Goal: Task Accomplishment & Management: Use online tool/utility

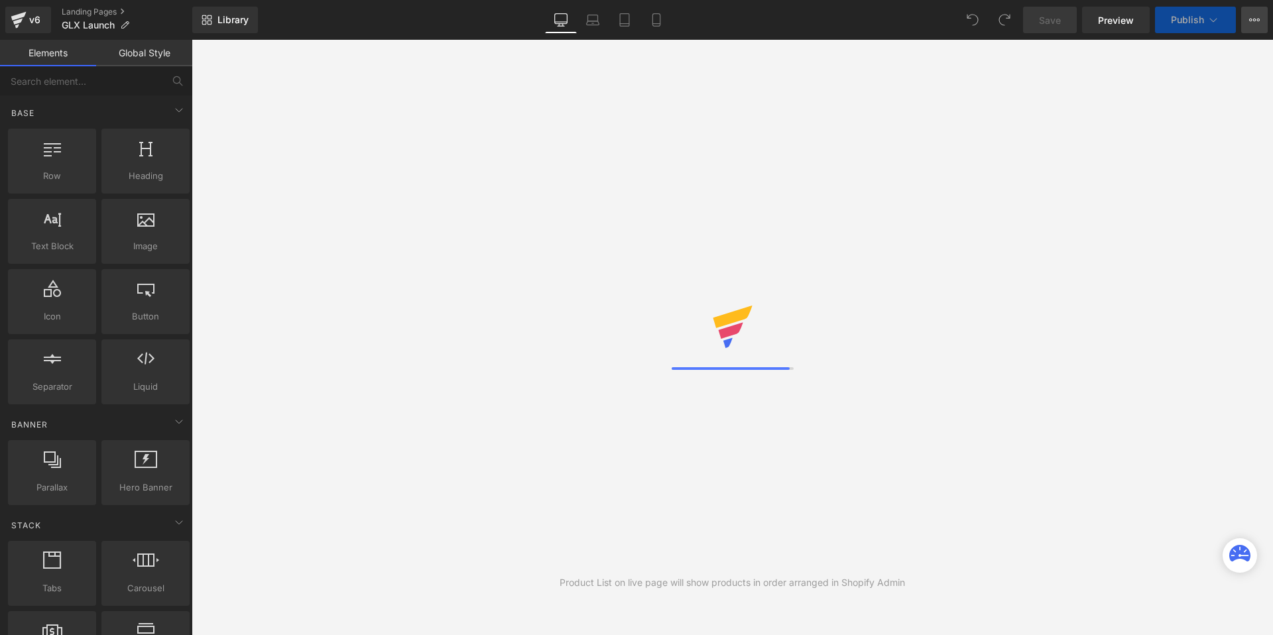
click at [1252, 23] on icon at bounding box center [1254, 20] width 11 height 11
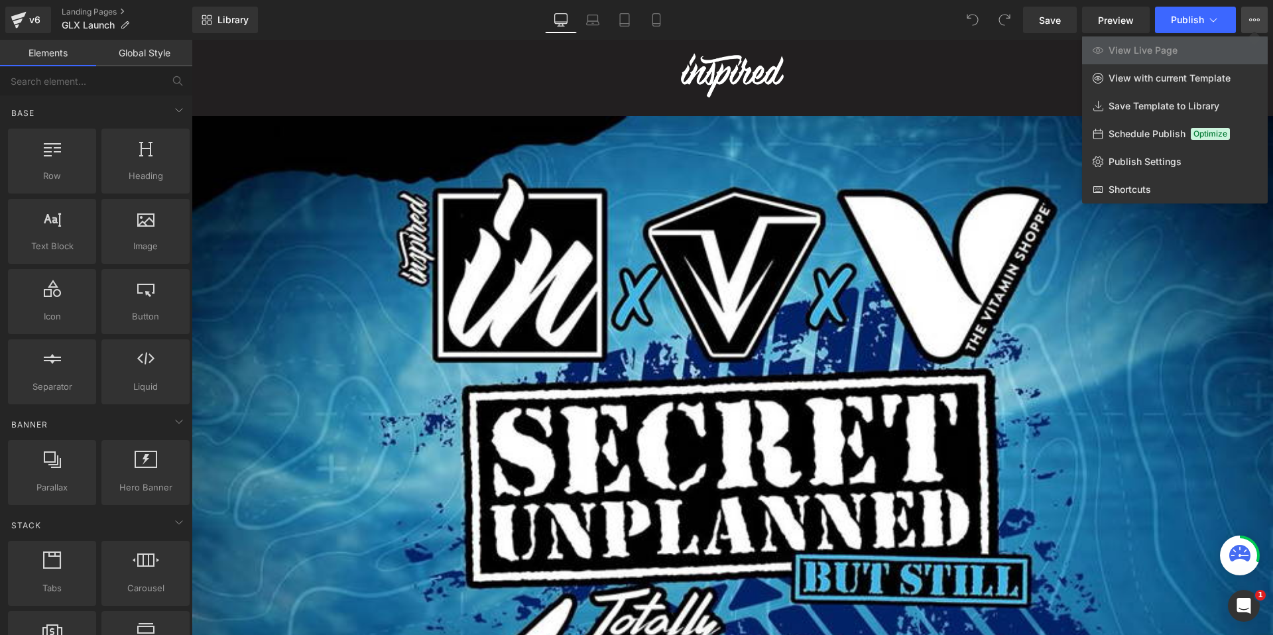
click at [902, 23] on div "Library Desktop Desktop Laptop Tablet Mobile Save Preview Publish Scheduled Vie…" at bounding box center [732, 20] width 1081 height 27
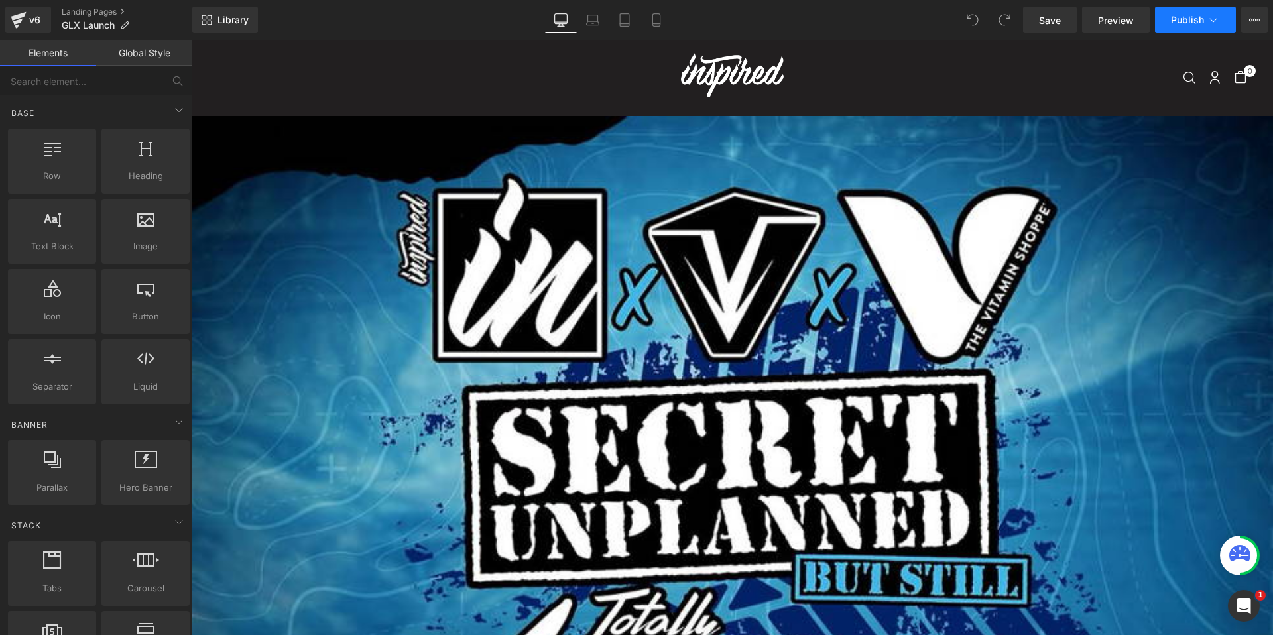
click at [1213, 19] on icon at bounding box center [1212, 19] width 13 height 13
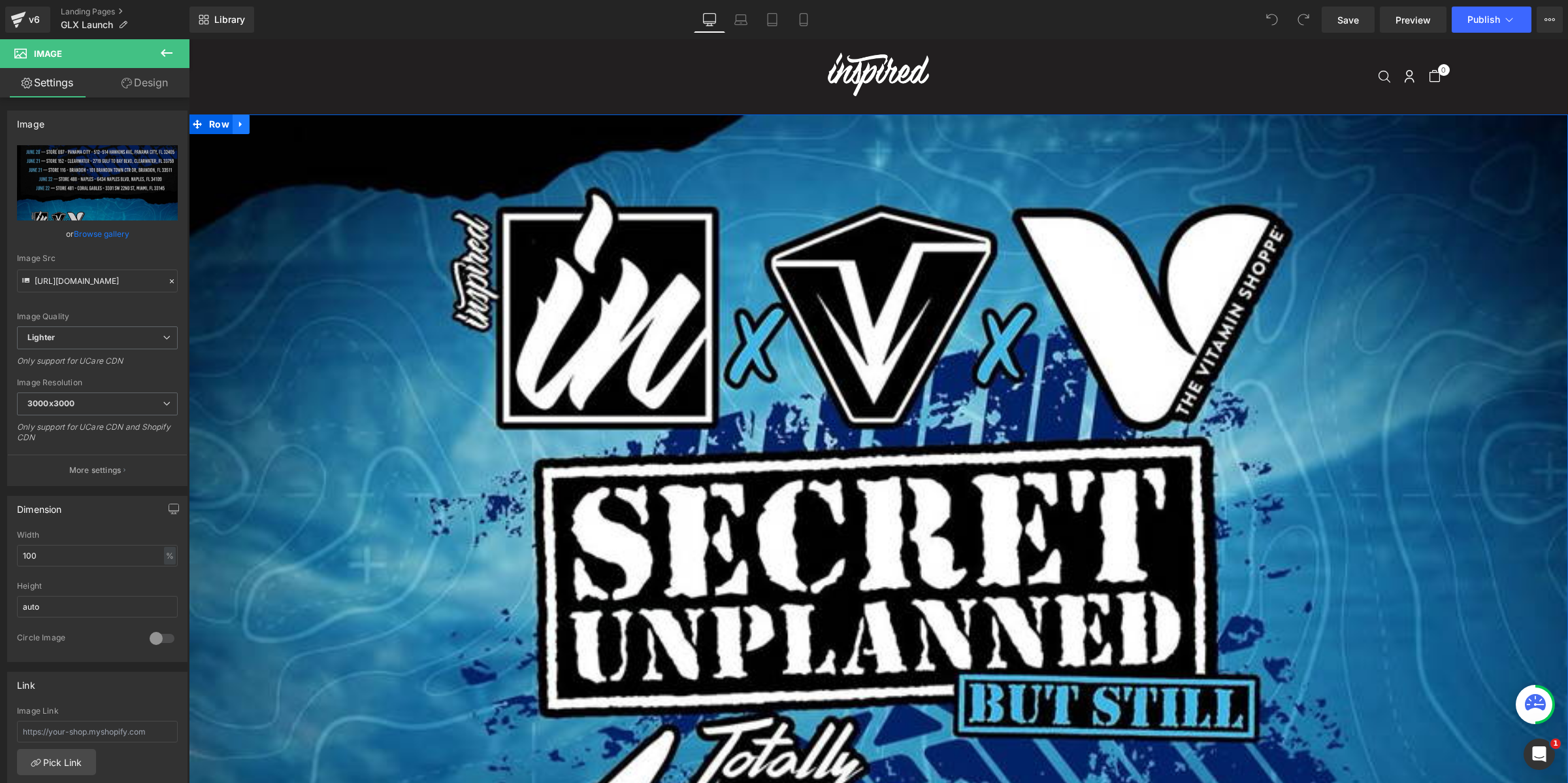
click at [238, 122] on icon at bounding box center [240, 124] width 9 height 10
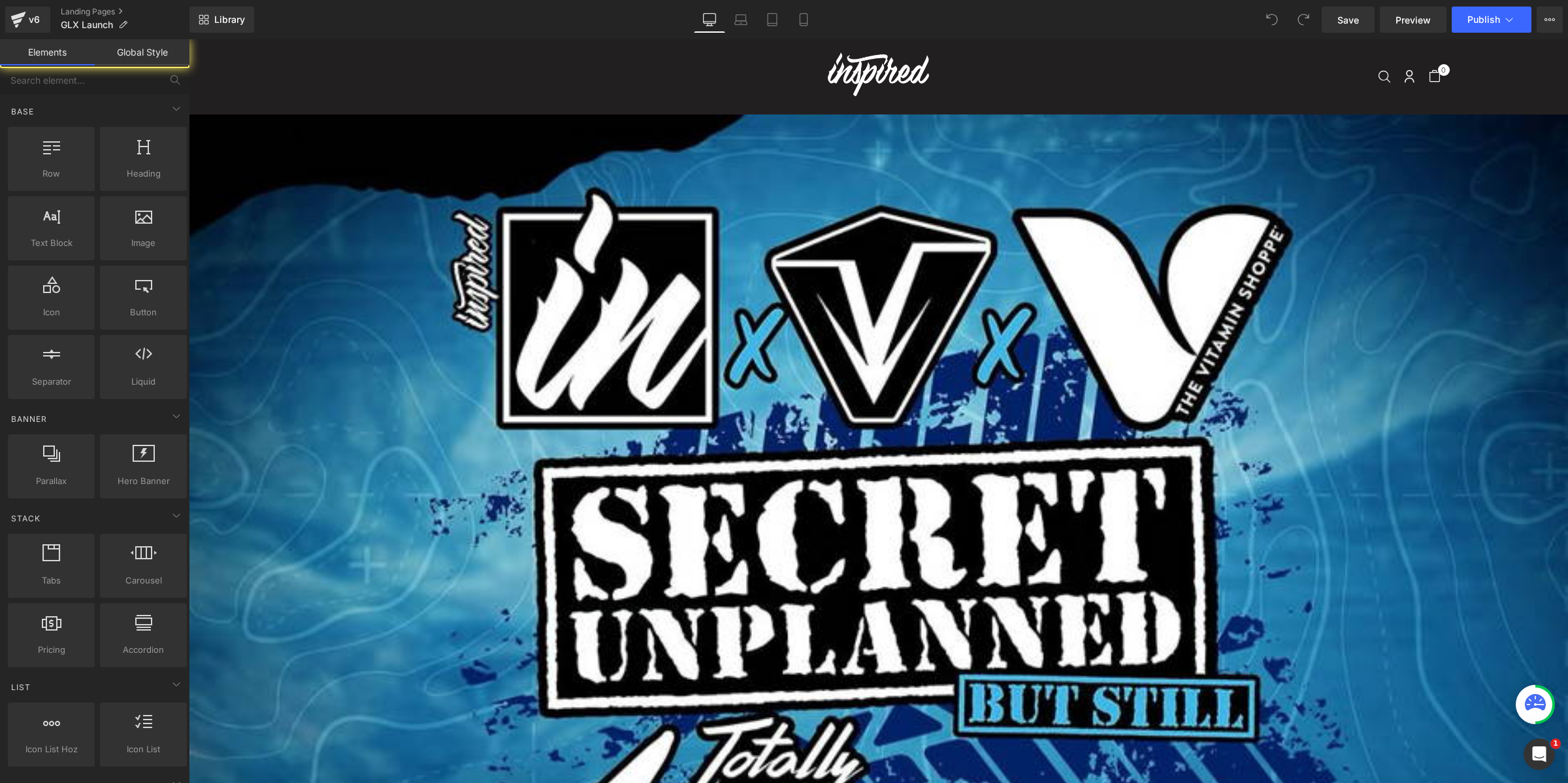
click at [379, 66] on div "Search Top collection: Cart 0 item $0.00" at bounding box center [878, 77] width 1136 height 75
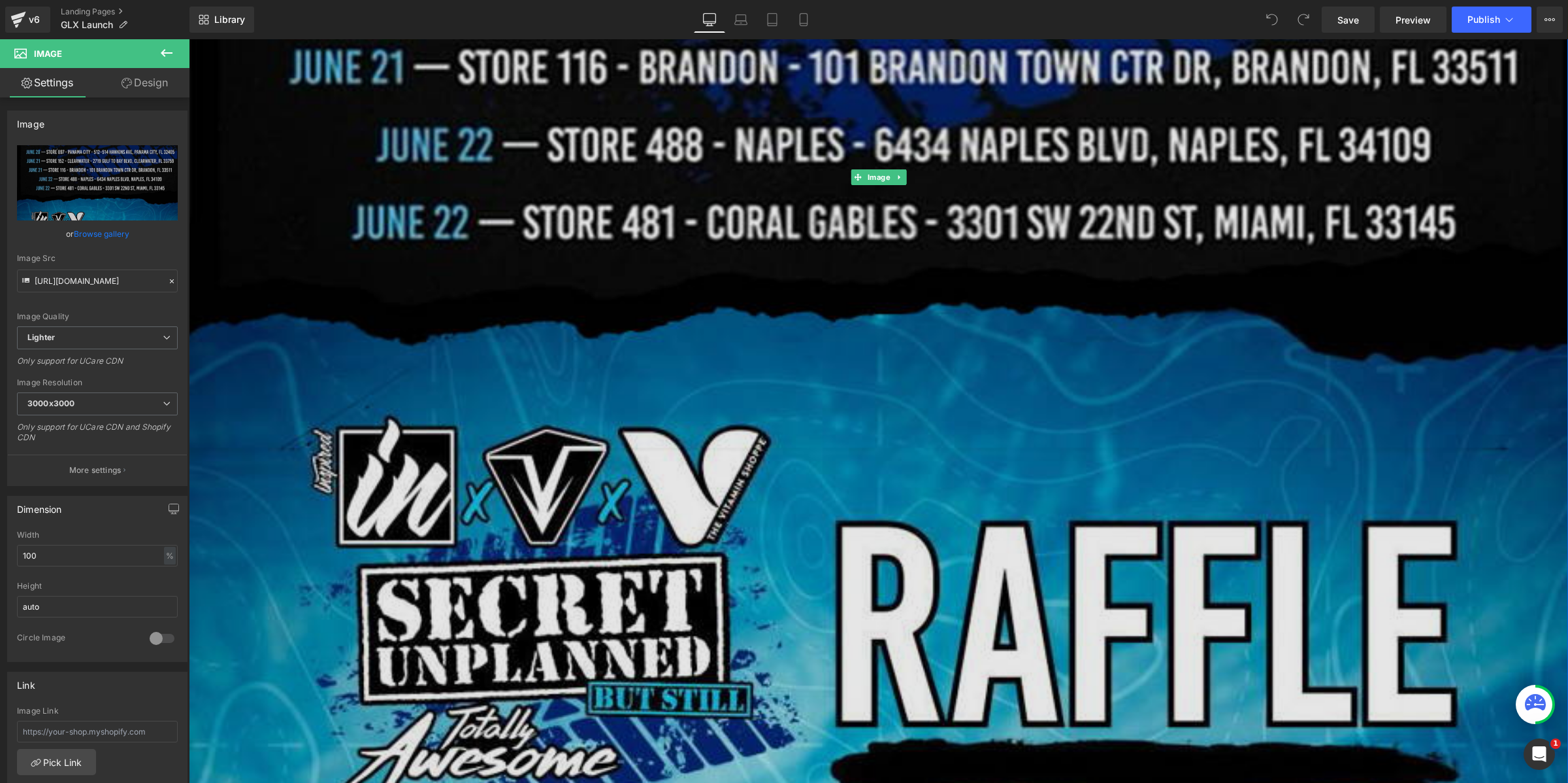
scroll to position [2406, 0]
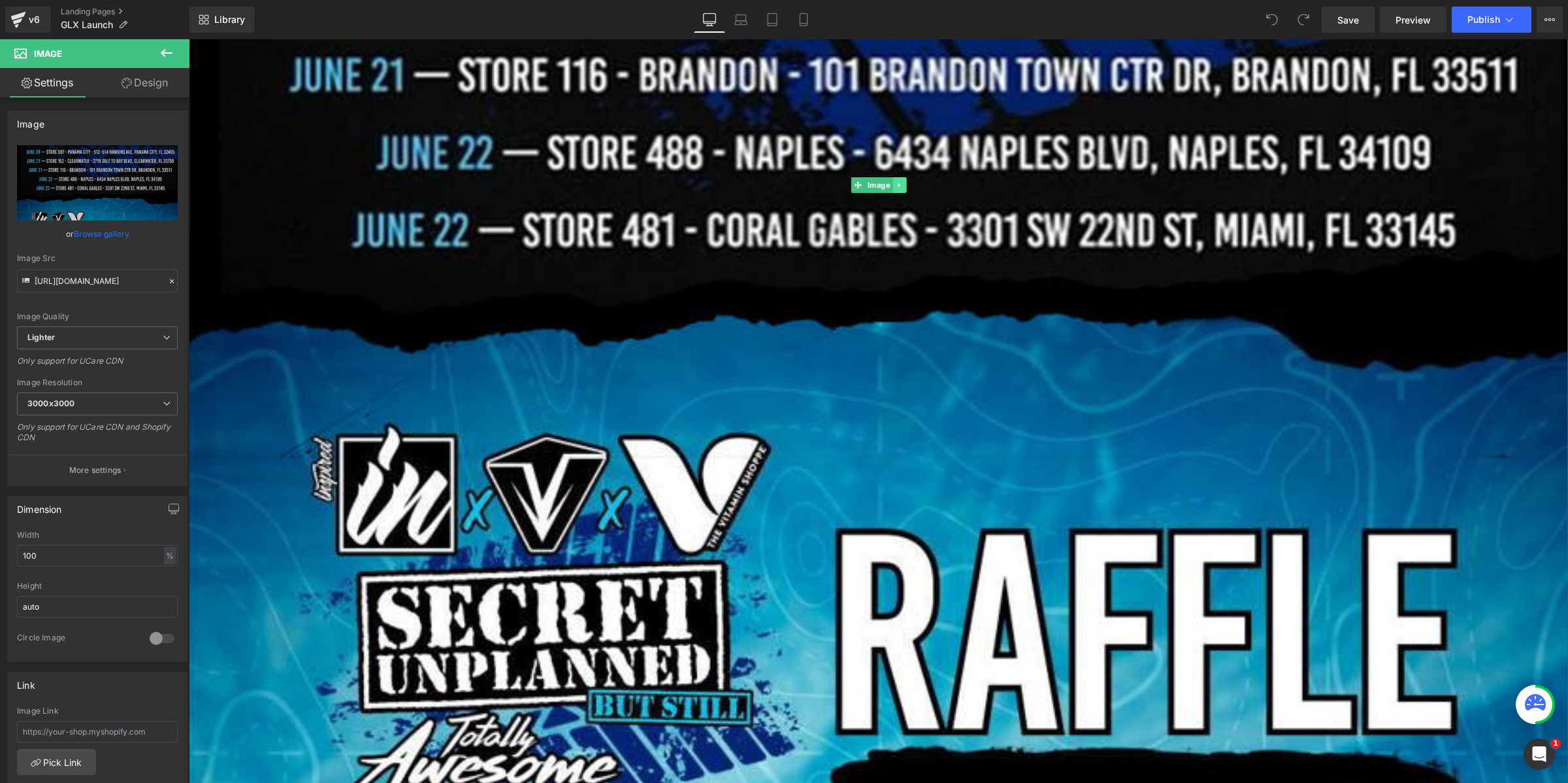
click at [901, 183] on icon at bounding box center [899, 185] width 7 height 8
click at [905, 188] on icon at bounding box center [905, 184] width 7 height 7
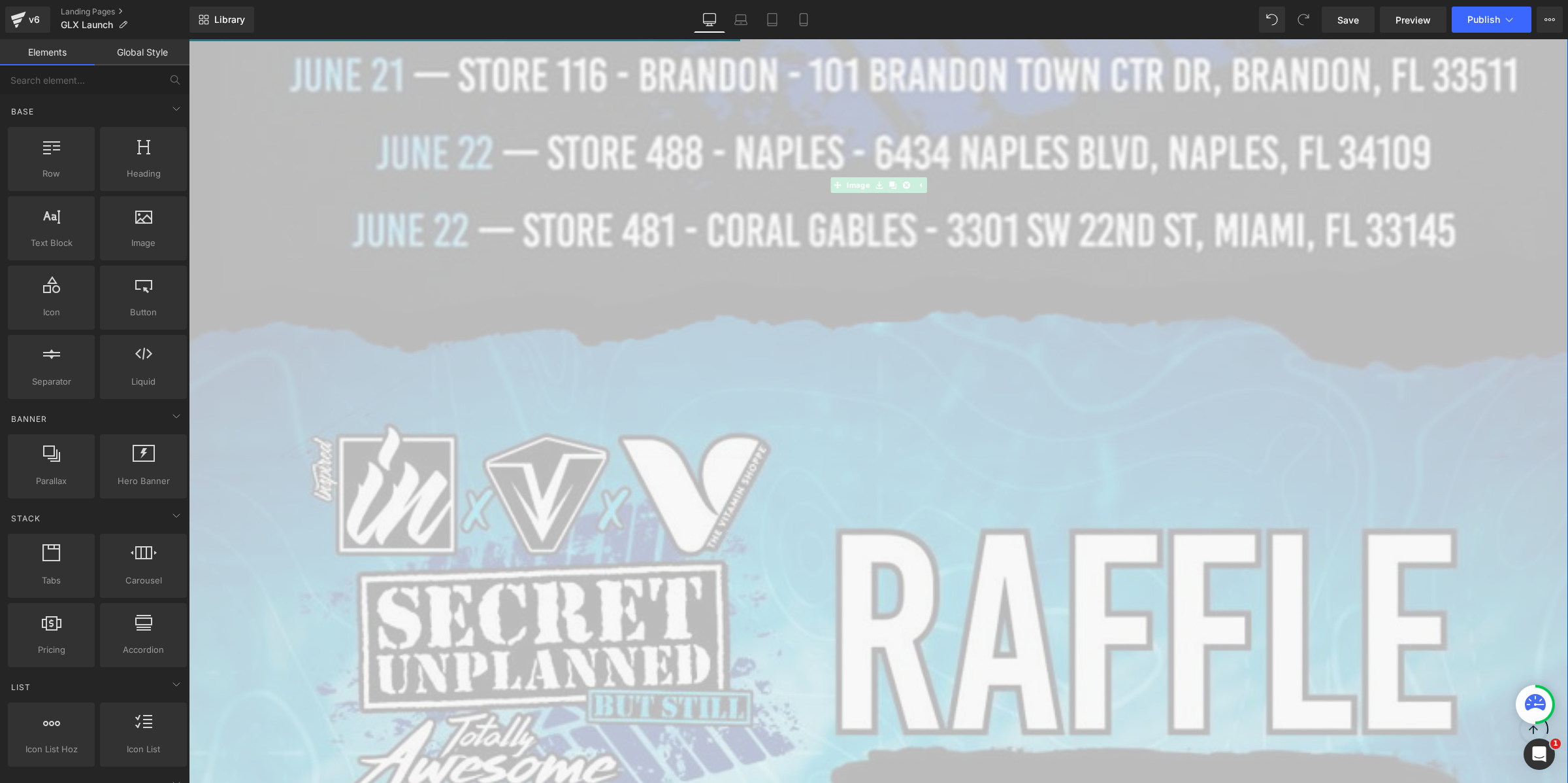
scroll to position [0, 0]
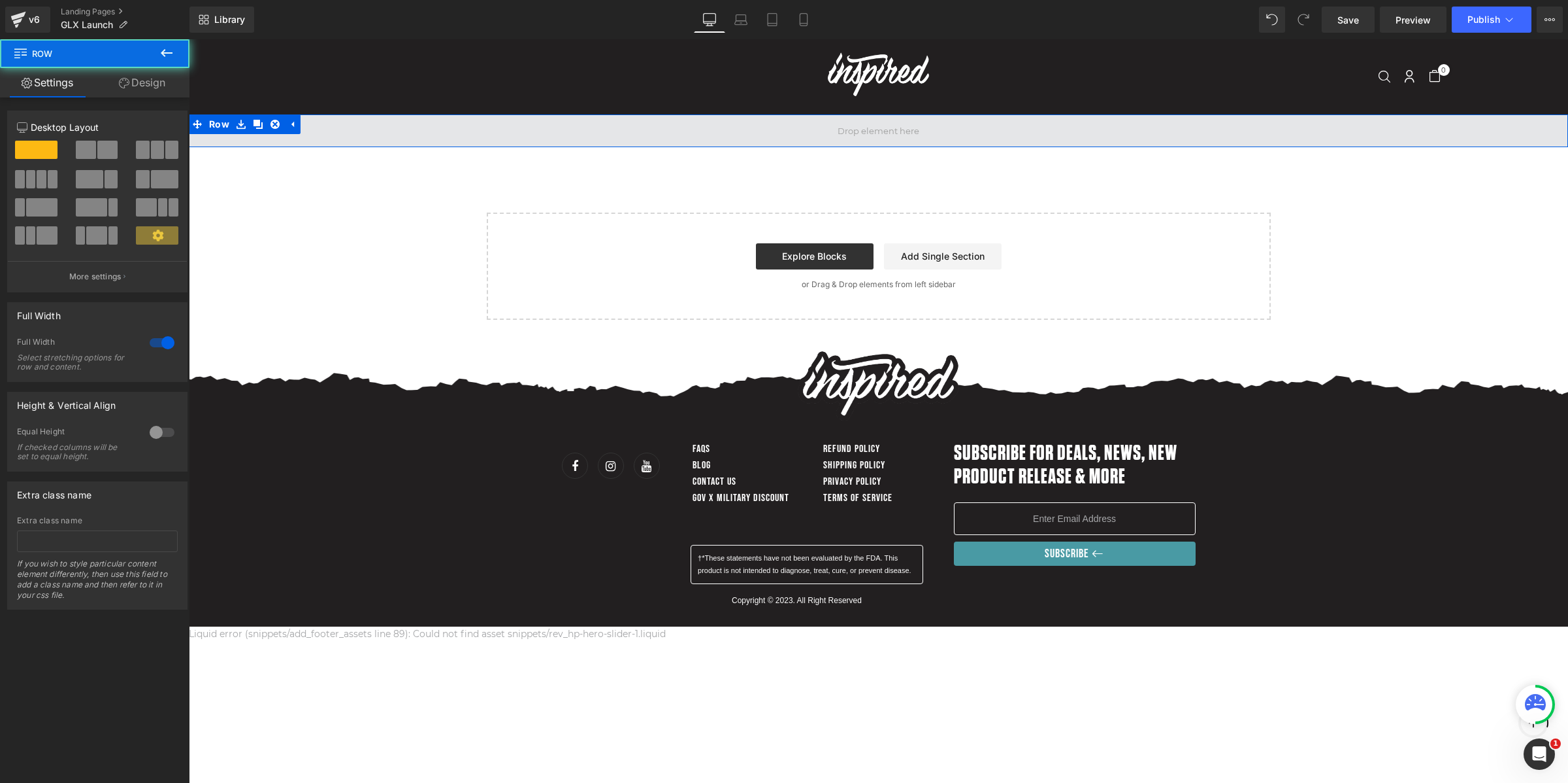
click at [575, 137] on span at bounding box center [878, 130] width 1379 height 33
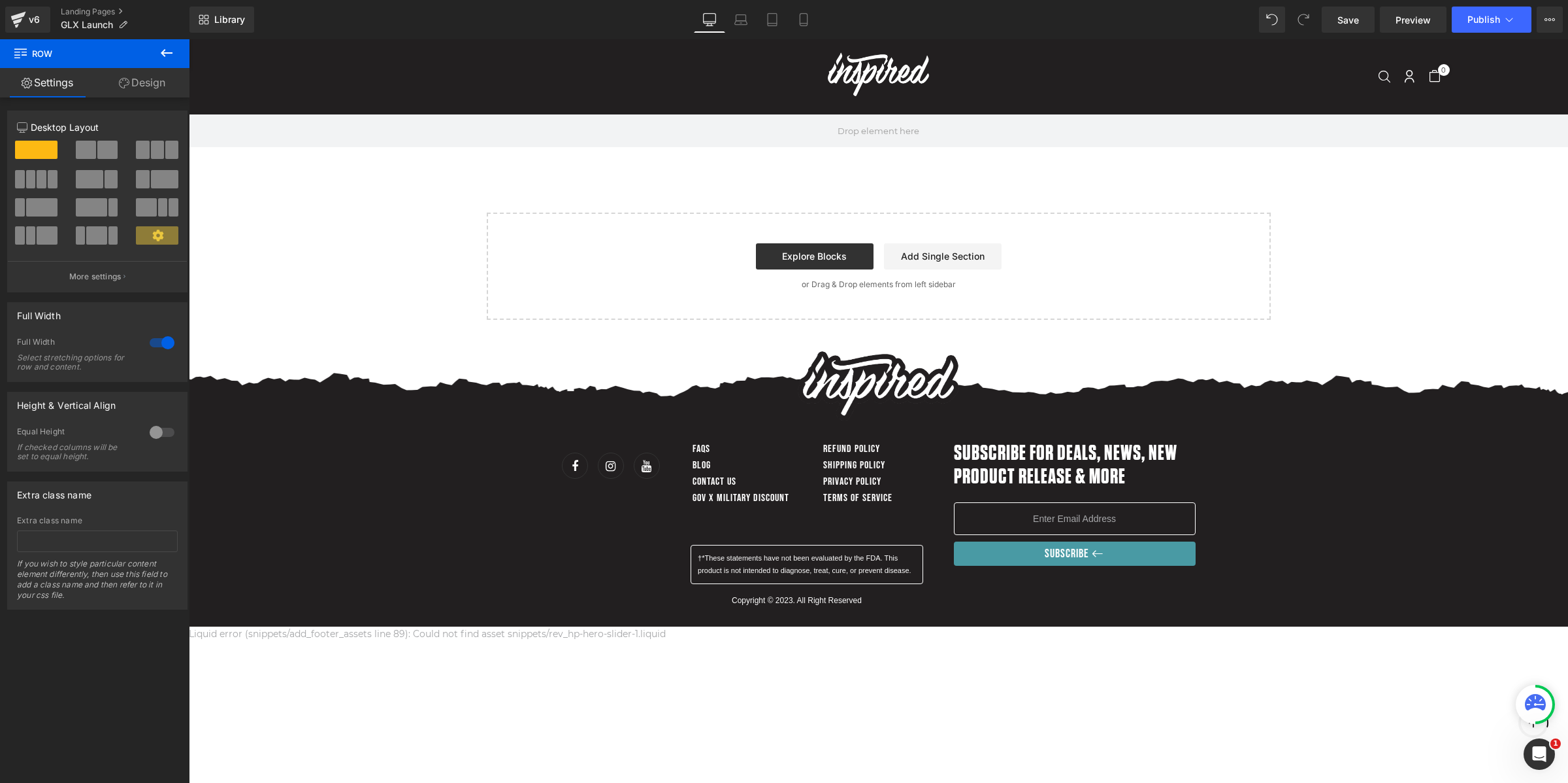
click at [189, 39] on div at bounding box center [189, 39] width 0 height 0
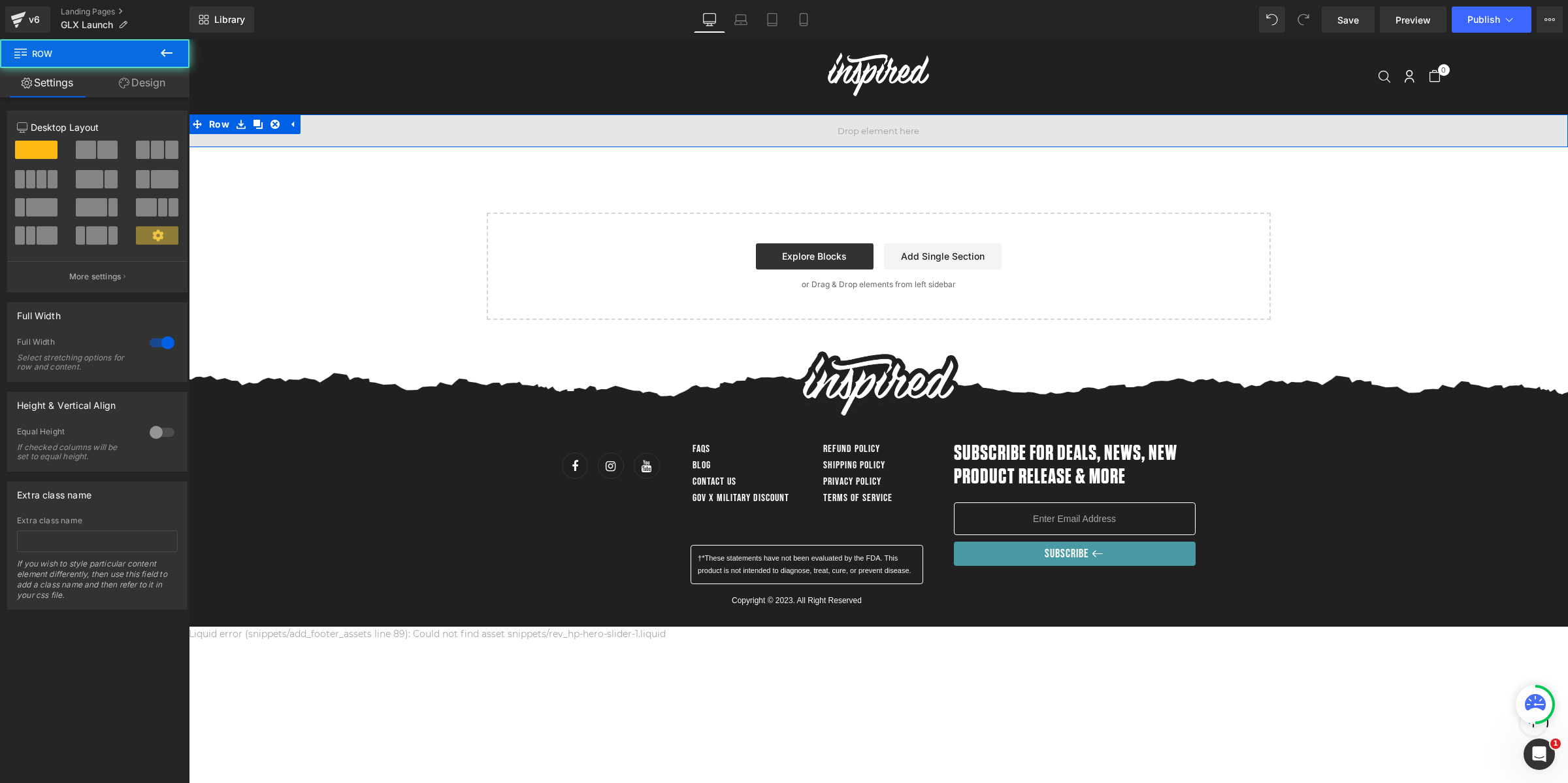
click at [597, 135] on span at bounding box center [878, 130] width 1379 height 33
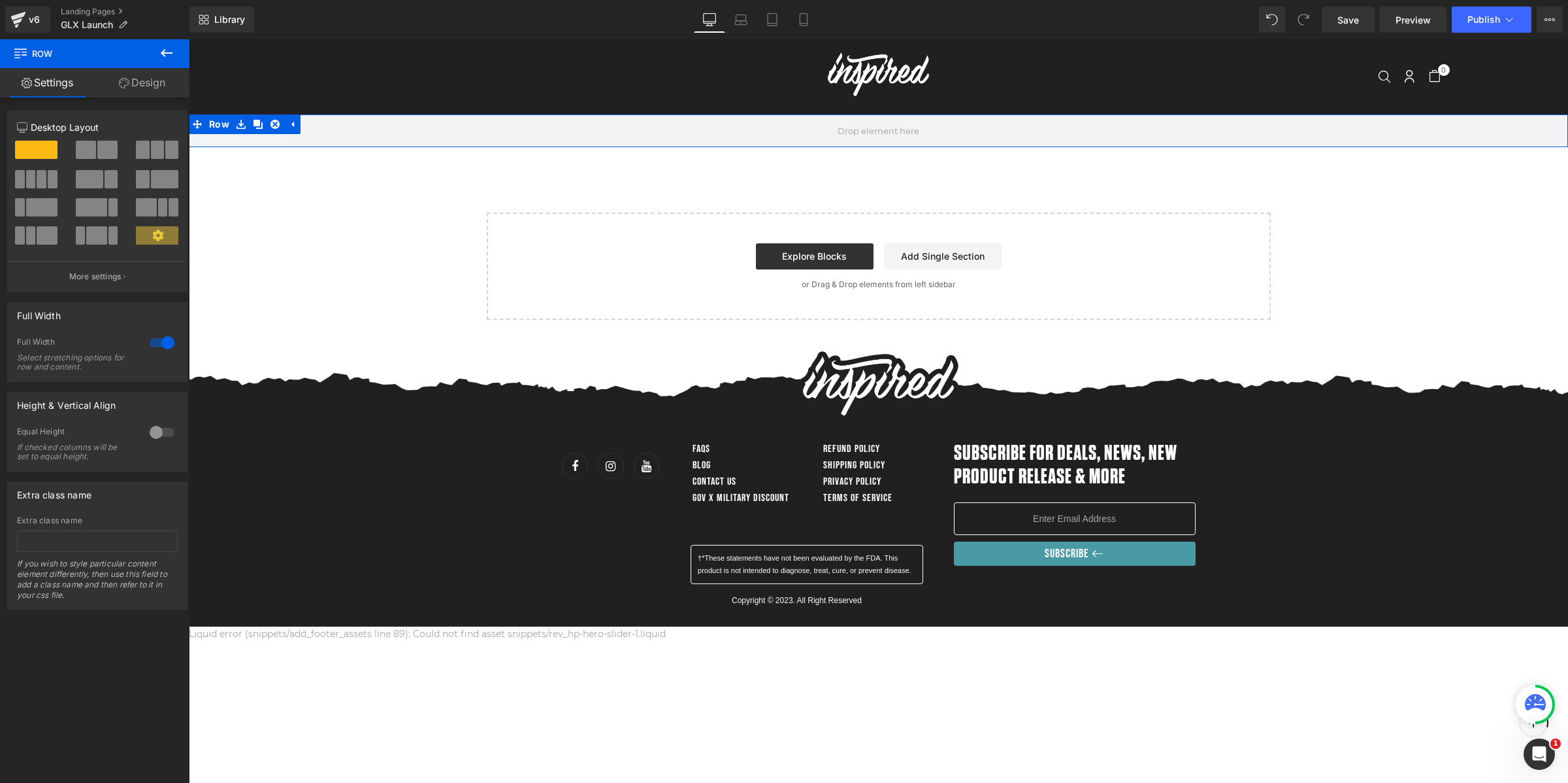
click at [147, 90] on link "Design" at bounding box center [142, 83] width 95 height 30
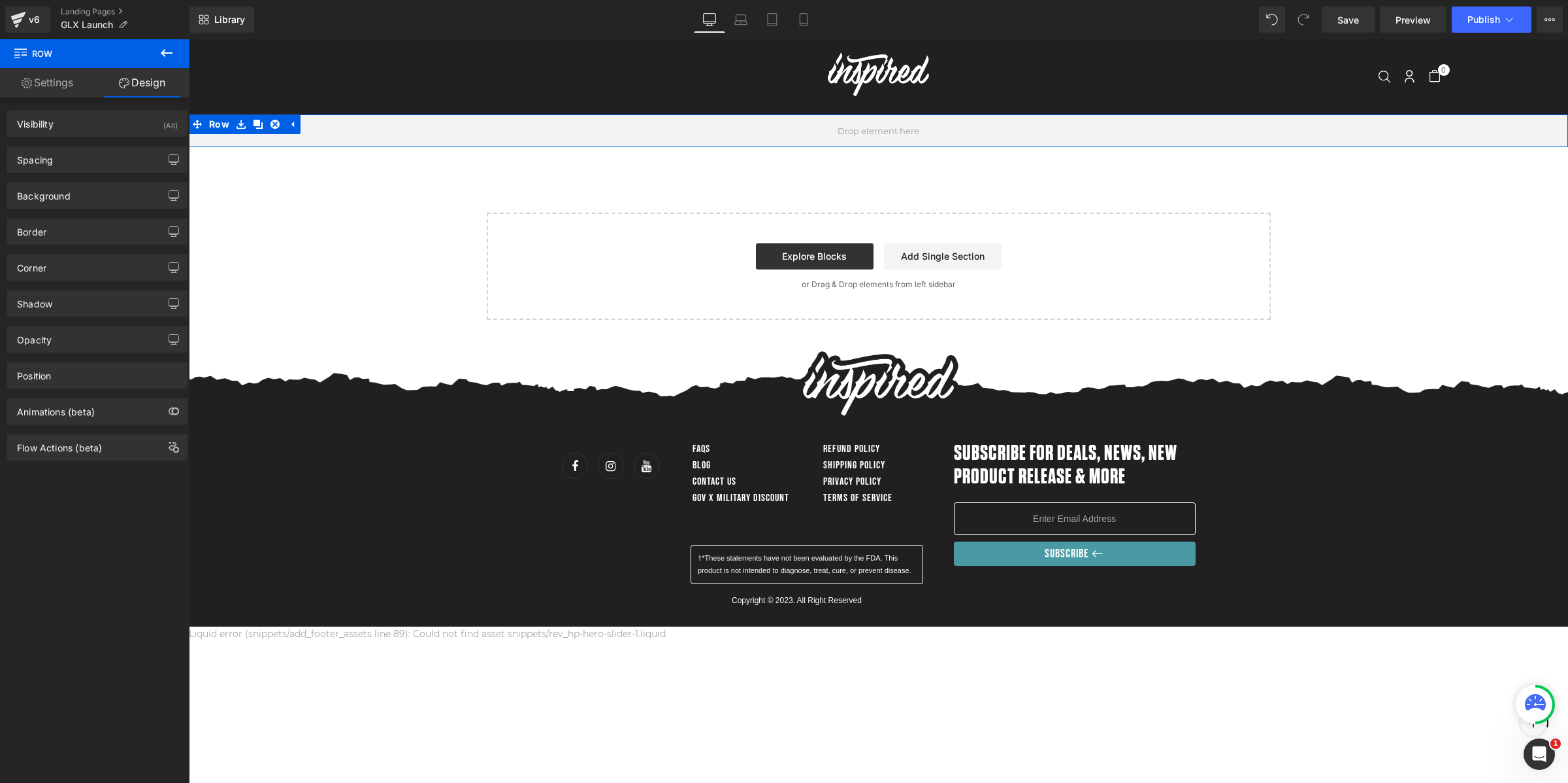
type input "transparent"
type input "0"
drag, startPoint x: 127, startPoint y: 204, endPoint x: 128, endPoint y: 212, distance: 8.1
click at [127, 204] on div "Background" at bounding box center [98, 195] width 179 height 25
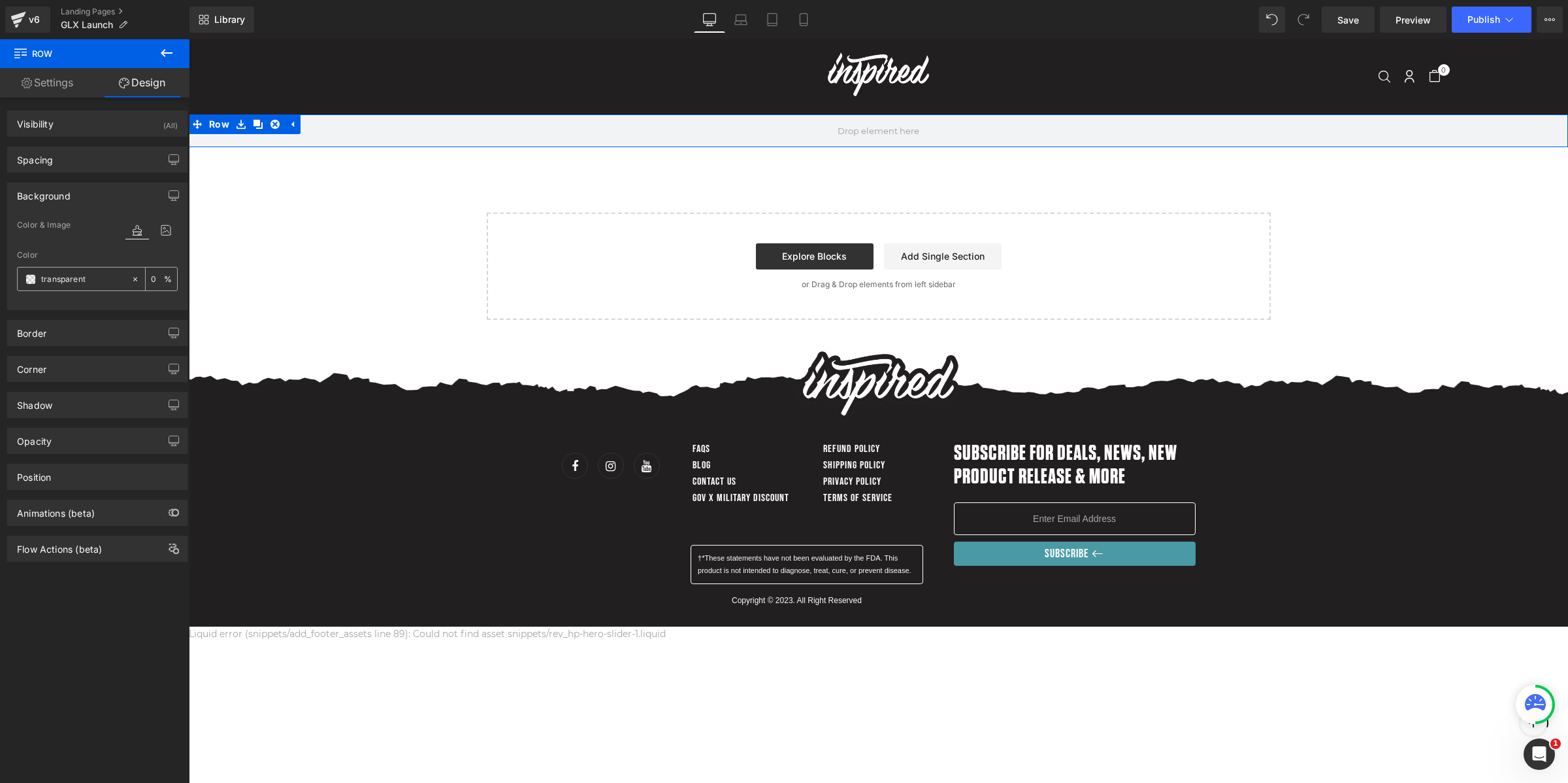
click at [90, 287] on div "transparent" at bounding box center [74, 278] width 113 height 23
click at [76, 284] on input "transparent" at bounding box center [83, 279] width 84 height 15
paste input "E9E9E9"
type input "E9E9E9"
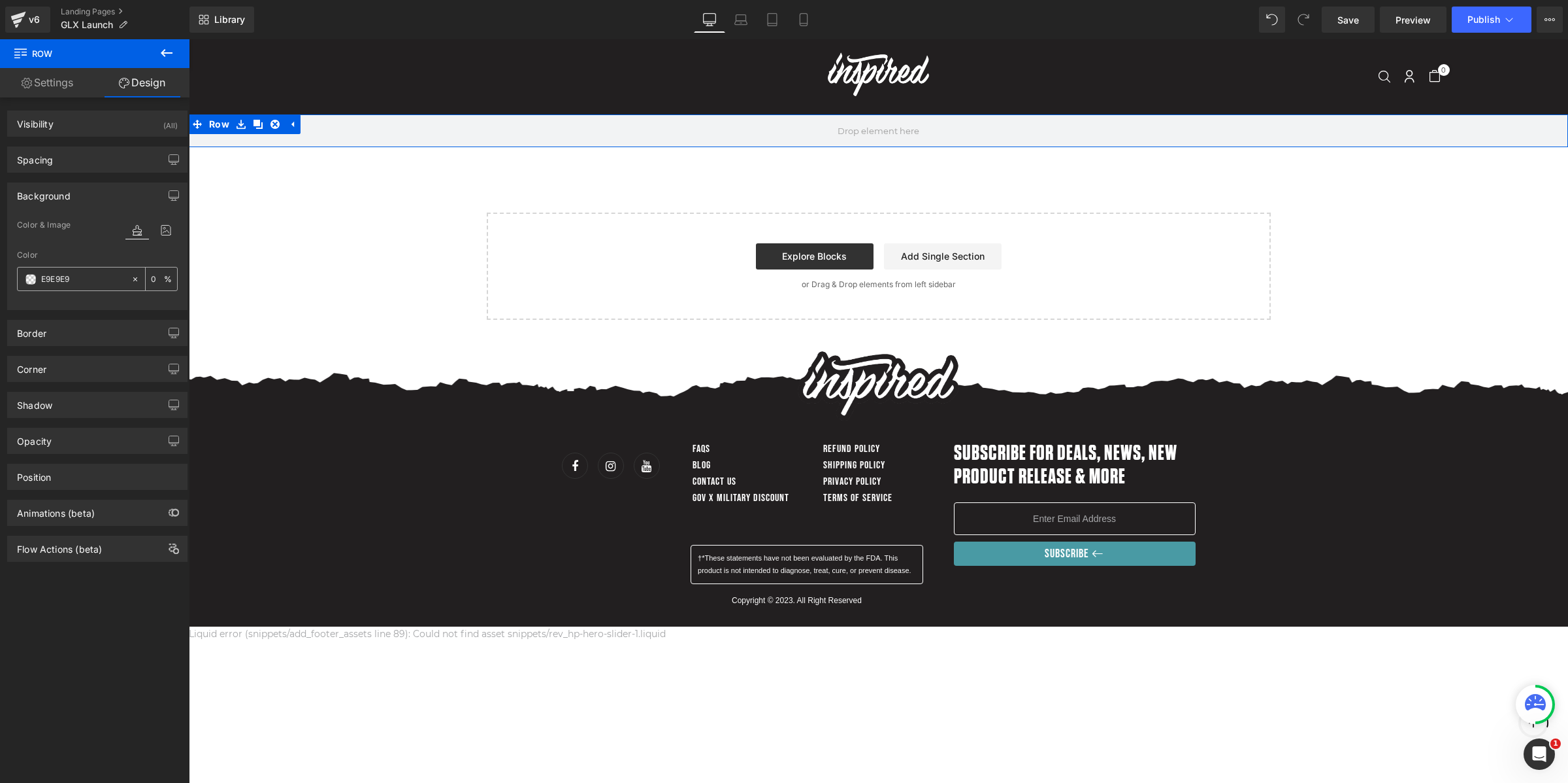
type input "100"
type input "#e9e9e9"
click at [115, 253] on div "Color" at bounding box center [97, 254] width 161 height 9
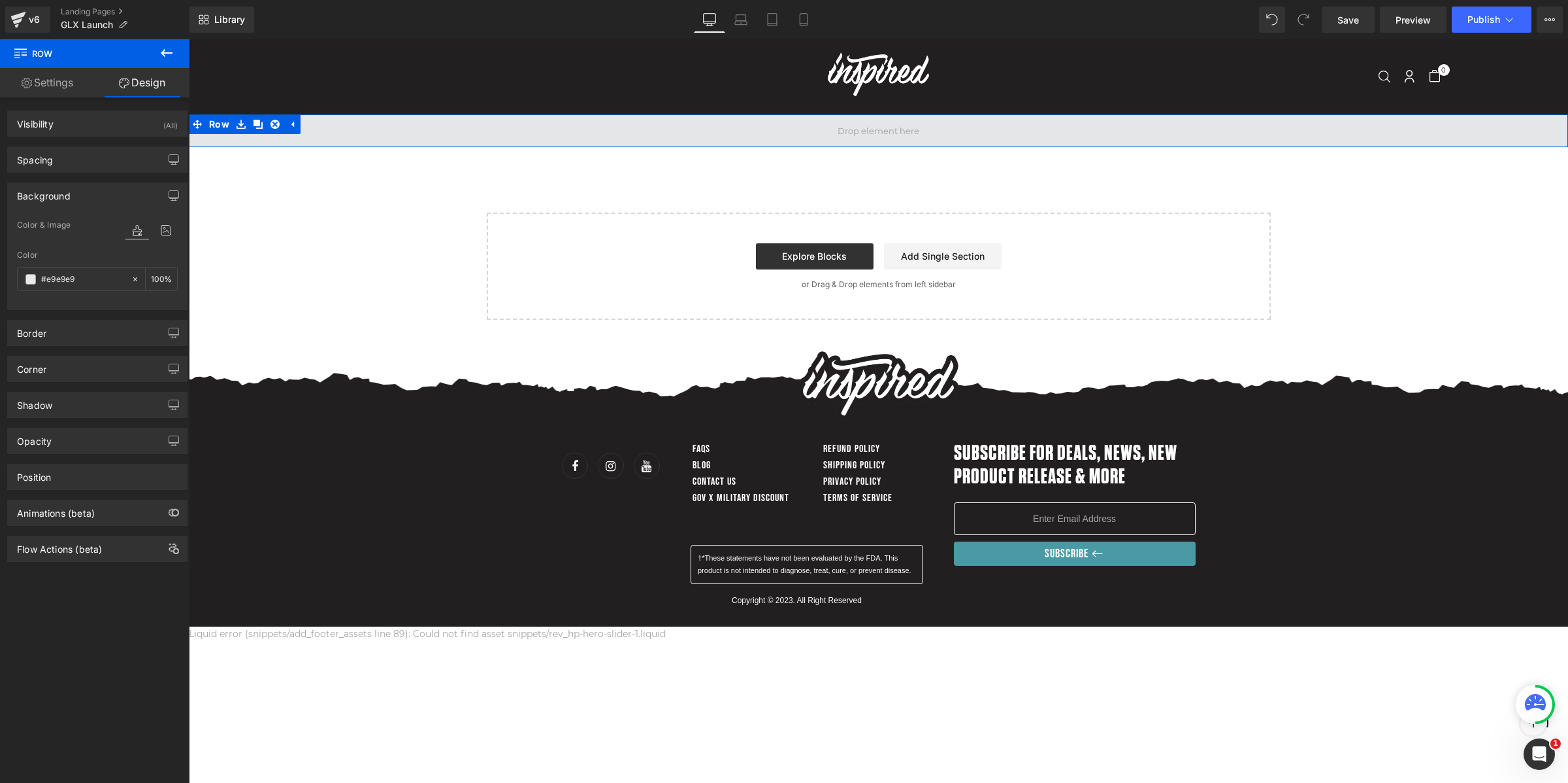
click at [683, 133] on span at bounding box center [878, 130] width 1379 height 33
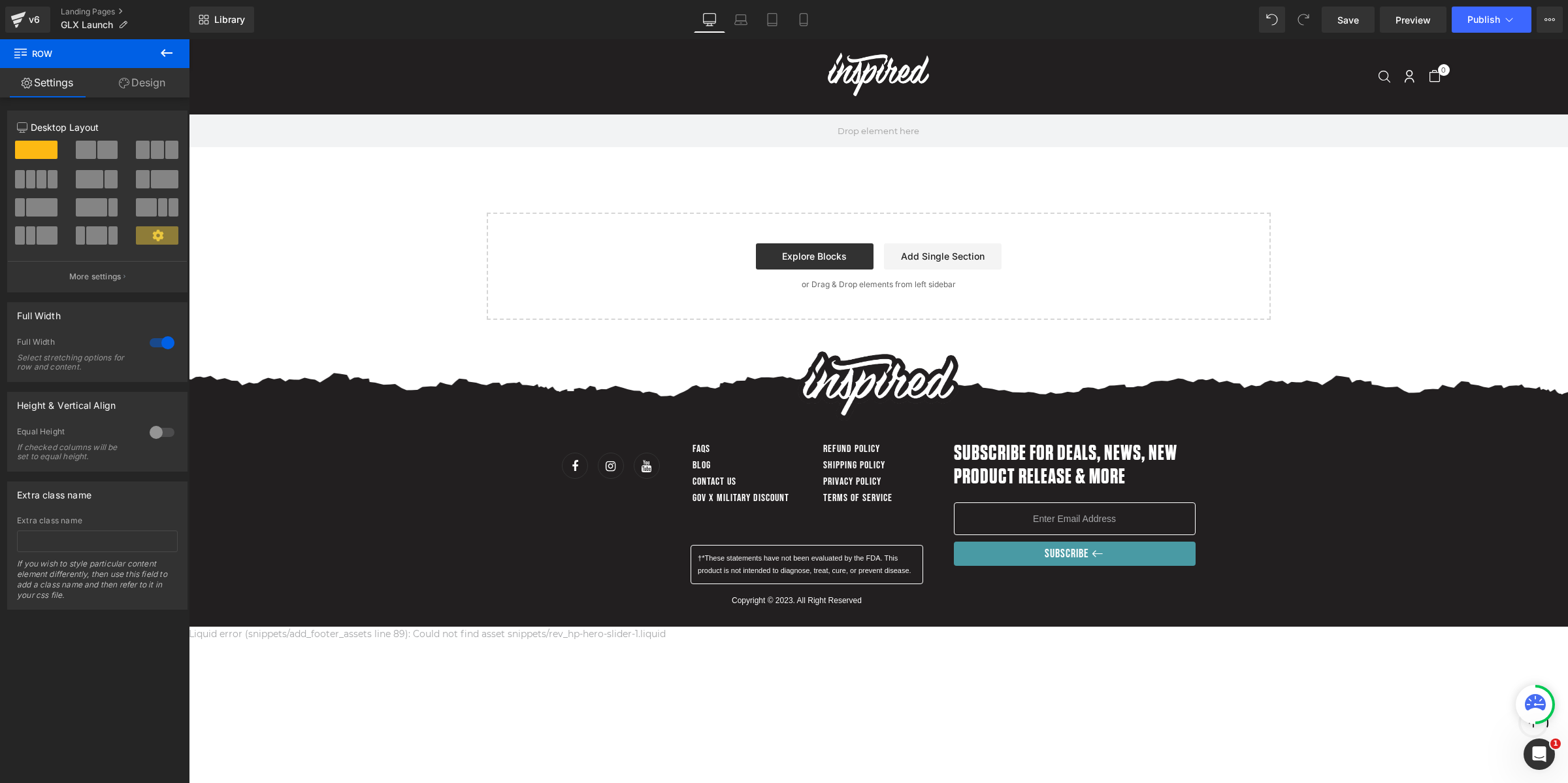
click at [167, 57] on icon at bounding box center [167, 53] width 16 height 16
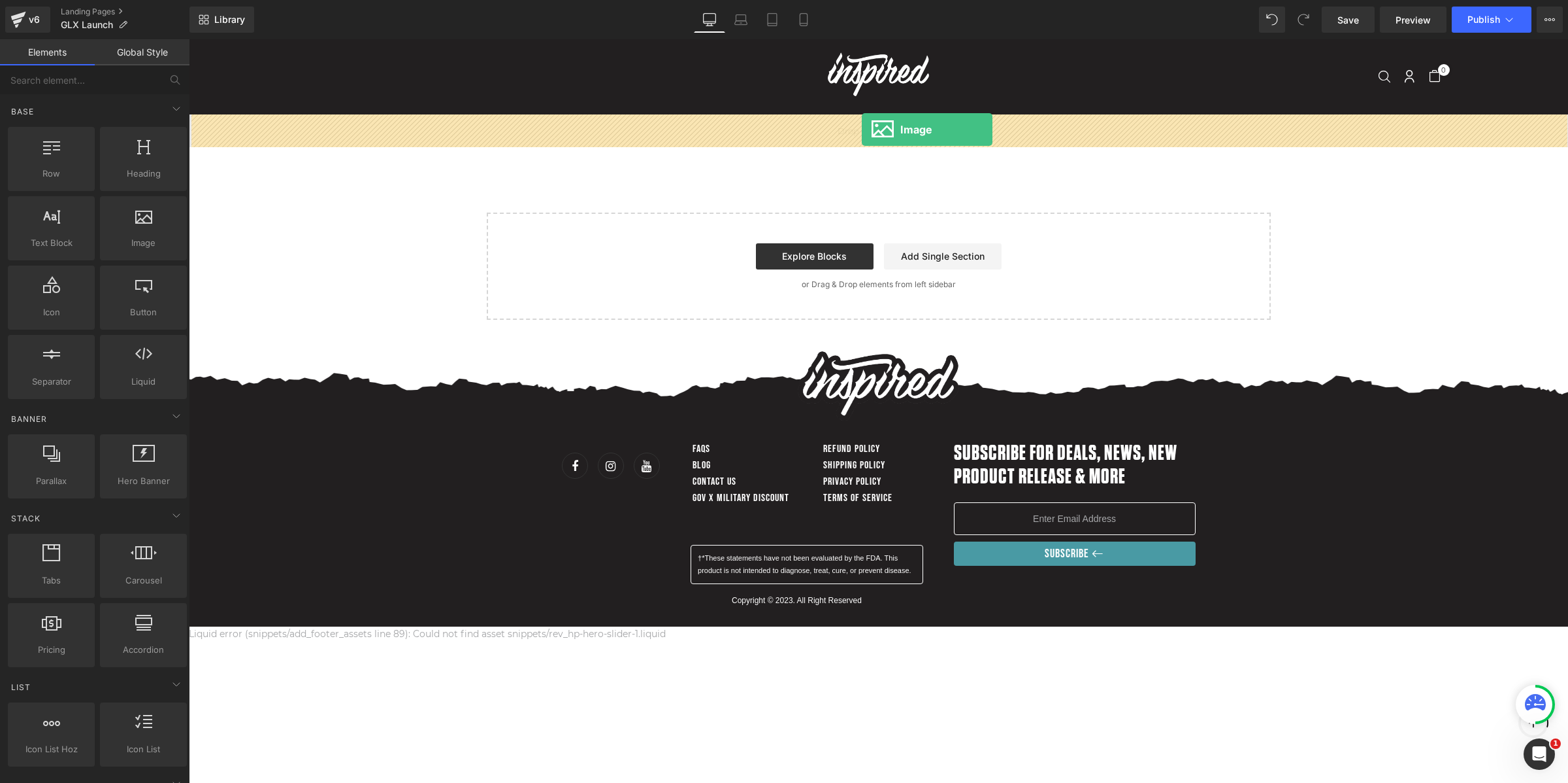
drag, startPoint x: 337, startPoint y: 279, endPoint x: 861, endPoint y: 129, distance: 545.0
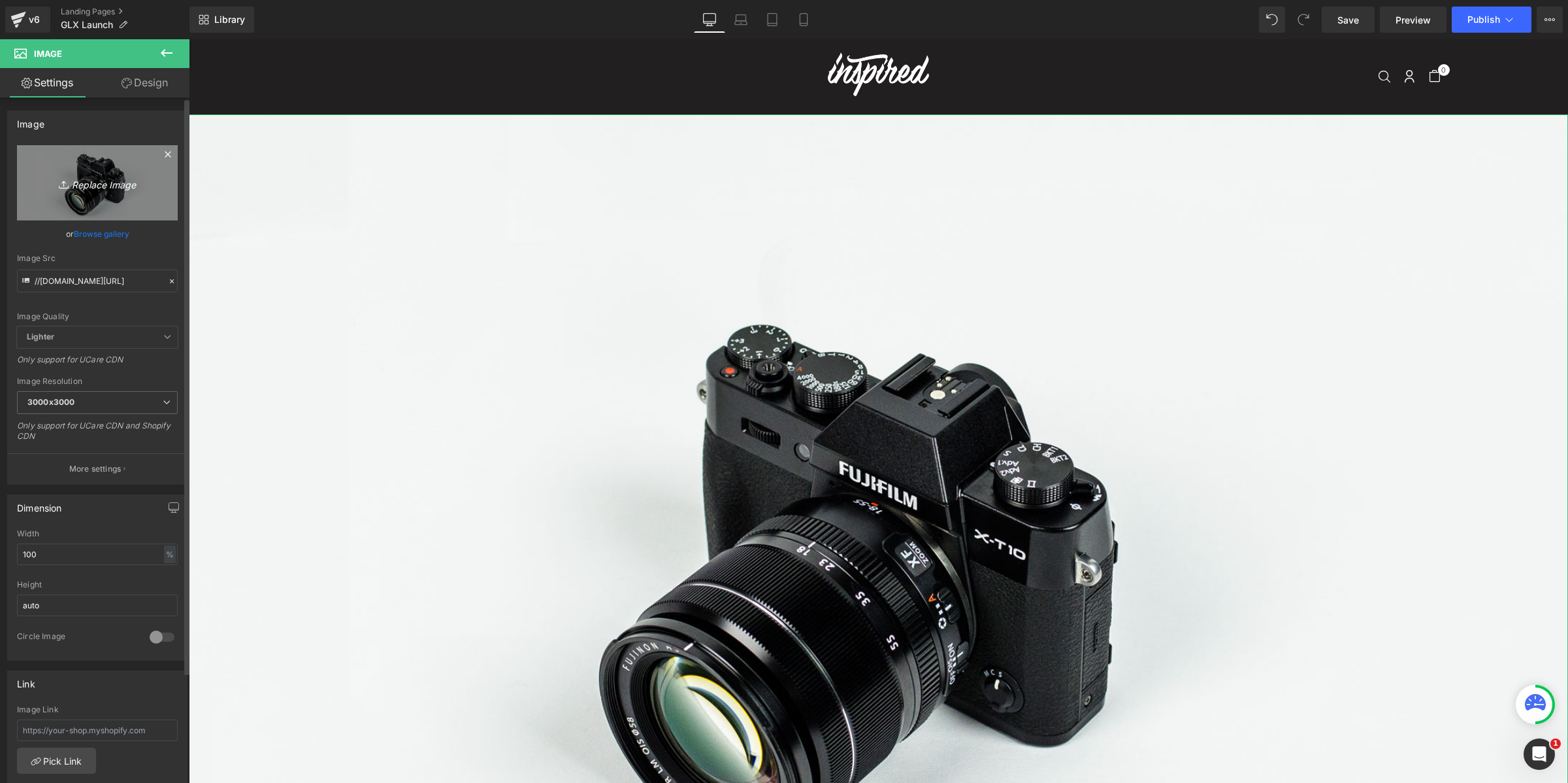
click at [141, 156] on link "Replace Image" at bounding box center [97, 182] width 161 height 75
click at [165, 151] on icon at bounding box center [168, 154] width 16 height 16
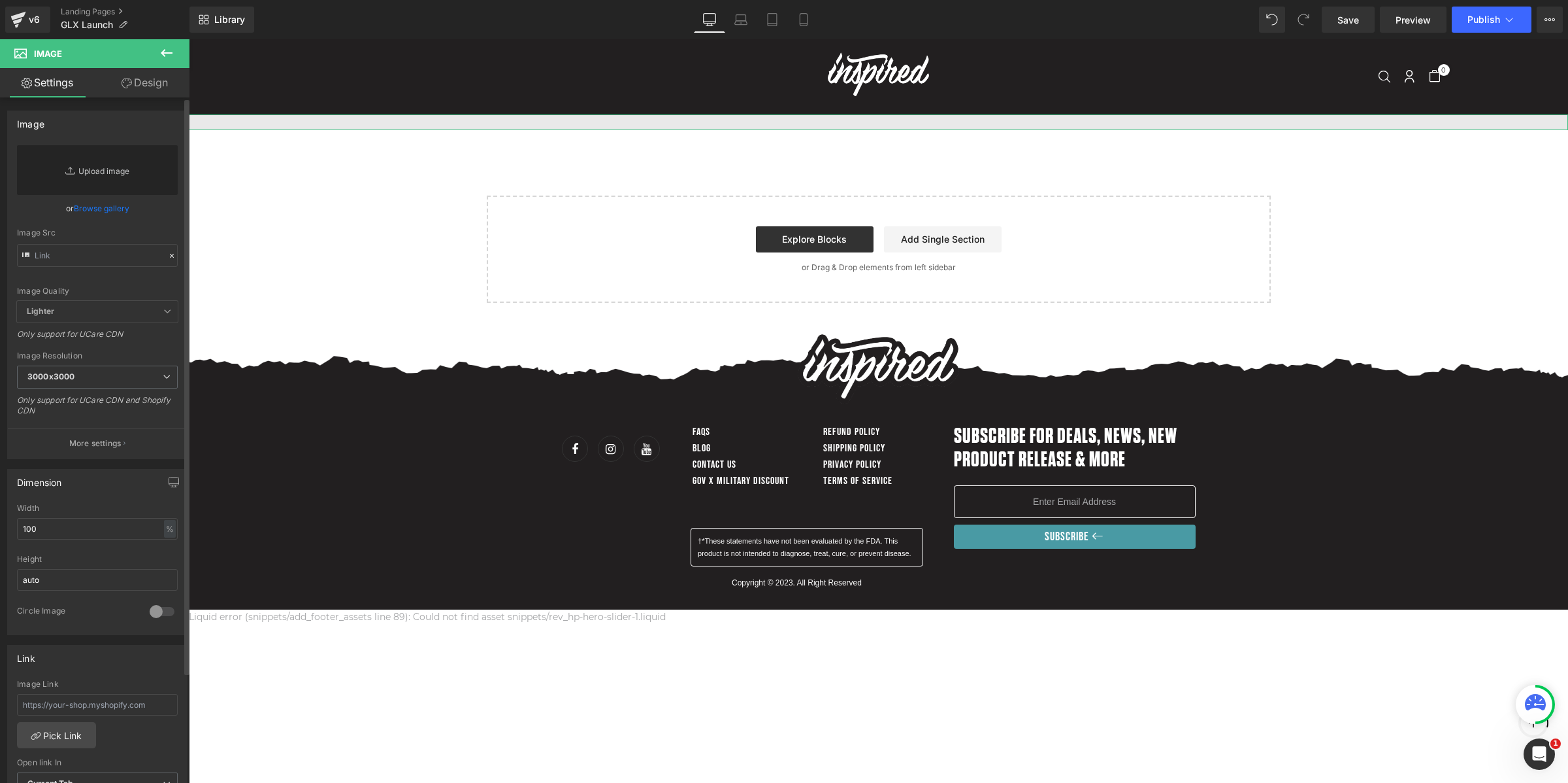
click at [94, 173] on link "Replace Image" at bounding box center [97, 170] width 161 height 49
type input "C:\fakepath\Group 1410137408.png"
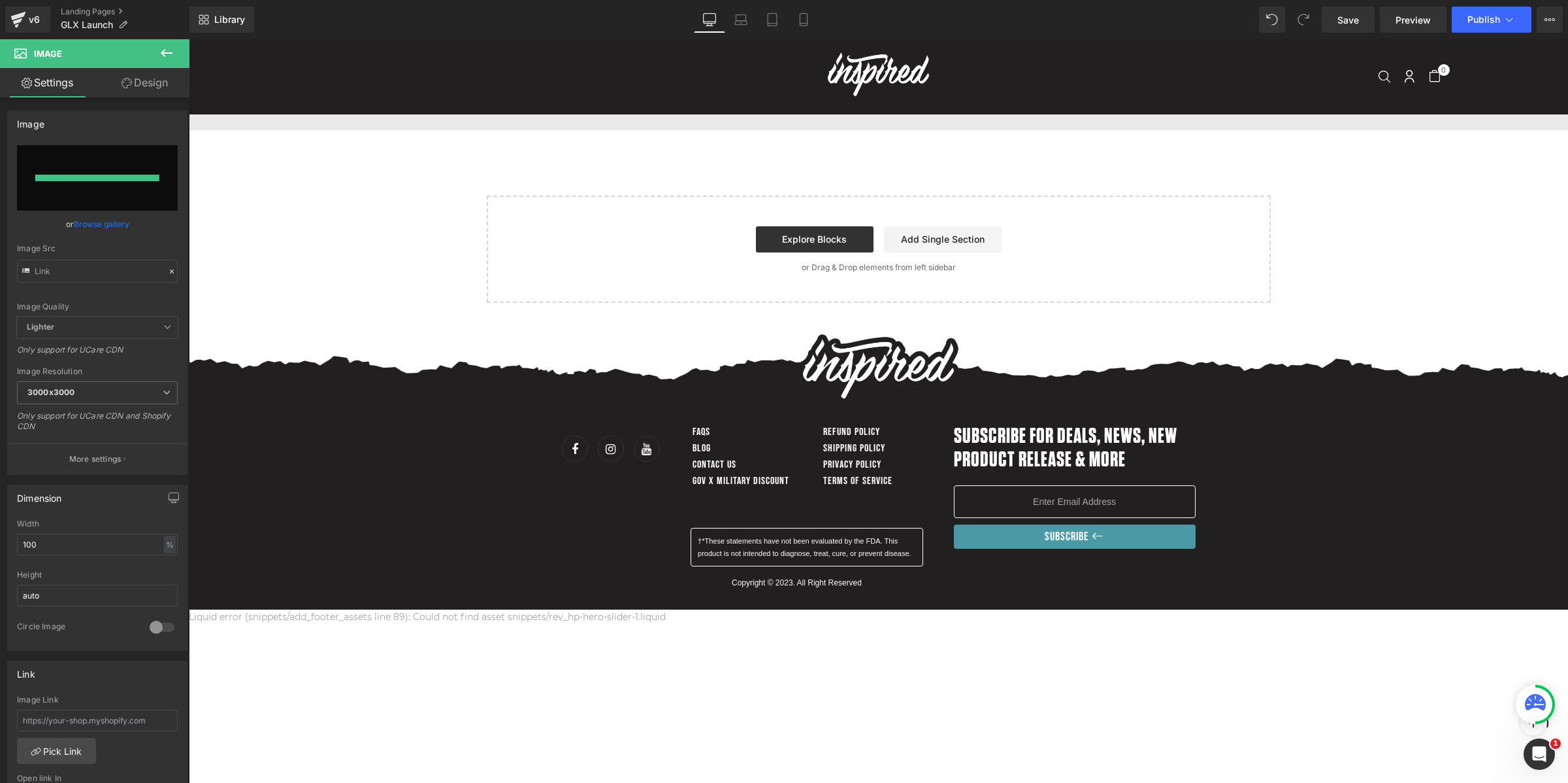
type input "[URL][DOMAIN_NAME]"
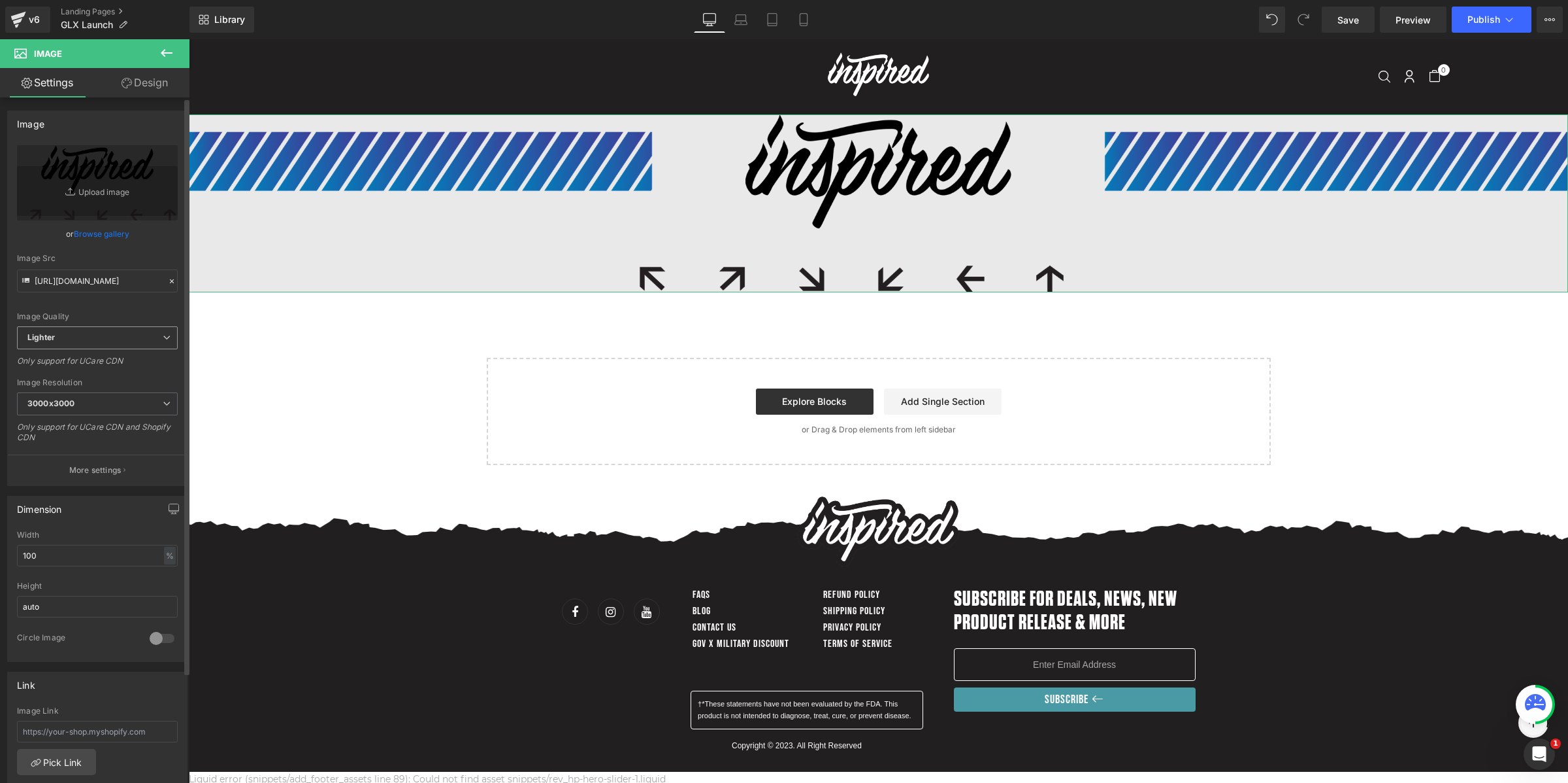
click at [152, 340] on span "Lighter" at bounding box center [97, 337] width 161 height 23
click at [143, 316] on div "Image Quality" at bounding box center [95, 316] width 156 height 9
click at [51, 563] on input "100" at bounding box center [97, 555] width 161 height 22
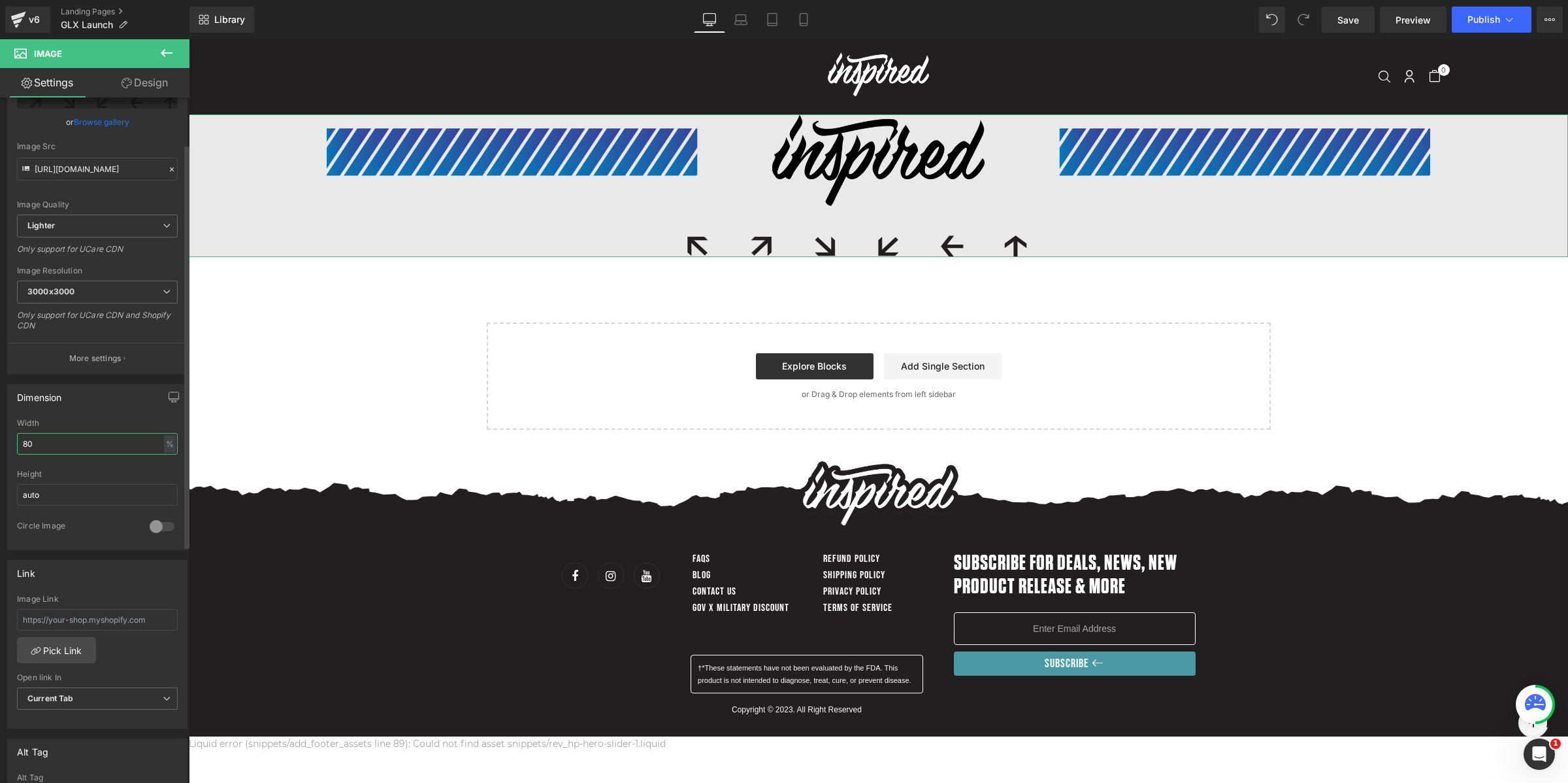
scroll to position [112, 0]
type input "80"
click at [137, 83] on link "Design" at bounding box center [145, 83] width 95 height 30
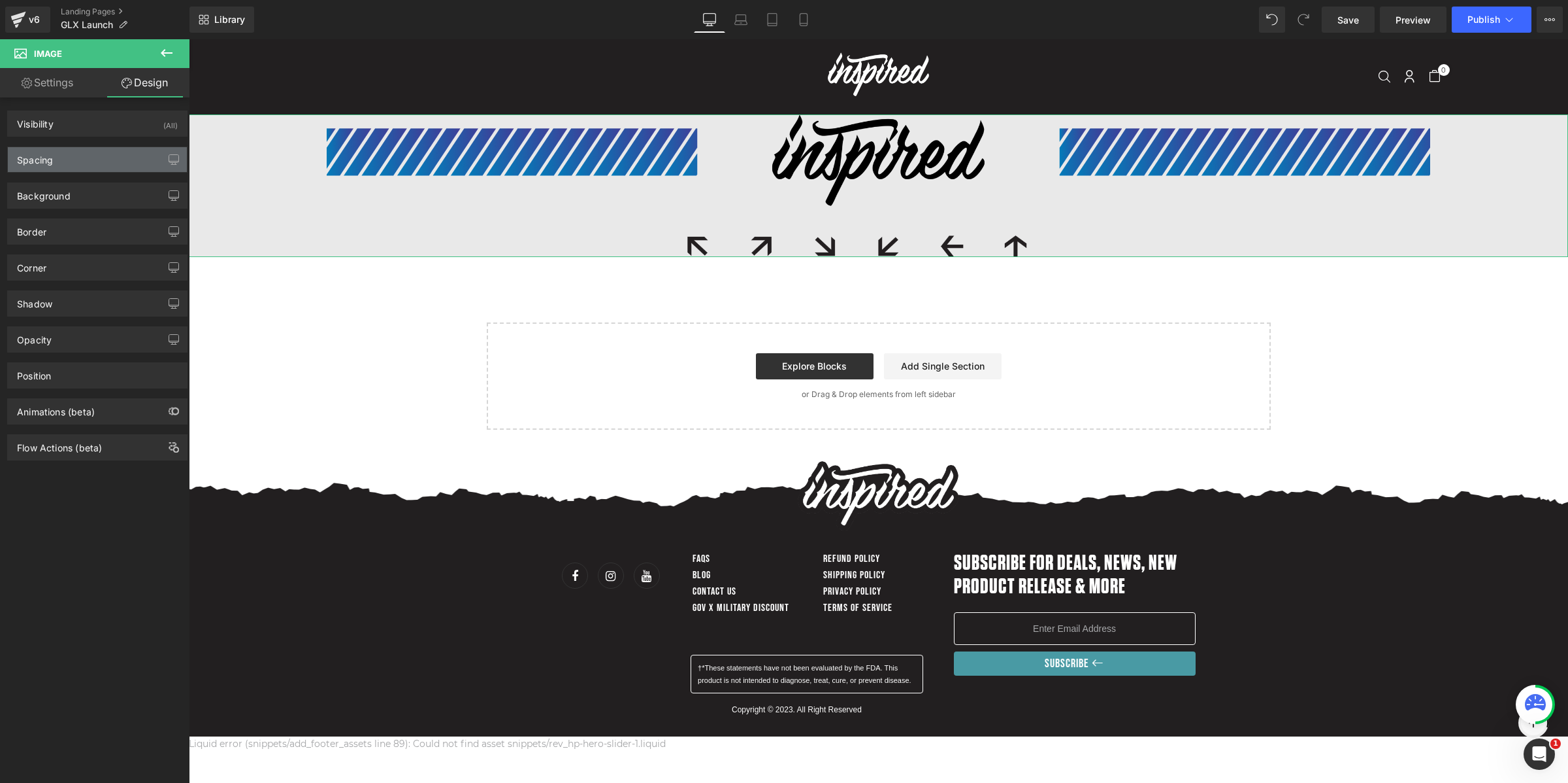
click at [90, 161] on div "Spacing" at bounding box center [98, 159] width 179 height 25
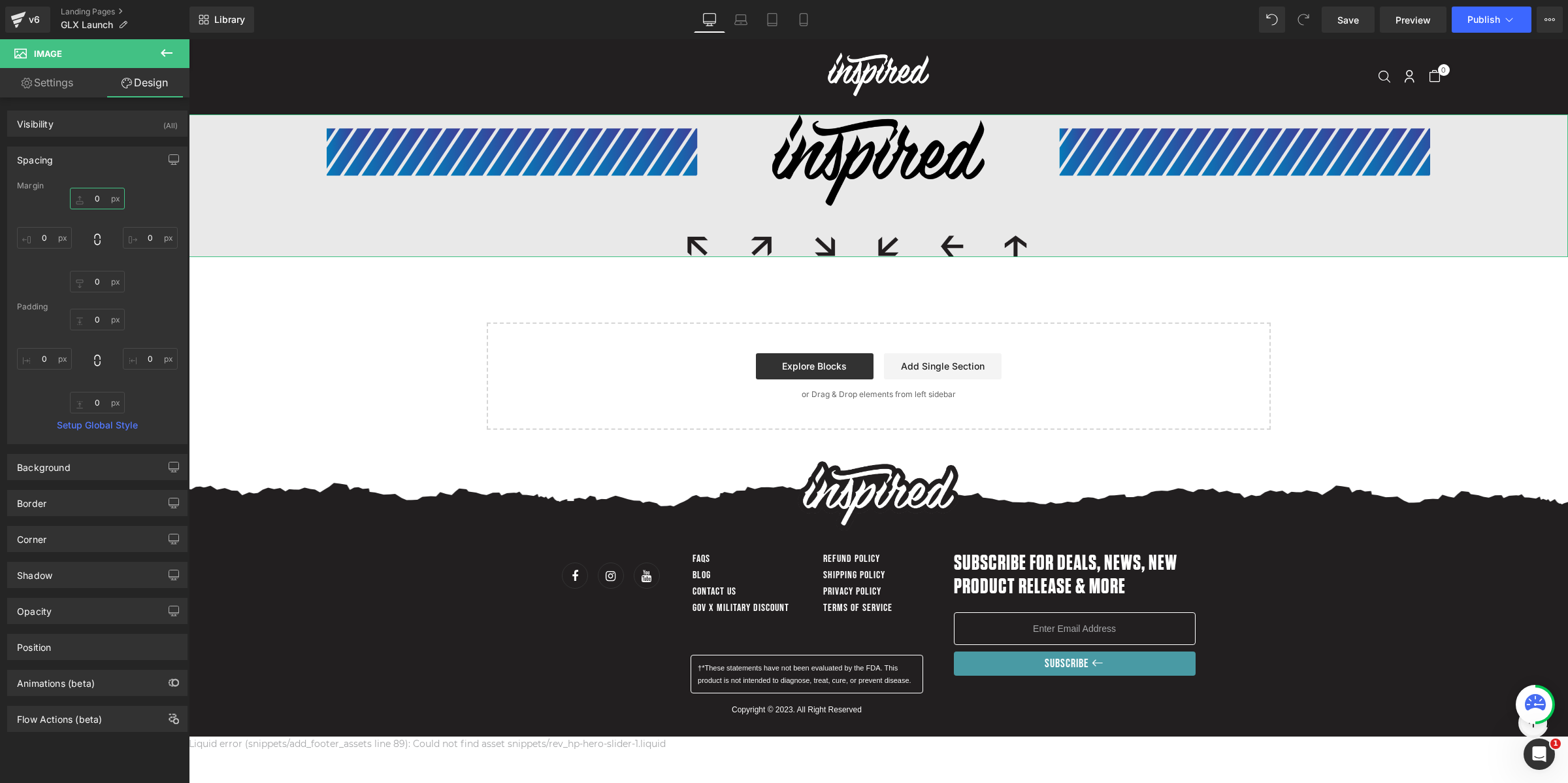
click at [95, 204] on input "0" at bounding box center [98, 198] width 55 height 22
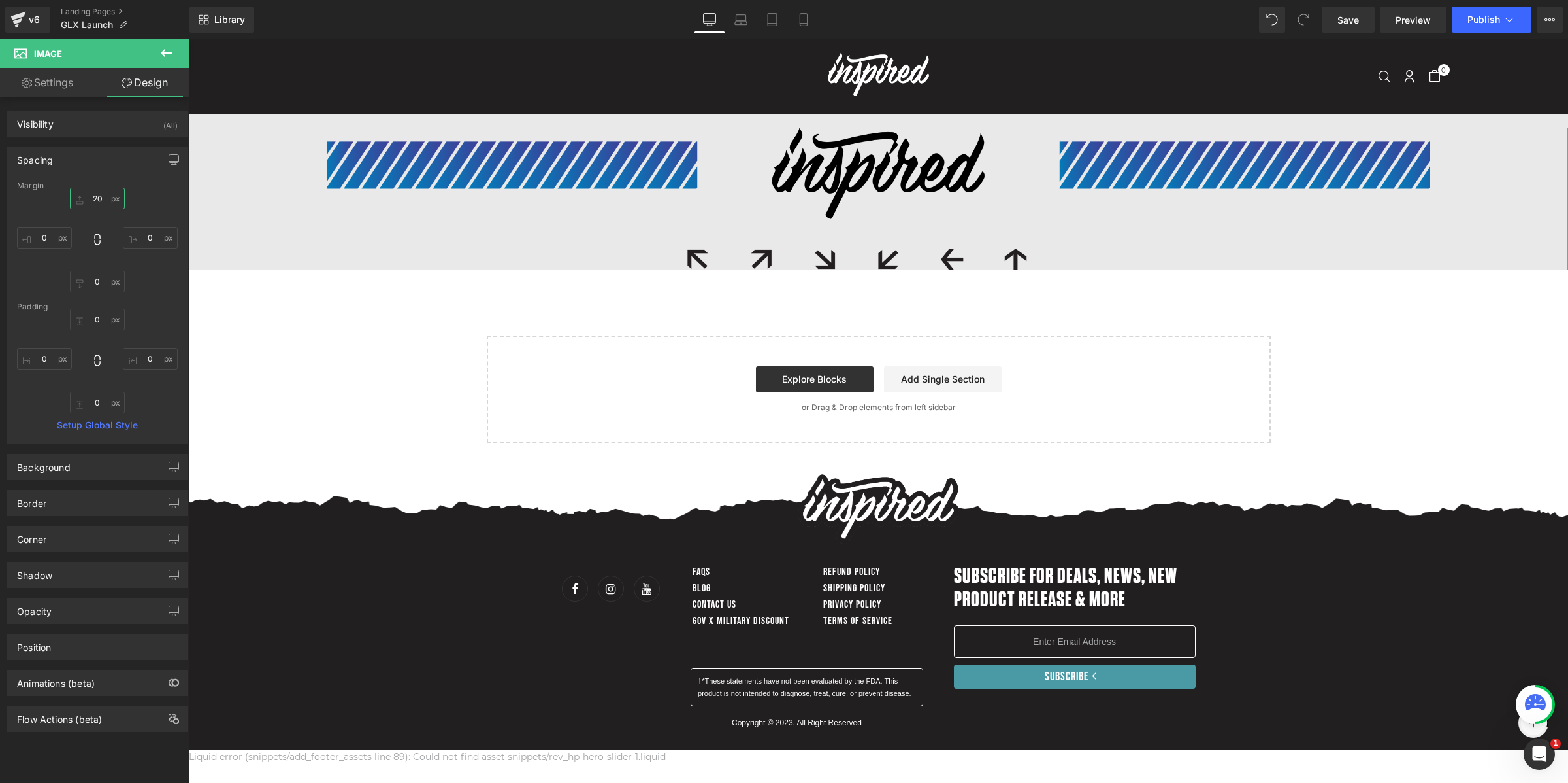
type input "20"
click at [57, 90] on link "Settings" at bounding box center [47, 83] width 95 height 30
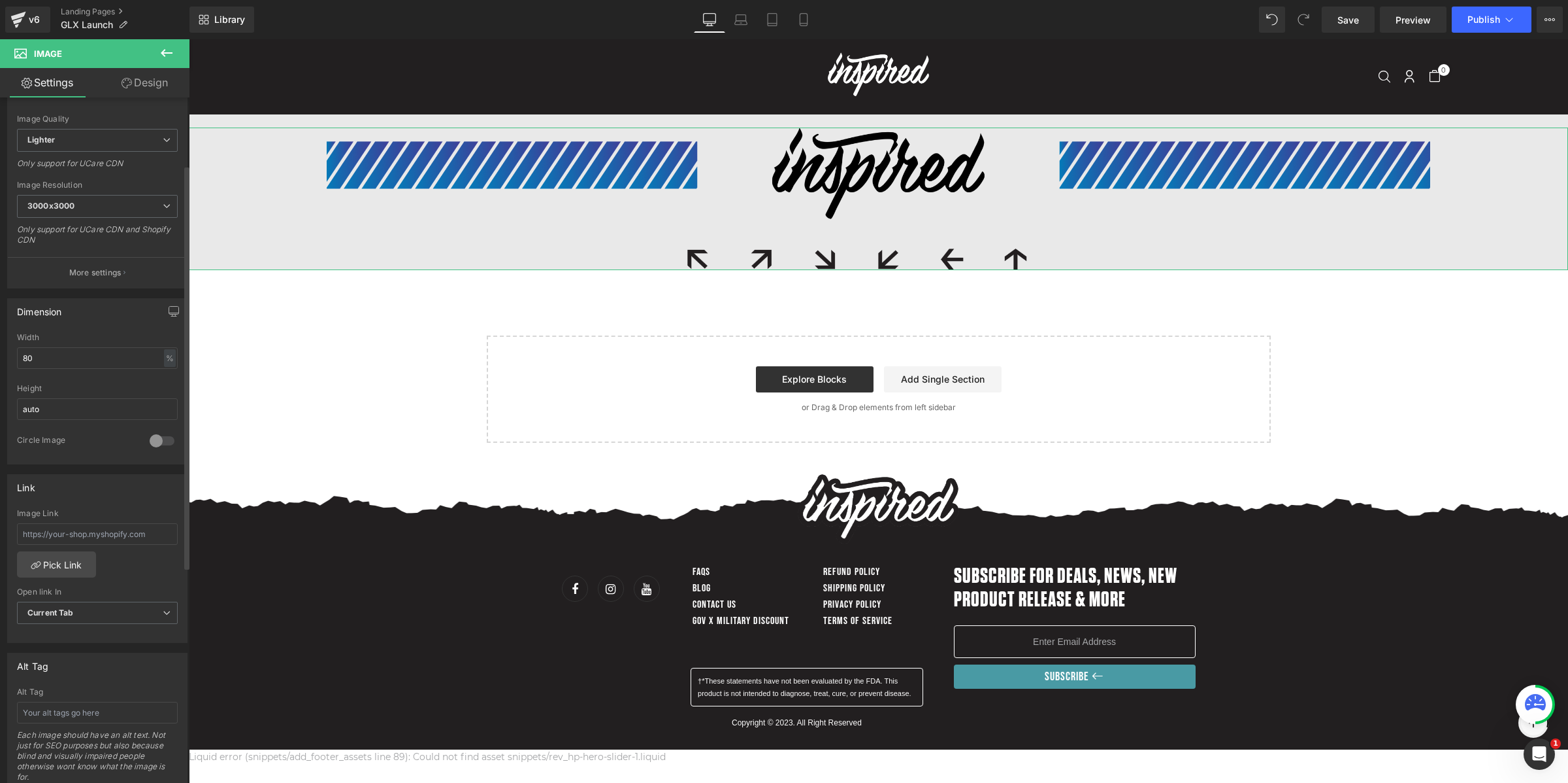
scroll to position [262, 0]
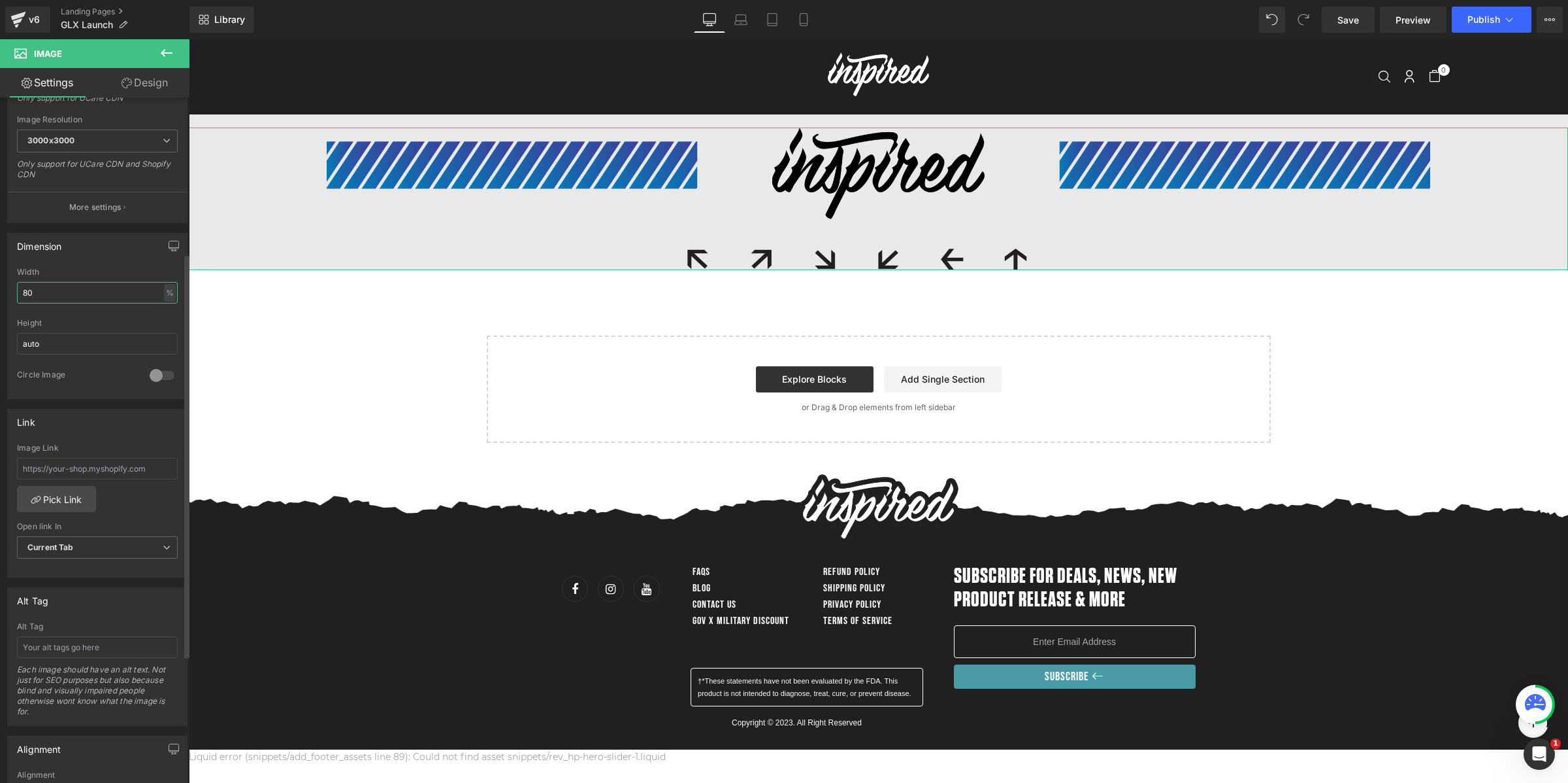
click at [76, 293] on input "80" at bounding box center [97, 293] width 161 height 22
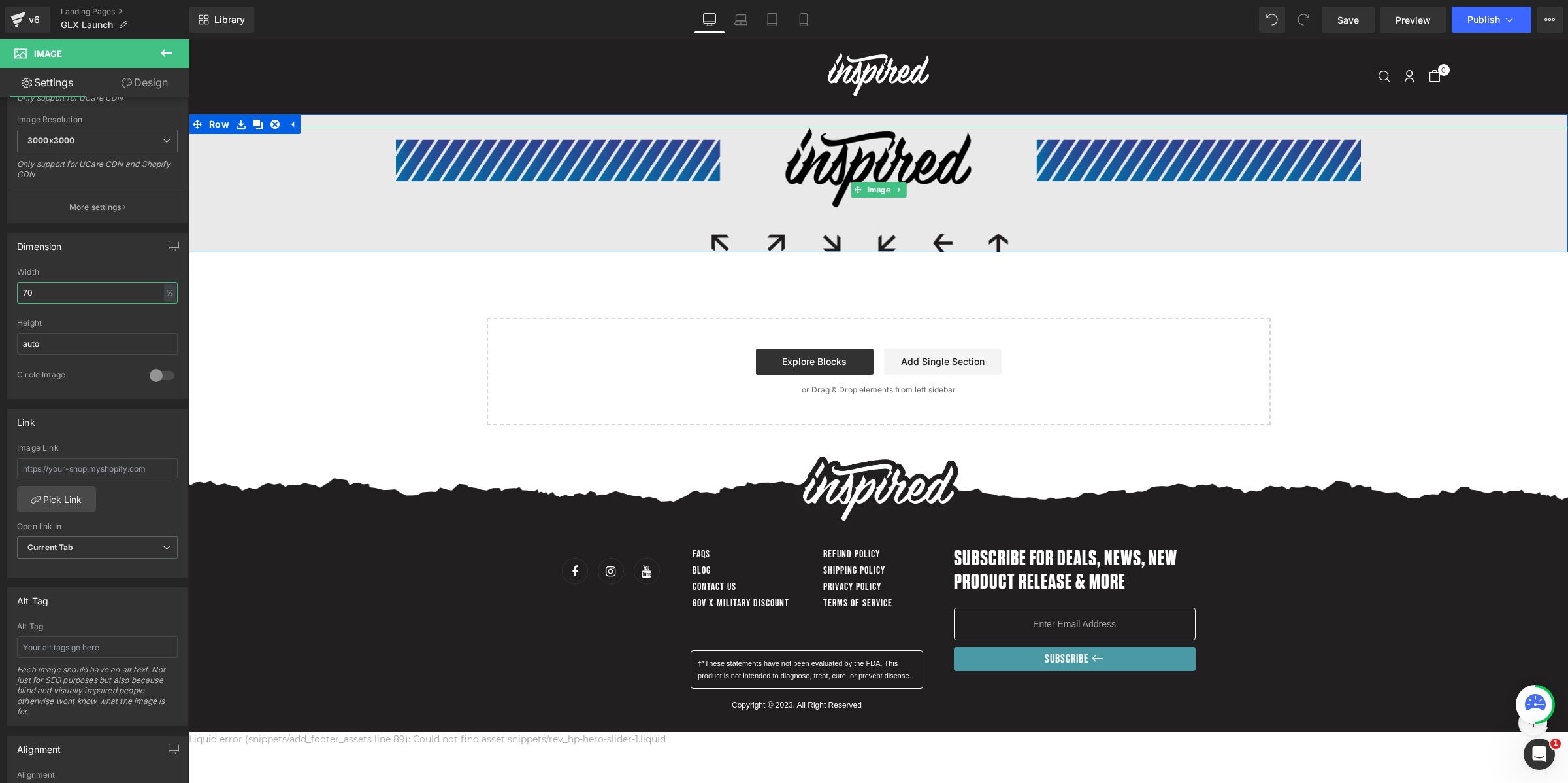
type input "70"
click at [506, 160] on img at bounding box center [879, 189] width 966 height 125
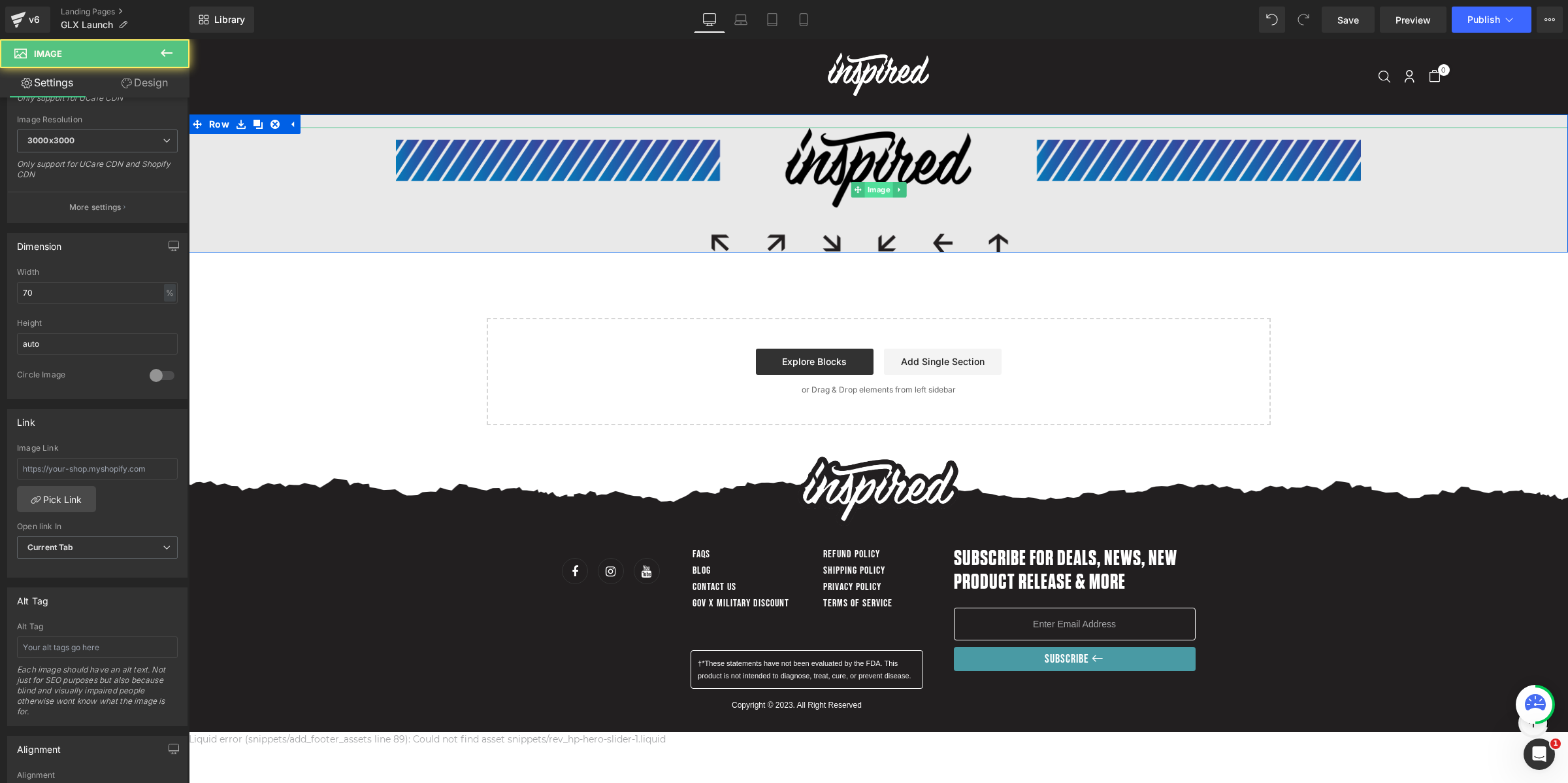
click at [877, 183] on span "Image" at bounding box center [878, 189] width 29 height 16
click at [899, 185] on icon at bounding box center [899, 189] width 7 height 8
click at [897, 191] on link at bounding box center [893, 189] width 14 height 16
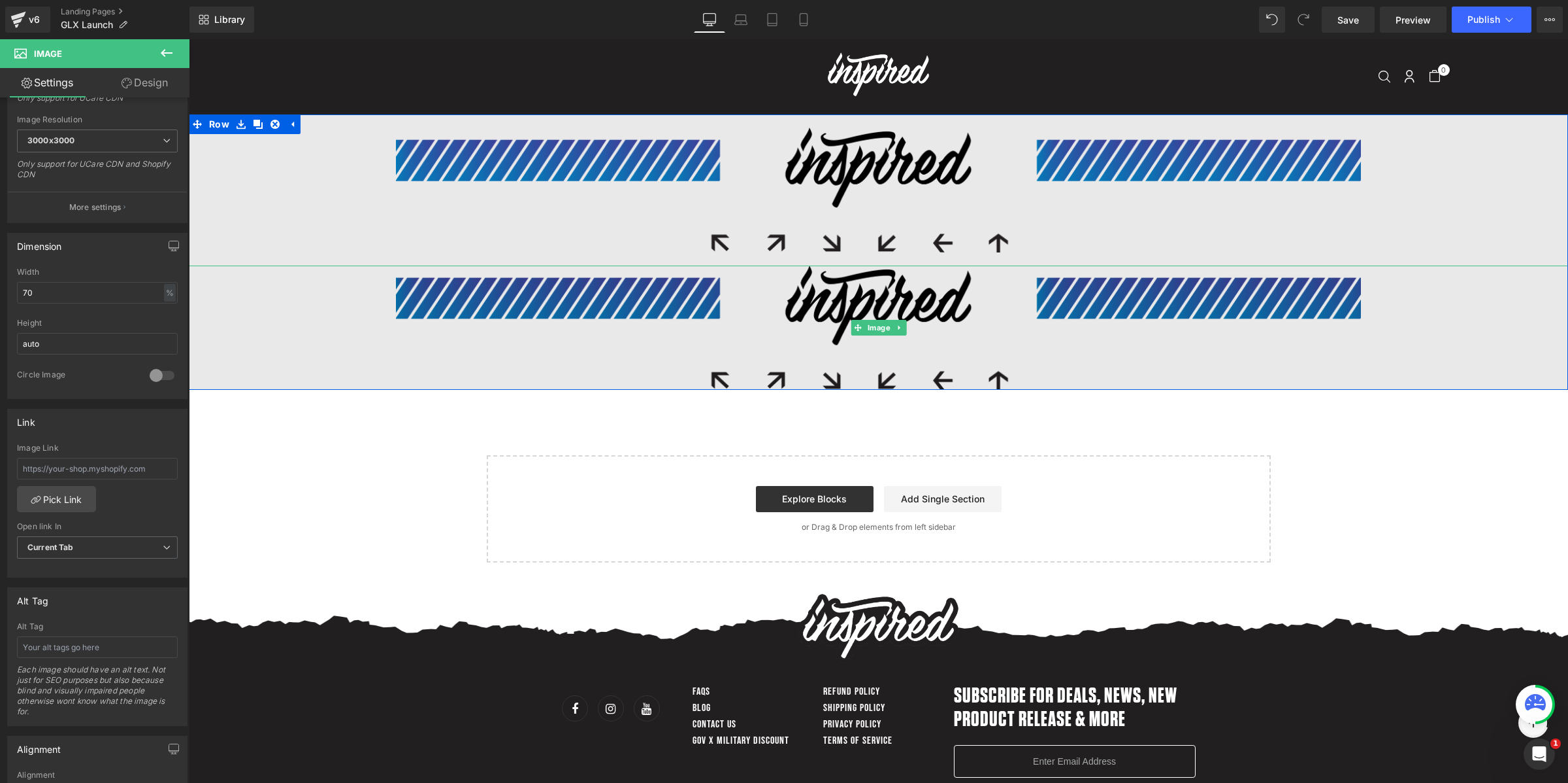
click at [863, 294] on img at bounding box center [879, 327] width 966 height 125
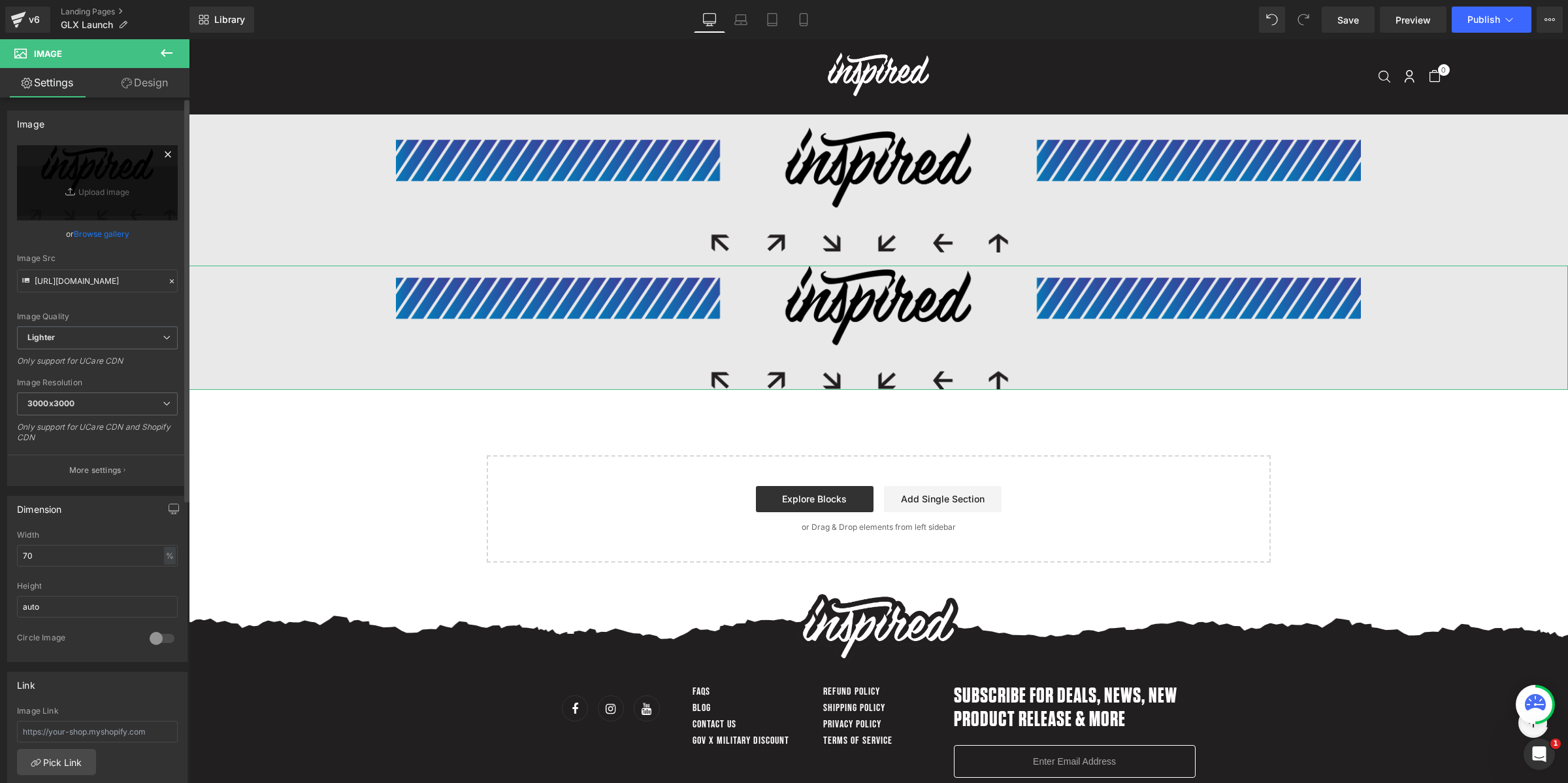
click at [166, 156] on icon at bounding box center [168, 154] width 16 height 16
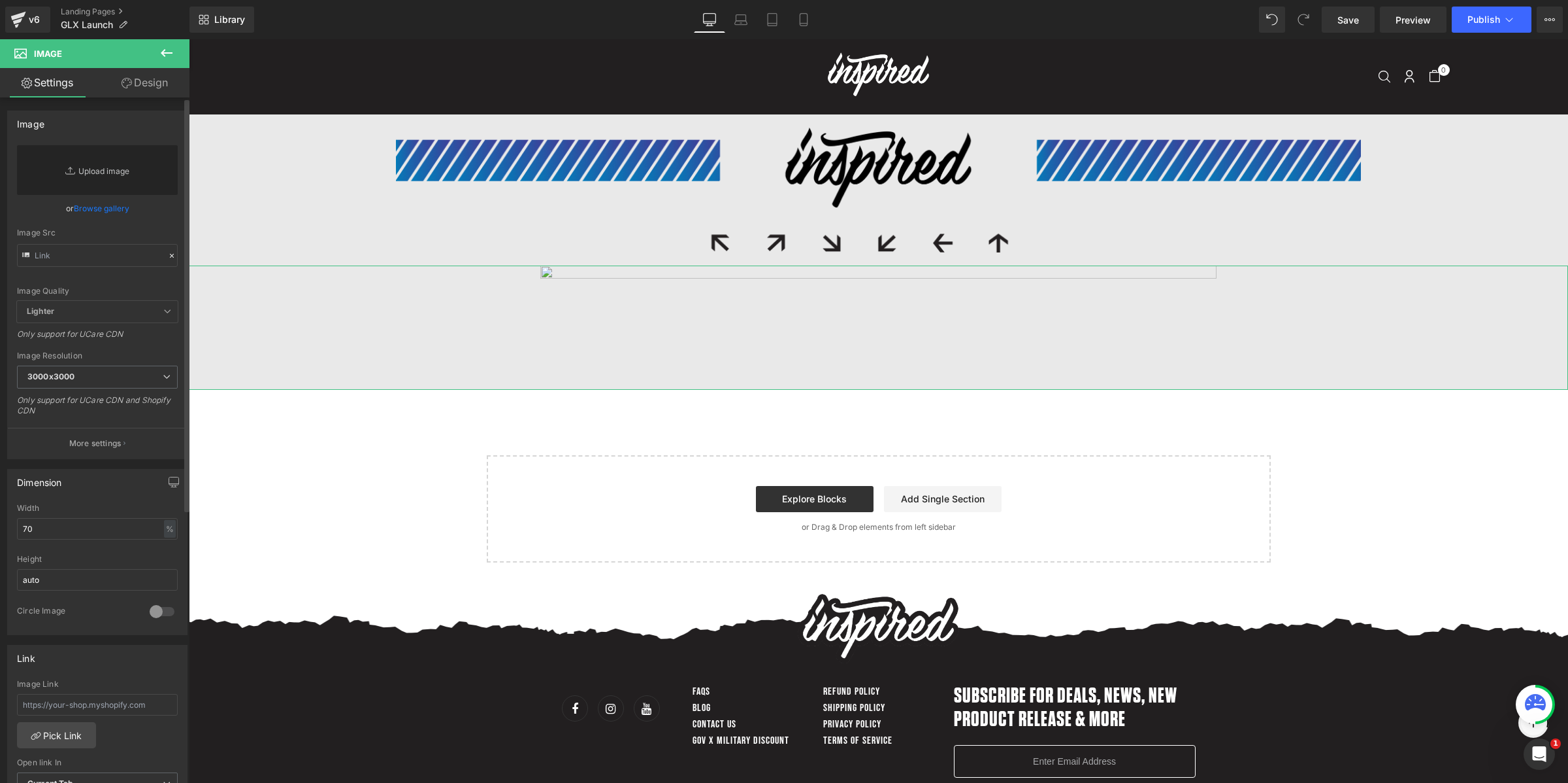
click at [95, 171] on link "Replace Image" at bounding box center [97, 170] width 161 height 49
type input "C:\fakepath\Group 1410137407.png"
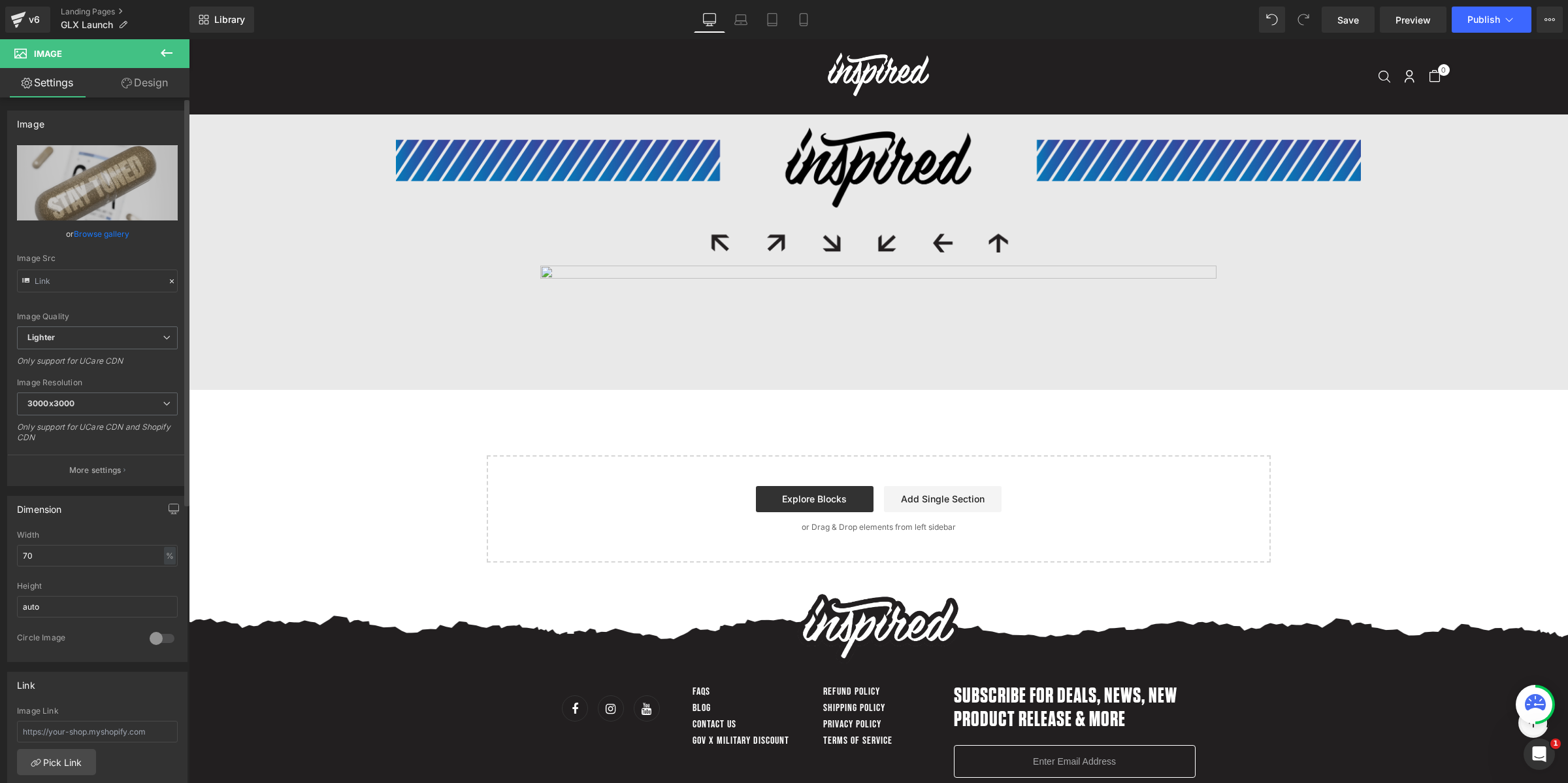
type input "[URL][DOMAIN_NAME]"
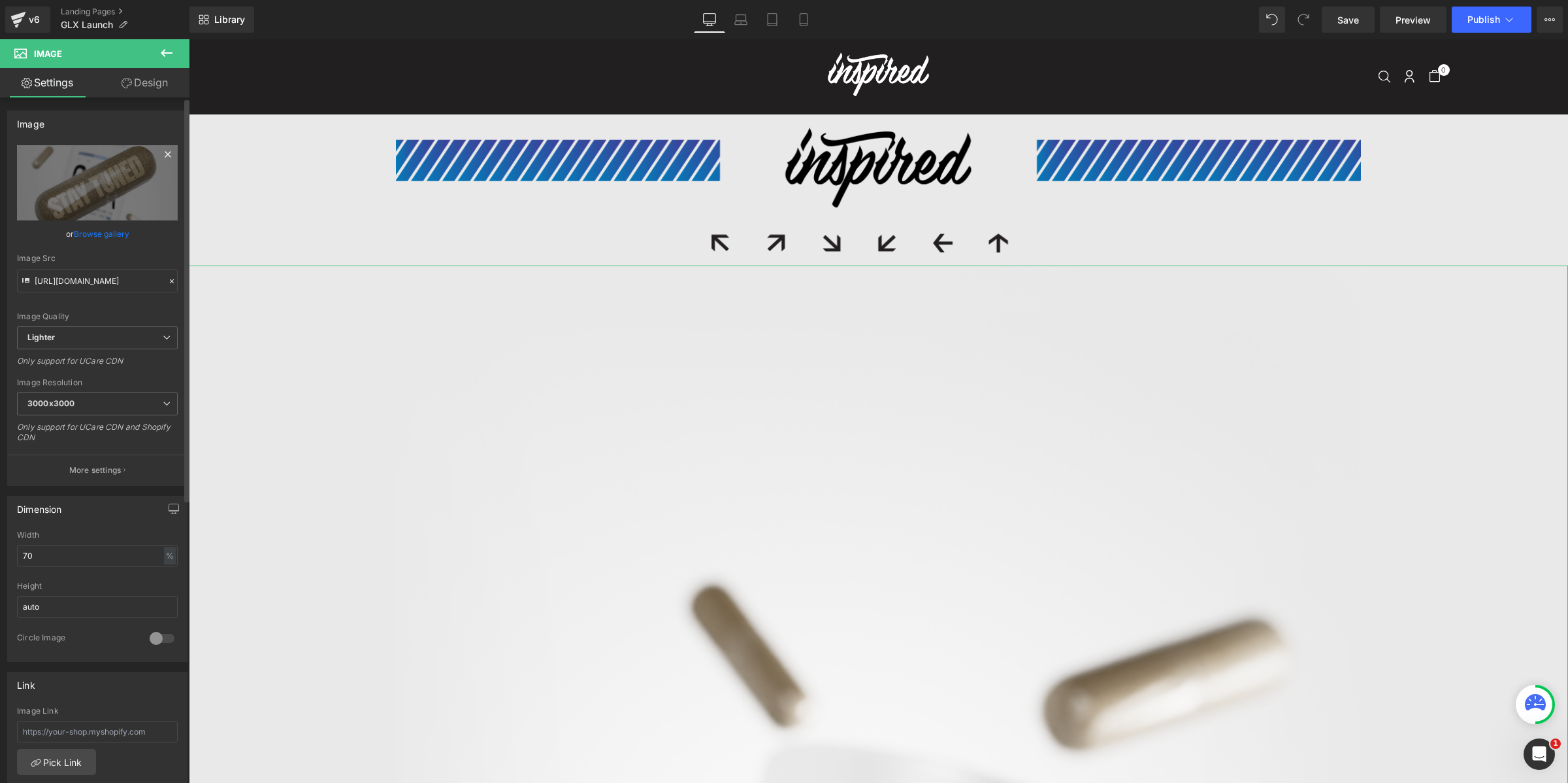
click at [166, 153] on icon at bounding box center [168, 154] width 16 height 16
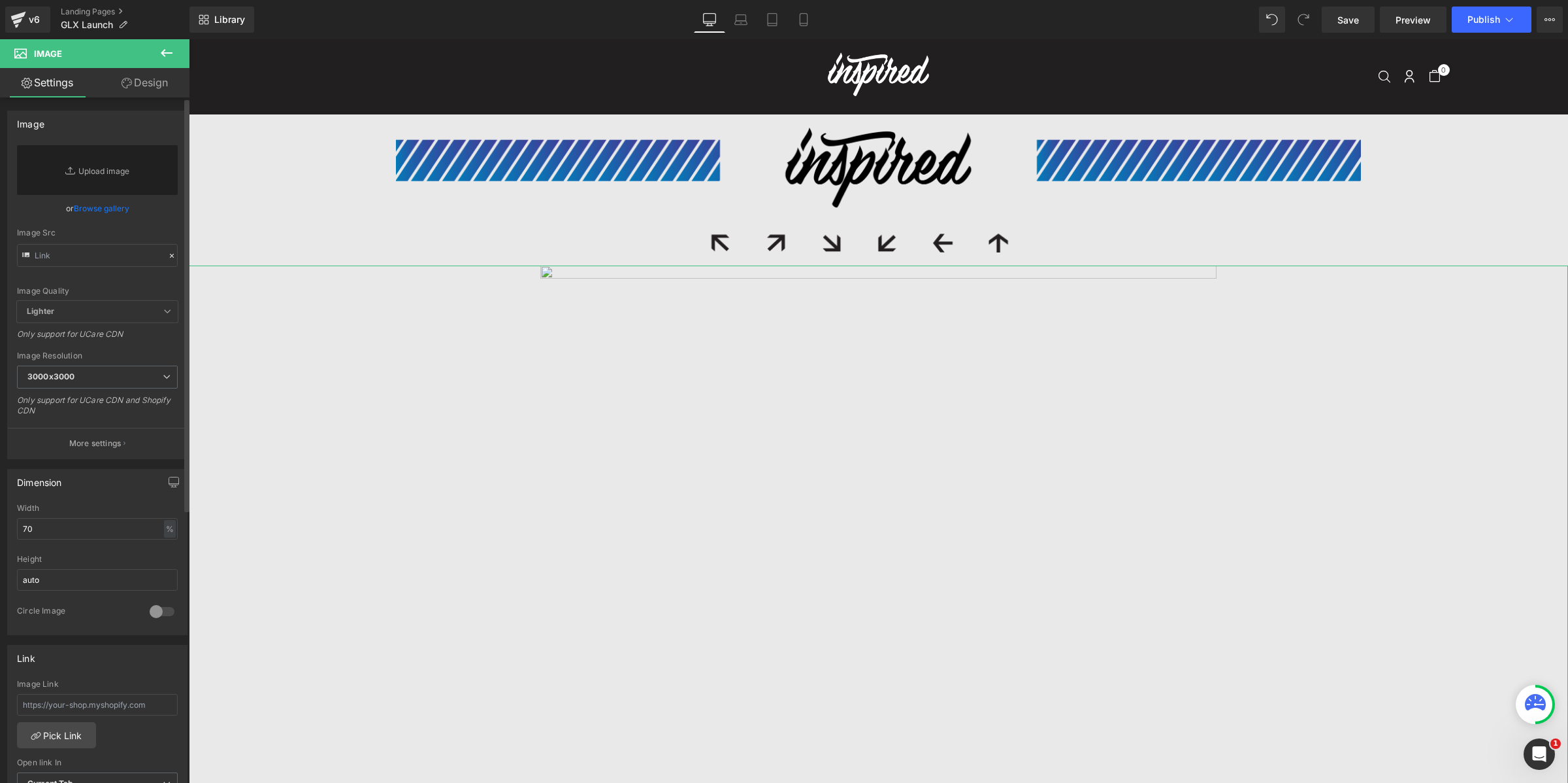
drag, startPoint x: 173, startPoint y: 101, endPoint x: 133, endPoint y: 113, distance: 41.8
click at [170, 102] on div "Image Replace Image Upload image or Browse gallery Image Src Image Quality Ligh…" at bounding box center [98, 279] width 195 height 358
click at [125, 156] on link "Replace Image" at bounding box center [97, 170] width 161 height 49
type input "C:\fakepath\Group 1410137409.png"
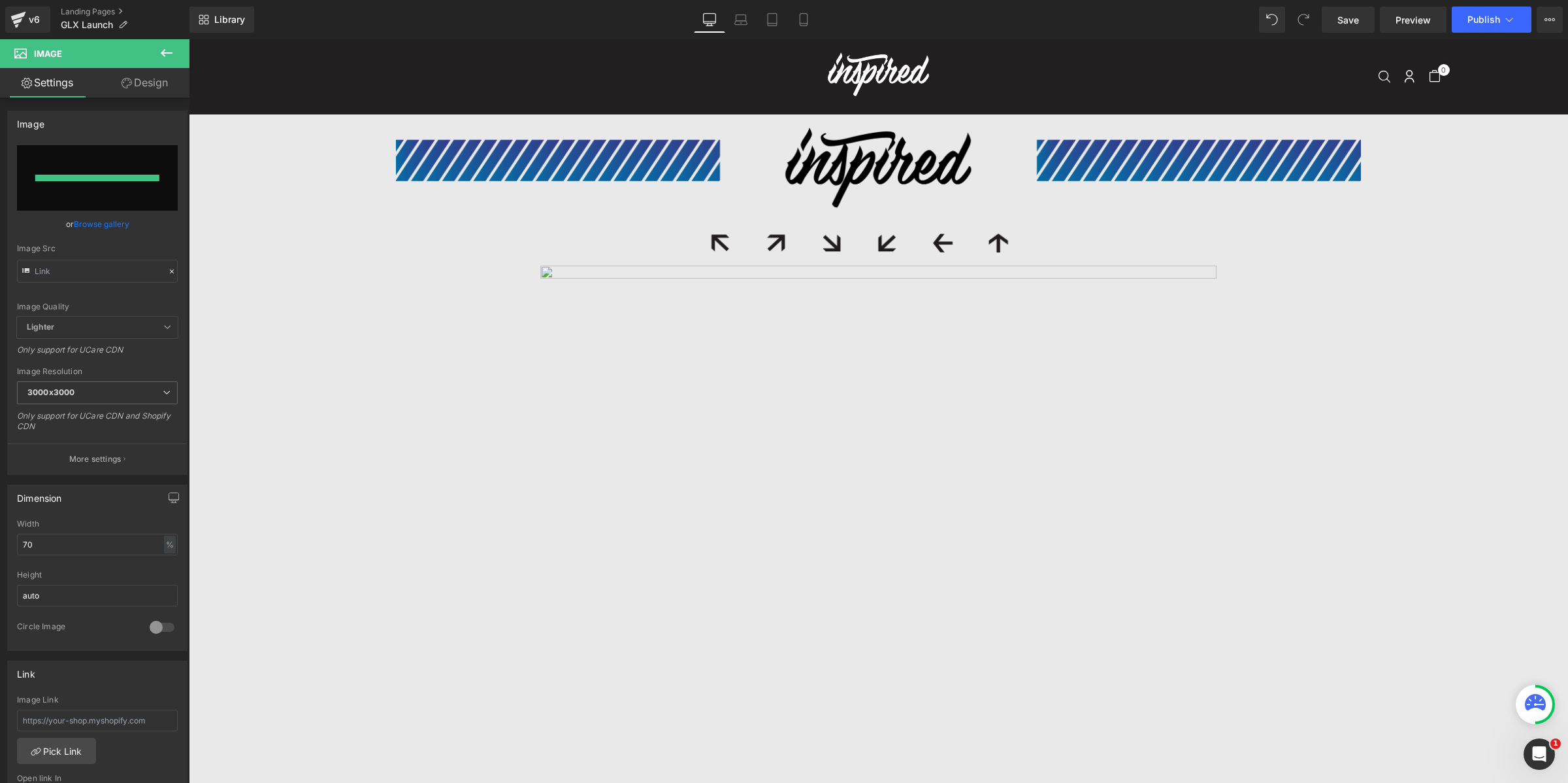
type input "[URL][DOMAIN_NAME]"
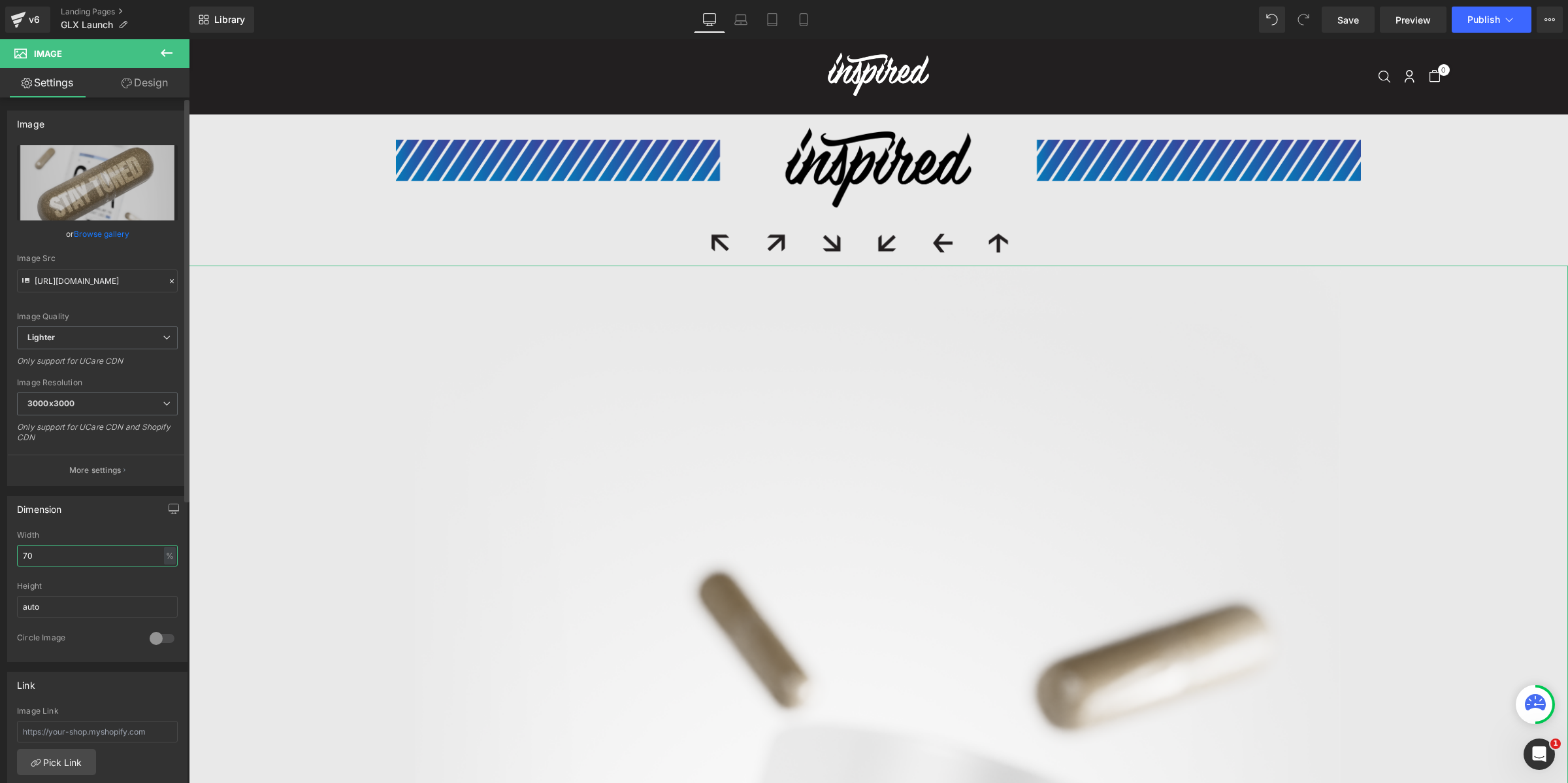
click at [63, 558] on input "70" at bounding box center [97, 555] width 161 height 22
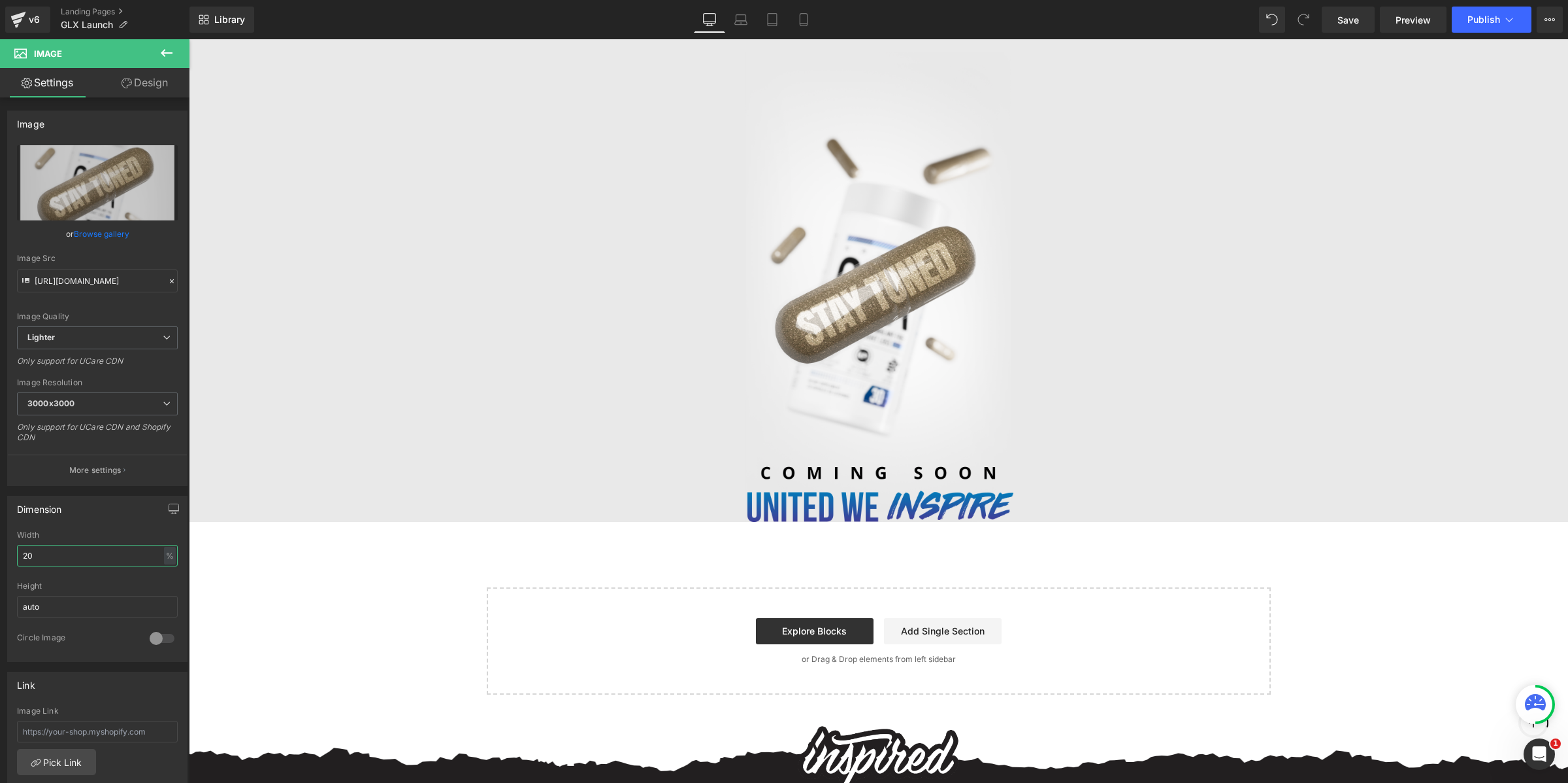
scroll to position [0, 0]
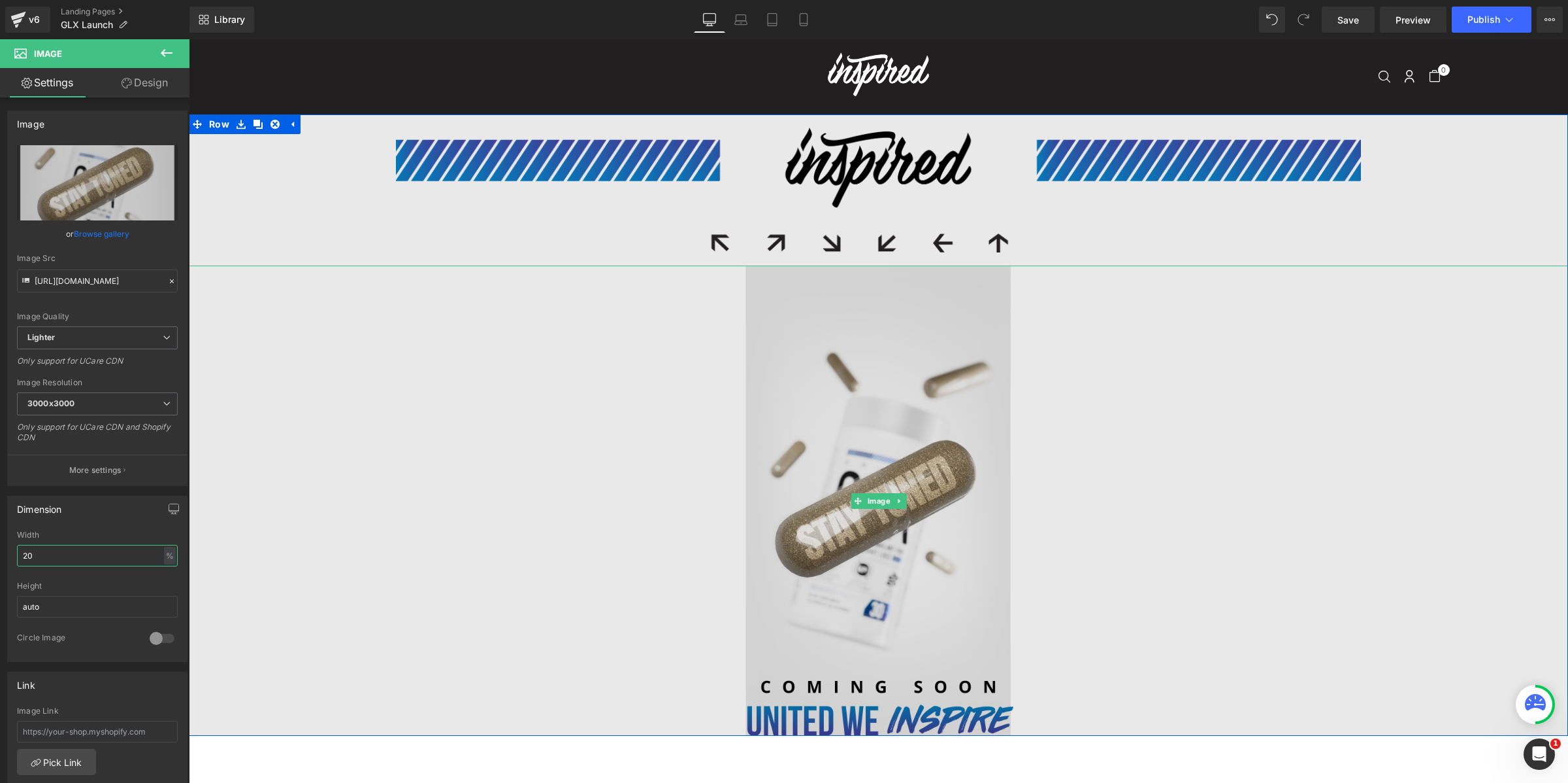
type input "20"
click at [899, 453] on img at bounding box center [878, 500] width 276 height 470
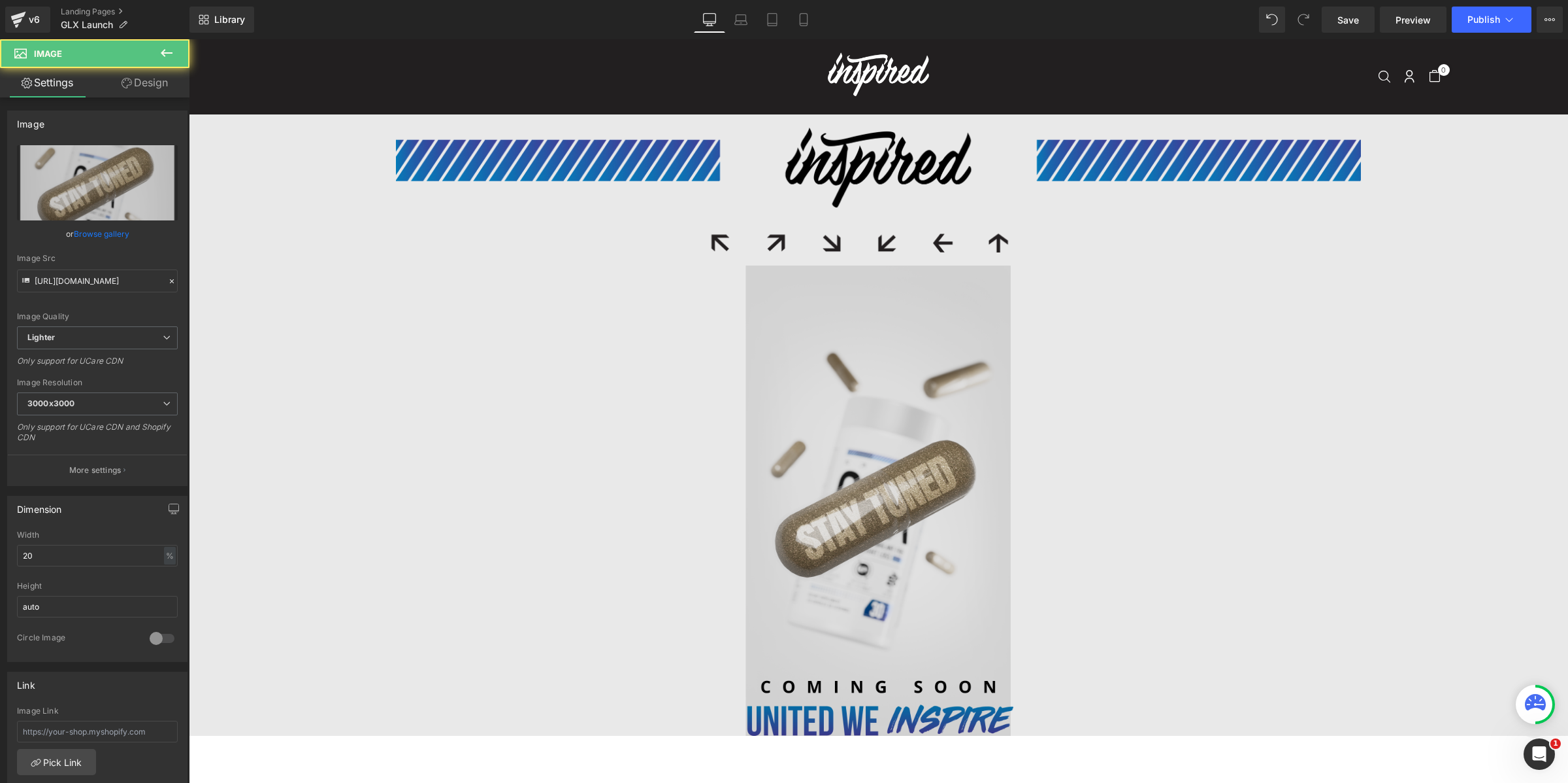
click at [773, 337] on img at bounding box center [878, 500] width 276 height 470
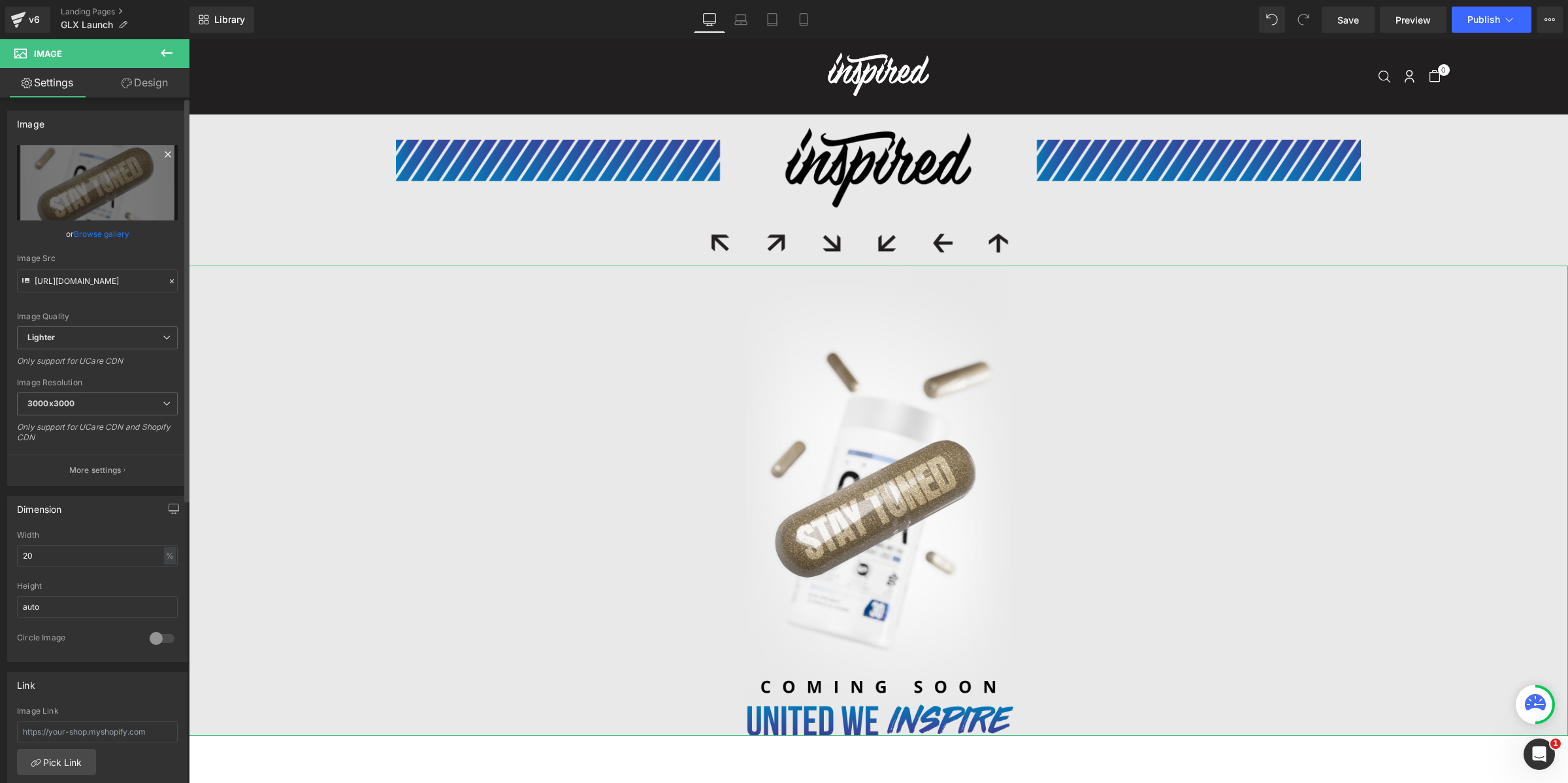
click at [165, 153] on icon at bounding box center [168, 154] width 6 height 6
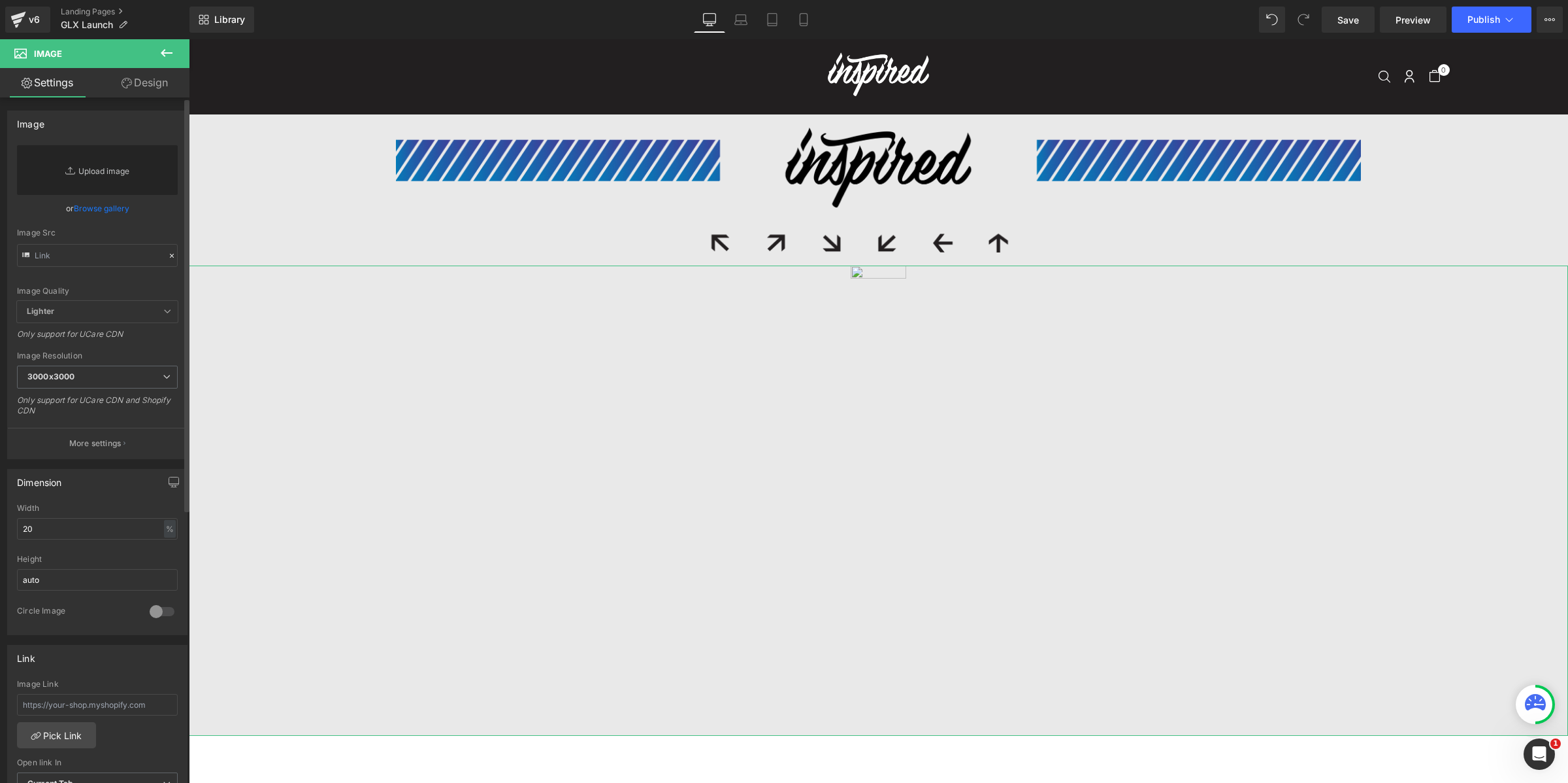
click at [107, 157] on link "Replace Image" at bounding box center [97, 170] width 161 height 49
type input "C:\fakepath\Group 1410137409.png"
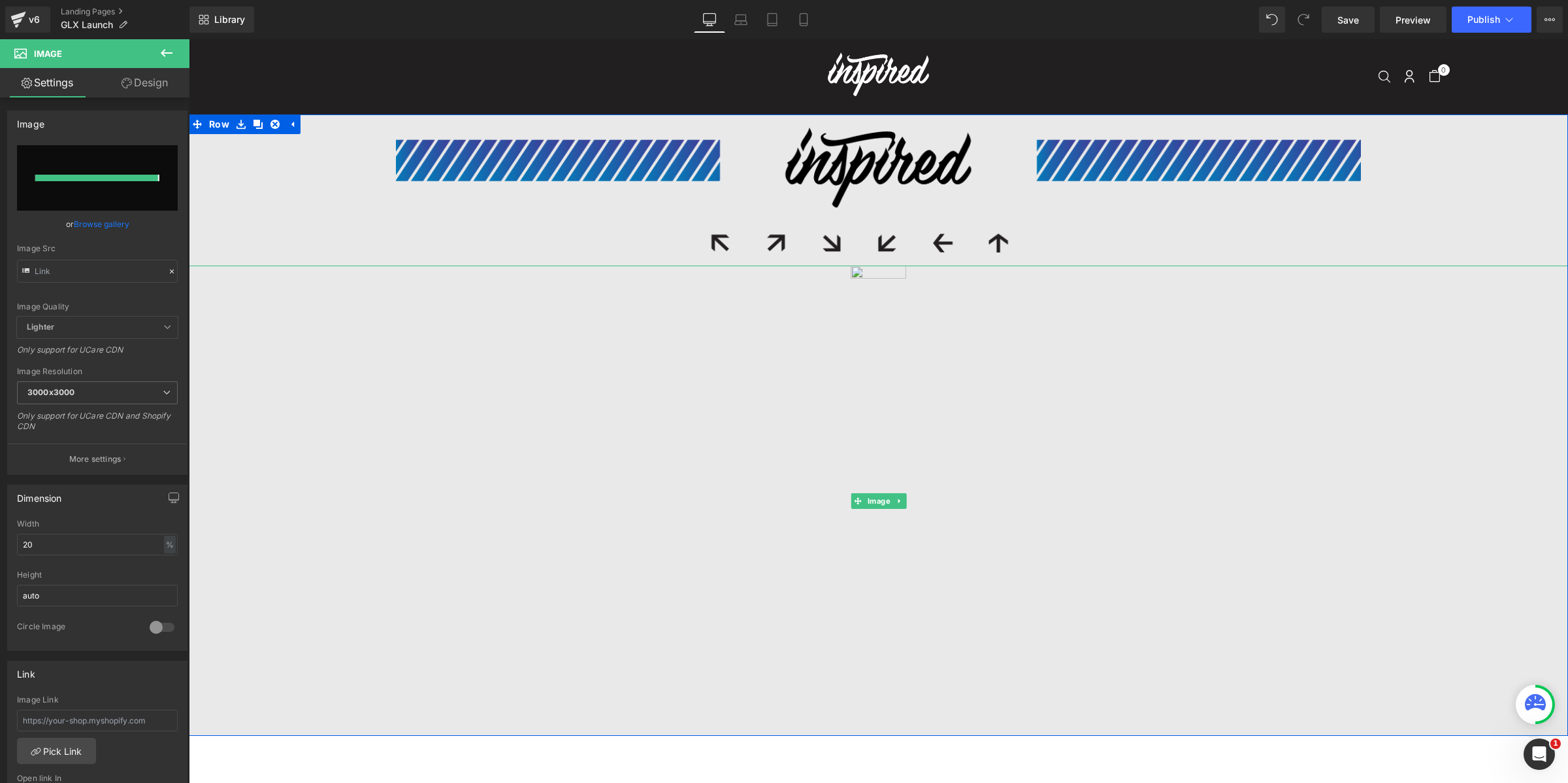
type input "[URL][DOMAIN_NAME]"
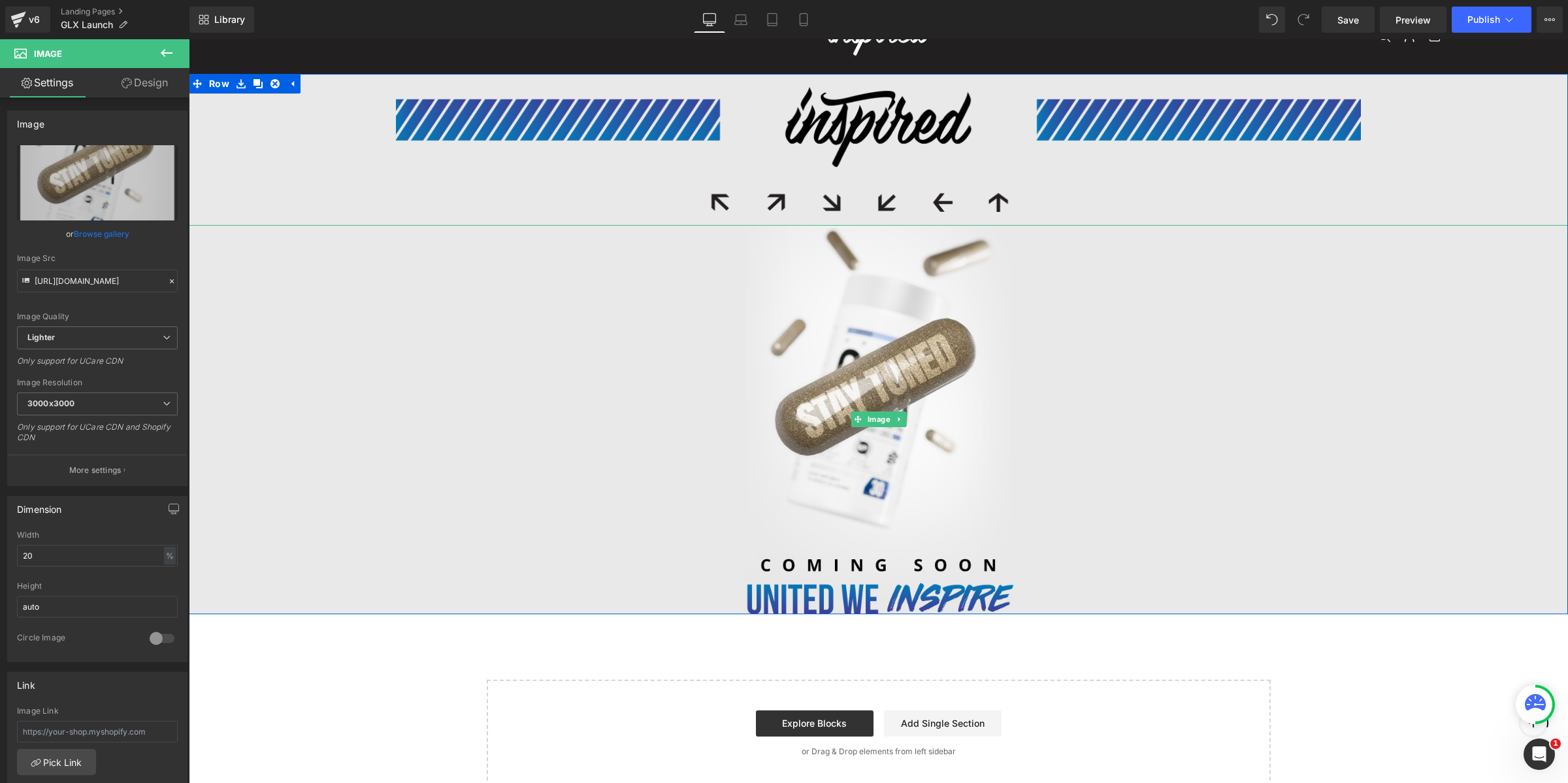
scroll to position [41, 0]
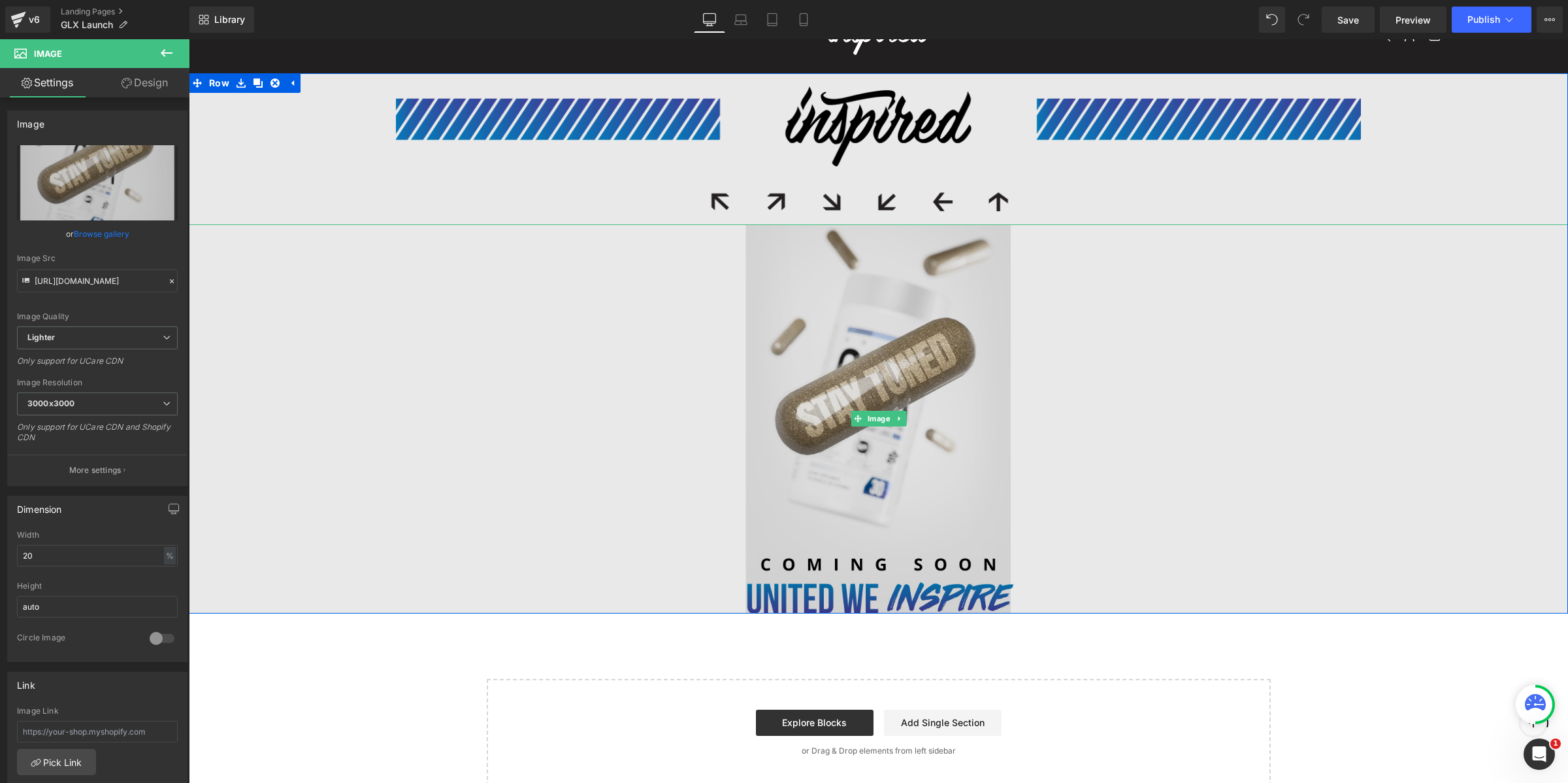
click at [921, 350] on img at bounding box center [878, 418] width 276 height 389
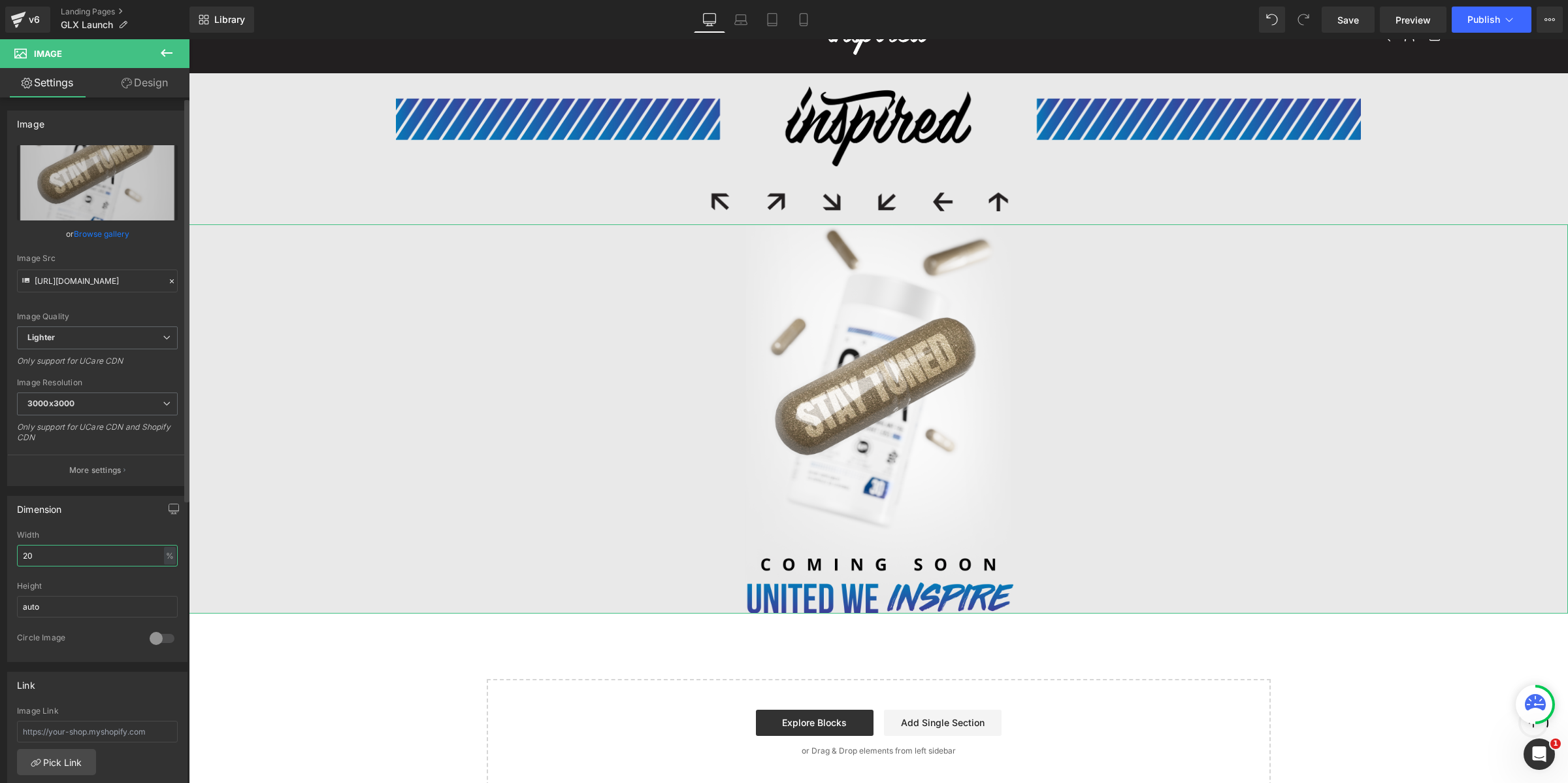
click at [79, 550] on input "20" at bounding box center [97, 555] width 161 height 22
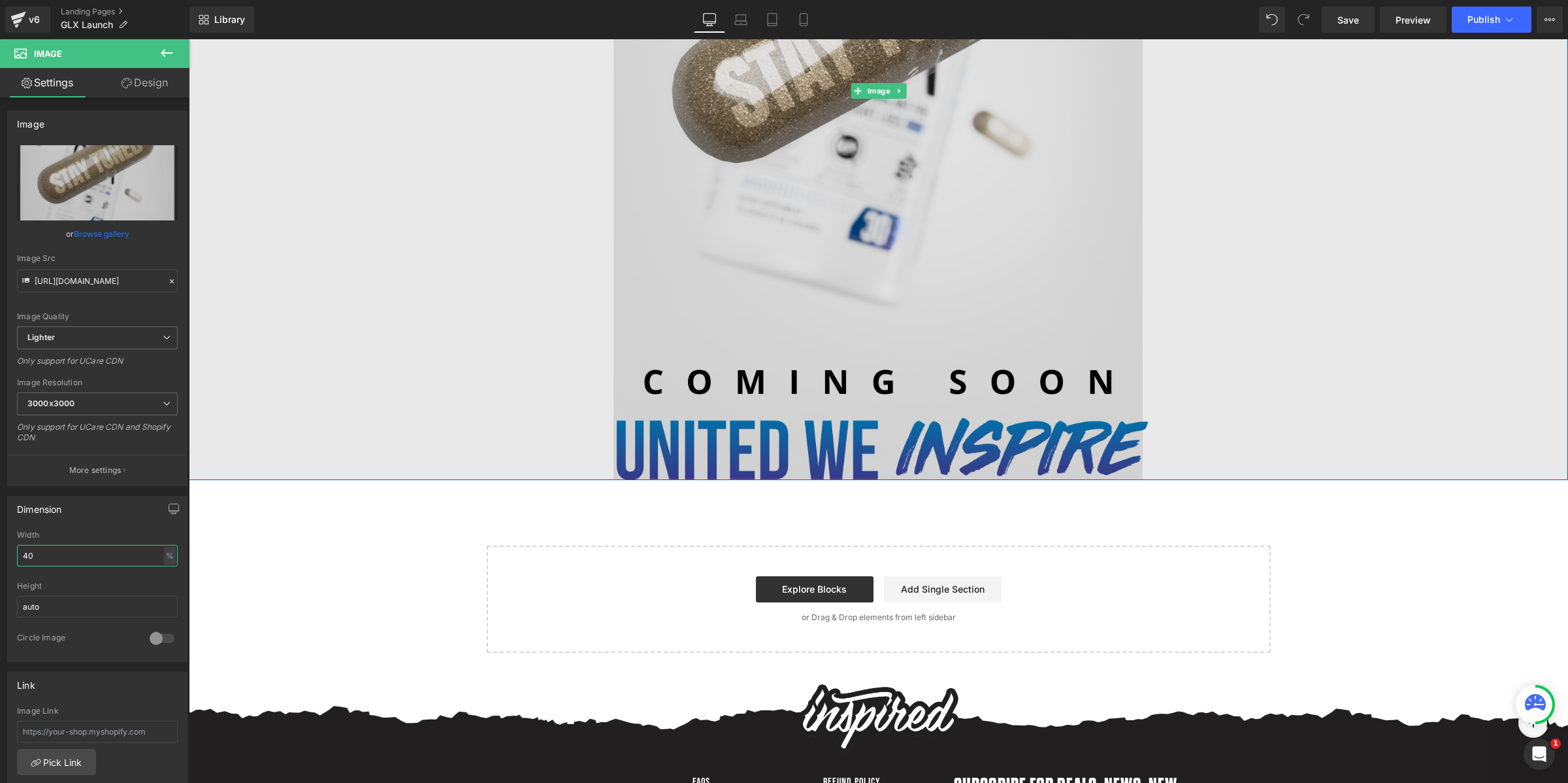
scroll to position [566, 0]
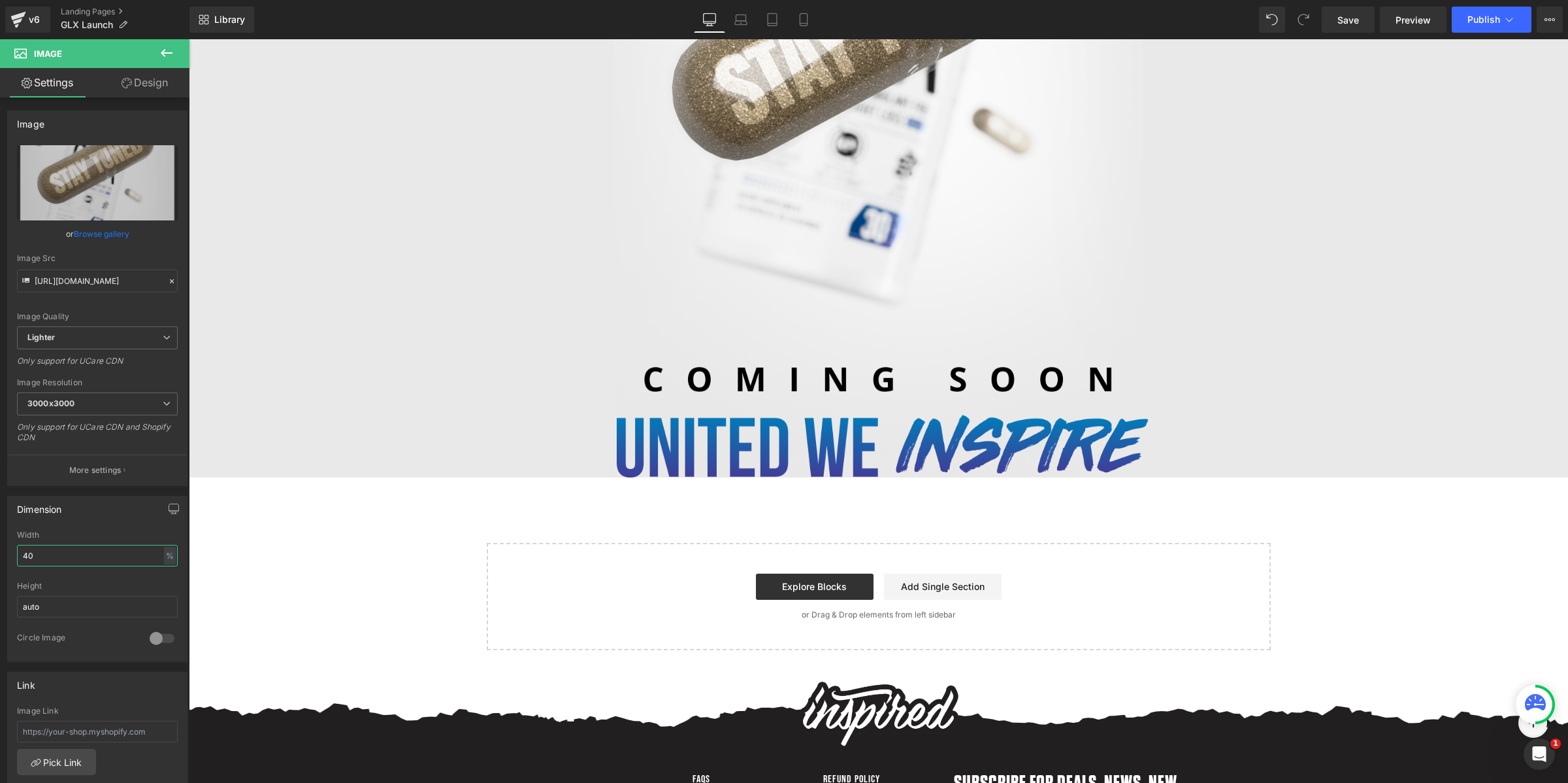
type input "40"
click at [160, 49] on icon at bounding box center [167, 53] width 16 height 16
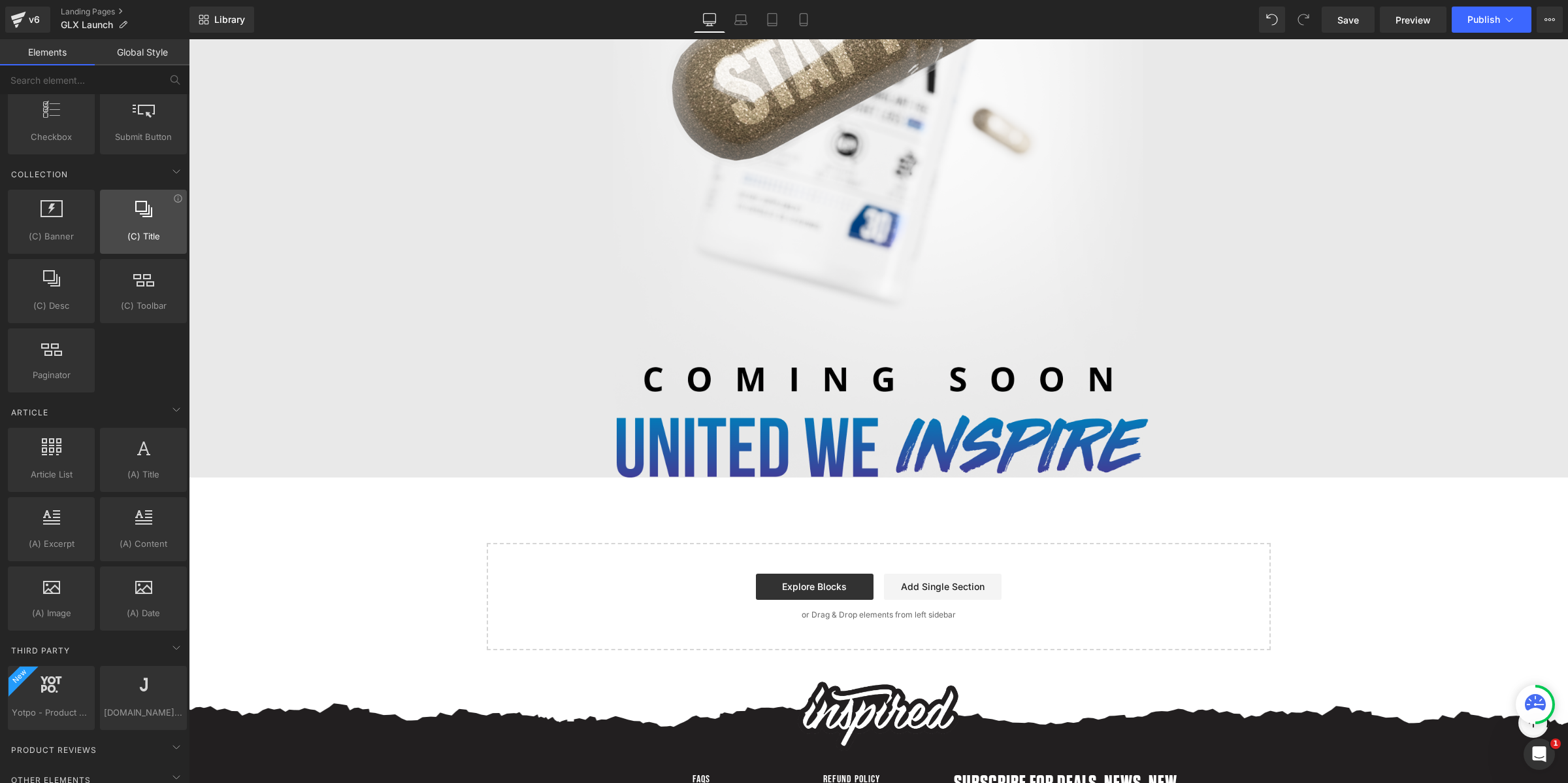
scroll to position [2068, 0]
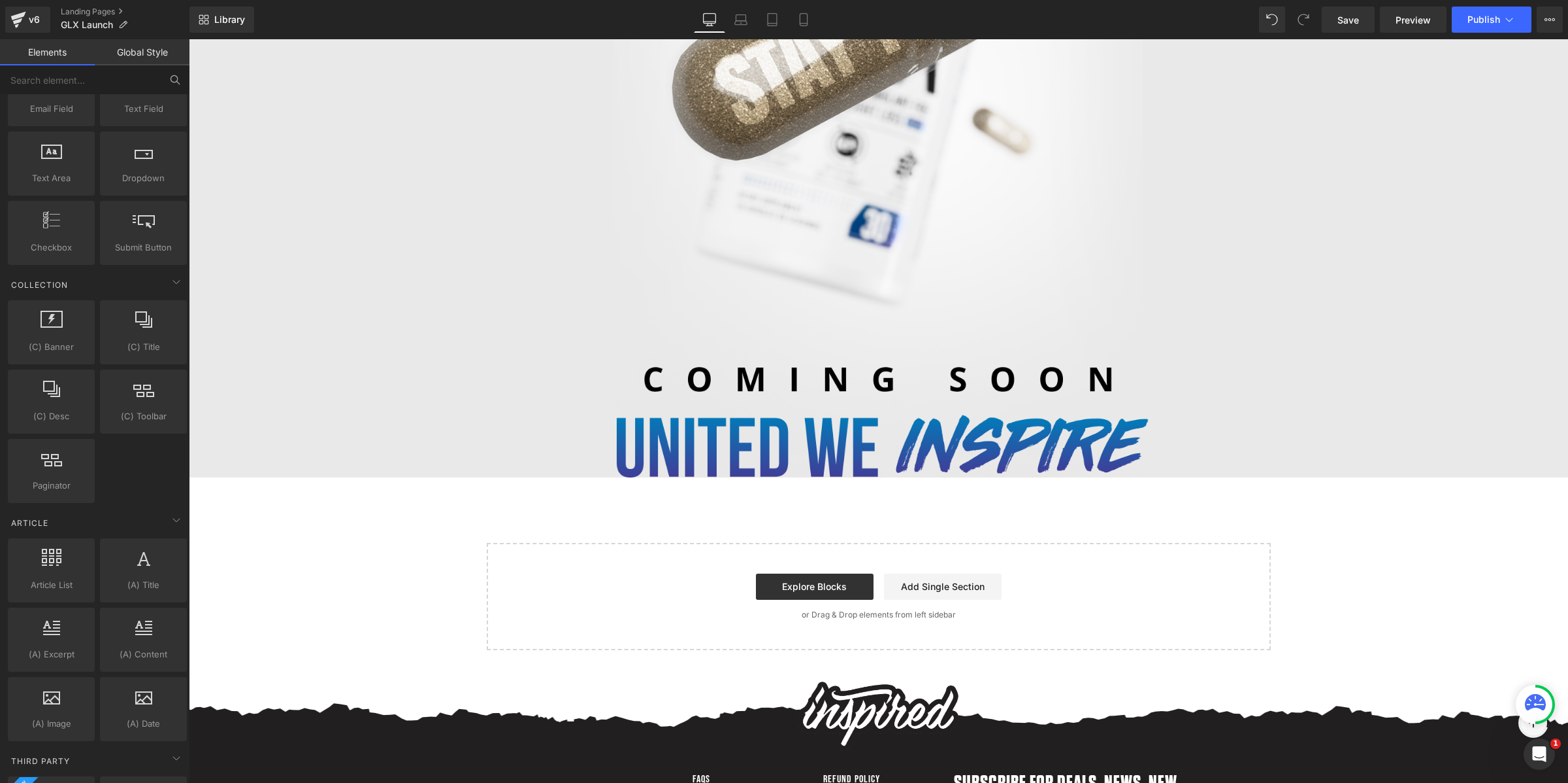
click at [170, 85] on icon at bounding box center [175, 80] width 12 height 12
click at [115, 83] on input "text" at bounding box center [80, 79] width 161 height 29
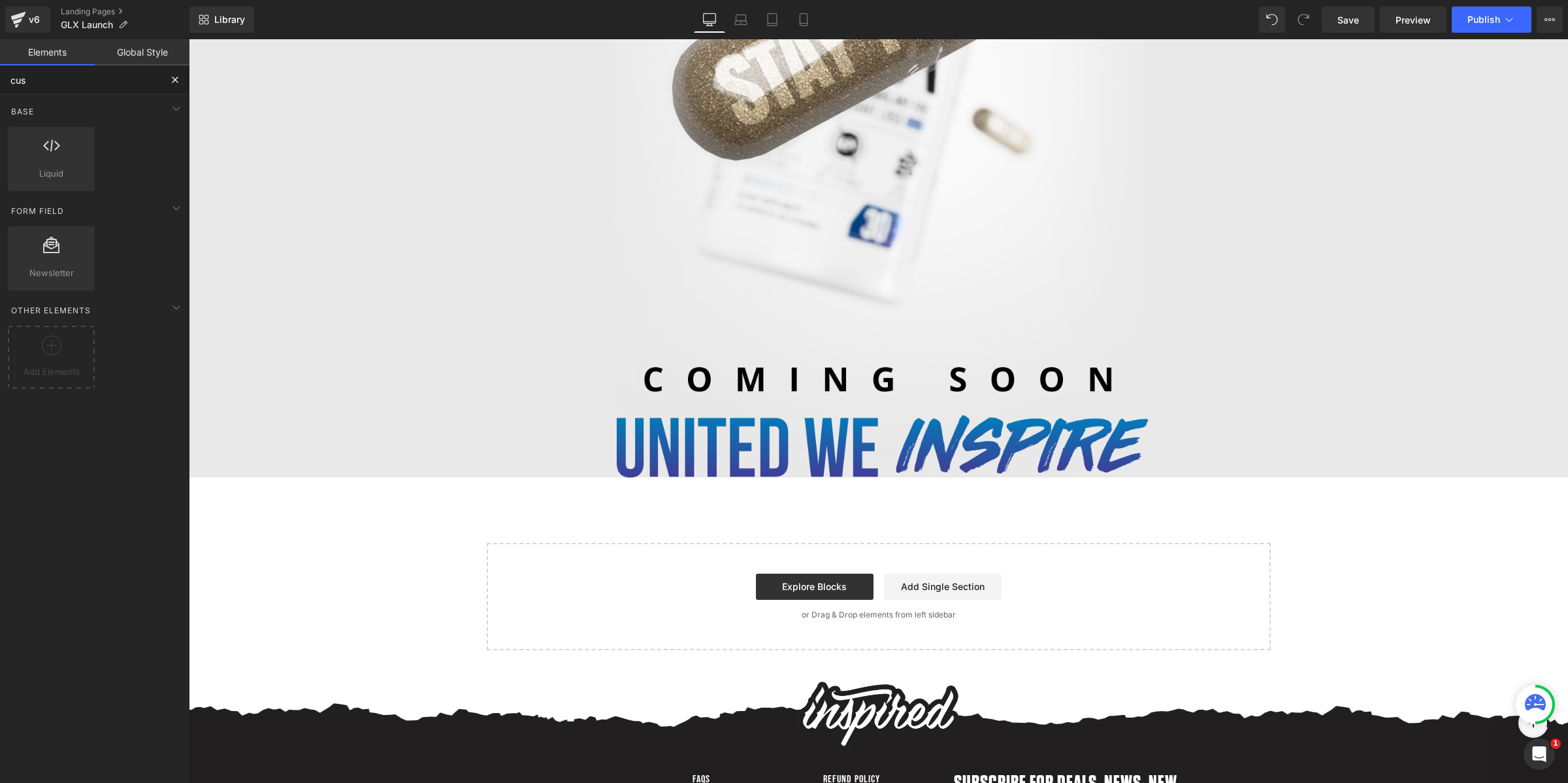
scroll to position [0, 0]
click at [58, 85] on input "custom" at bounding box center [80, 79] width 161 height 29
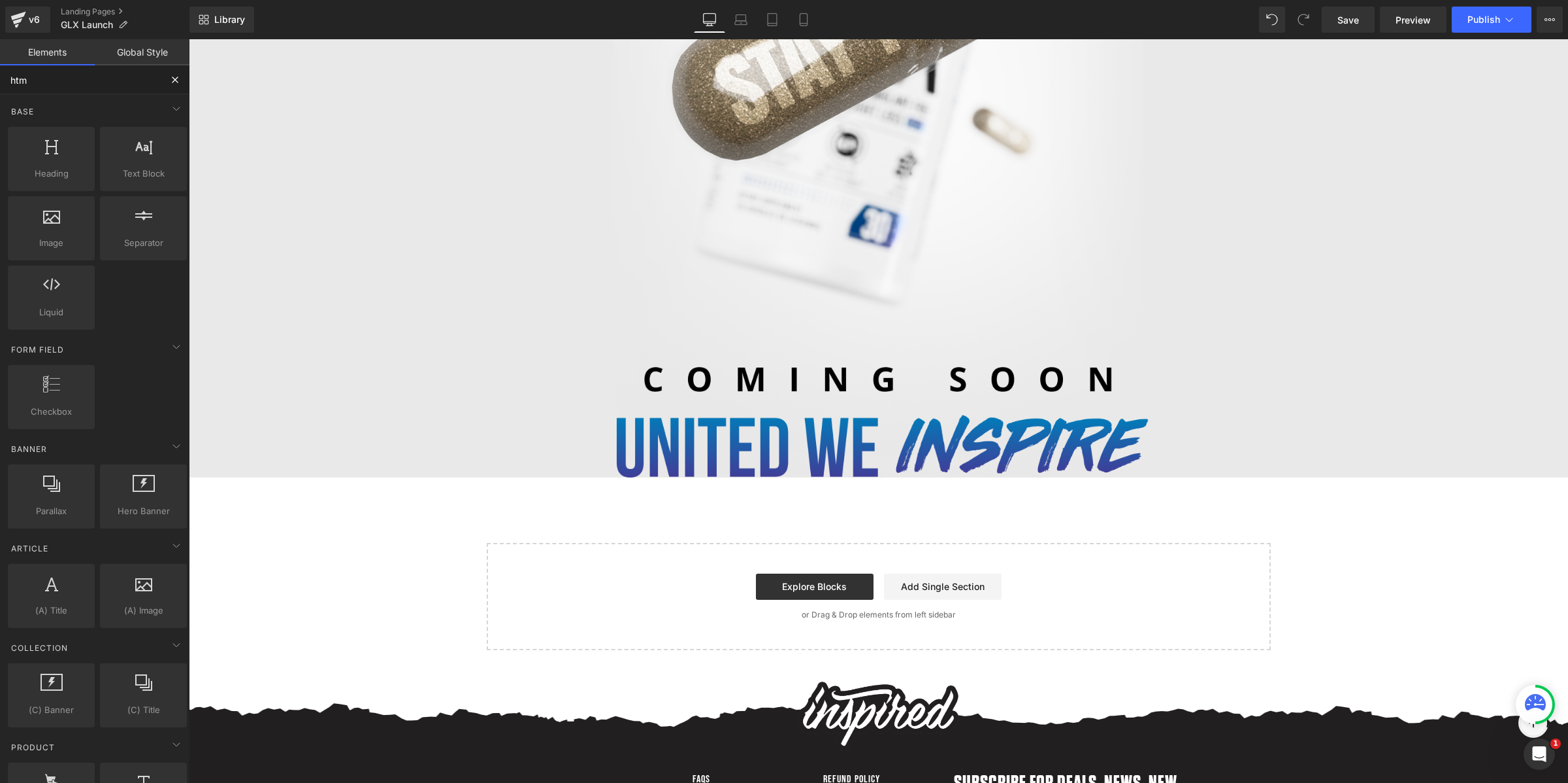
type input "html"
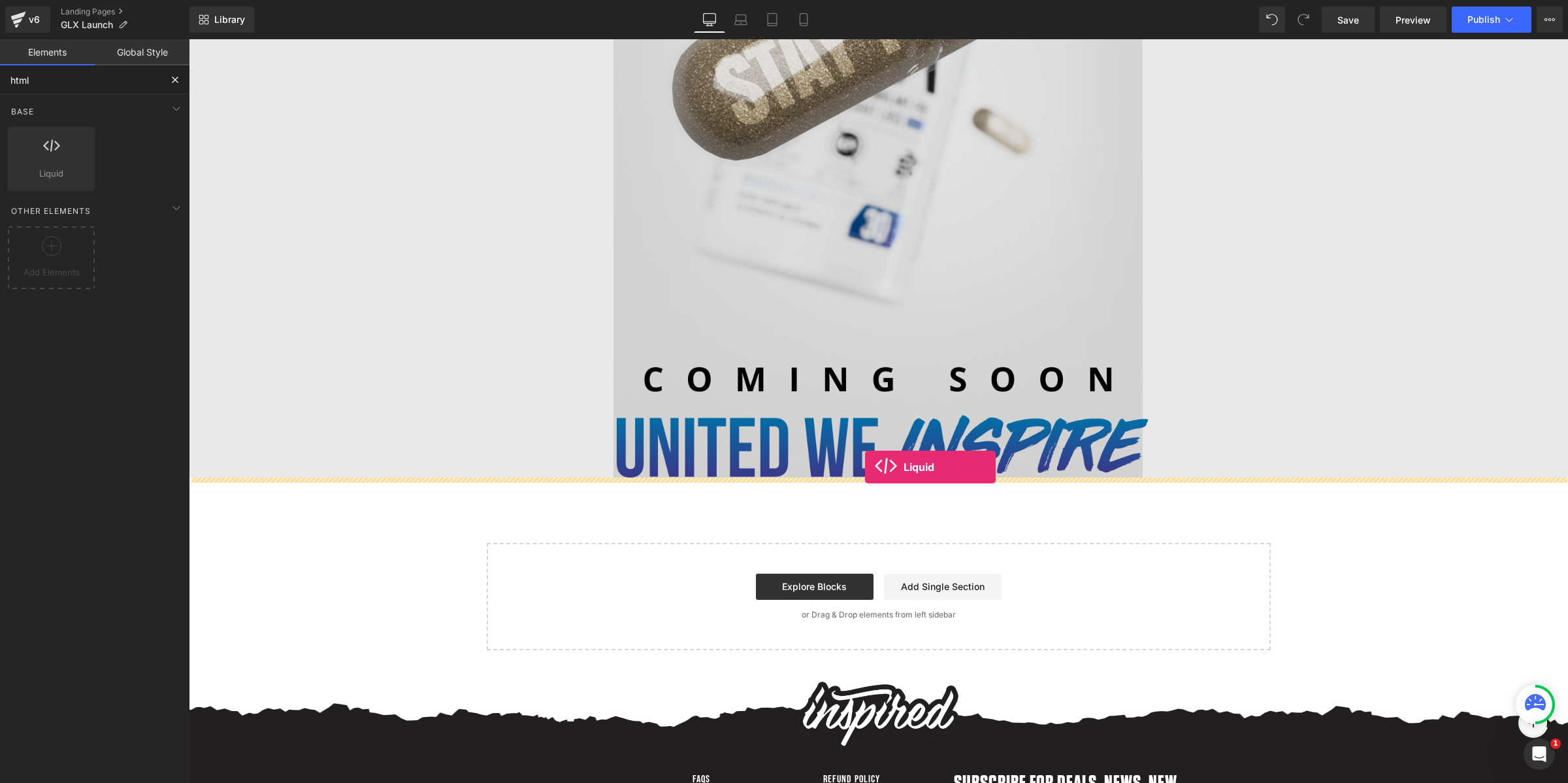
drag, startPoint x: 234, startPoint y: 184, endPoint x: 865, endPoint y: 466, distance: 691.1
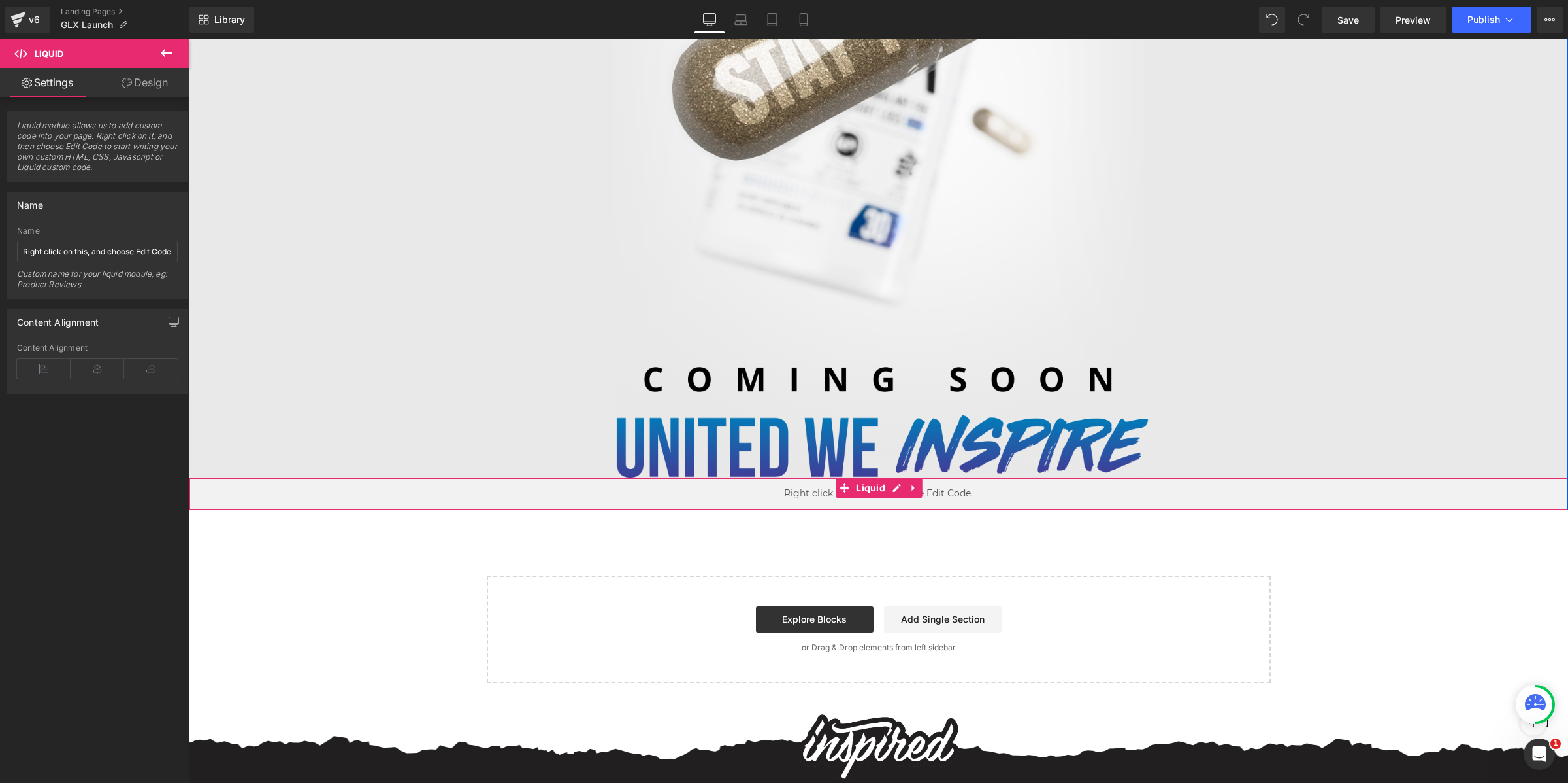
click at [904, 500] on div "Liquid" at bounding box center [878, 493] width 1379 height 33
click at [783, 486] on div "Liquid" at bounding box center [878, 493] width 1379 height 33
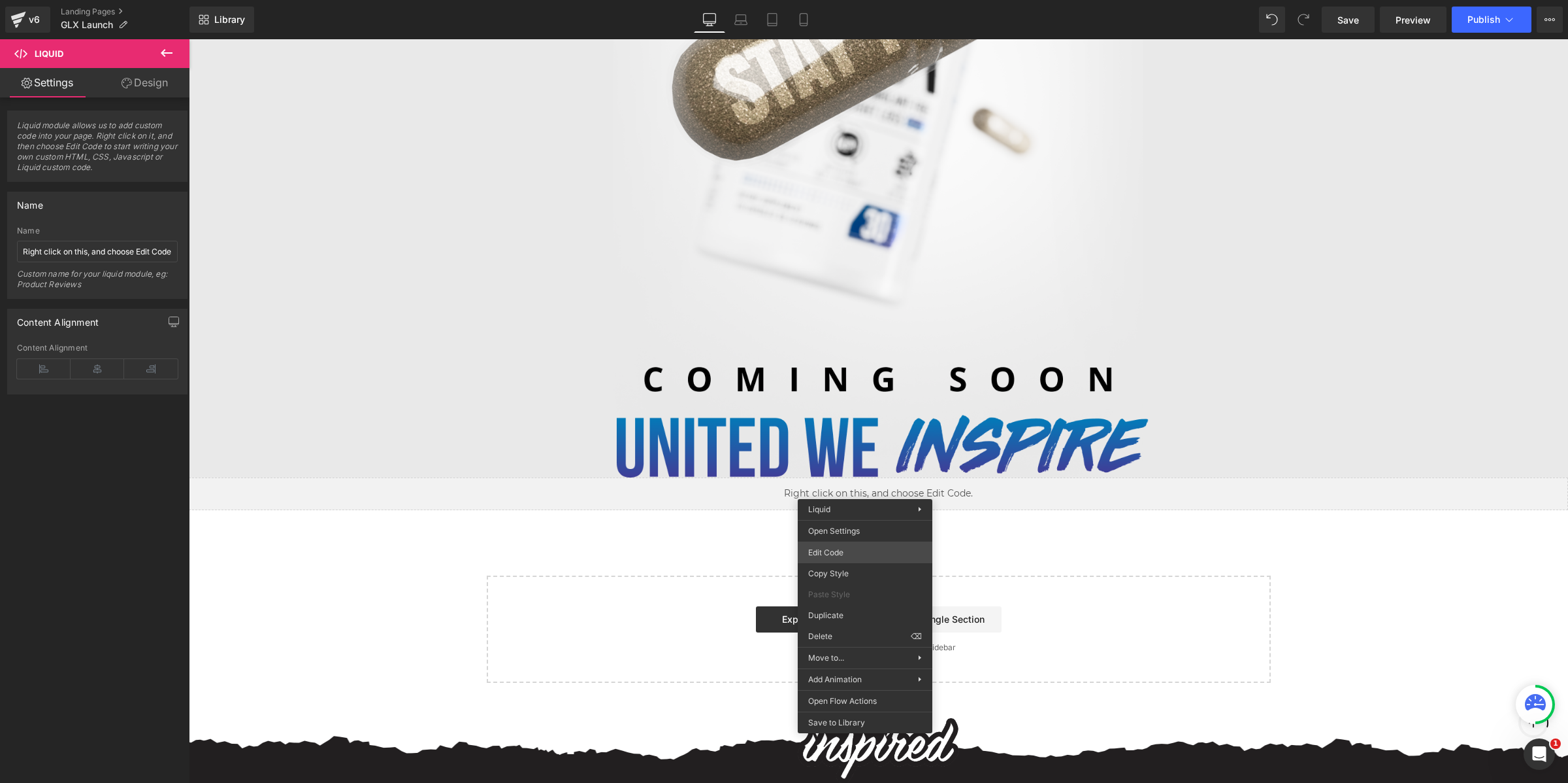
click at [876, 0] on div "Liquid You are previewing how the will restyle your page. You can not edit Elem…" at bounding box center [784, 0] width 1568 height 0
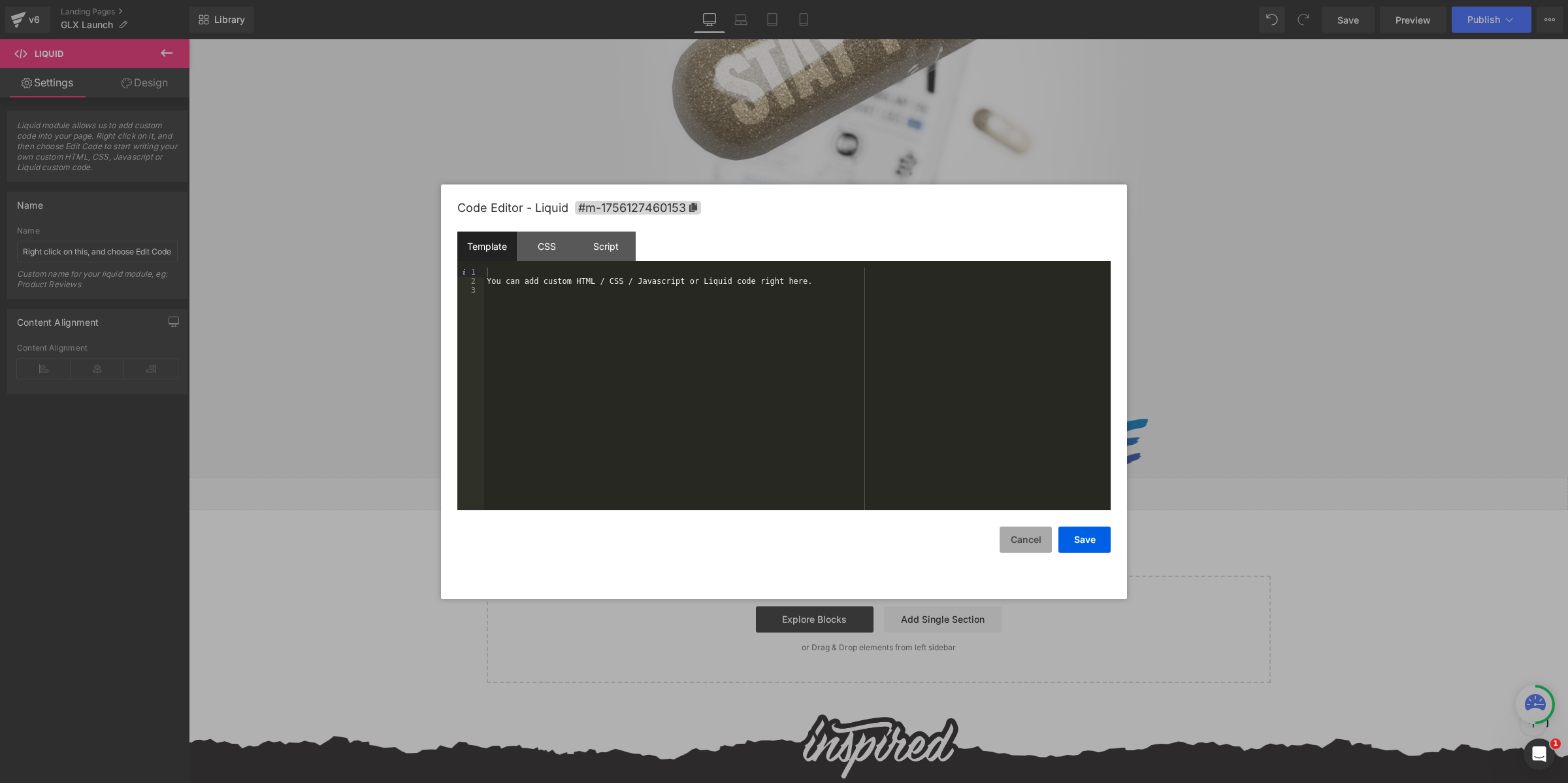
click at [1032, 533] on button "Cancel" at bounding box center [1025, 539] width 52 height 27
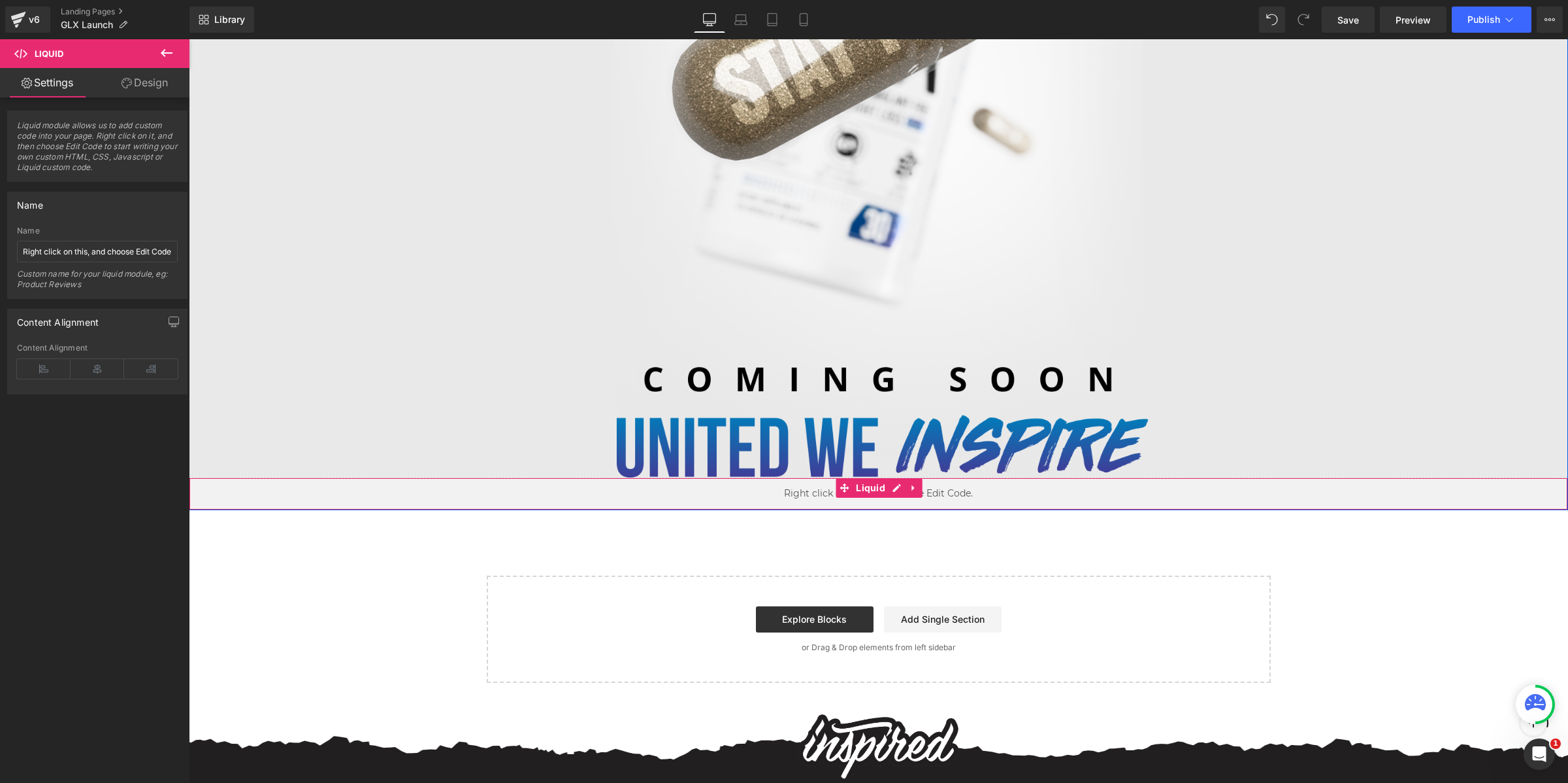
click at [1162, 491] on div "Liquid" at bounding box center [878, 493] width 1379 height 33
click at [906, 486] on link at bounding box center [914, 488] width 17 height 20
click at [920, 489] on icon at bounding box center [921, 487] width 9 height 9
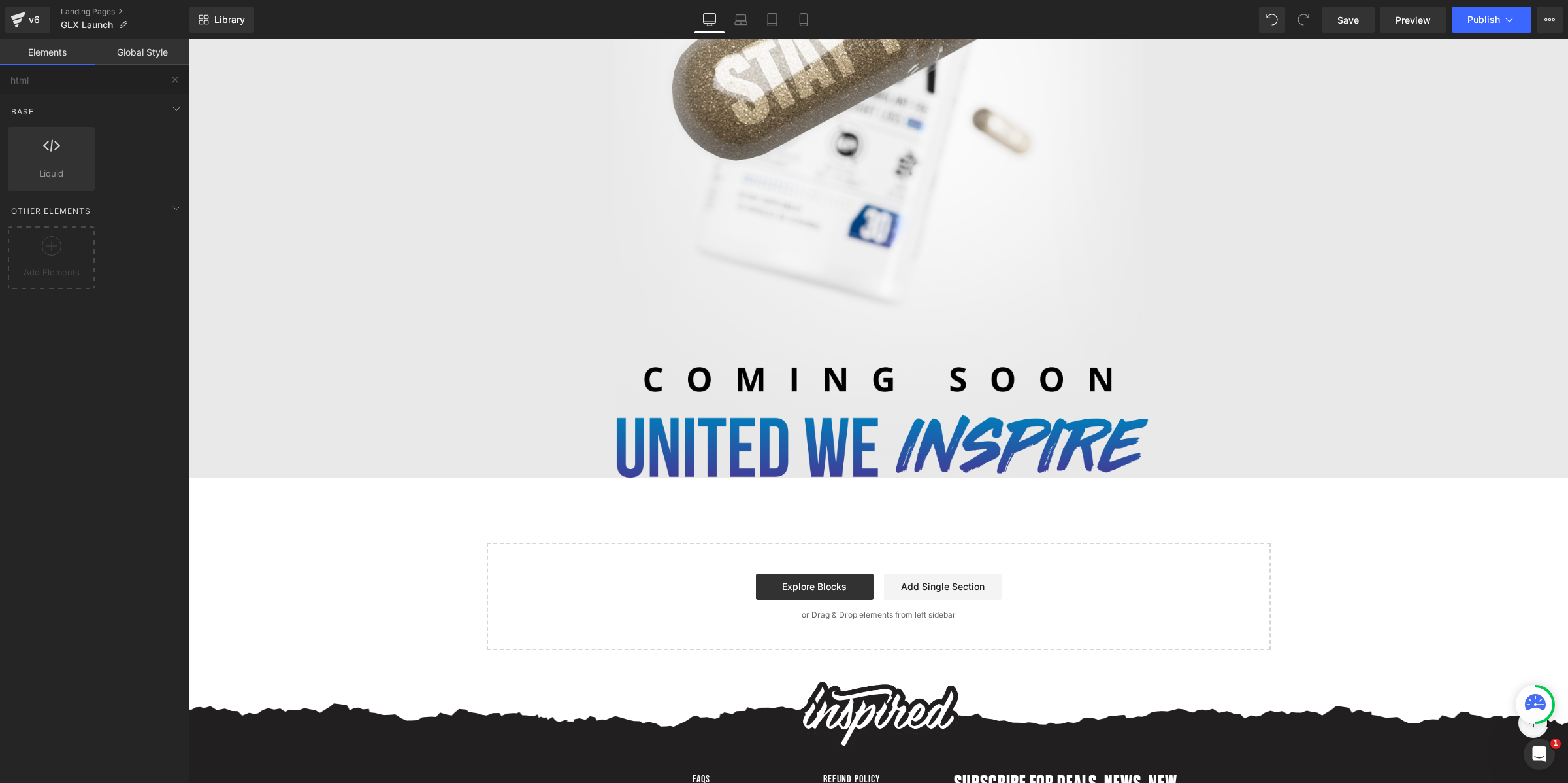
click at [1240, 345] on div at bounding box center [878, 89] width 1379 height 779
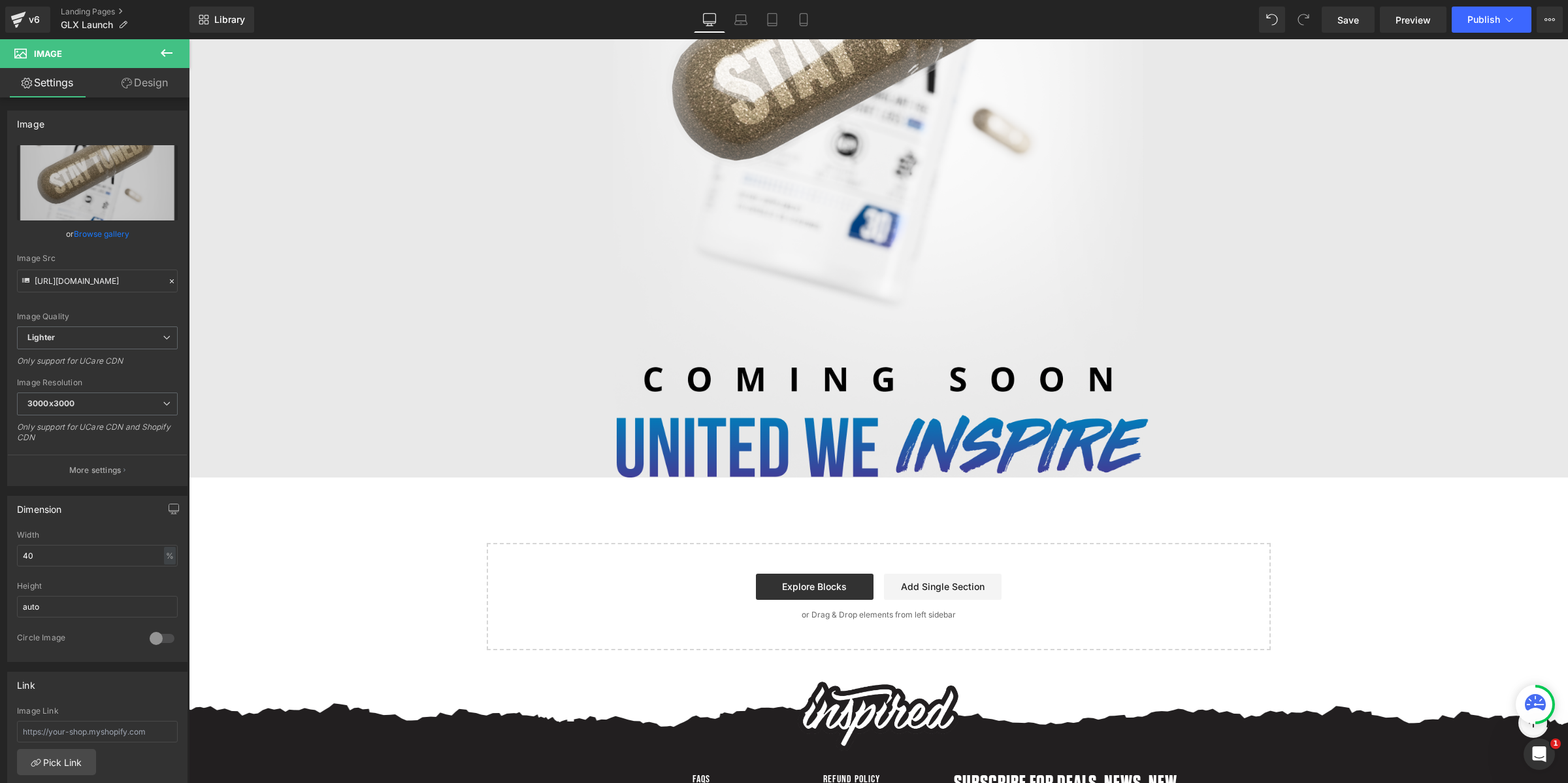
click at [168, 53] on icon at bounding box center [167, 53] width 12 height 8
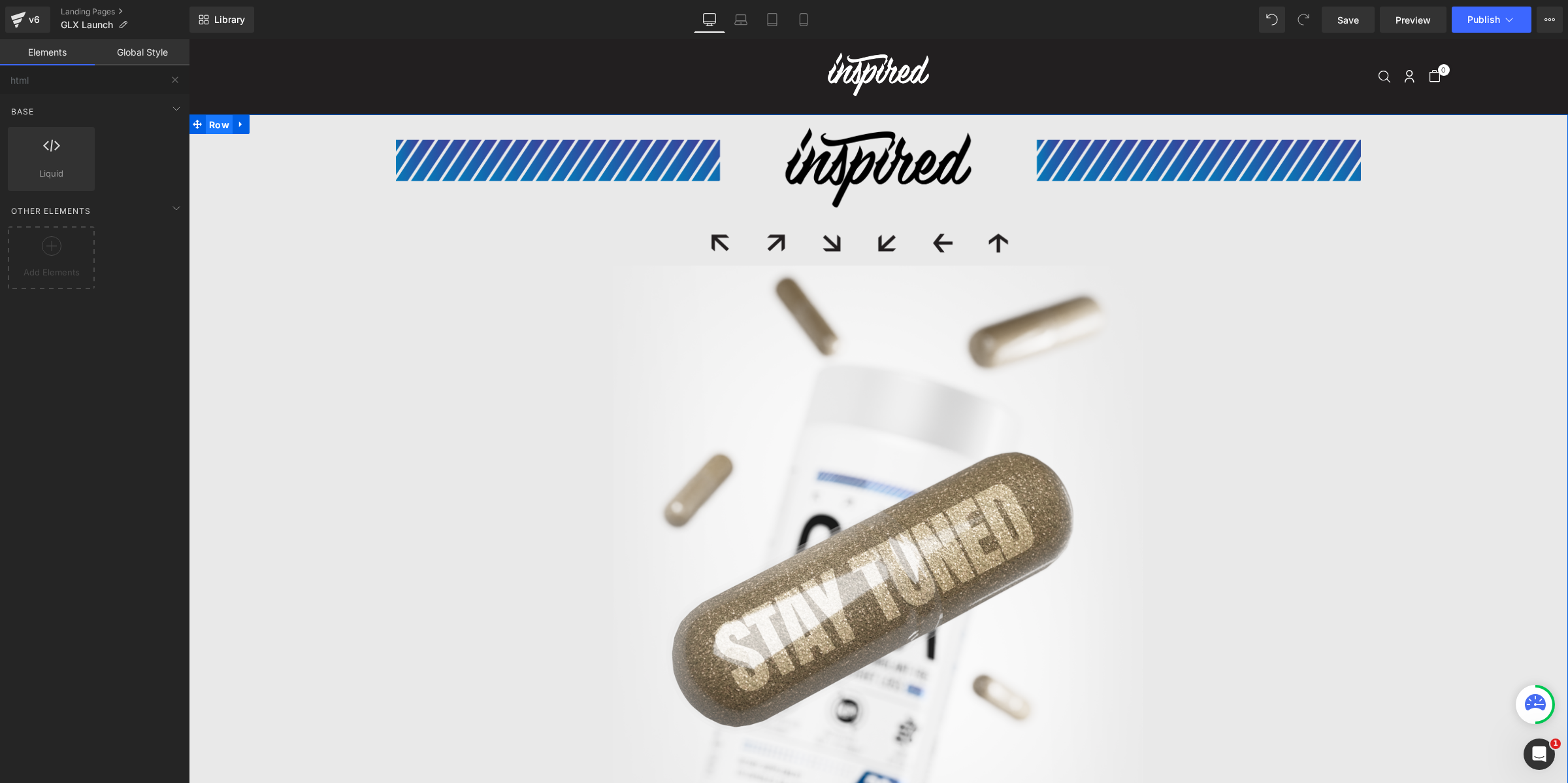
click at [206, 124] on span "Row" at bounding box center [219, 125] width 27 height 20
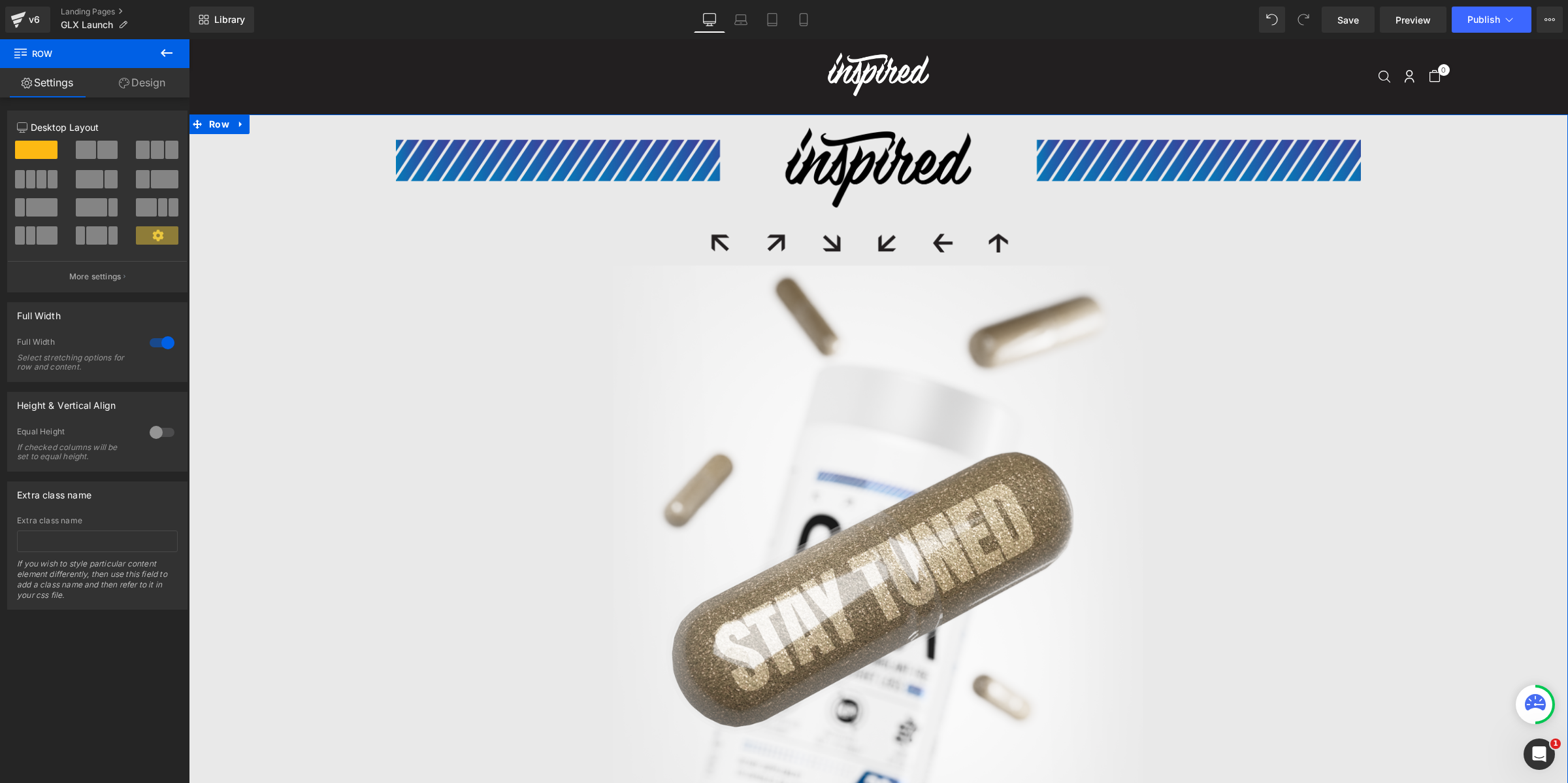
click at [113, 80] on link "Design" at bounding box center [142, 83] width 95 height 30
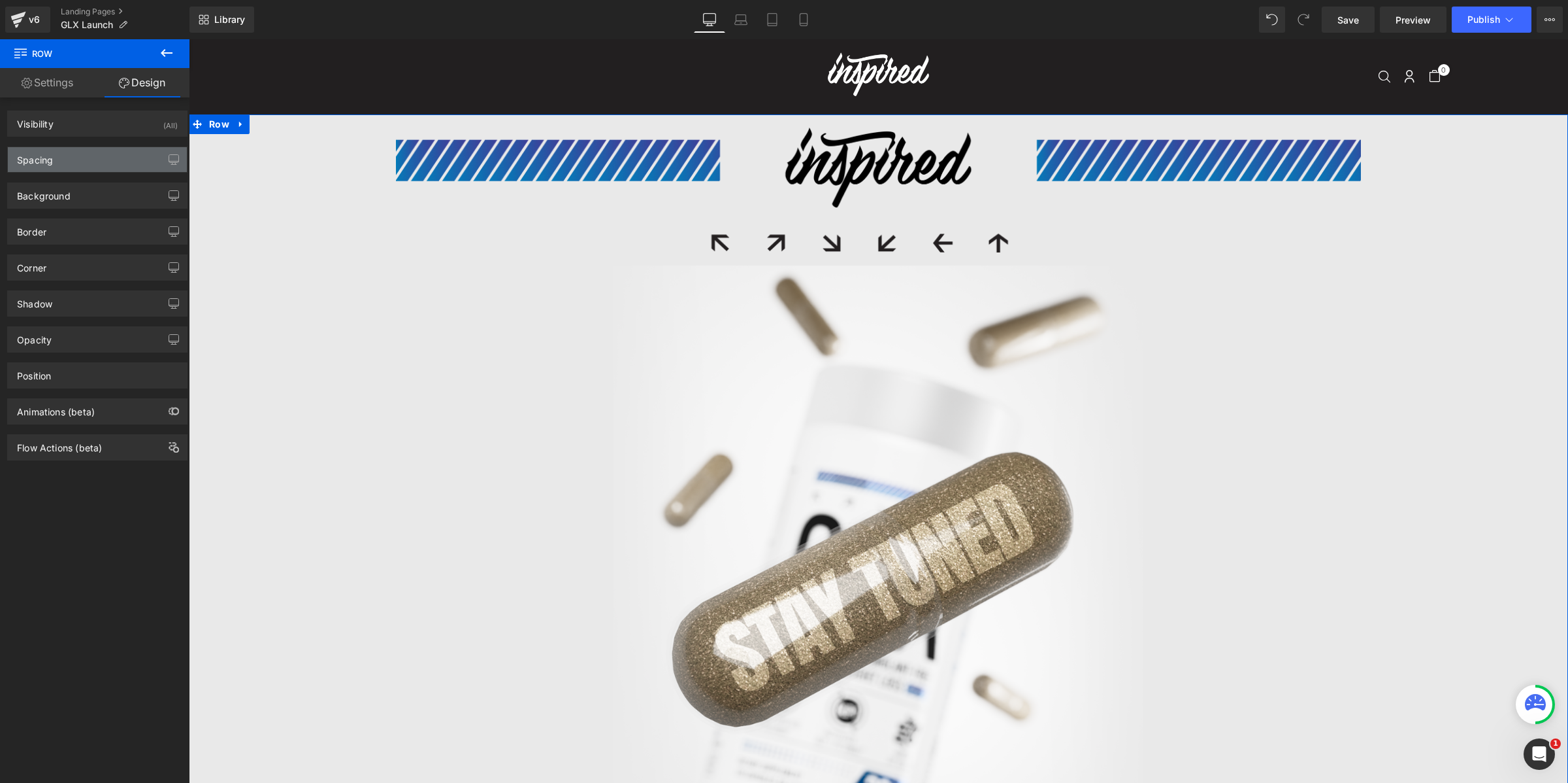
click at [71, 157] on div "Spacing" at bounding box center [98, 159] width 179 height 25
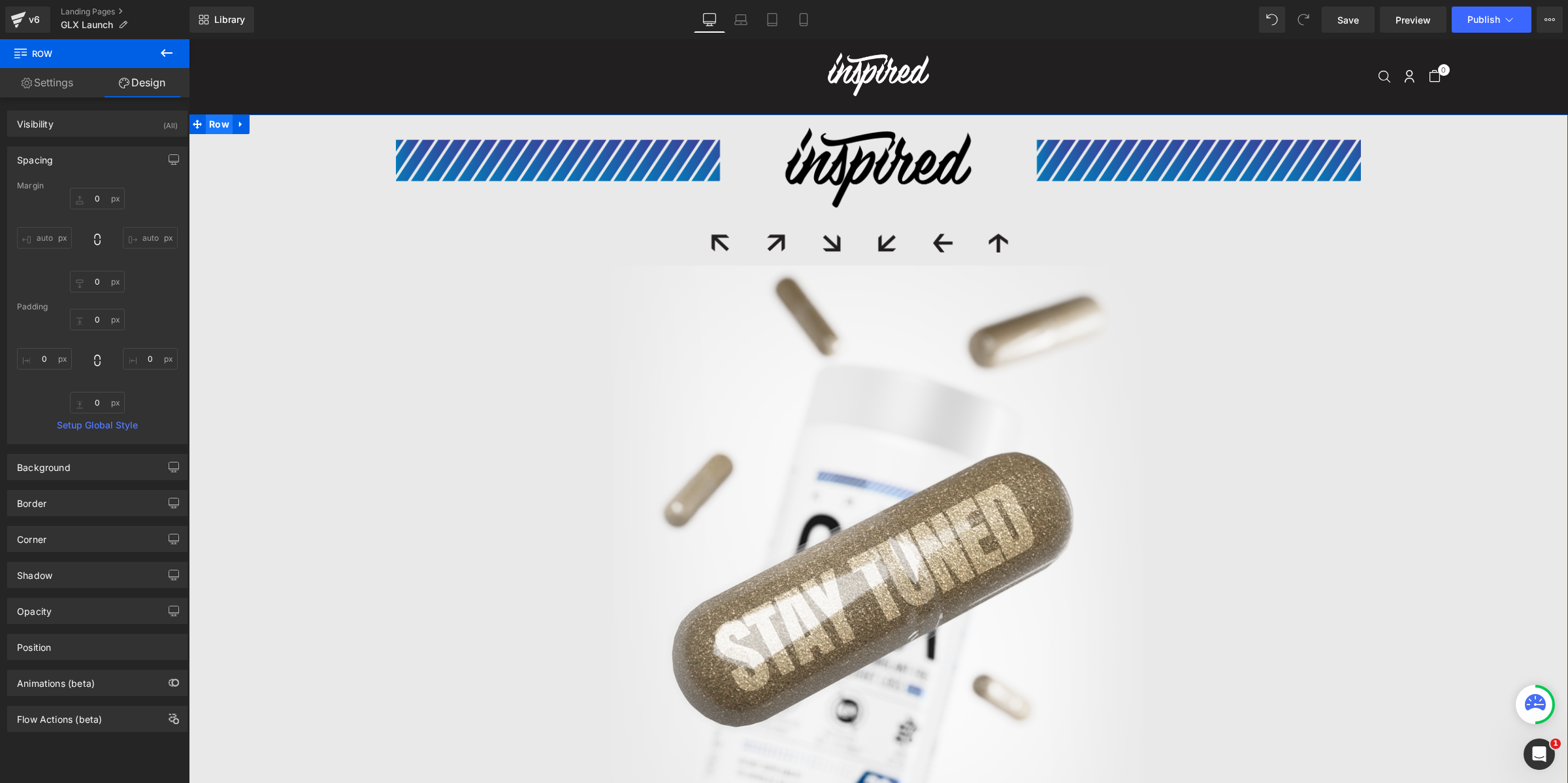
click at [210, 118] on span "Row" at bounding box center [219, 124] width 27 height 20
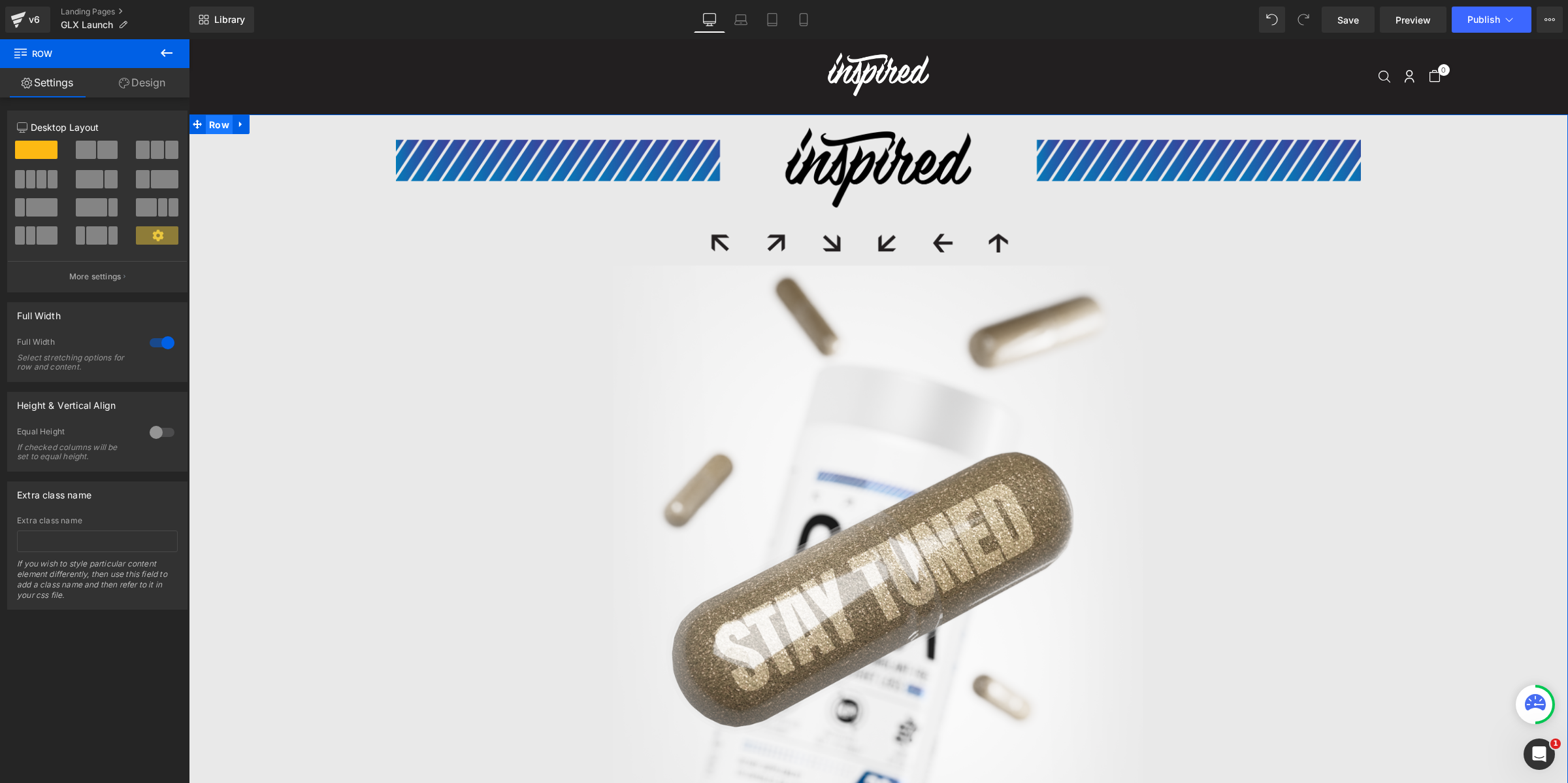
click at [220, 121] on span "Row" at bounding box center [219, 125] width 27 height 20
click at [139, 79] on link "Design" at bounding box center [142, 83] width 95 height 30
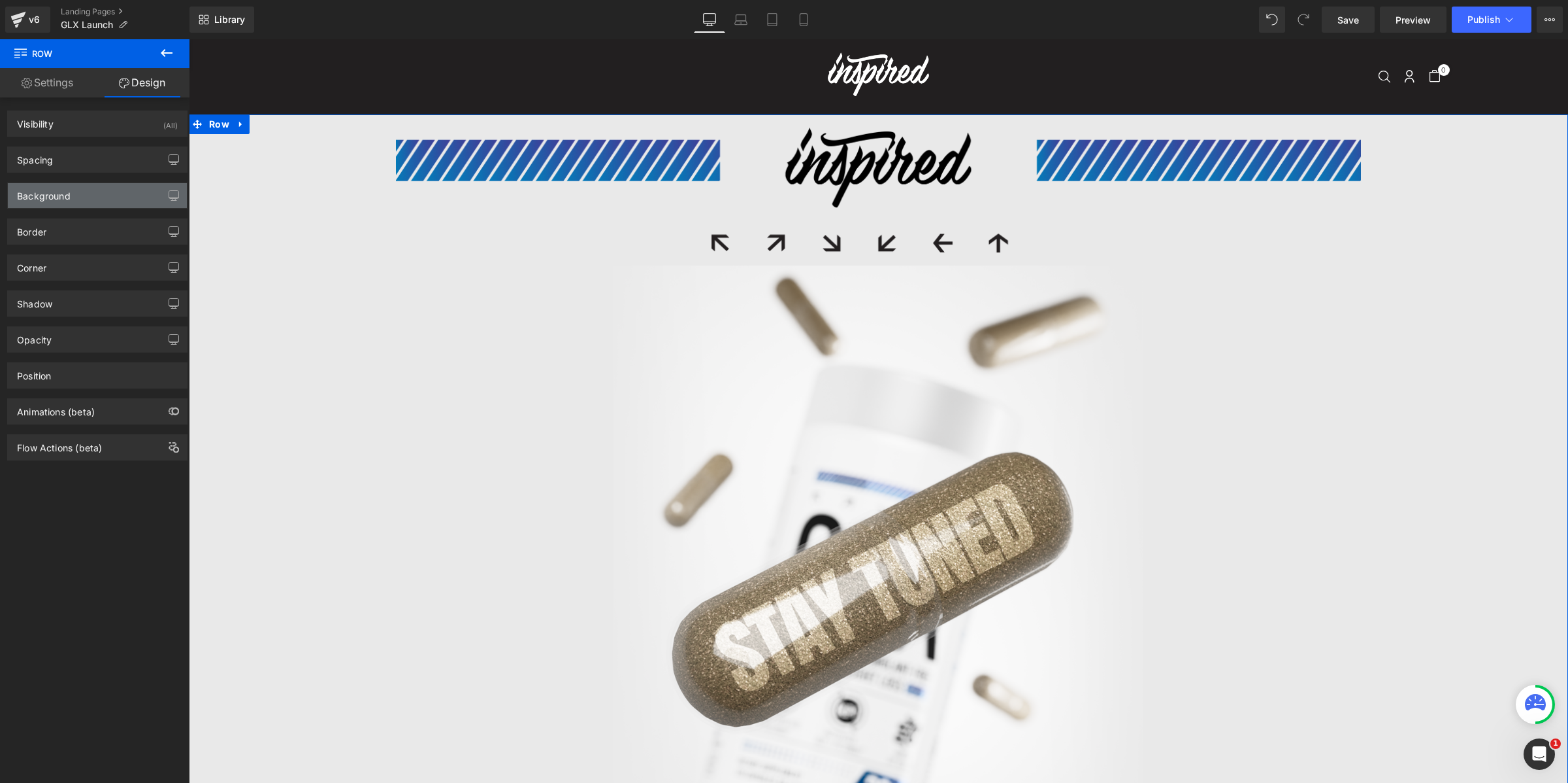
click at [65, 197] on div "Background" at bounding box center [43, 192] width 53 height 19
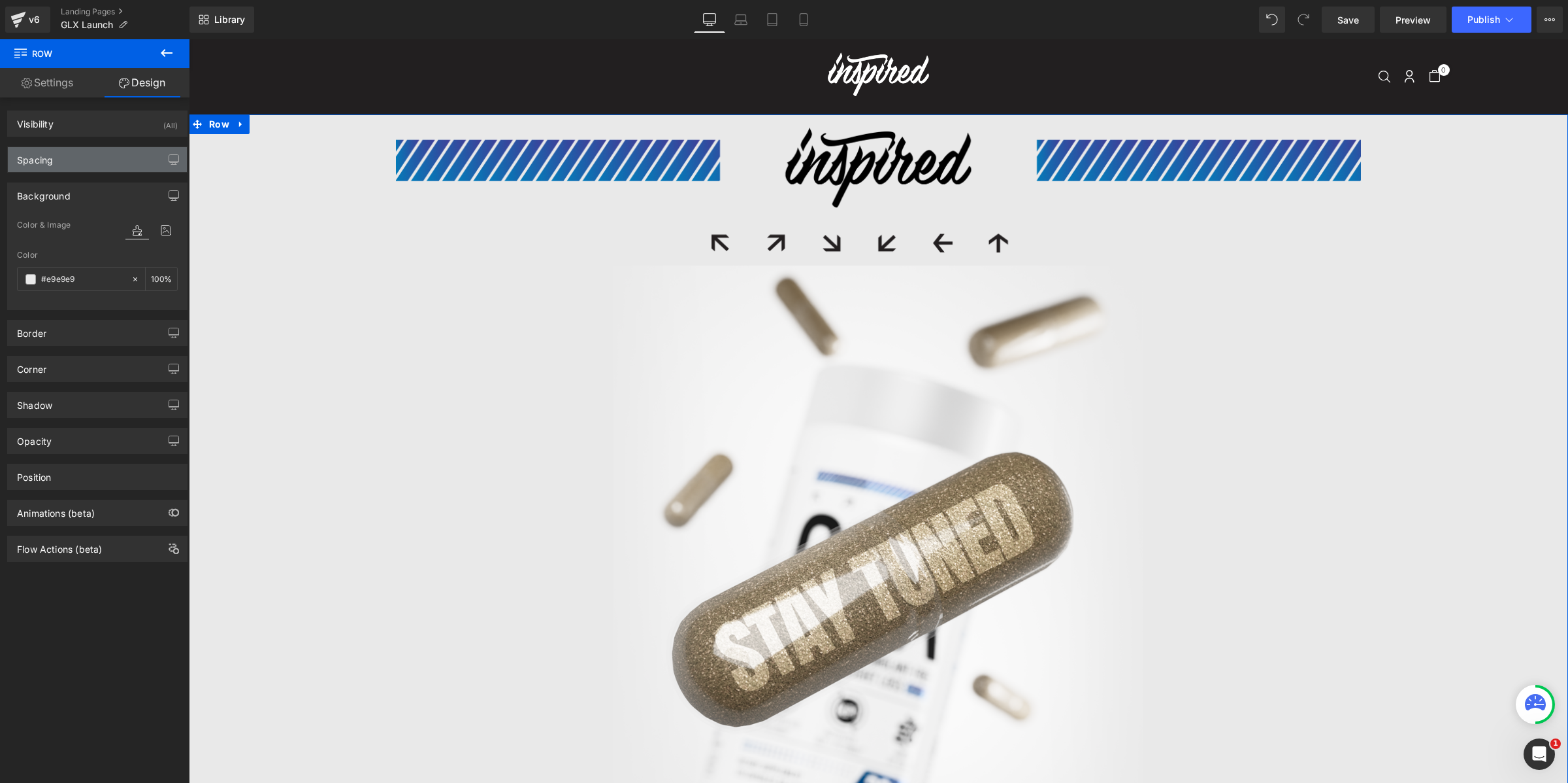
click at [67, 154] on div "Spacing" at bounding box center [98, 159] width 179 height 25
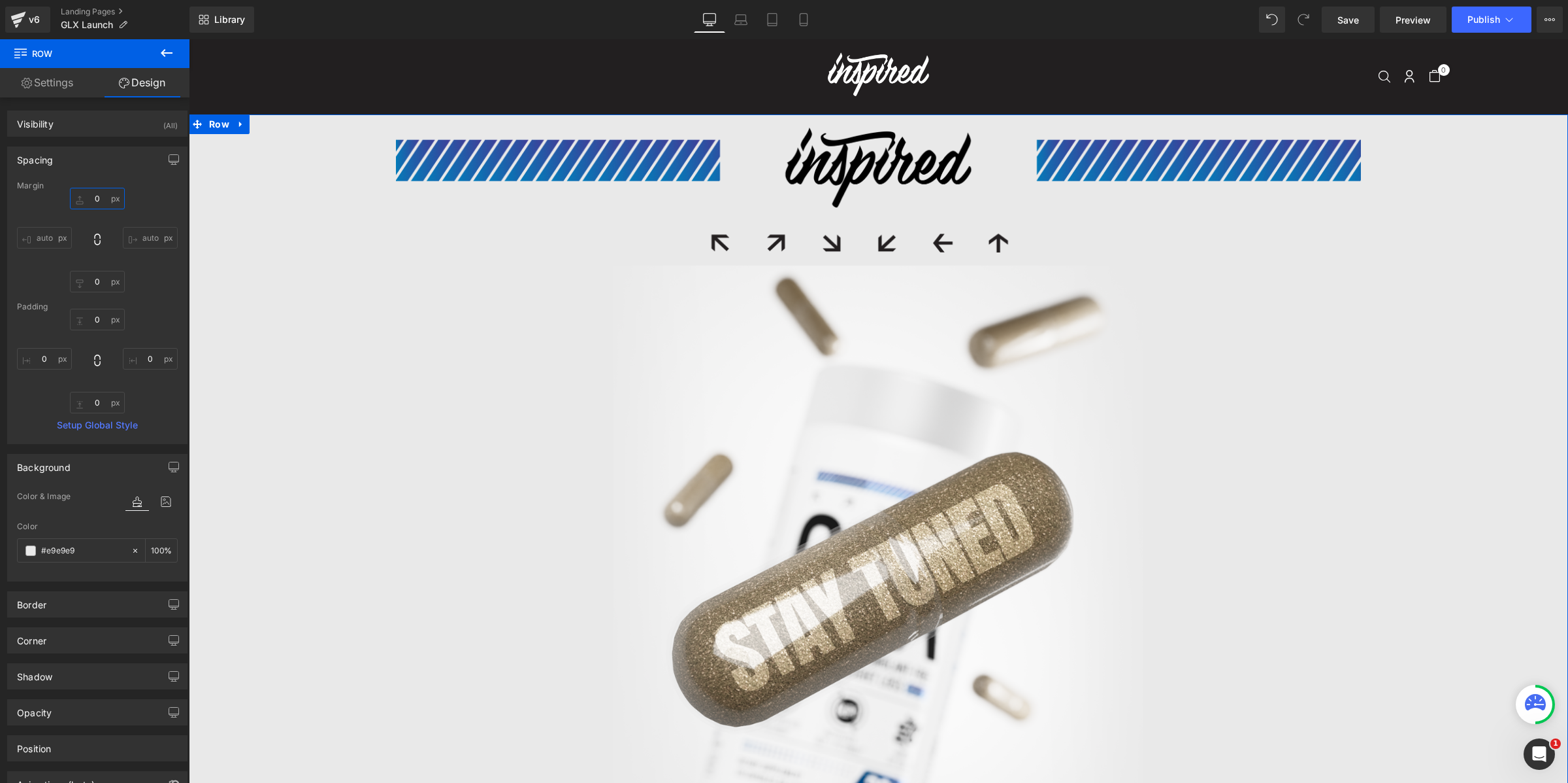
click at [99, 206] on input "0" at bounding box center [98, 198] width 55 height 22
type input "20"
click at [102, 286] on input "0" at bounding box center [98, 281] width 55 height 22
click at [97, 324] on input "0" at bounding box center [98, 320] width 55 height 22
click at [105, 284] on input "20" at bounding box center [98, 281] width 55 height 22
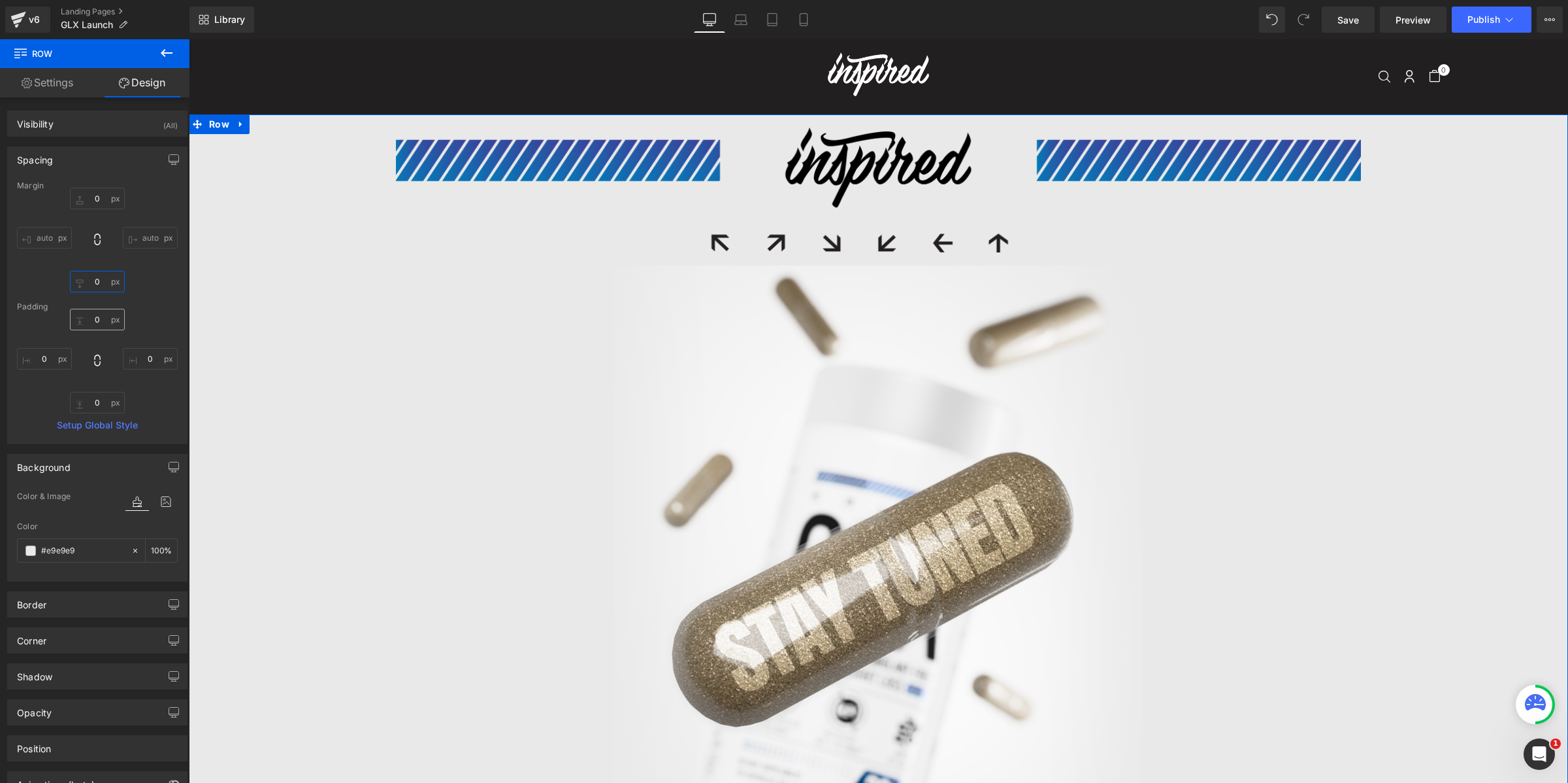
type input "0"
click at [96, 316] on input "0" at bounding box center [98, 320] width 55 height 22
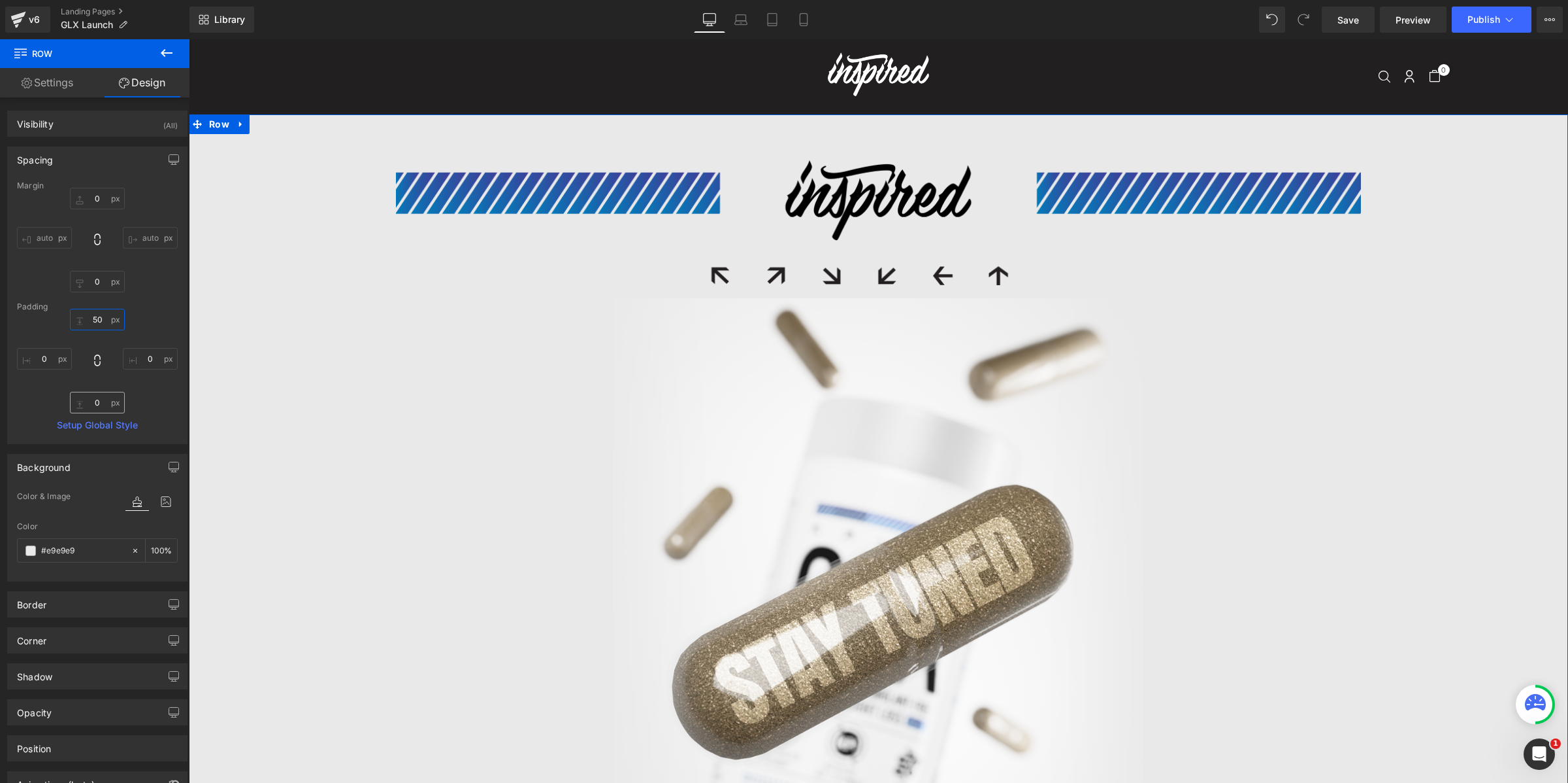
type input "50"
click at [100, 400] on input "0" at bounding box center [98, 402] width 55 height 22
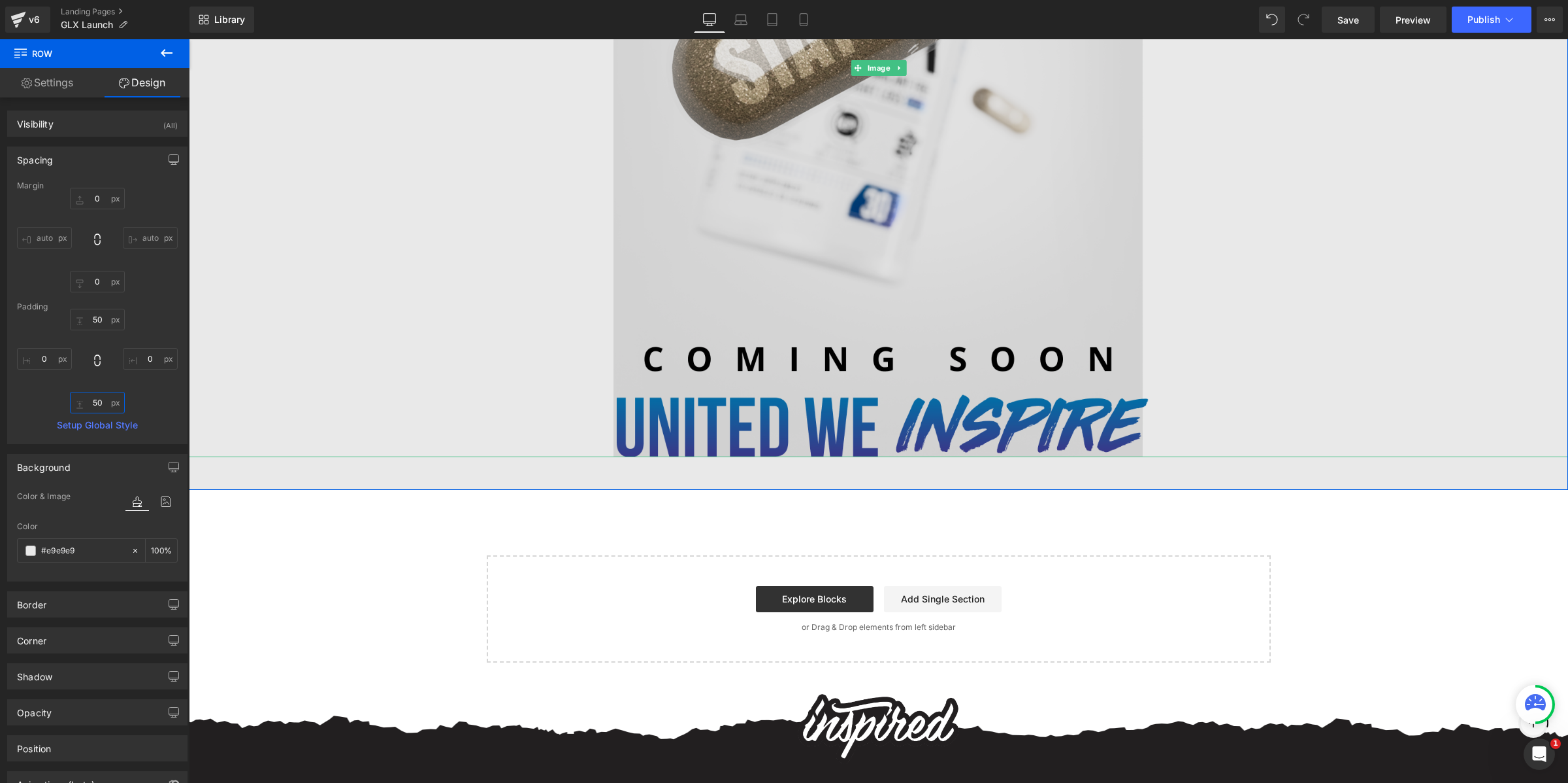
scroll to position [687, 0]
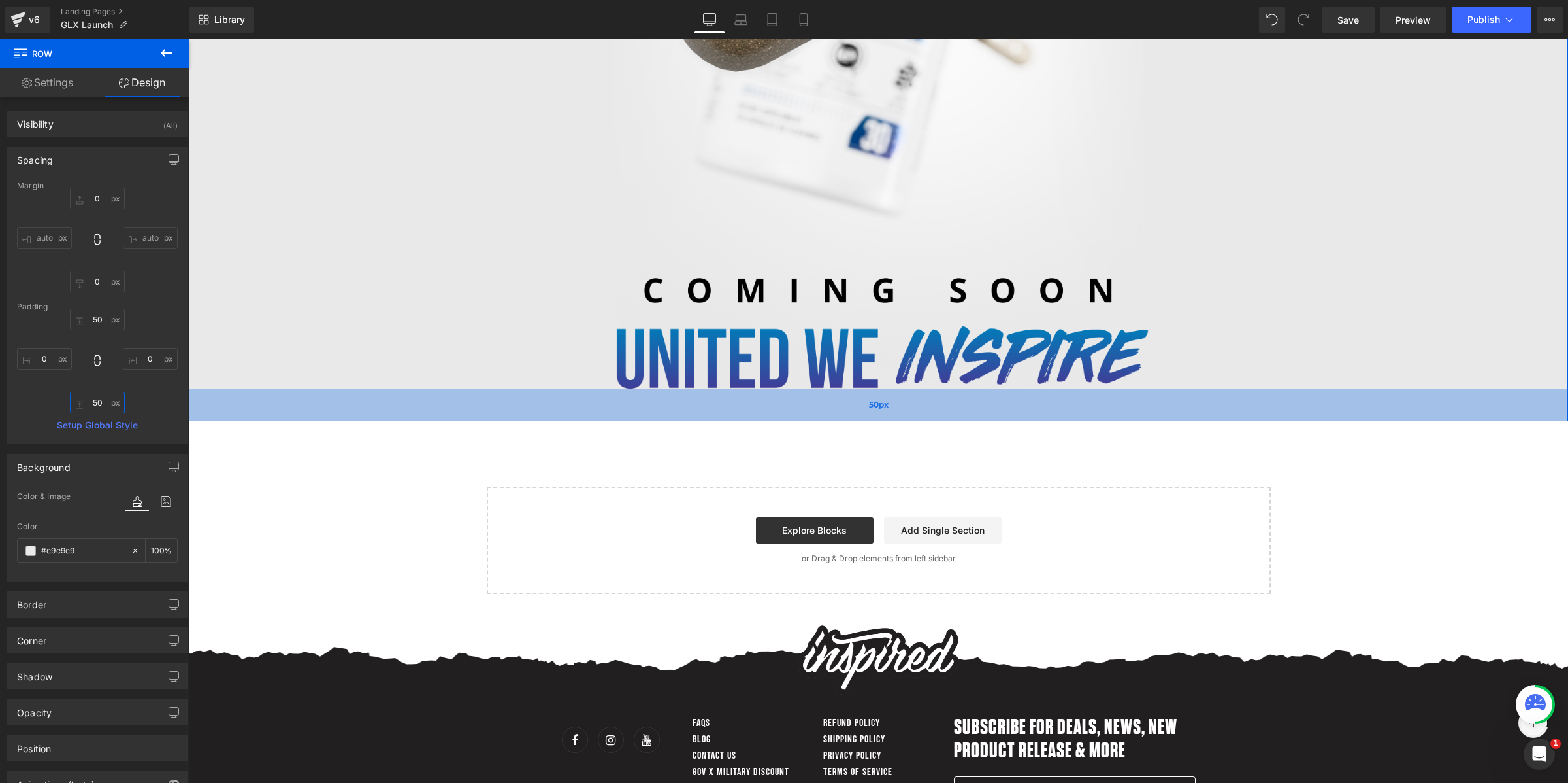
click at [1245, 407] on div "50px" at bounding box center [878, 404] width 1379 height 33
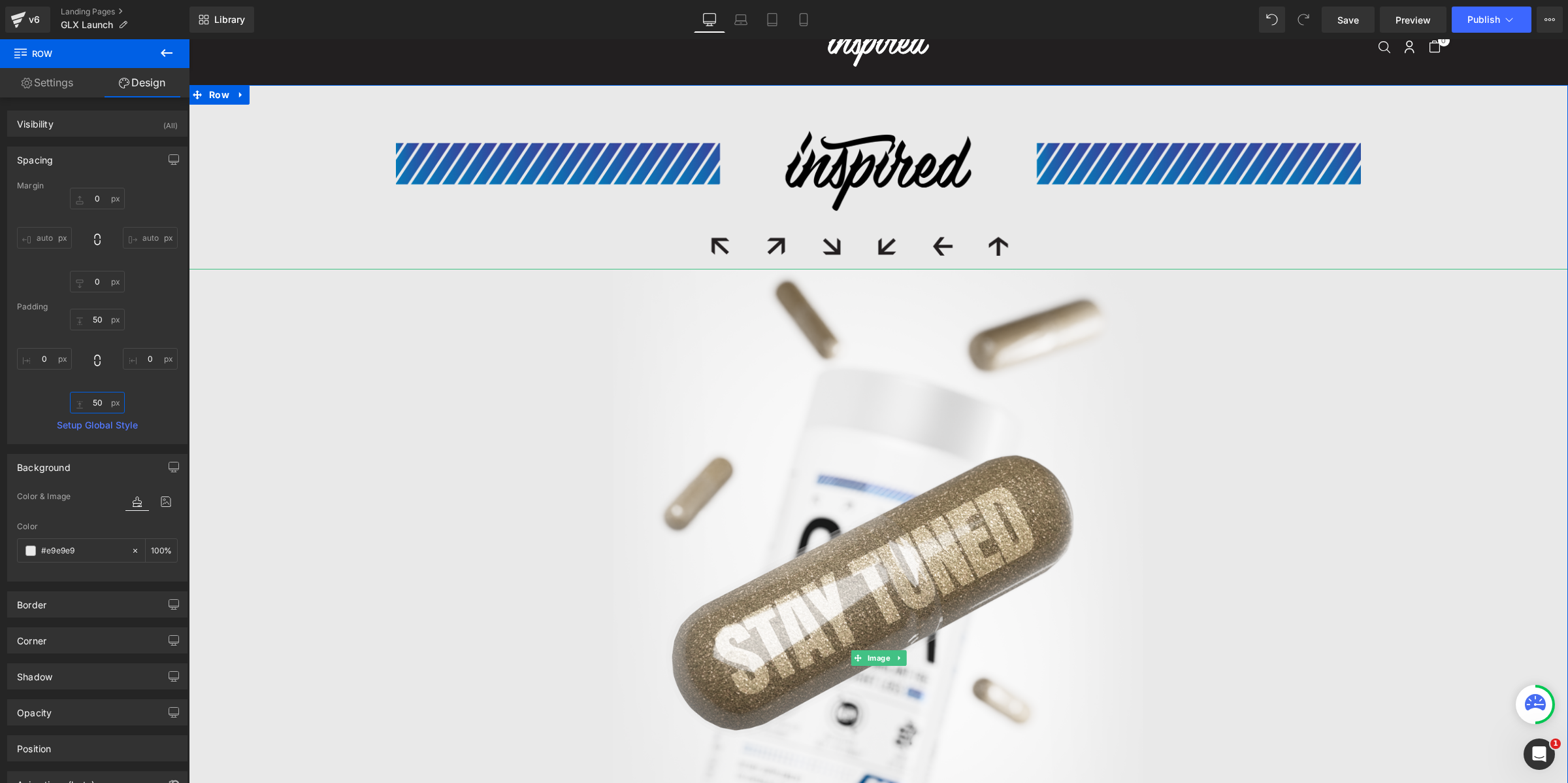
scroll to position [0, 0]
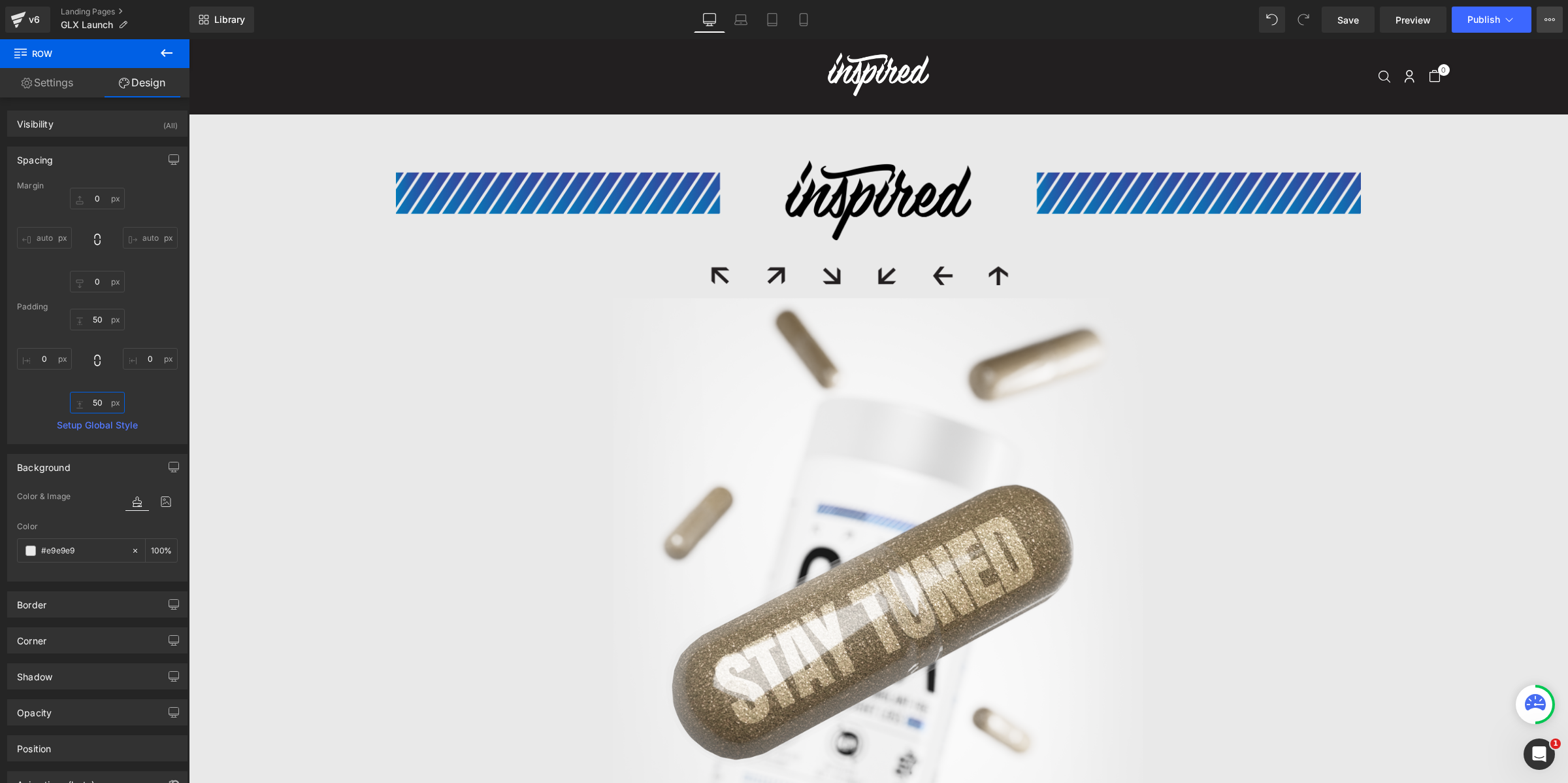
type input "50"
click at [1254, 20] on icon at bounding box center [1549, 20] width 11 height 11
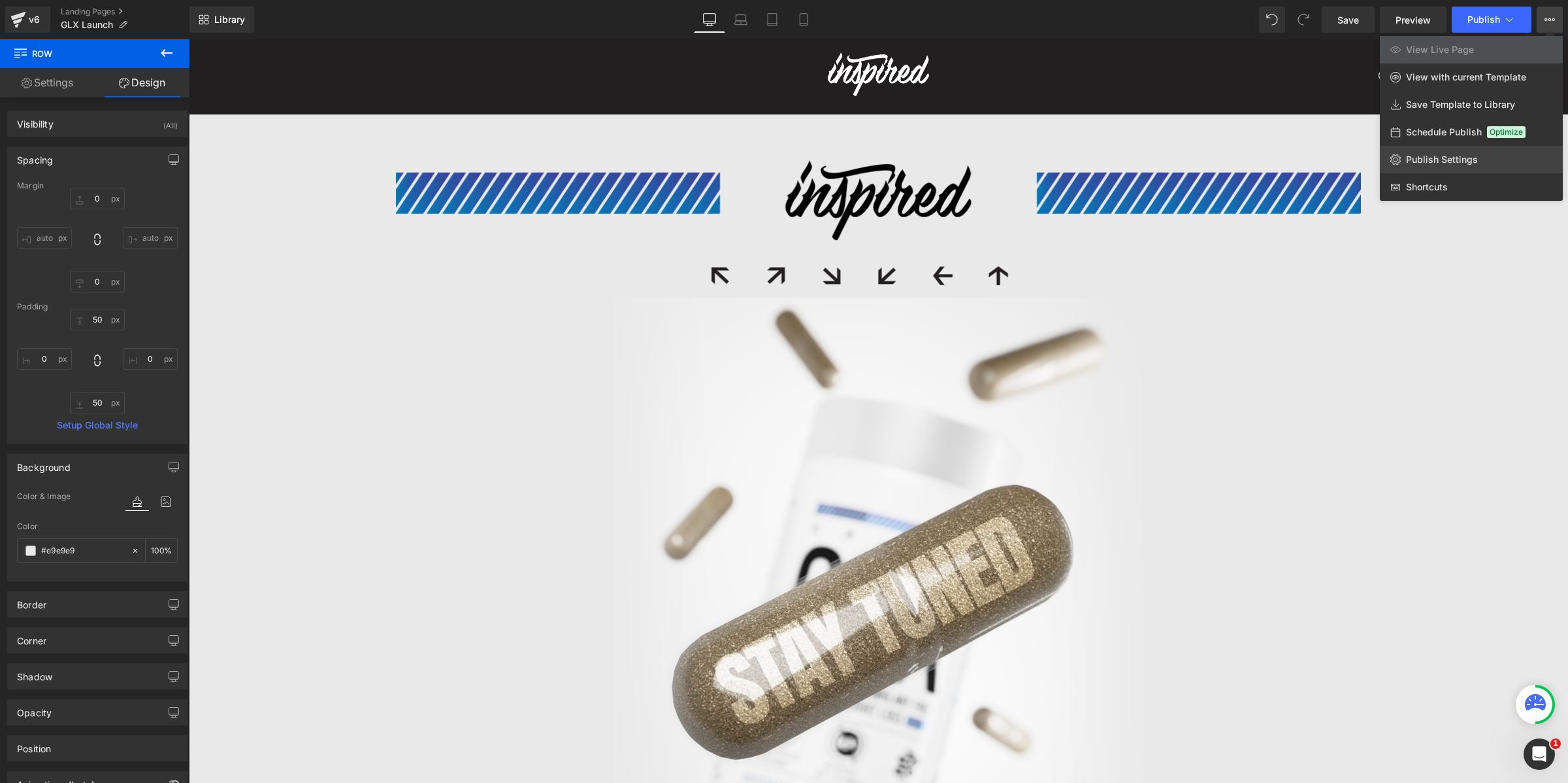
click at [1254, 164] on link "Publish Settings" at bounding box center [1471, 160] width 183 height 28
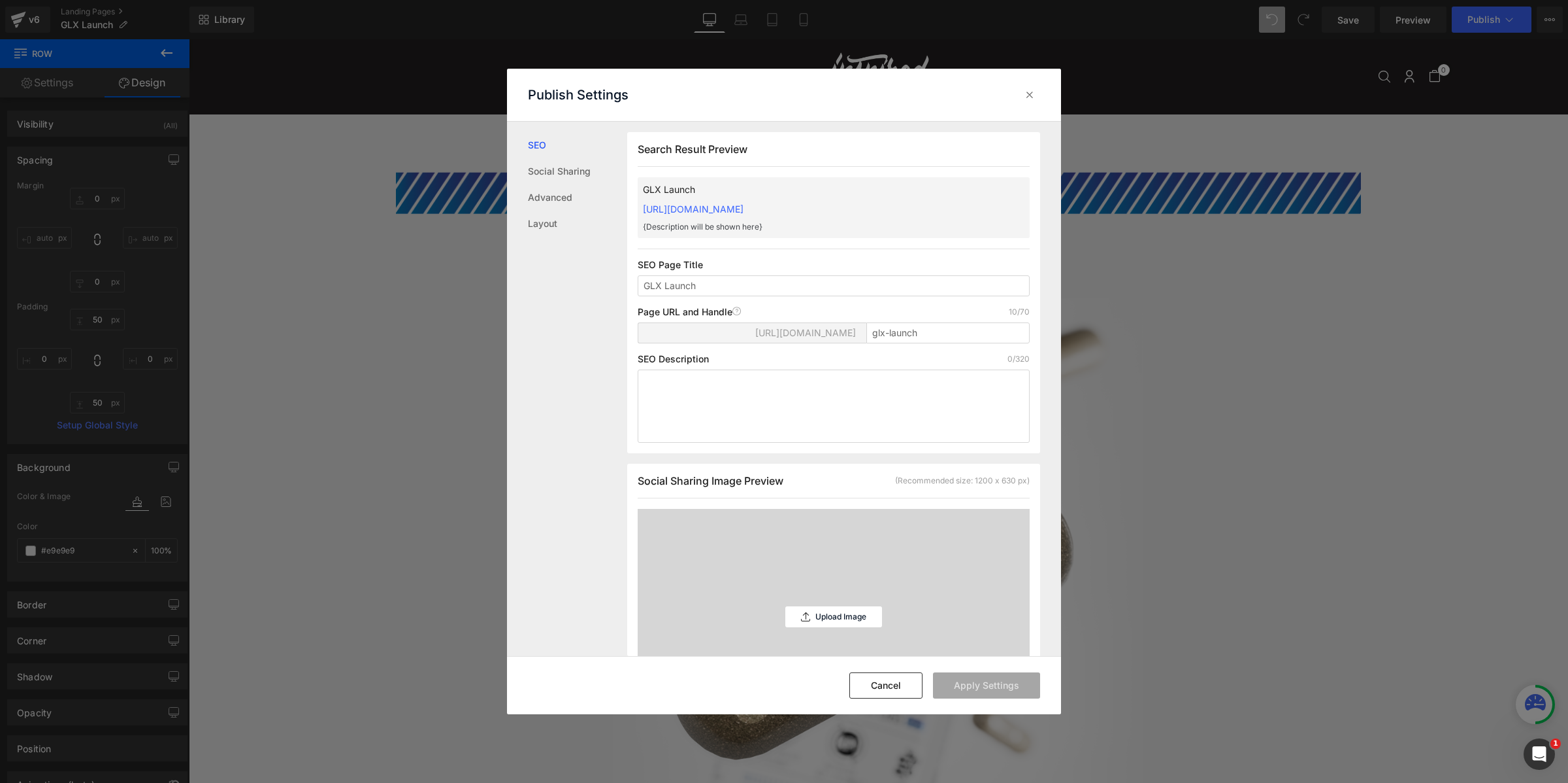
scroll to position [1, 0]
click at [559, 214] on link "Layout" at bounding box center [578, 223] width 100 height 27
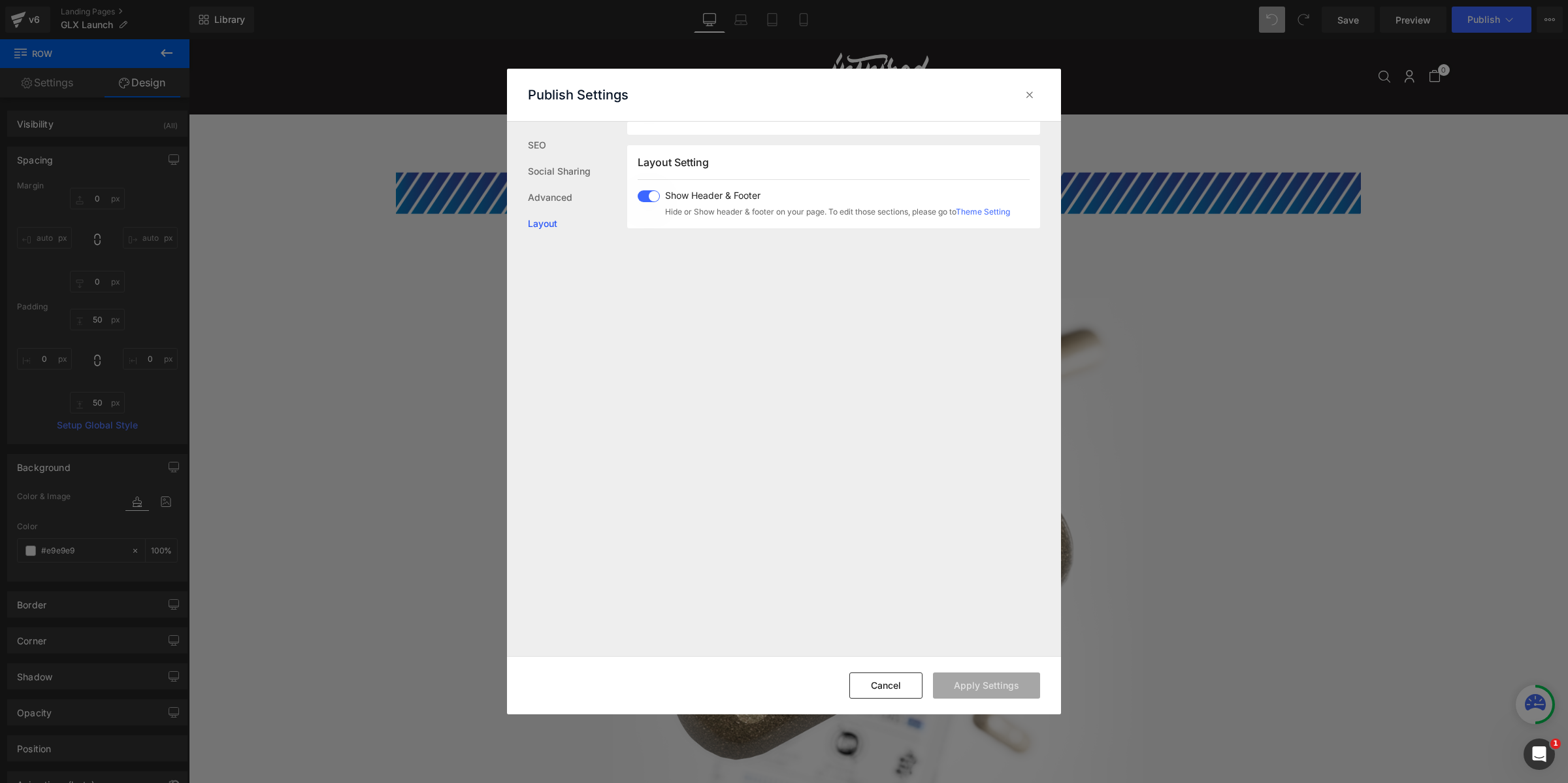
scroll to position [779, 0]
click at [719, 181] on span "Show Header & Footer" at bounding box center [838, 182] width 345 height 11
click at [980, 625] on button "Apply Settings" at bounding box center [987, 684] width 107 height 27
click at [1027, 94] on icon at bounding box center [1029, 94] width 13 height 13
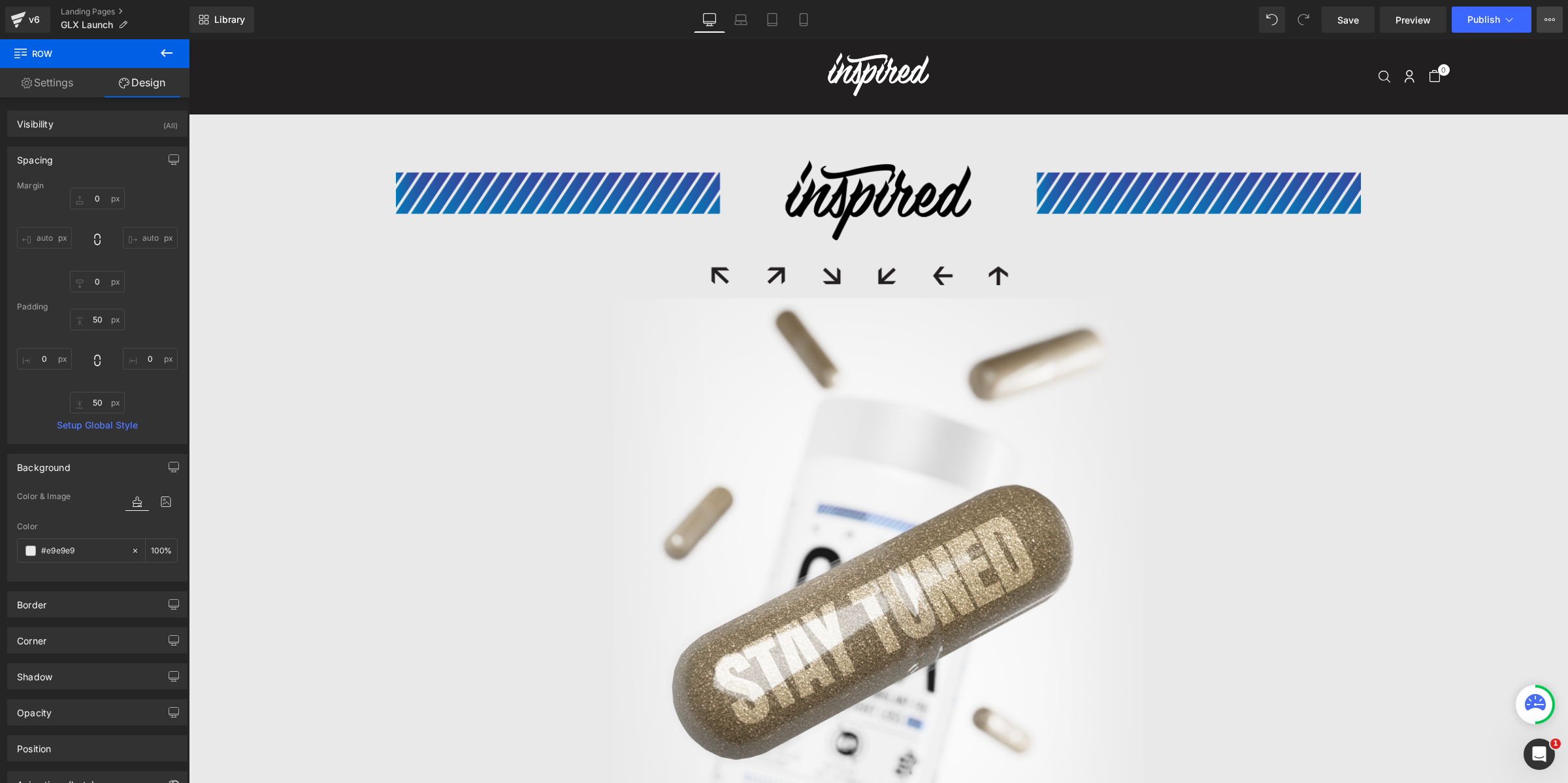
click at [1254, 23] on icon at bounding box center [1549, 20] width 11 height 11
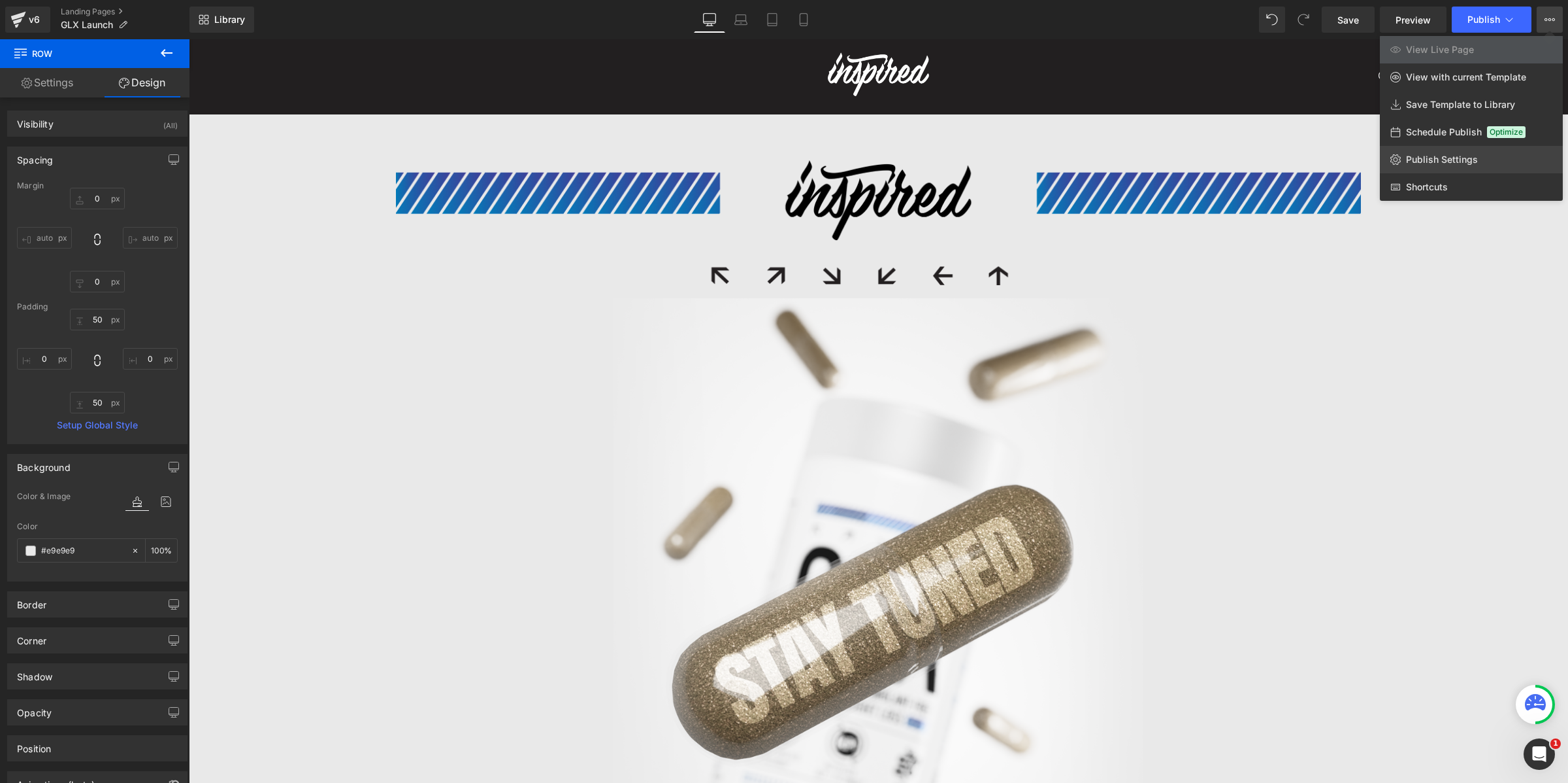
click at [1254, 159] on span "Publish Settings" at bounding box center [1442, 160] width 72 height 12
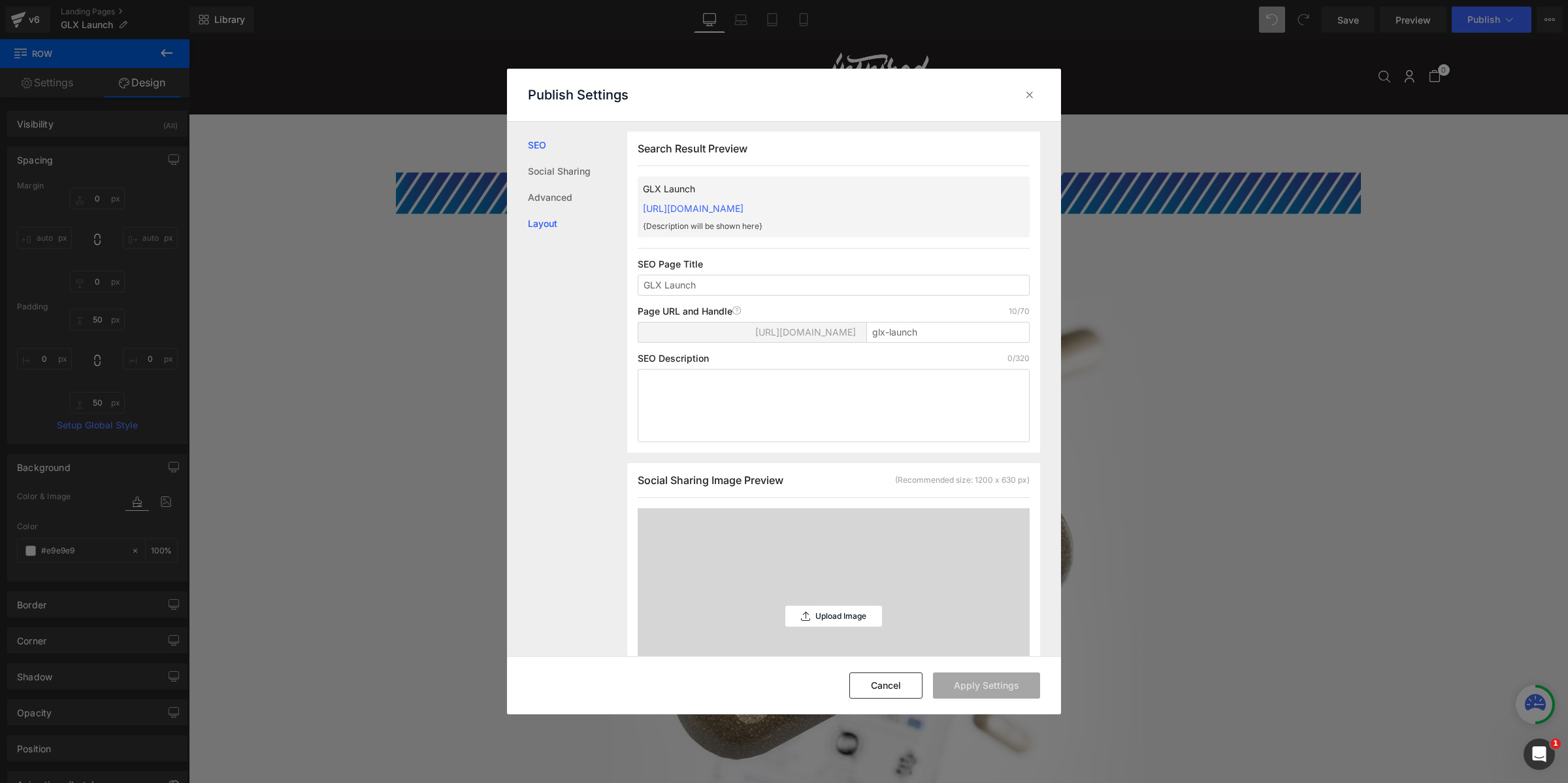
click at [540, 216] on link "Layout" at bounding box center [578, 223] width 100 height 27
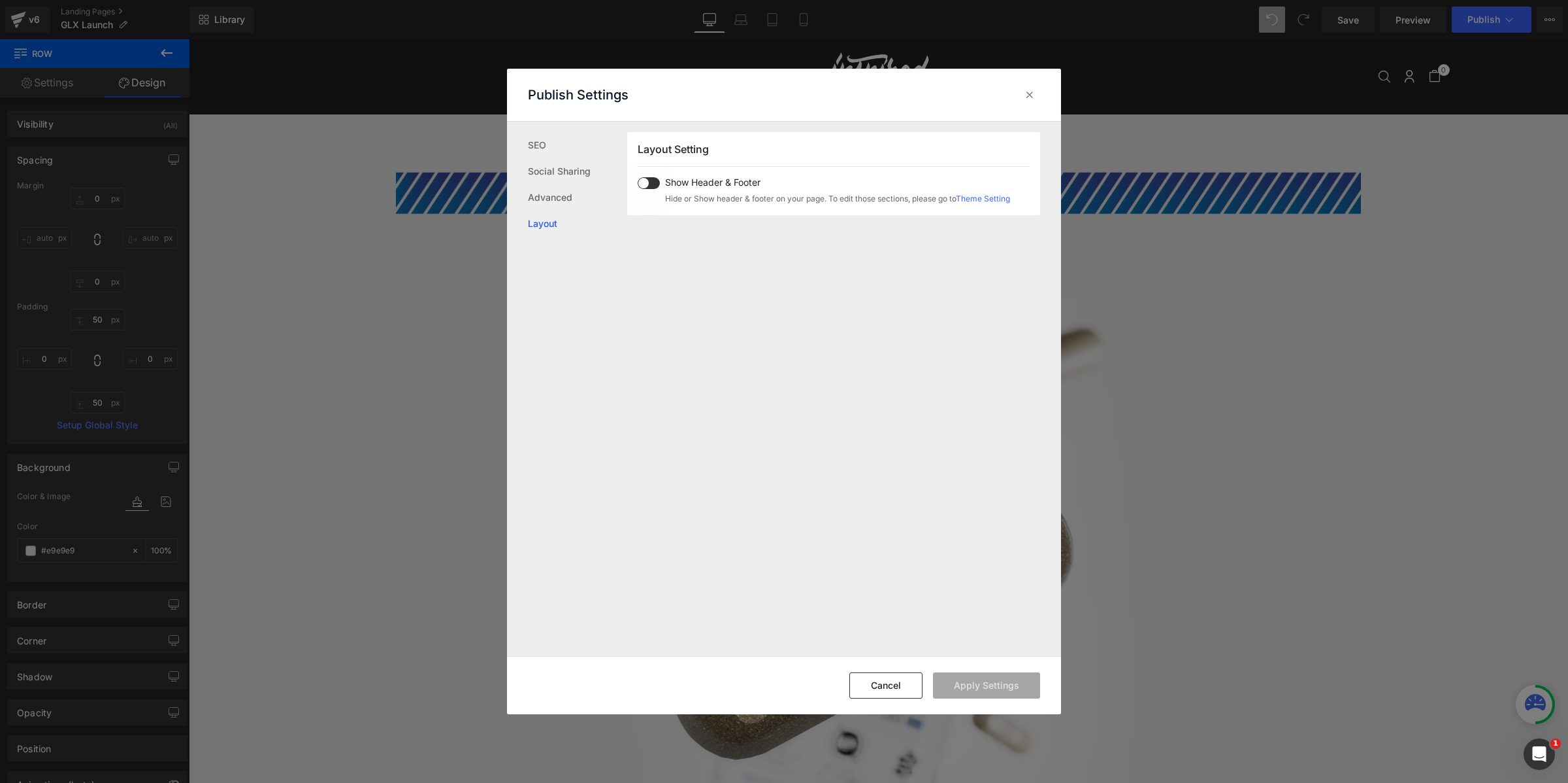
click at [638, 183] on span at bounding box center [648, 183] width 23 height 12
click at [650, 183] on span at bounding box center [648, 183] width 23 height 12
click at [903, 625] on button "Cancel" at bounding box center [886, 684] width 73 height 27
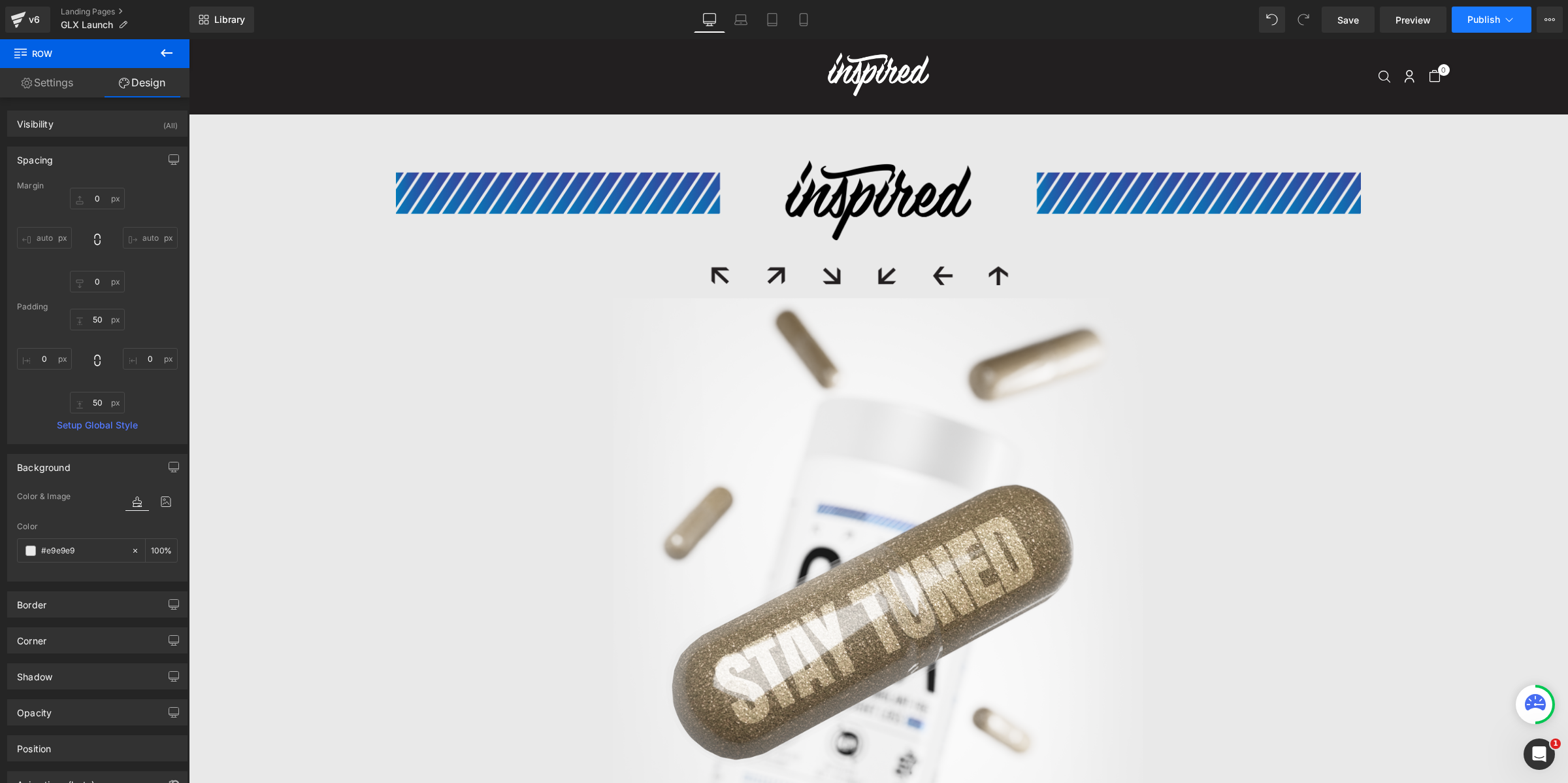
click at [1254, 17] on icon at bounding box center [1509, 19] width 13 height 13
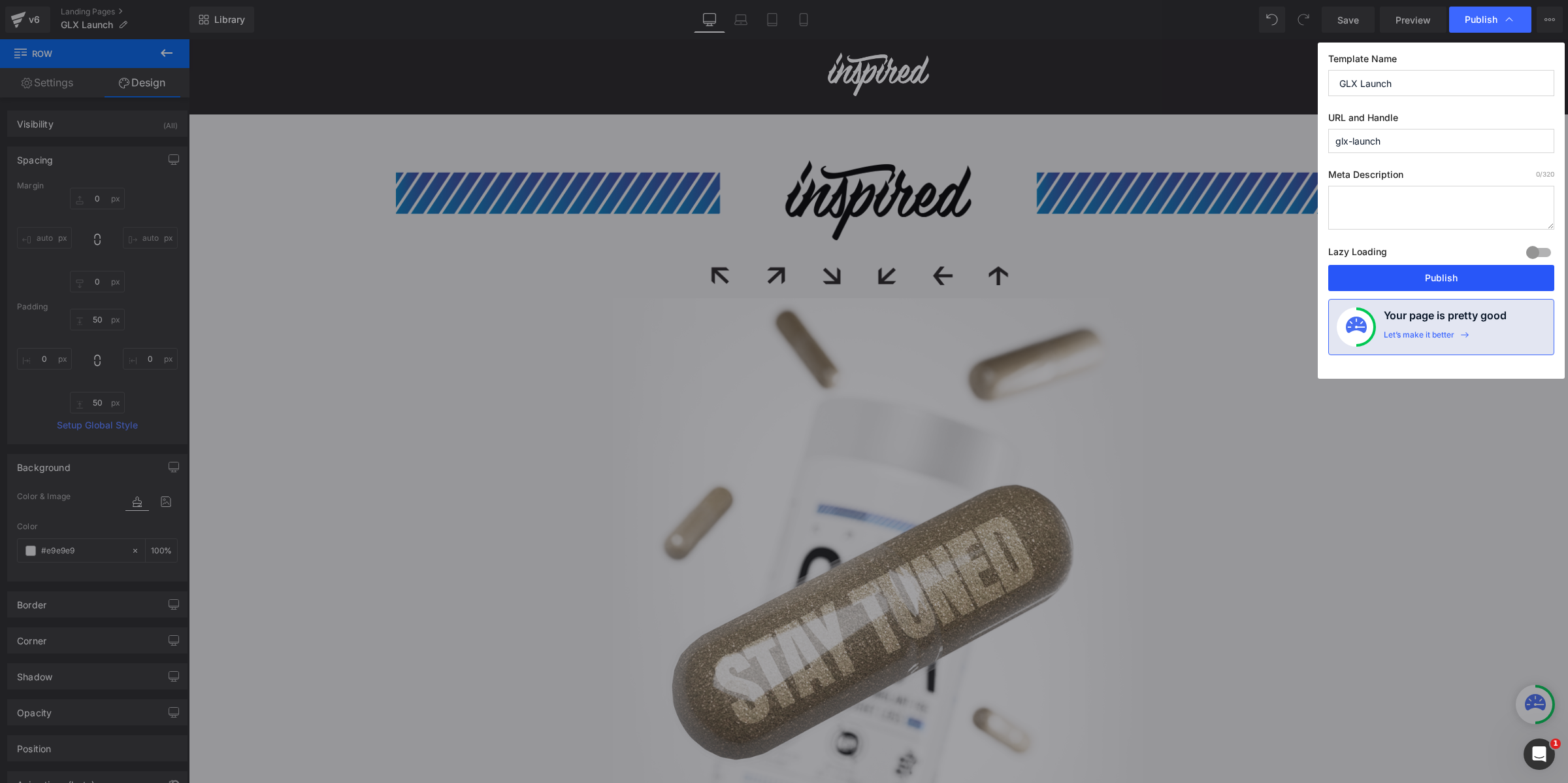
click at [1254, 278] on button "Publish" at bounding box center [1441, 277] width 226 height 27
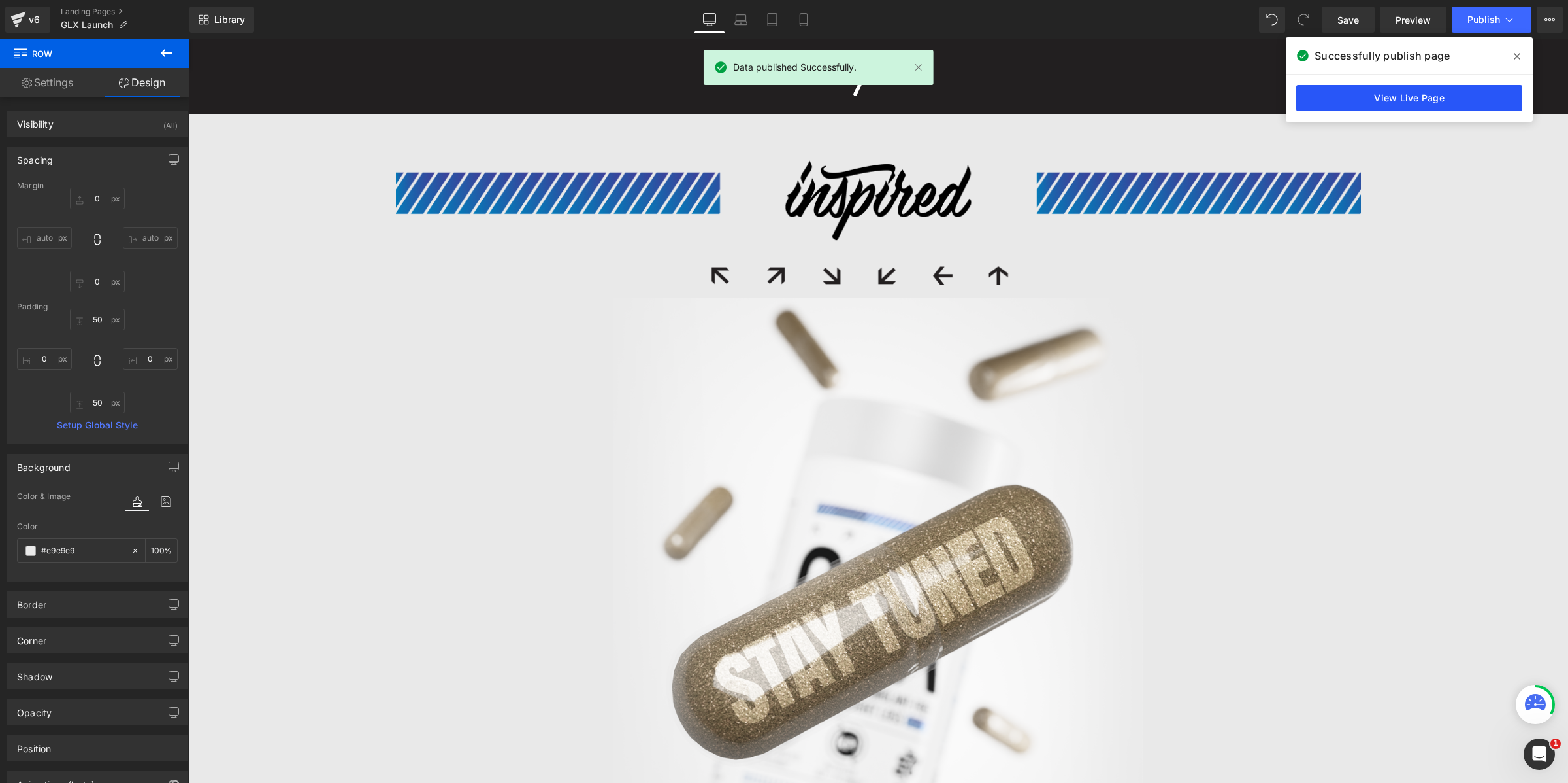
click at [1254, 100] on link "View Live Page" at bounding box center [1408, 98] width 226 height 27
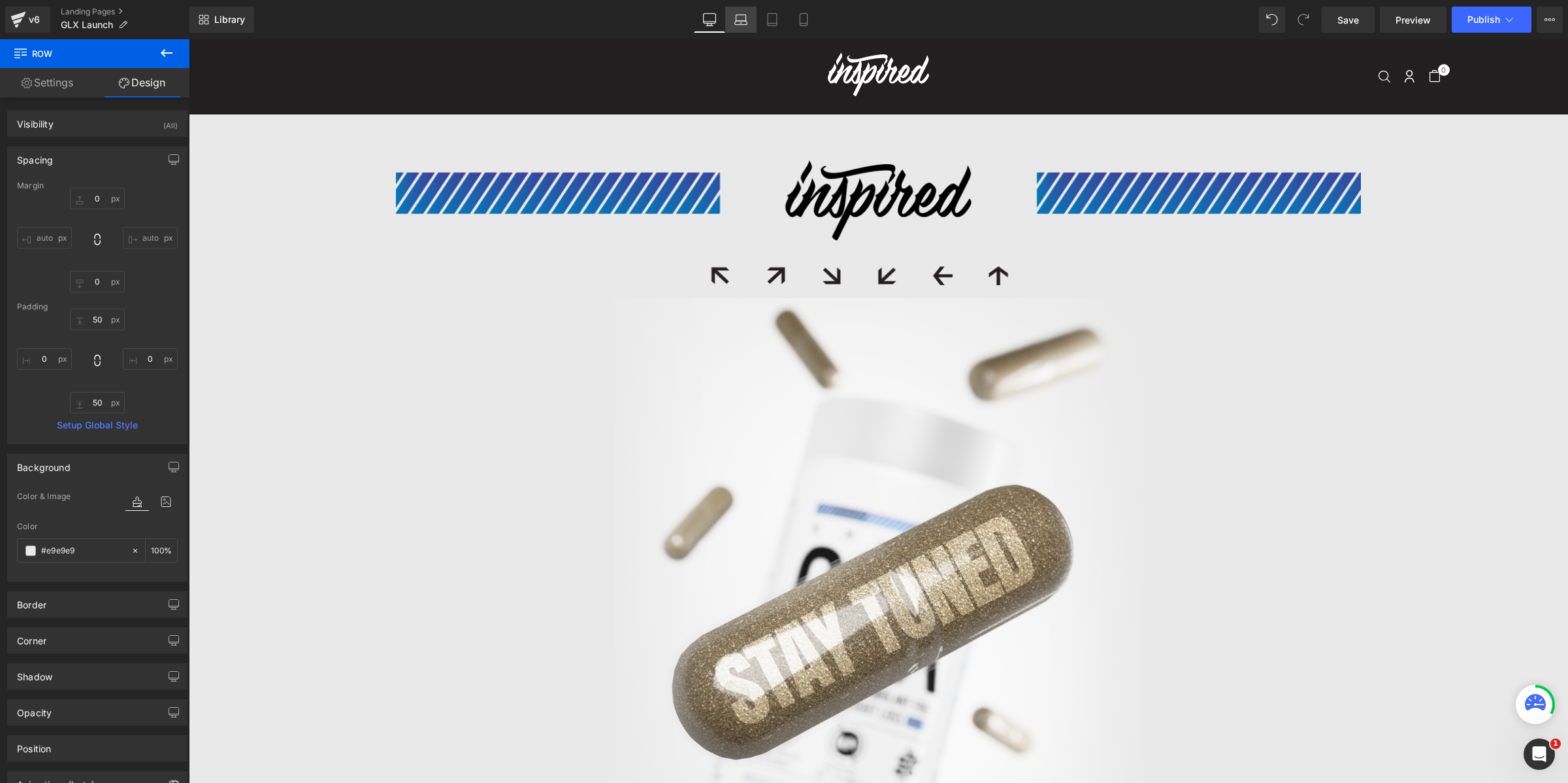
click at [735, 20] on icon at bounding box center [740, 19] width 13 height 13
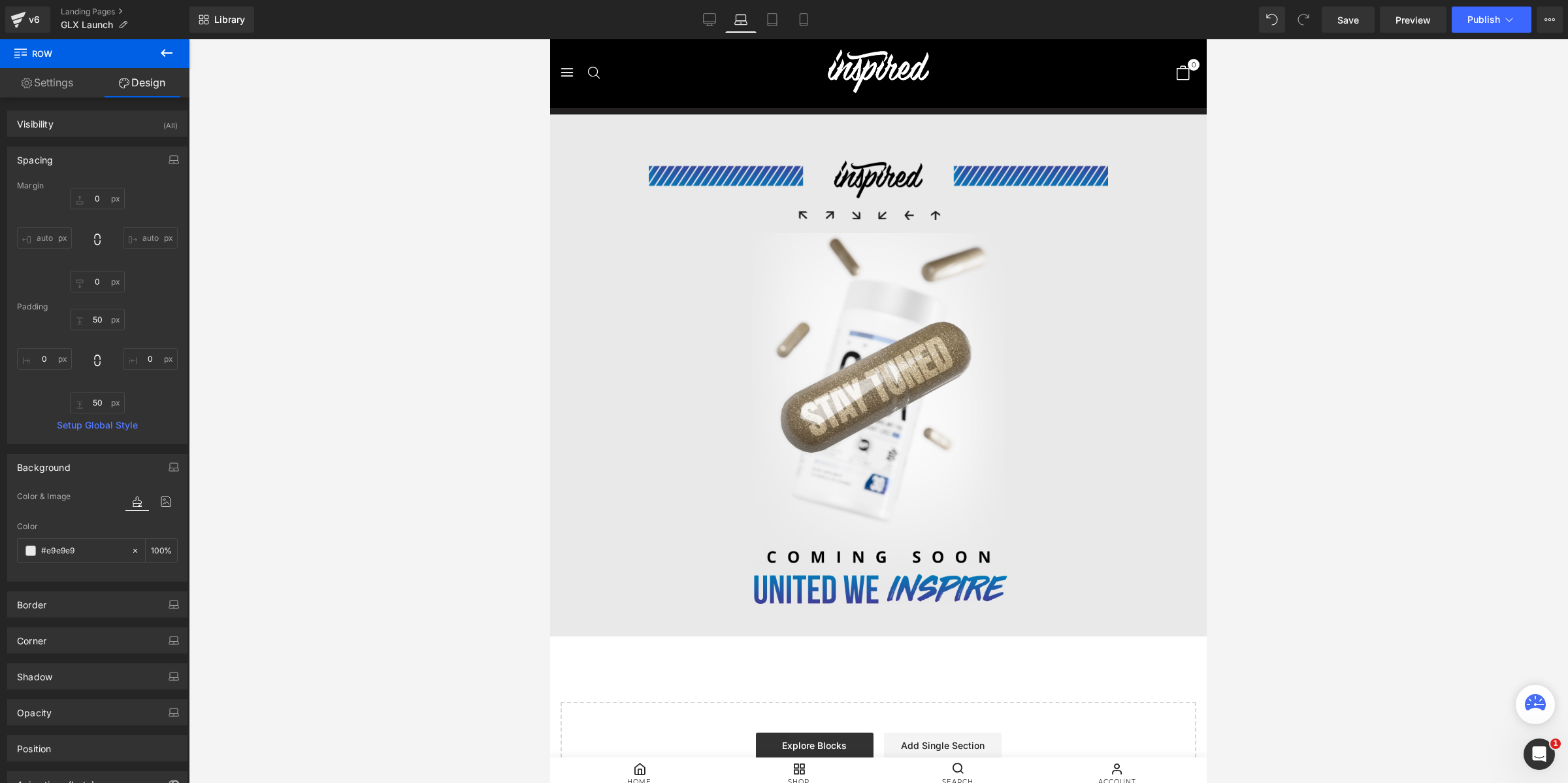
type input "0"
type input "50"
type input "0"
type input "50"
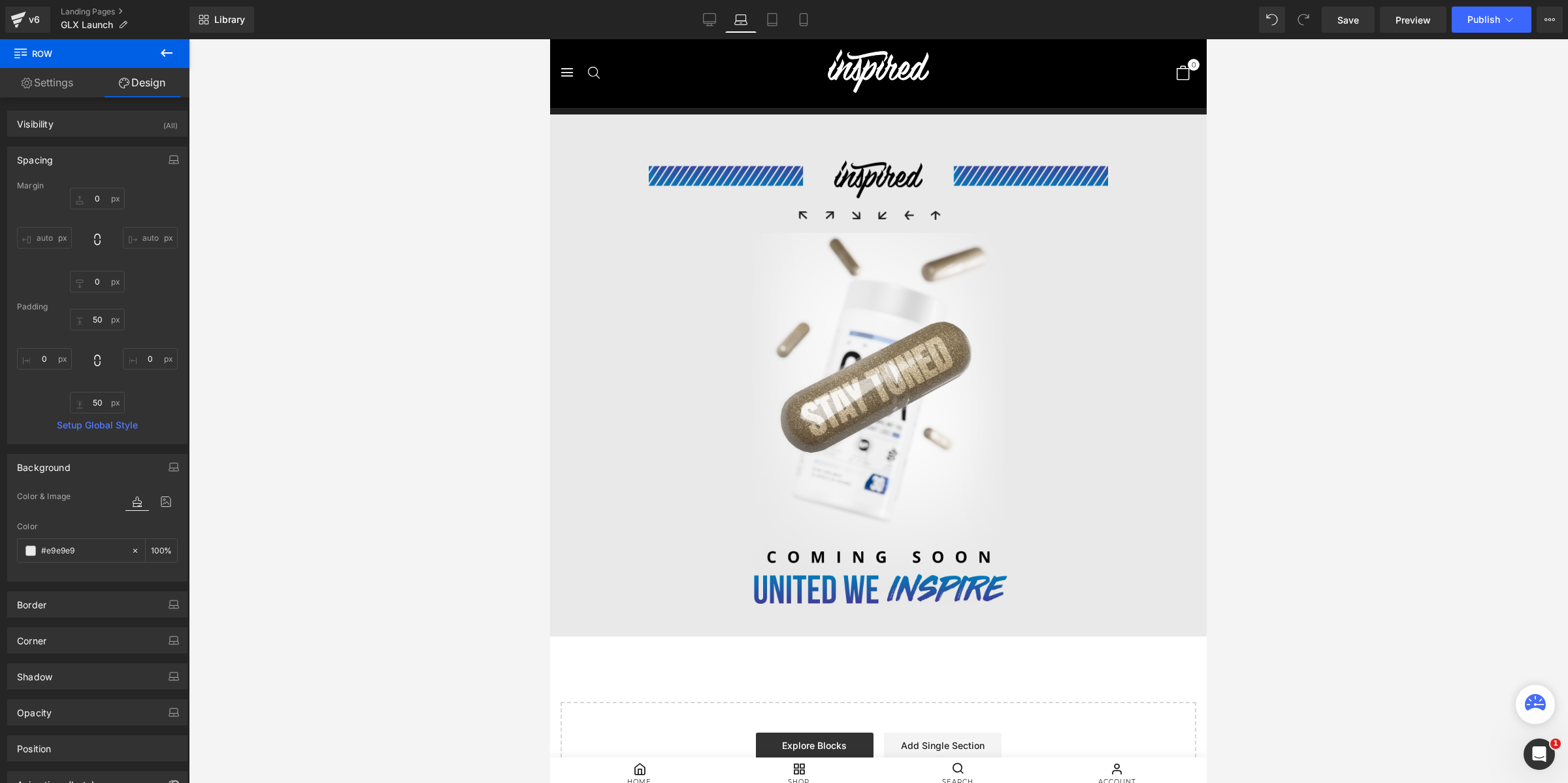
type input "0"
type input "100"
click at [770, 14] on icon at bounding box center [772, 19] width 13 height 13
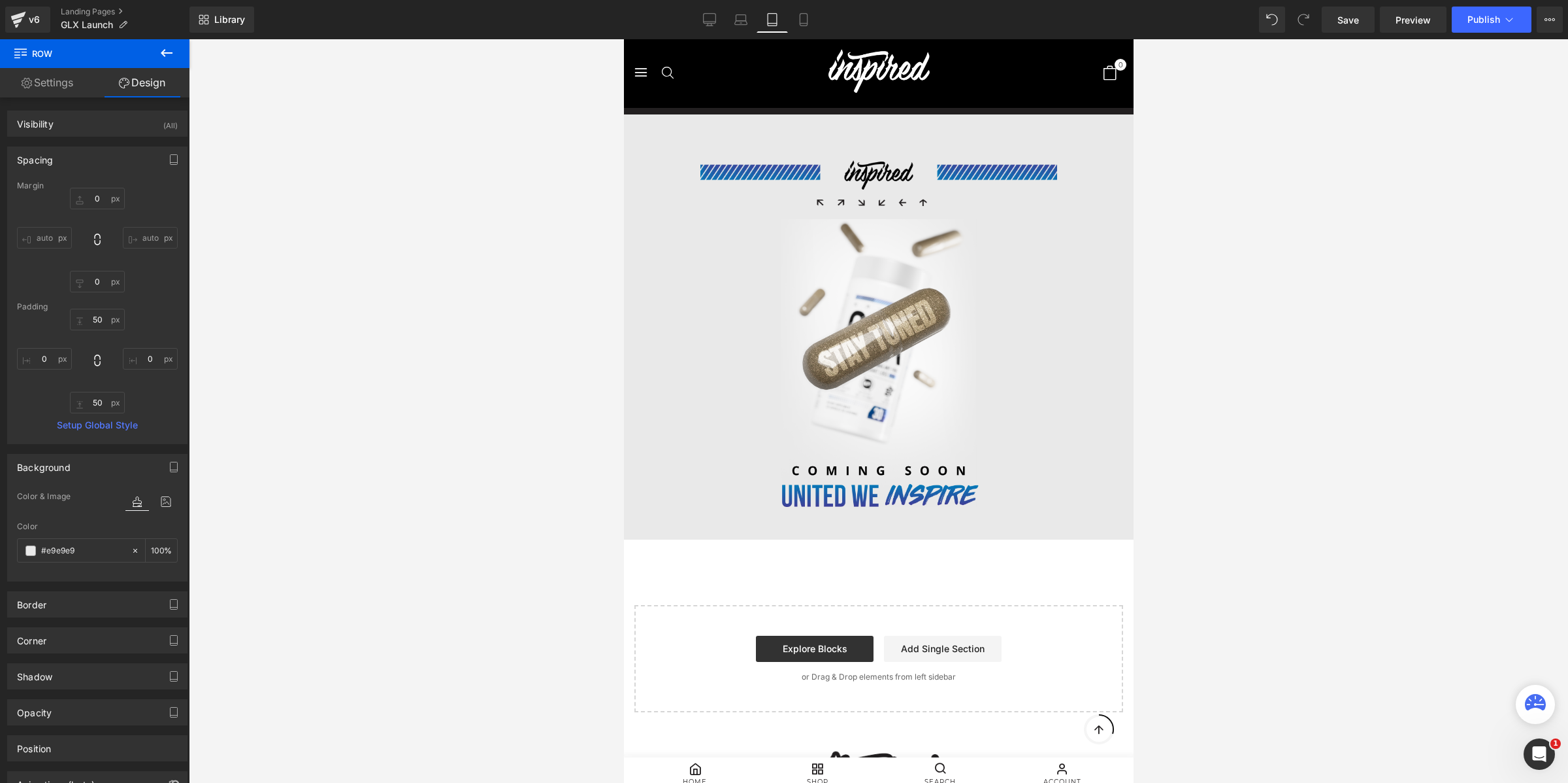
type input "0"
type input "50"
type input "0"
type input "50"
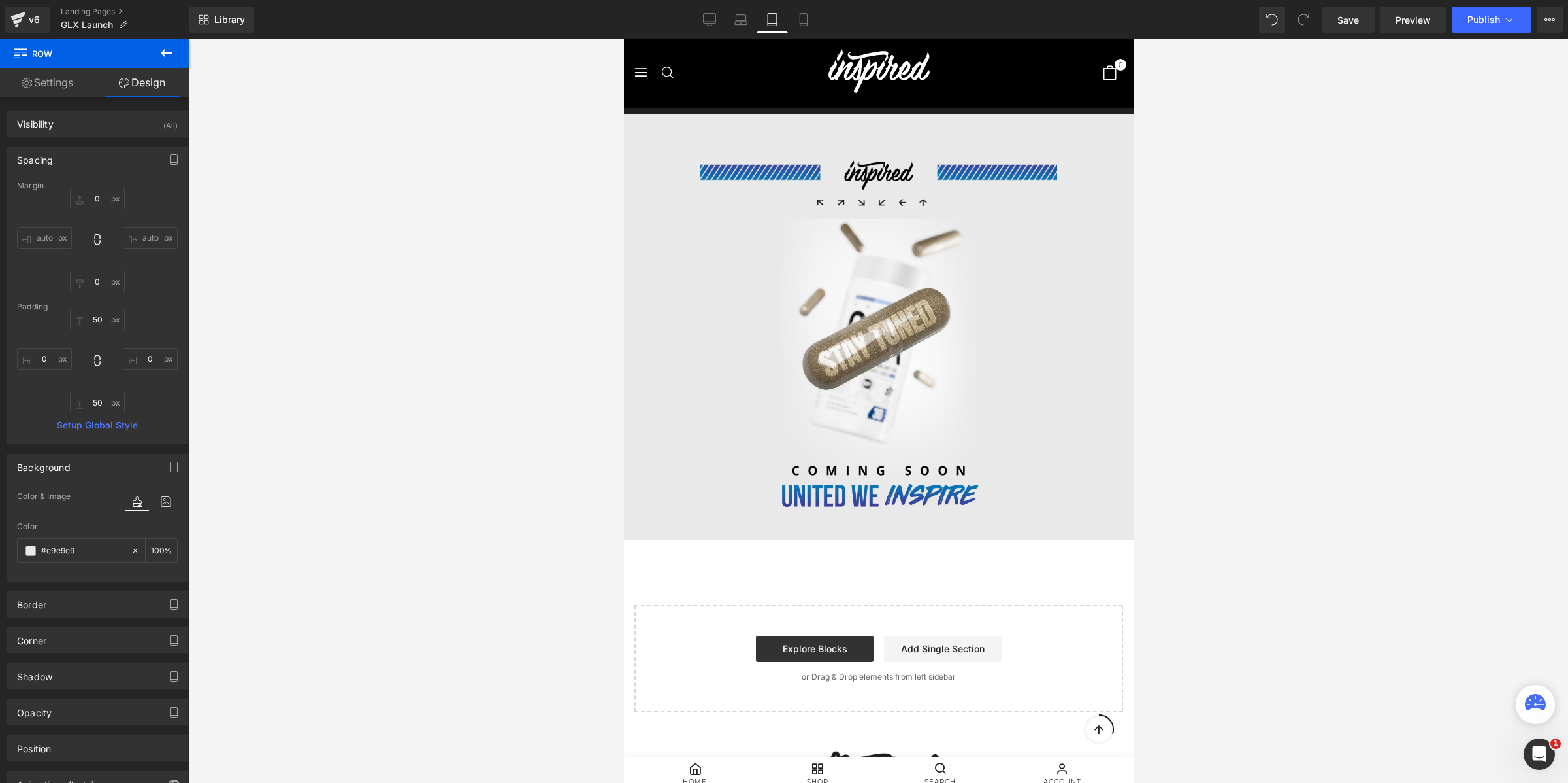
type input "0"
type input "100"
click at [801, 18] on icon at bounding box center [803, 19] width 13 height 13
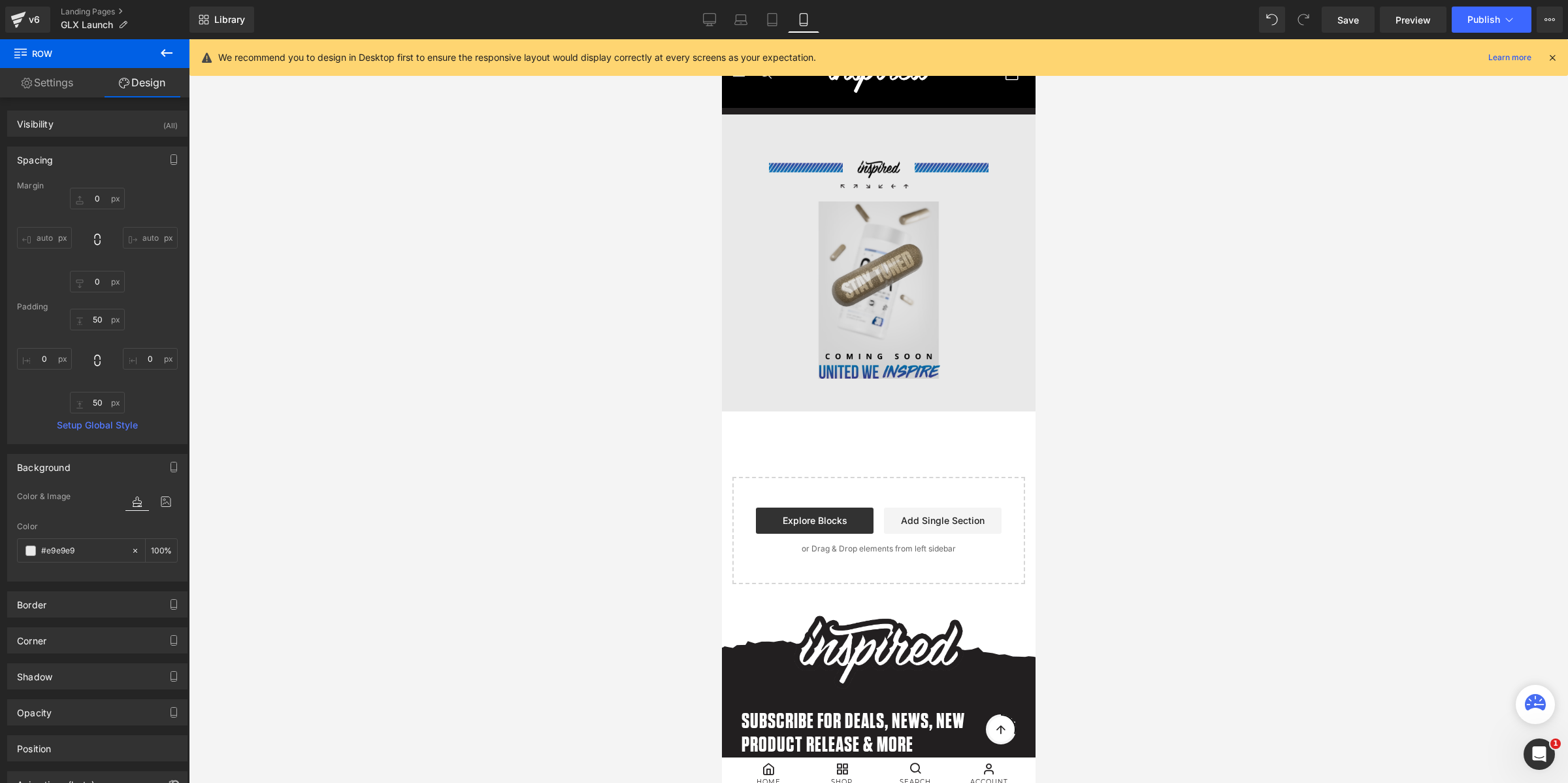
type input "0"
type input "50"
type input "0"
type input "50"
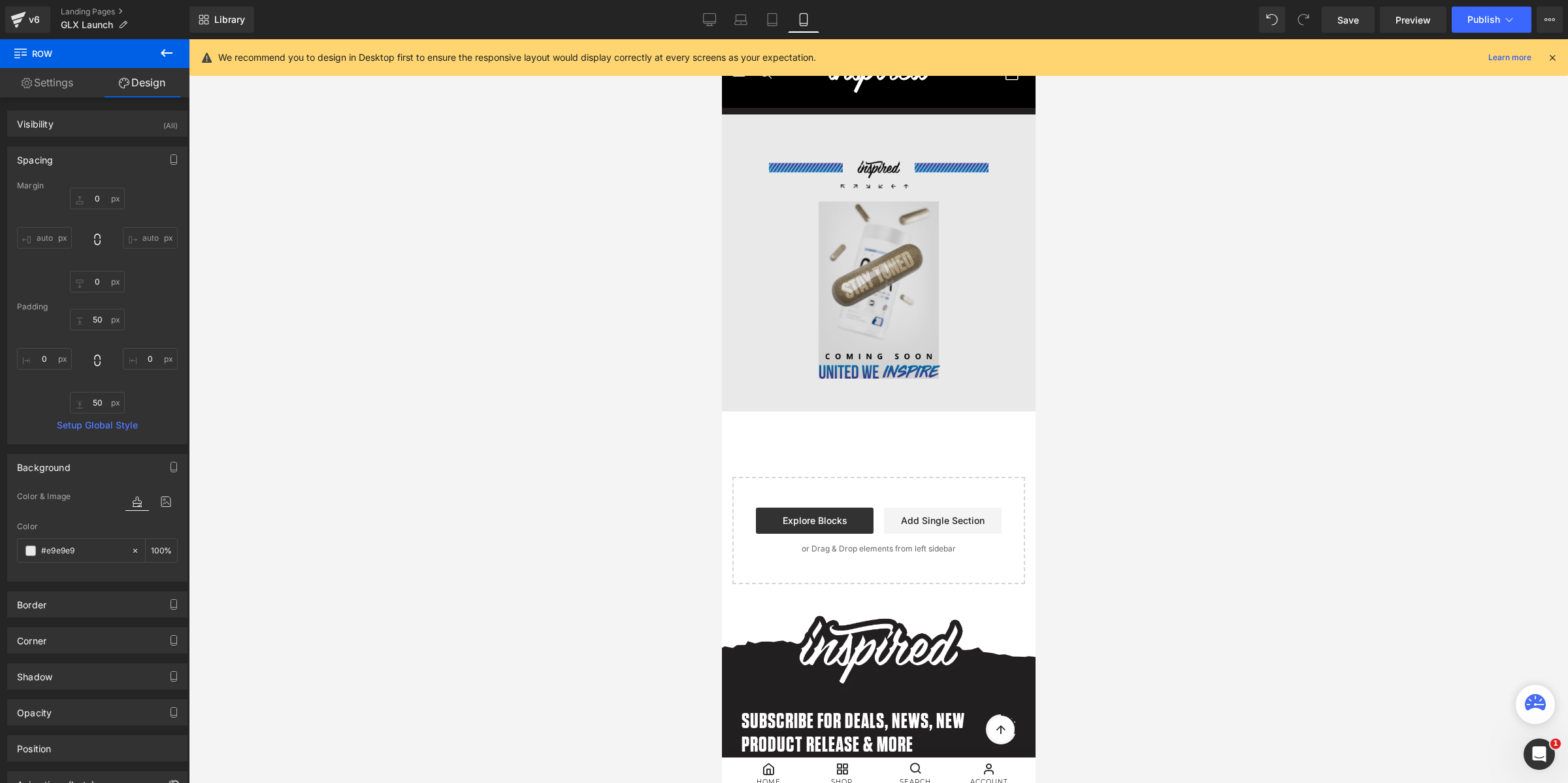
type input "0"
type input "100"
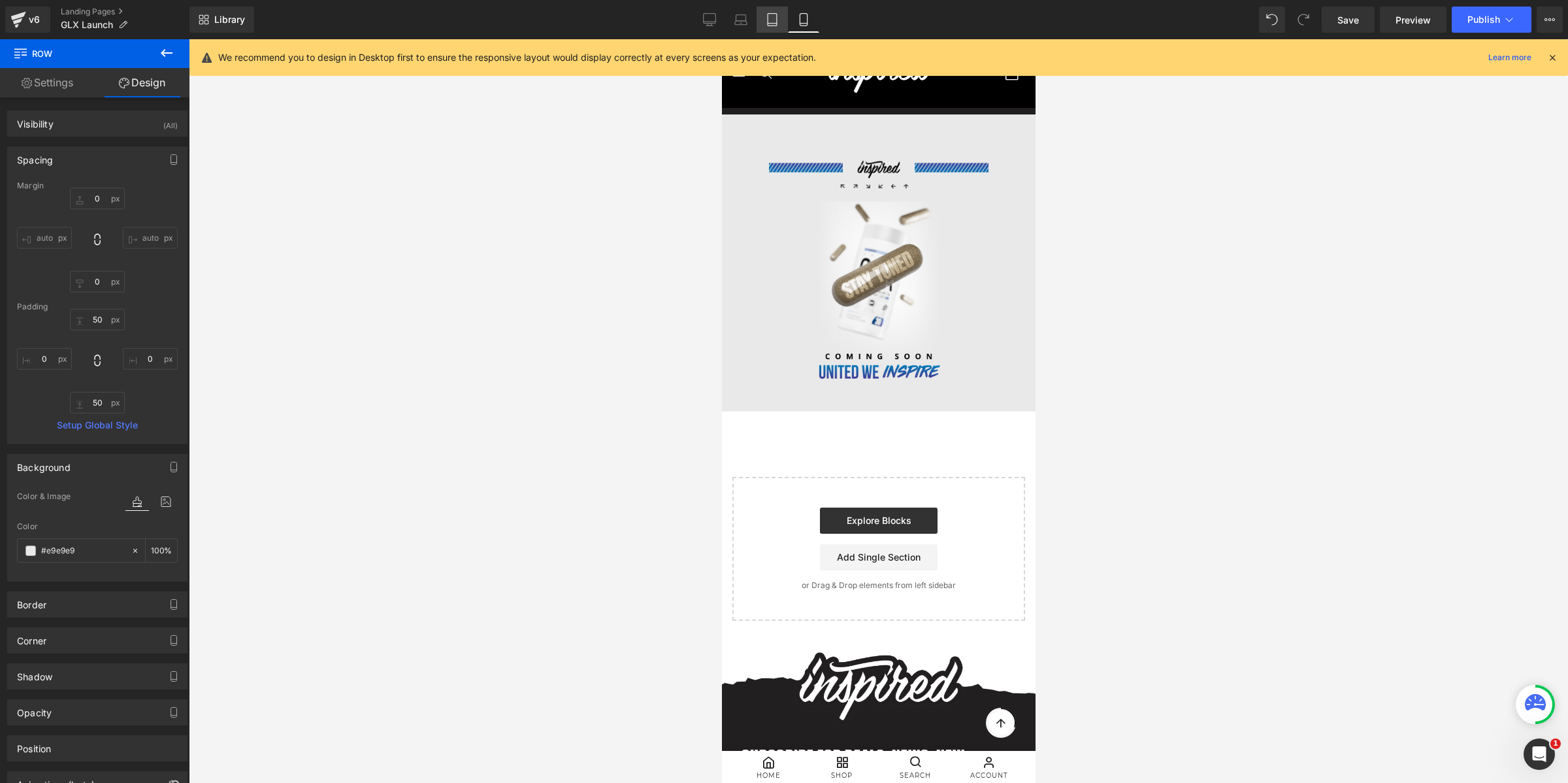
click at [778, 18] on icon at bounding box center [772, 19] width 13 height 13
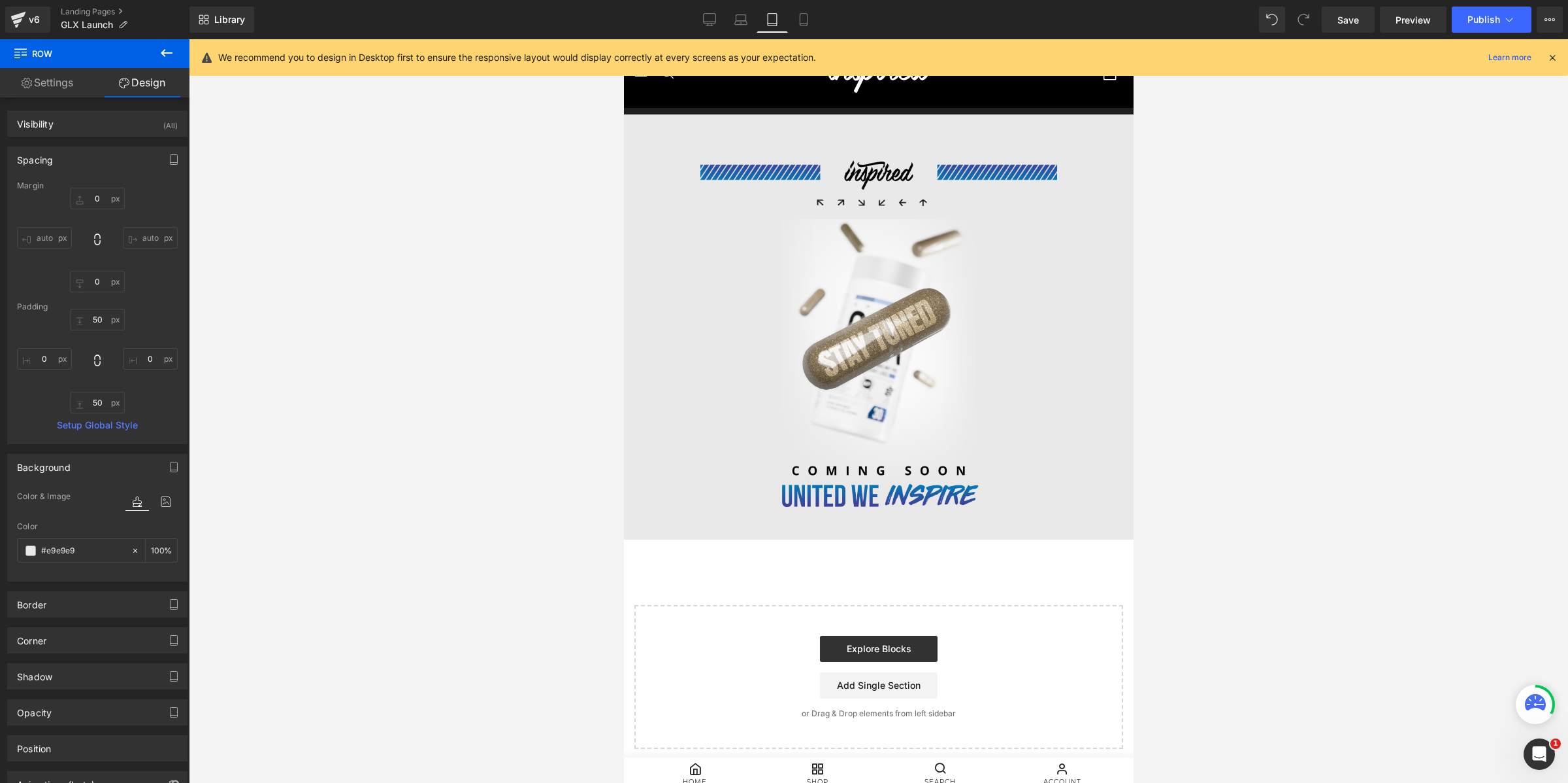
type input "0"
type input "50"
type input "0"
type input "50"
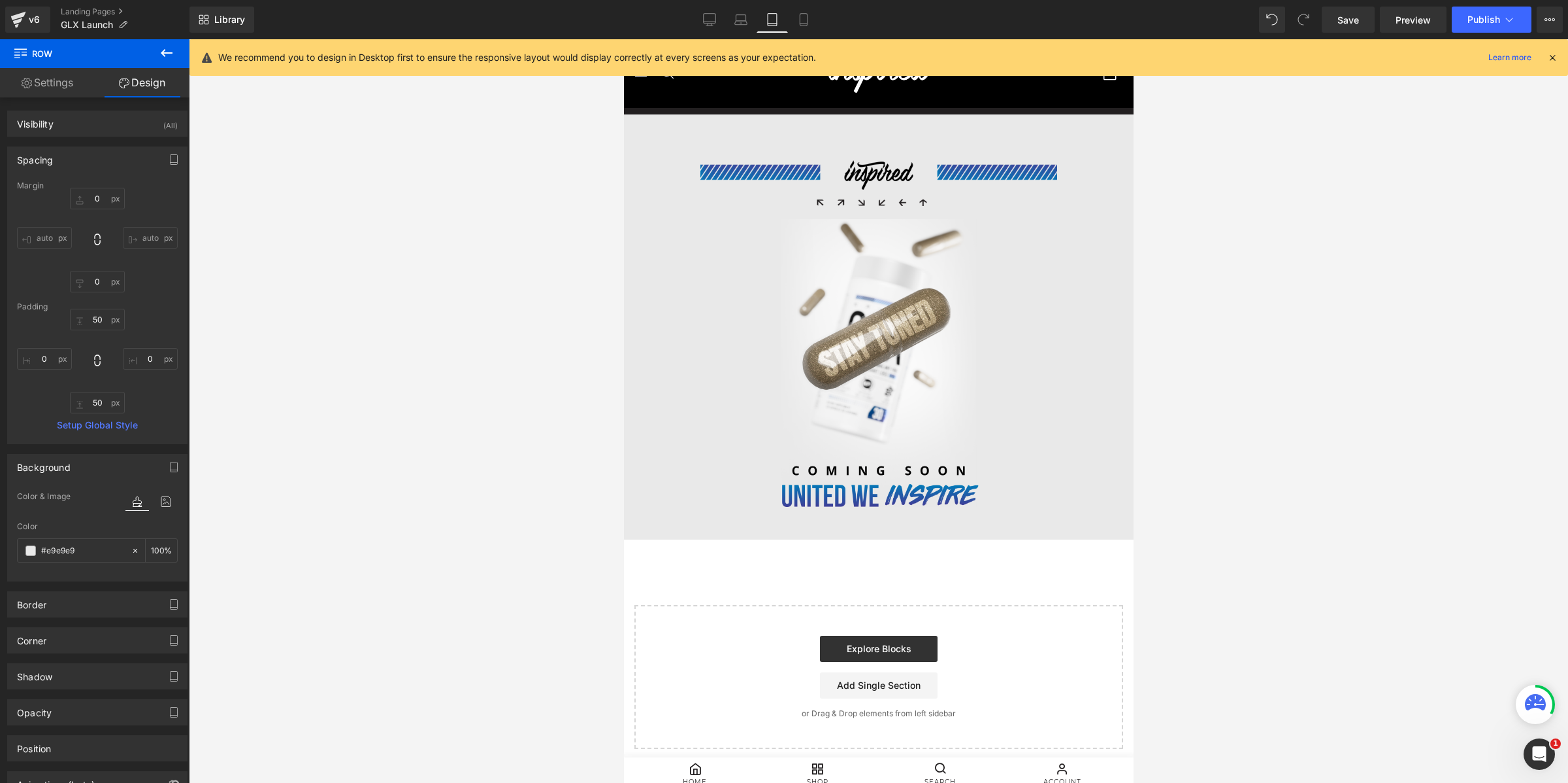
type input "0"
type input "100"
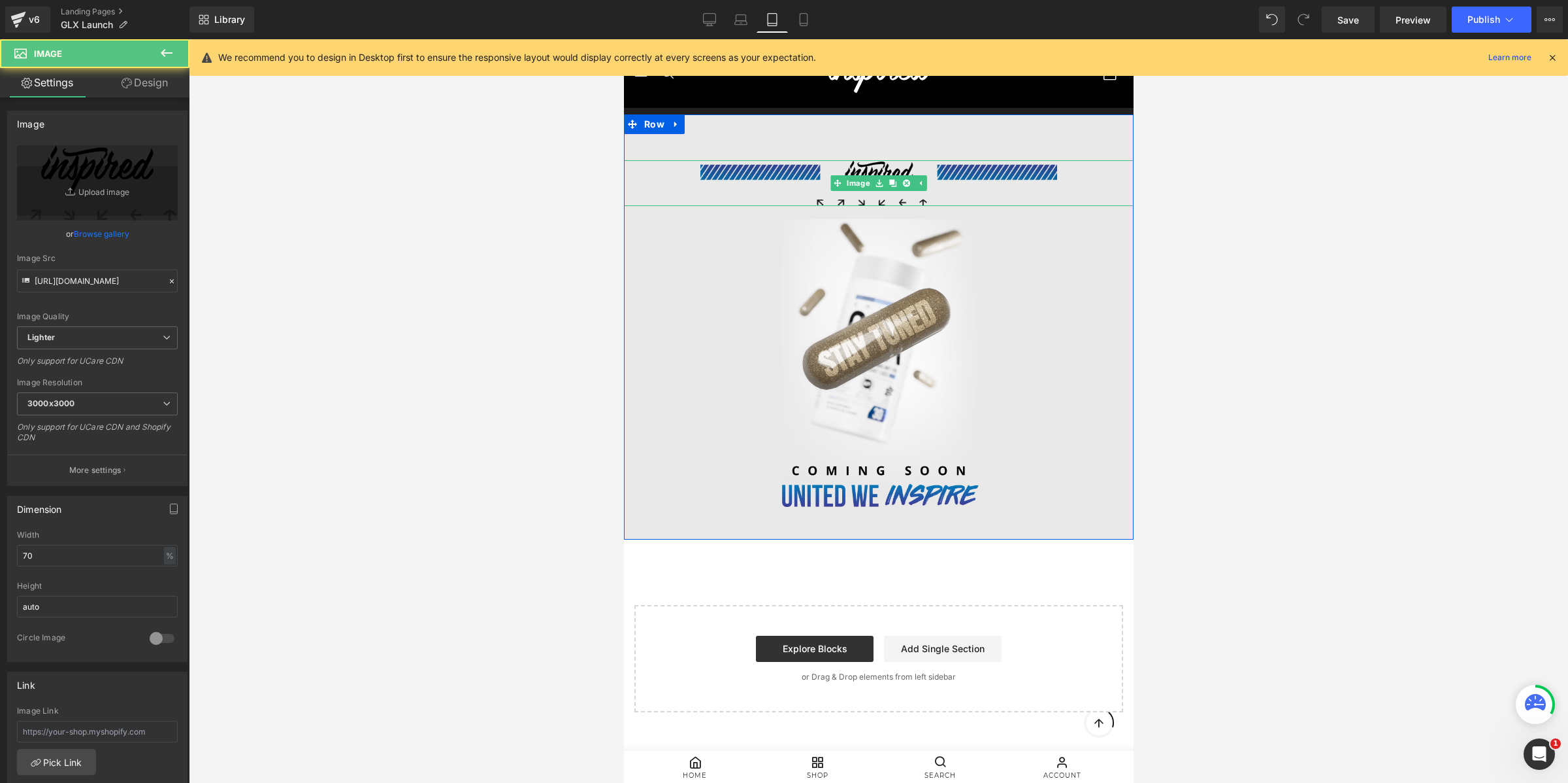
click at [719, 174] on img at bounding box center [878, 182] width 357 height 45
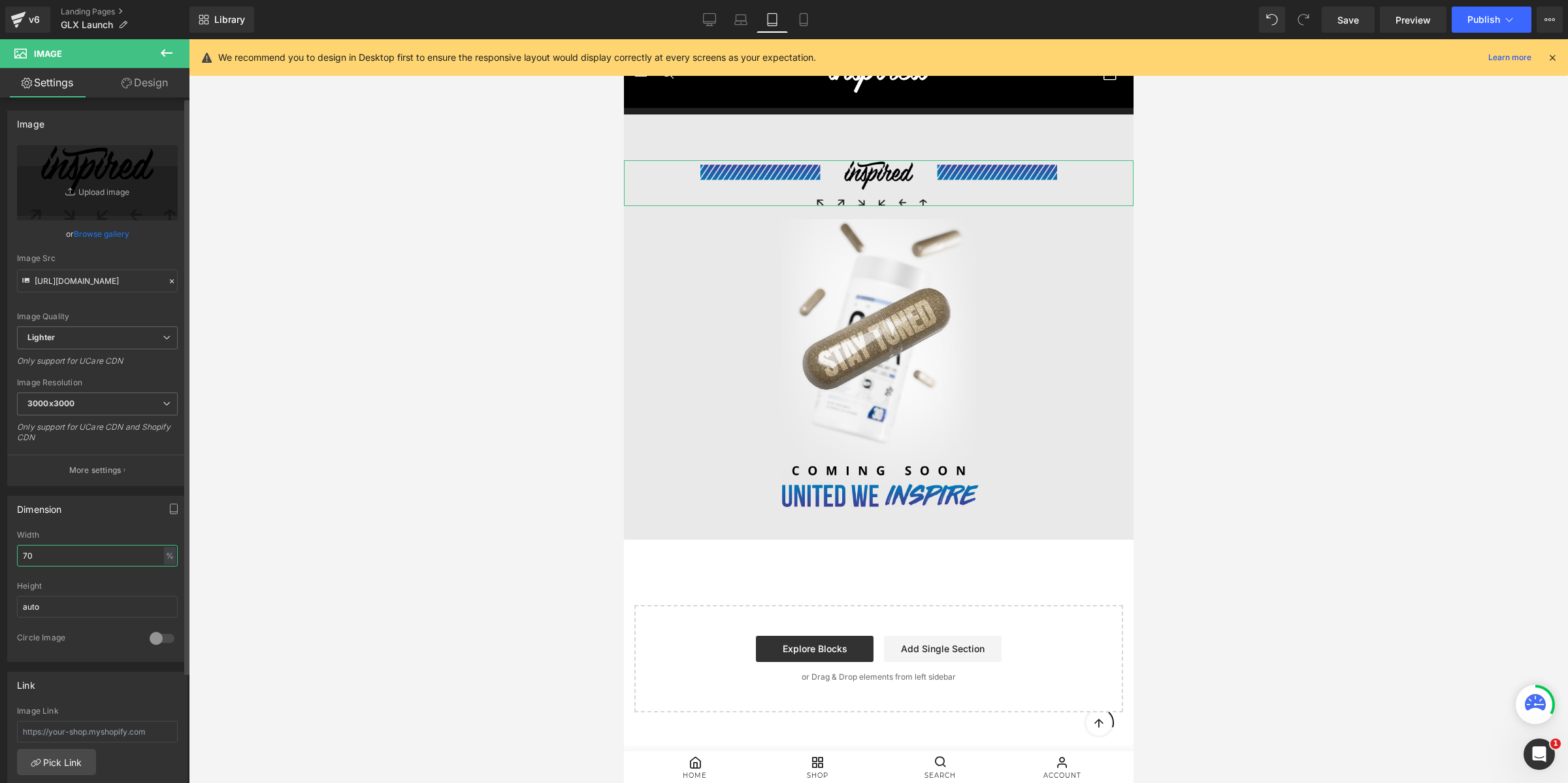
click at [47, 561] on input "70" at bounding box center [97, 555] width 161 height 22
type input "90"
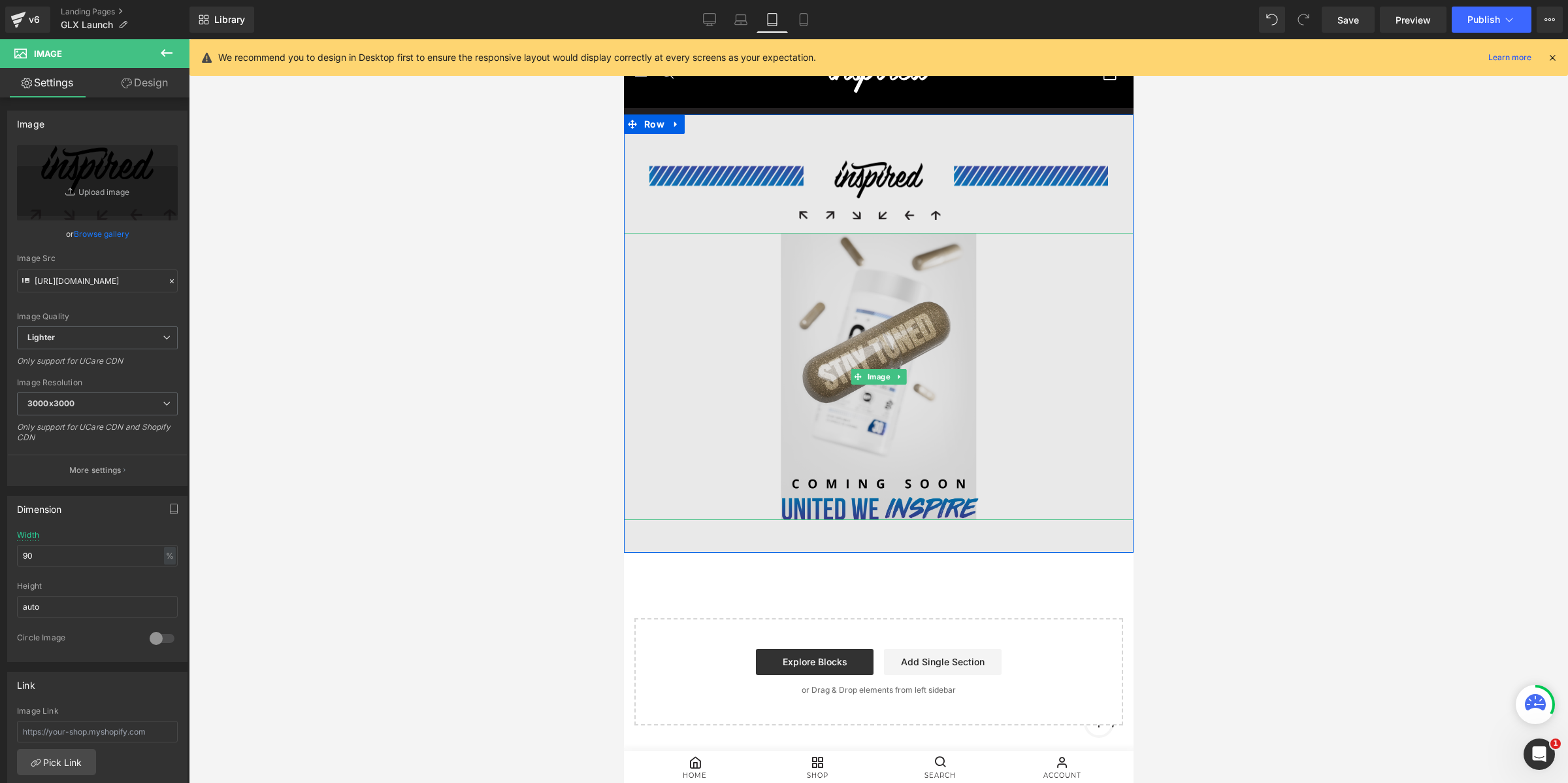
click at [911, 359] on img at bounding box center [878, 377] width 204 height 288
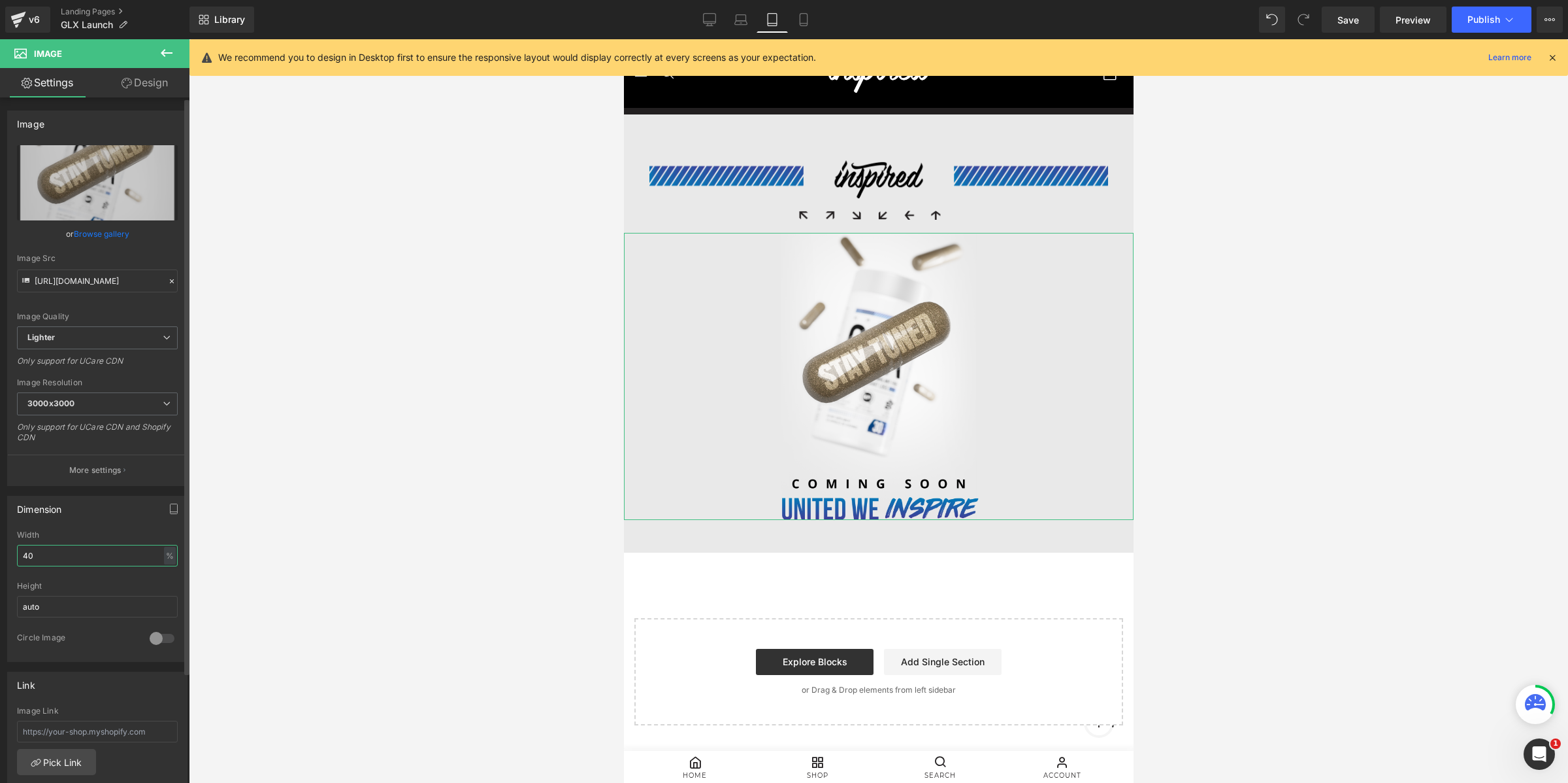
click at [61, 549] on input "40" at bounding box center [97, 555] width 161 height 22
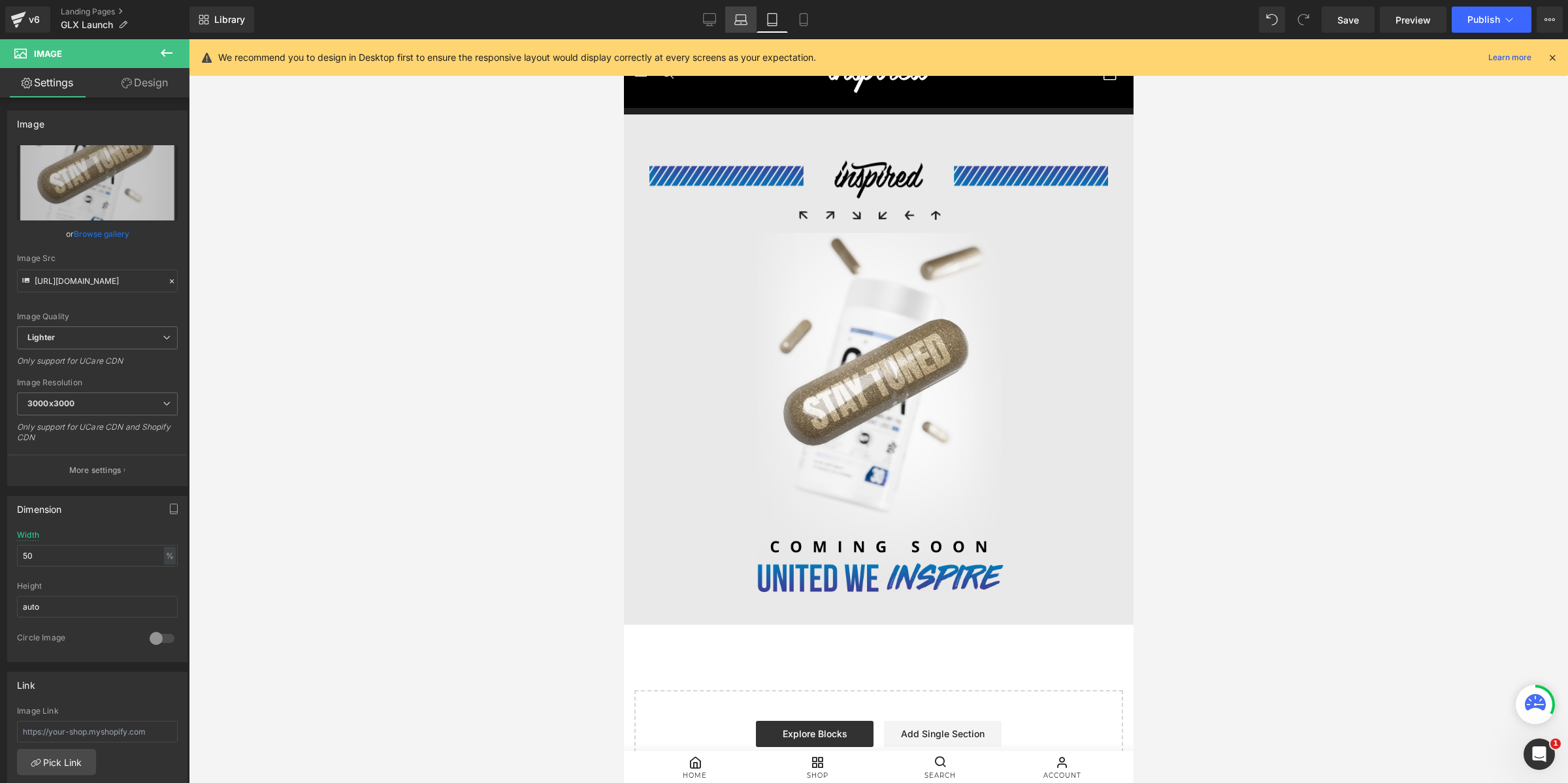
click at [745, 18] on icon at bounding box center [740, 19] width 13 height 13
type input "40"
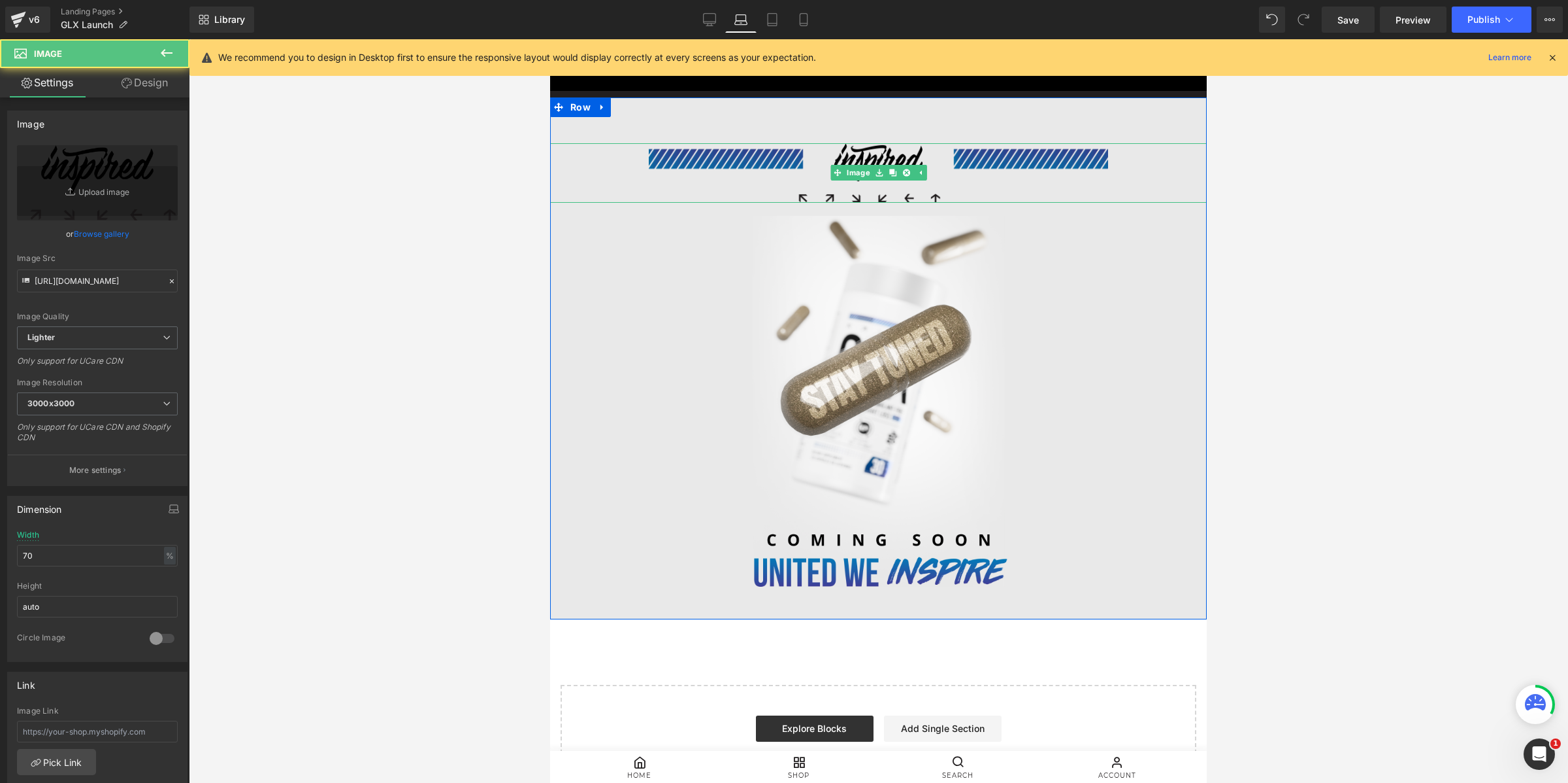
drag, startPoint x: 719, startPoint y: 166, endPoint x: 1026, endPoint y: 296, distance: 333.4
click at [719, 166] on img at bounding box center [878, 173] width 460 height 59
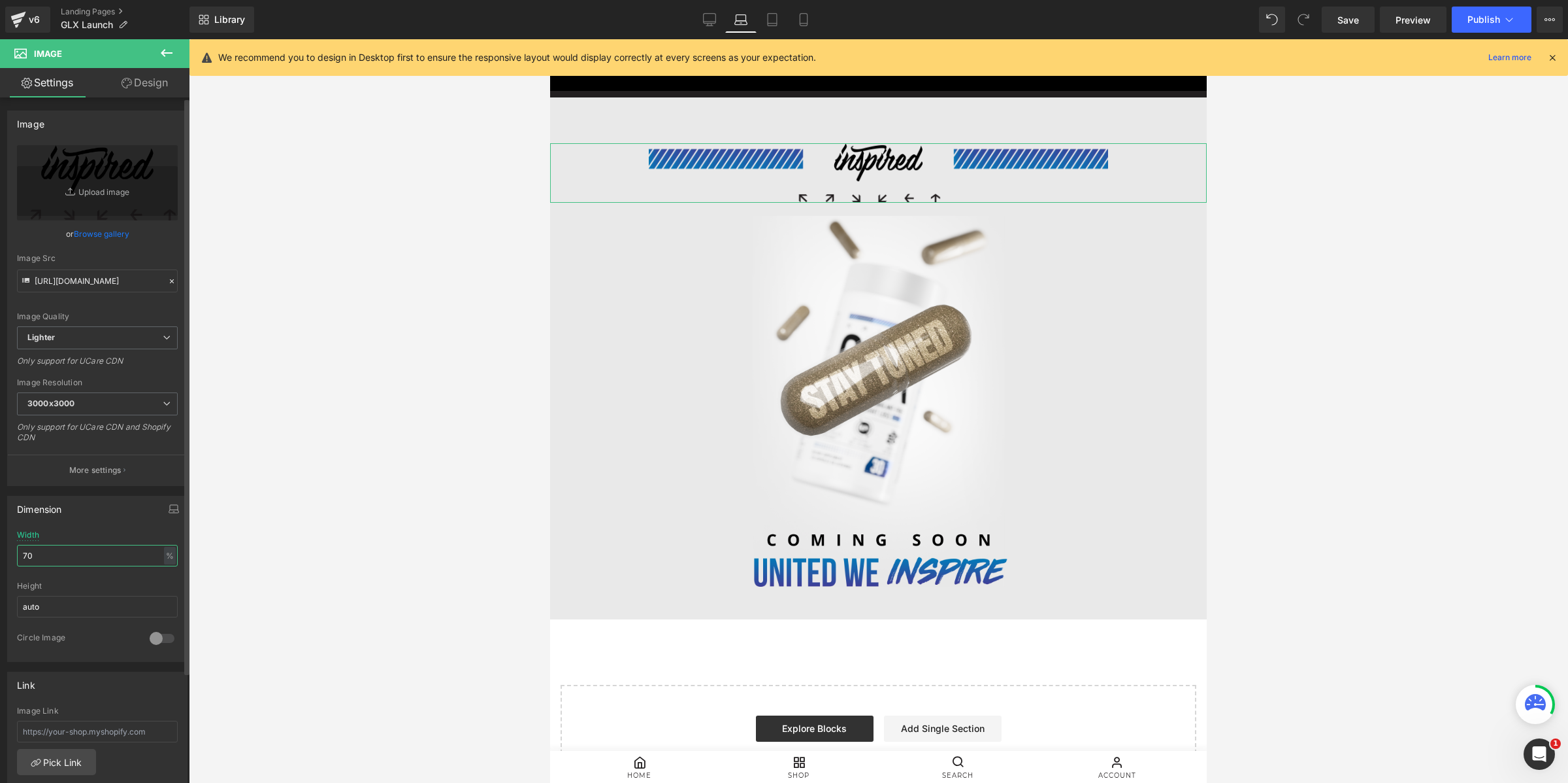
click at [47, 560] on input "70" at bounding box center [97, 555] width 161 height 22
type input "0"
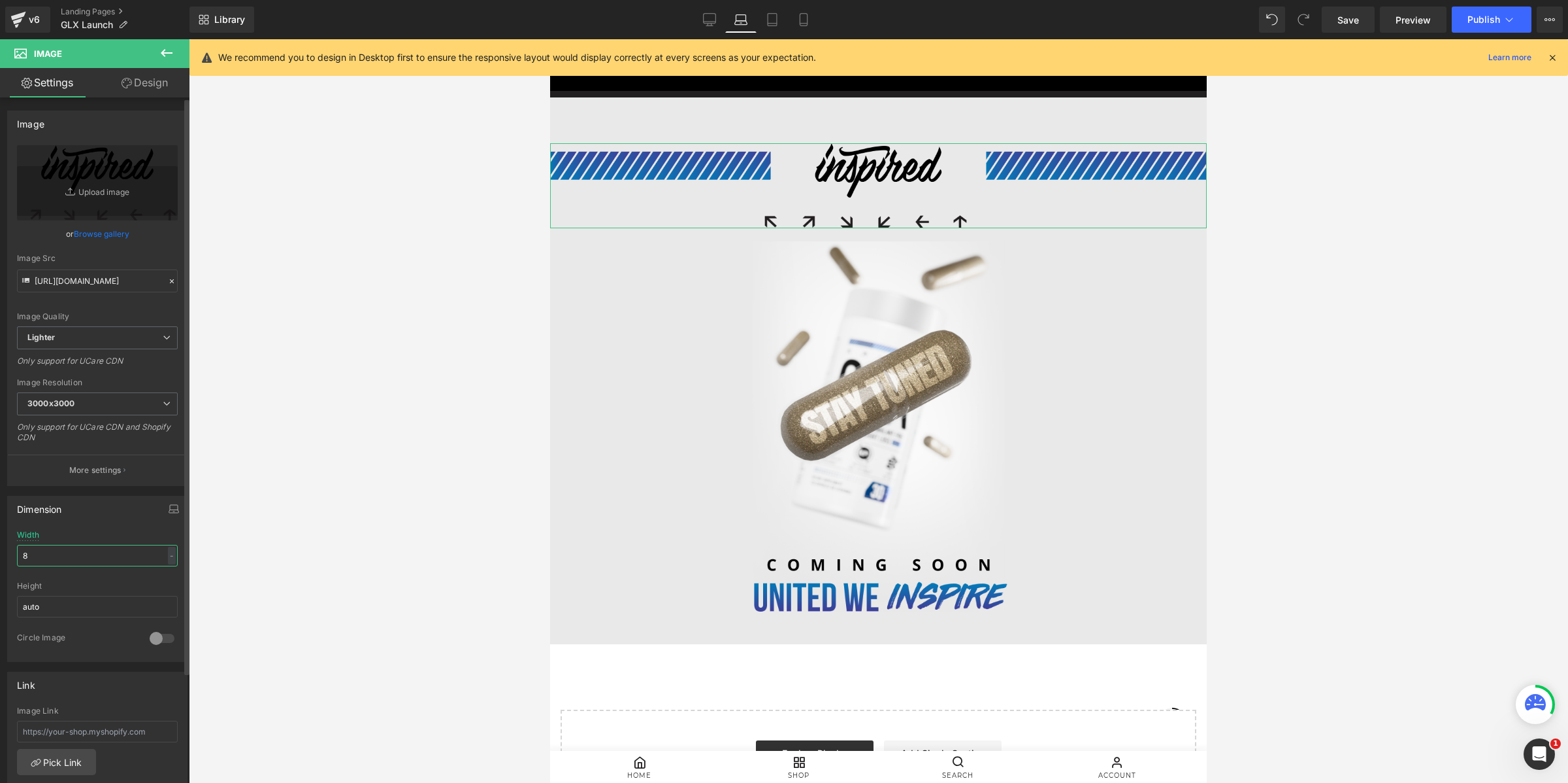
type input "80"
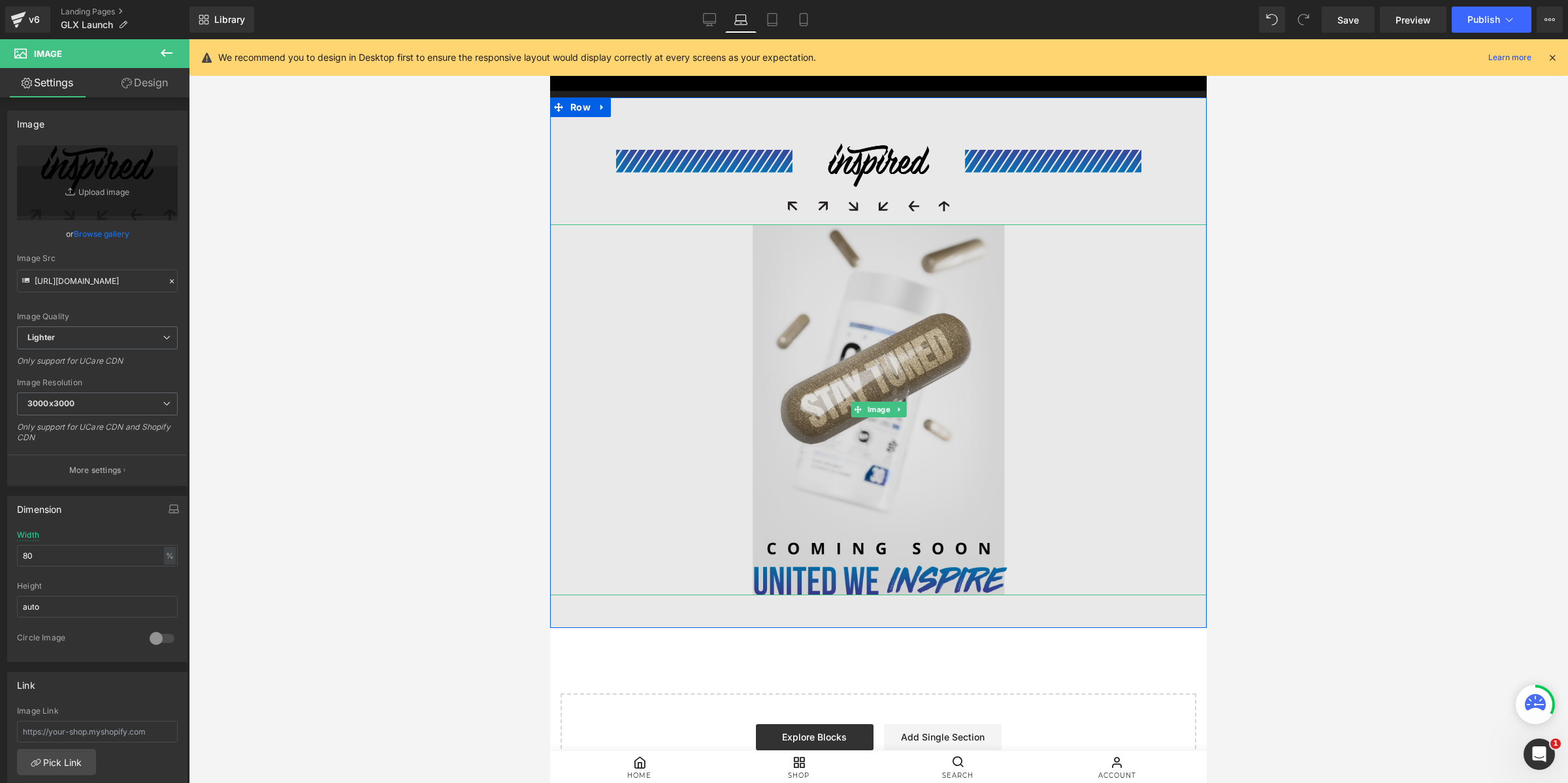
click at [800, 320] on img at bounding box center [878, 409] width 262 height 371
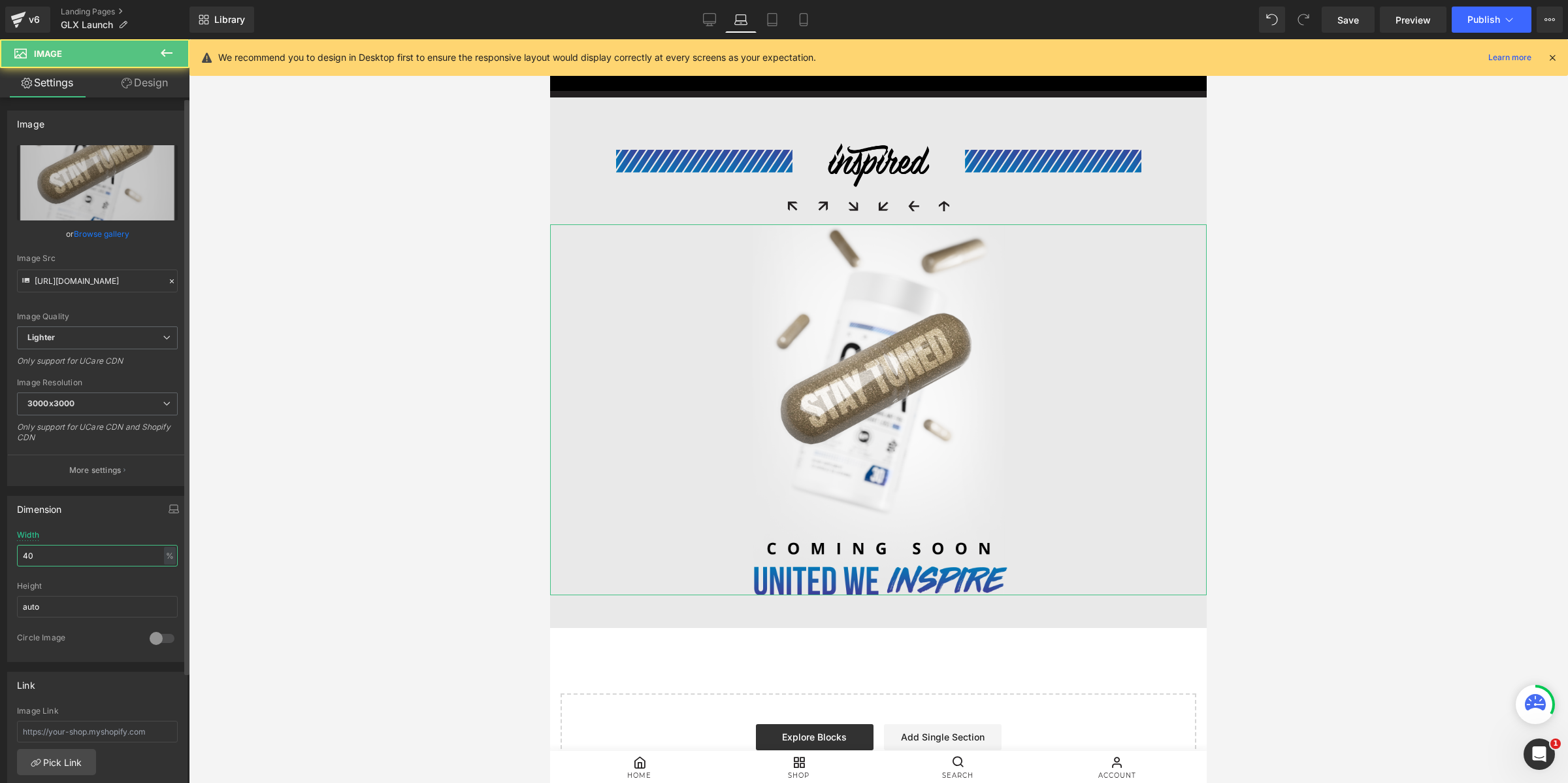
click at [73, 564] on input "40" at bounding box center [97, 555] width 161 height 22
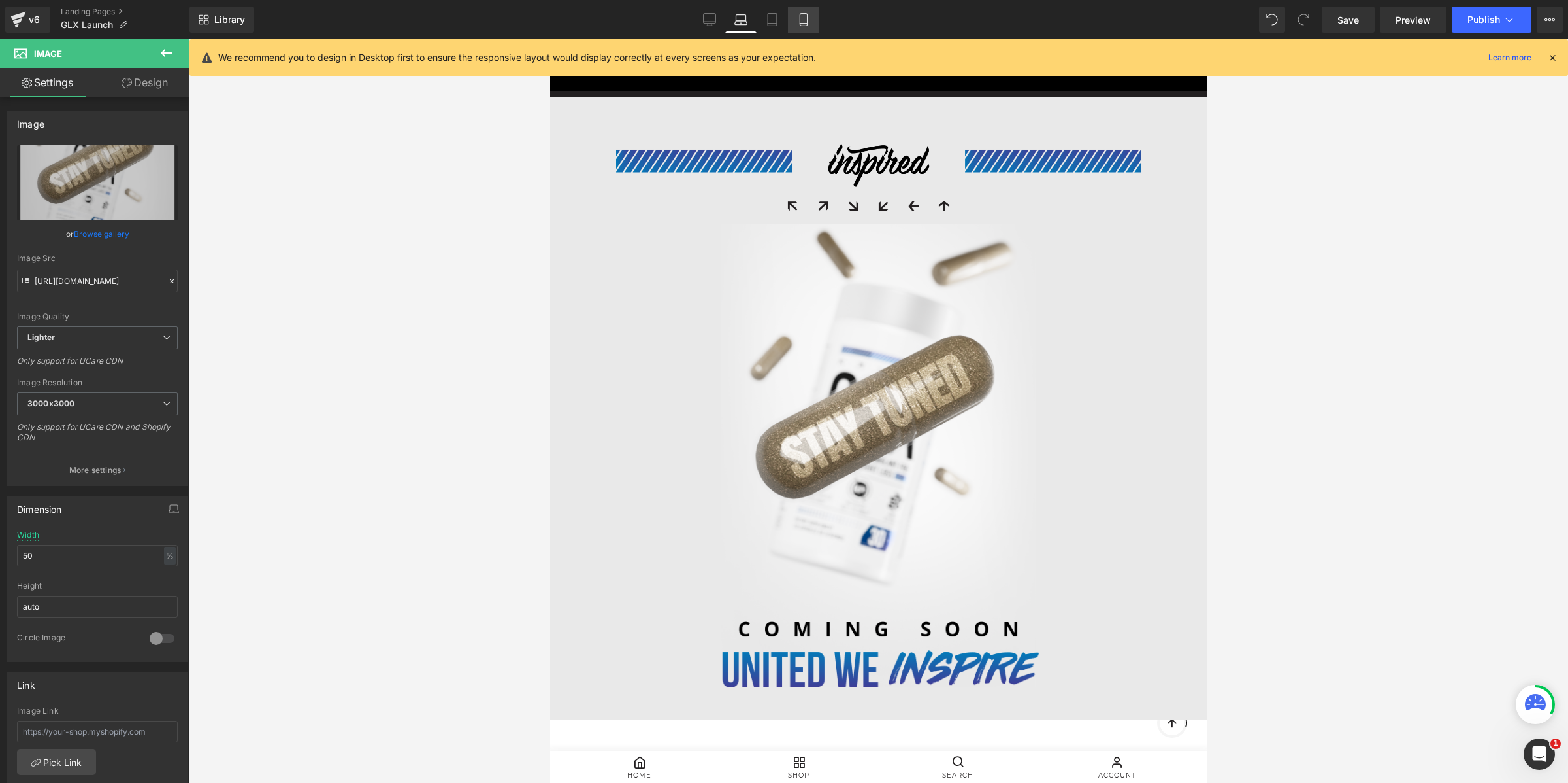
click at [801, 21] on icon at bounding box center [803, 19] width 13 height 13
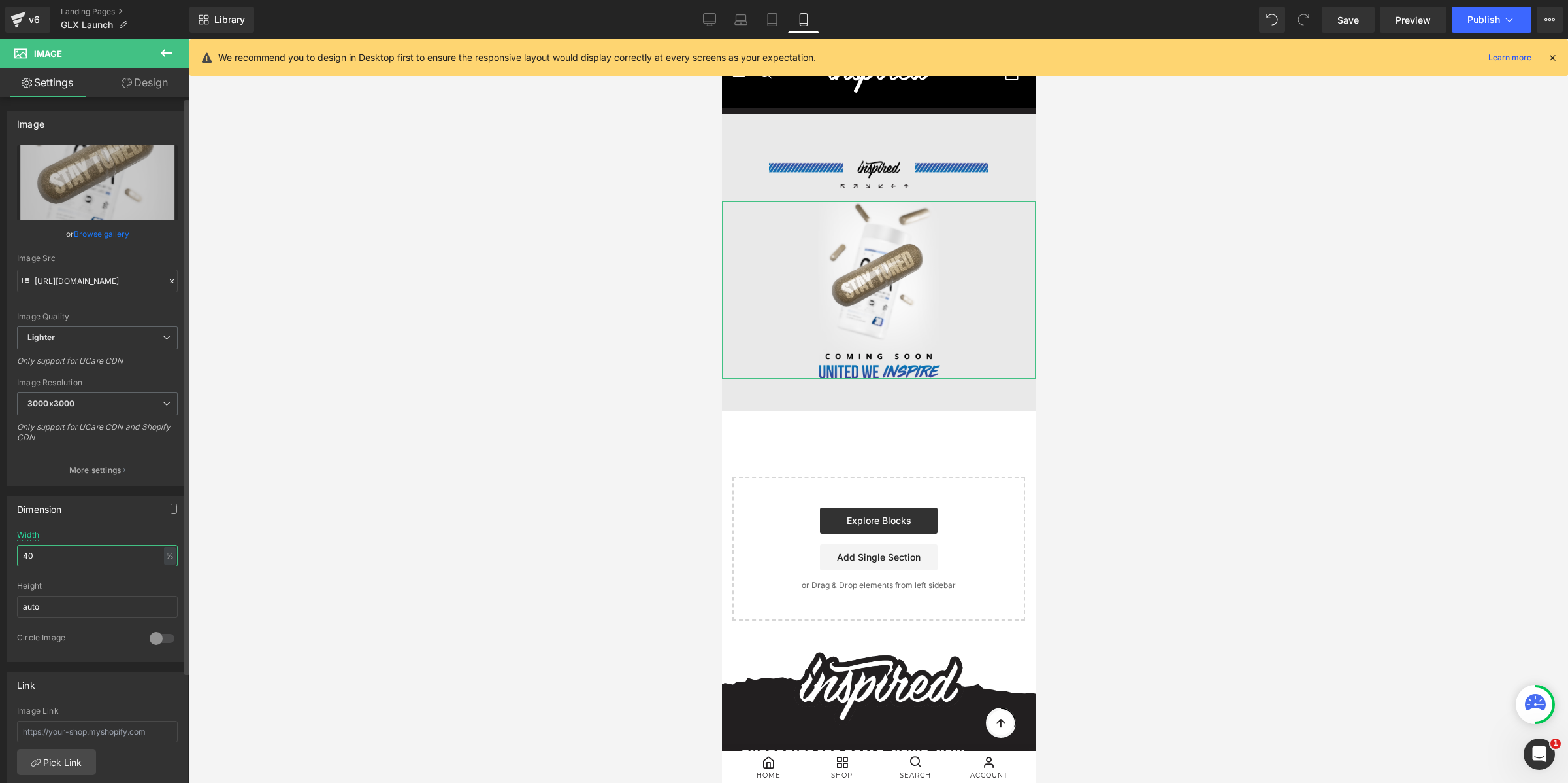
click at [64, 550] on input "40" at bounding box center [97, 555] width 161 height 22
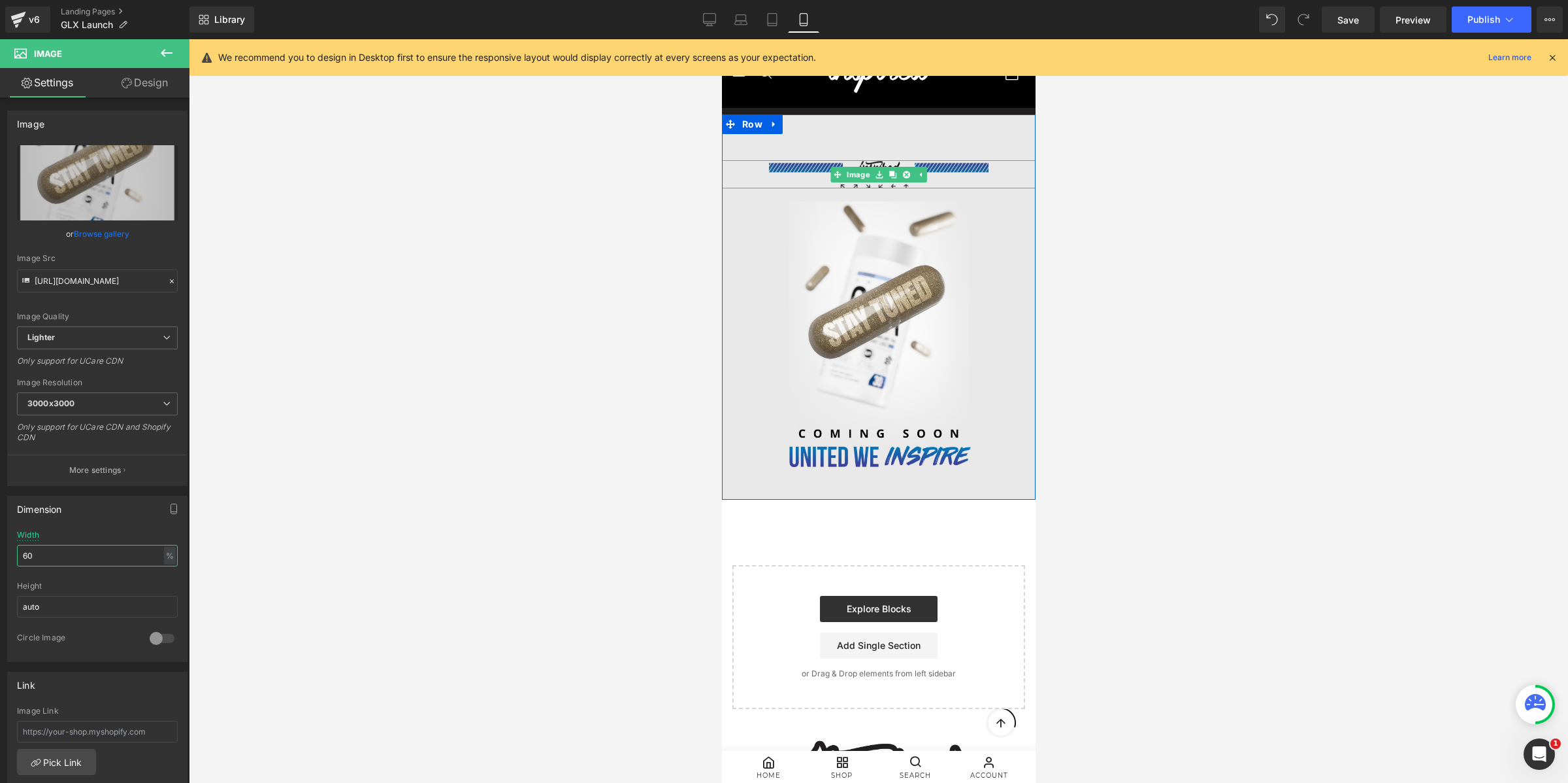
type input "60"
click at [891, 168] on link at bounding box center [892, 175] width 14 height 16
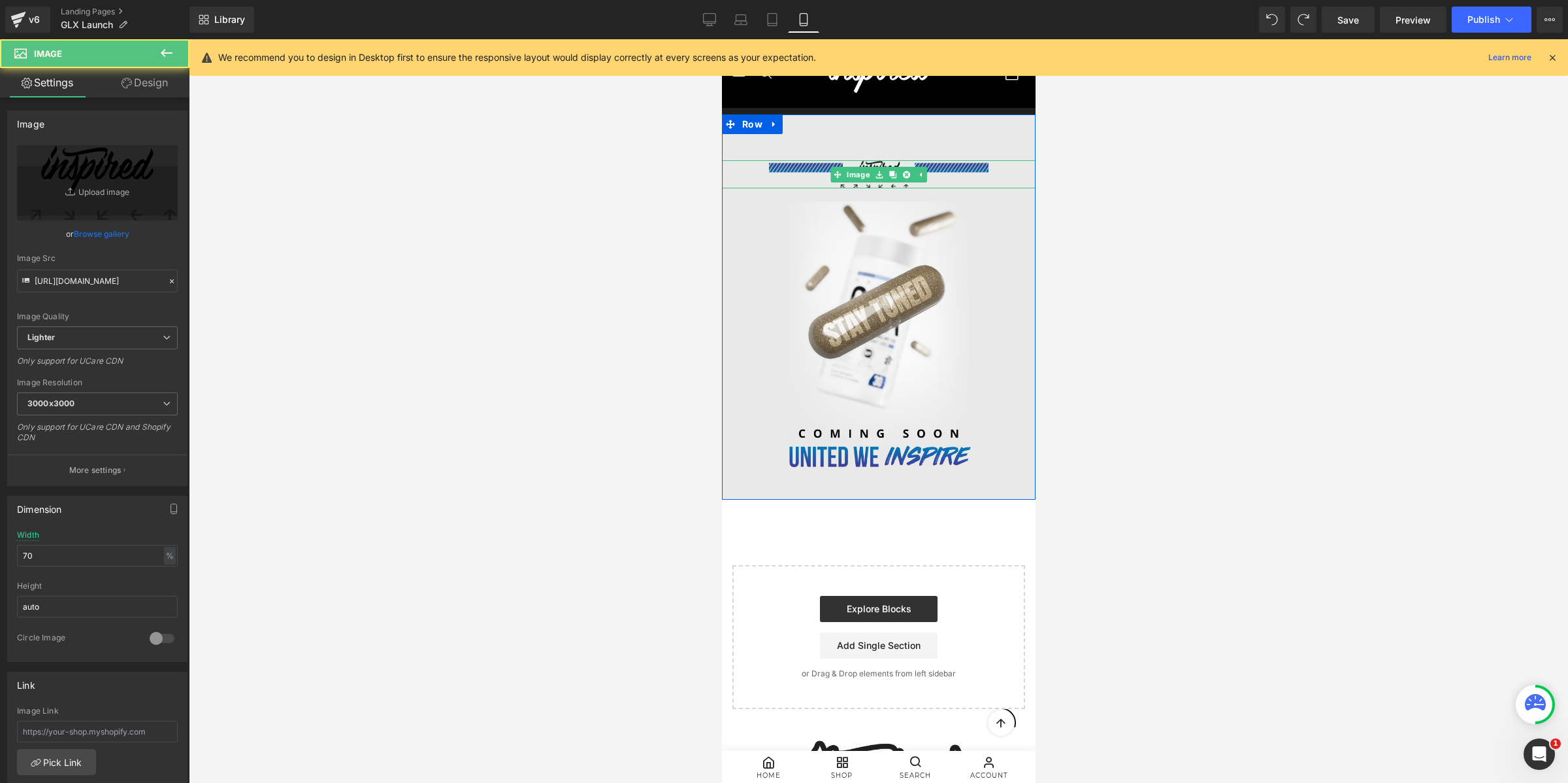
click at [958, 168] on img at bounding box center [878, 174] width 220 height 29
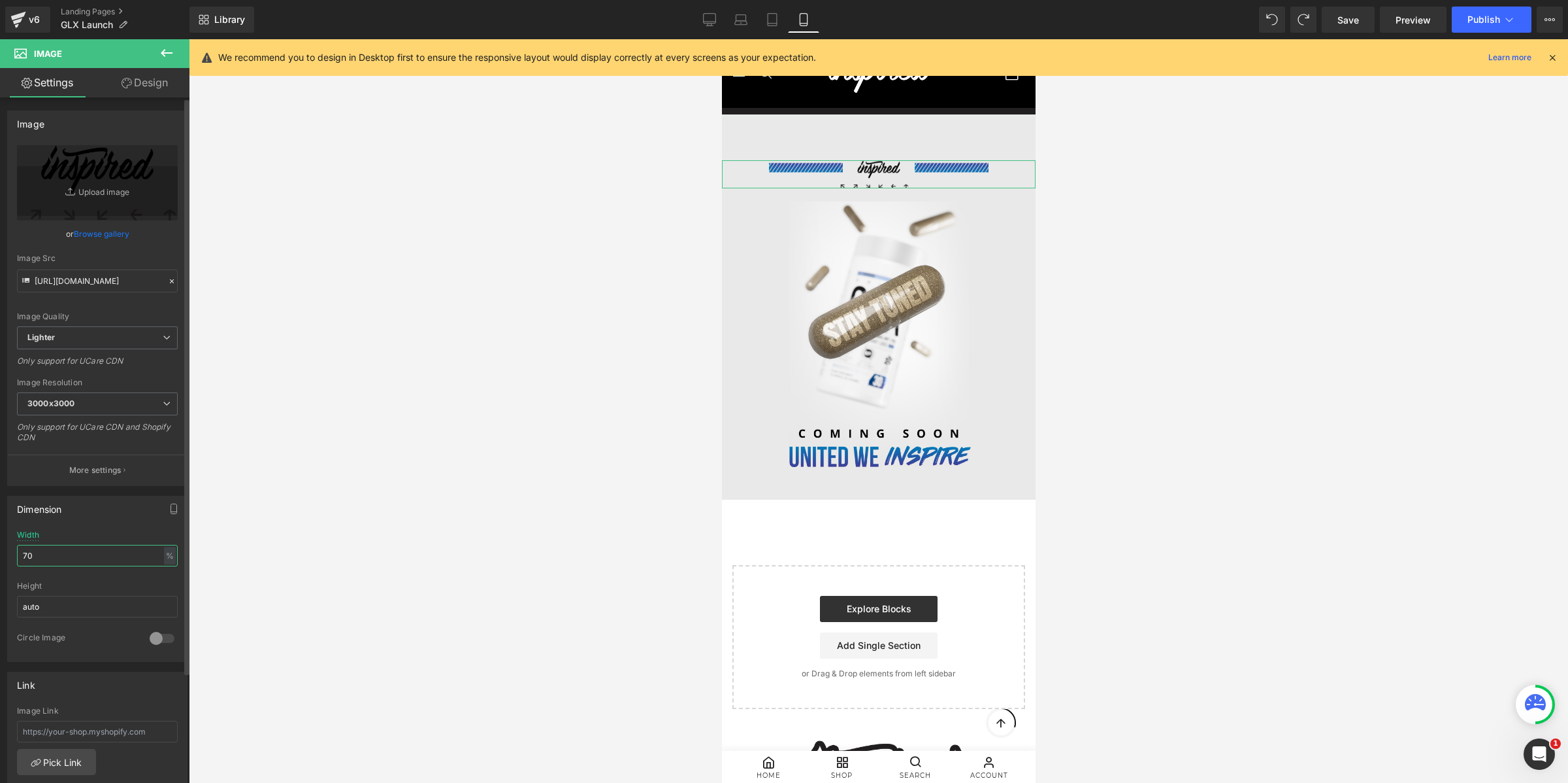
drag, startPoint x: 88, startPoint y: 562, endPoint x: 102, endPoint y: 563, distance: 14.0
click at [94, 561] on input "70" at bounding box center [97, 555] width 161 height 22
type input "90"
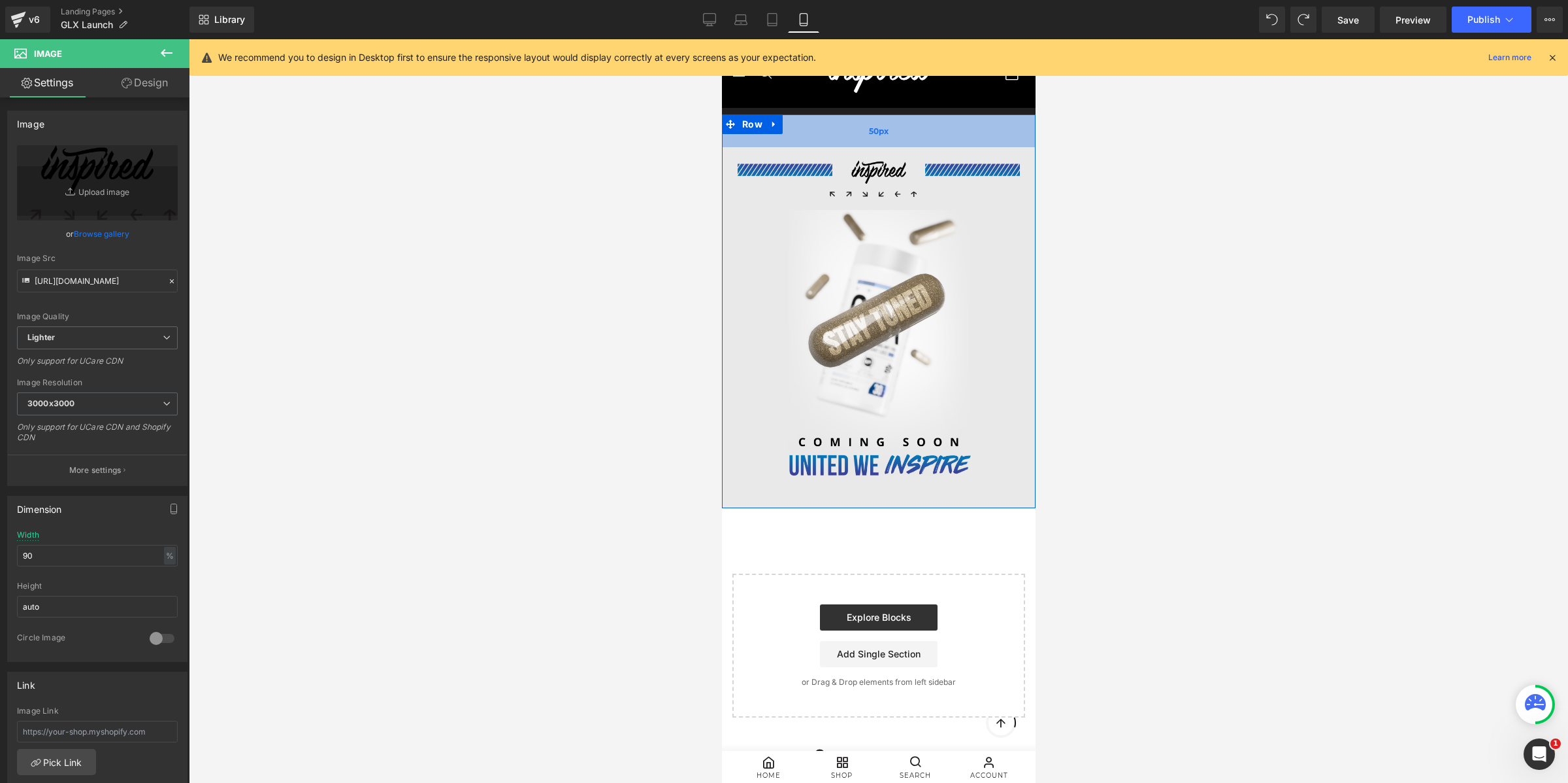
click at [978, 140] on div "50px" at bounding box center [878, 130] width 313 height 33
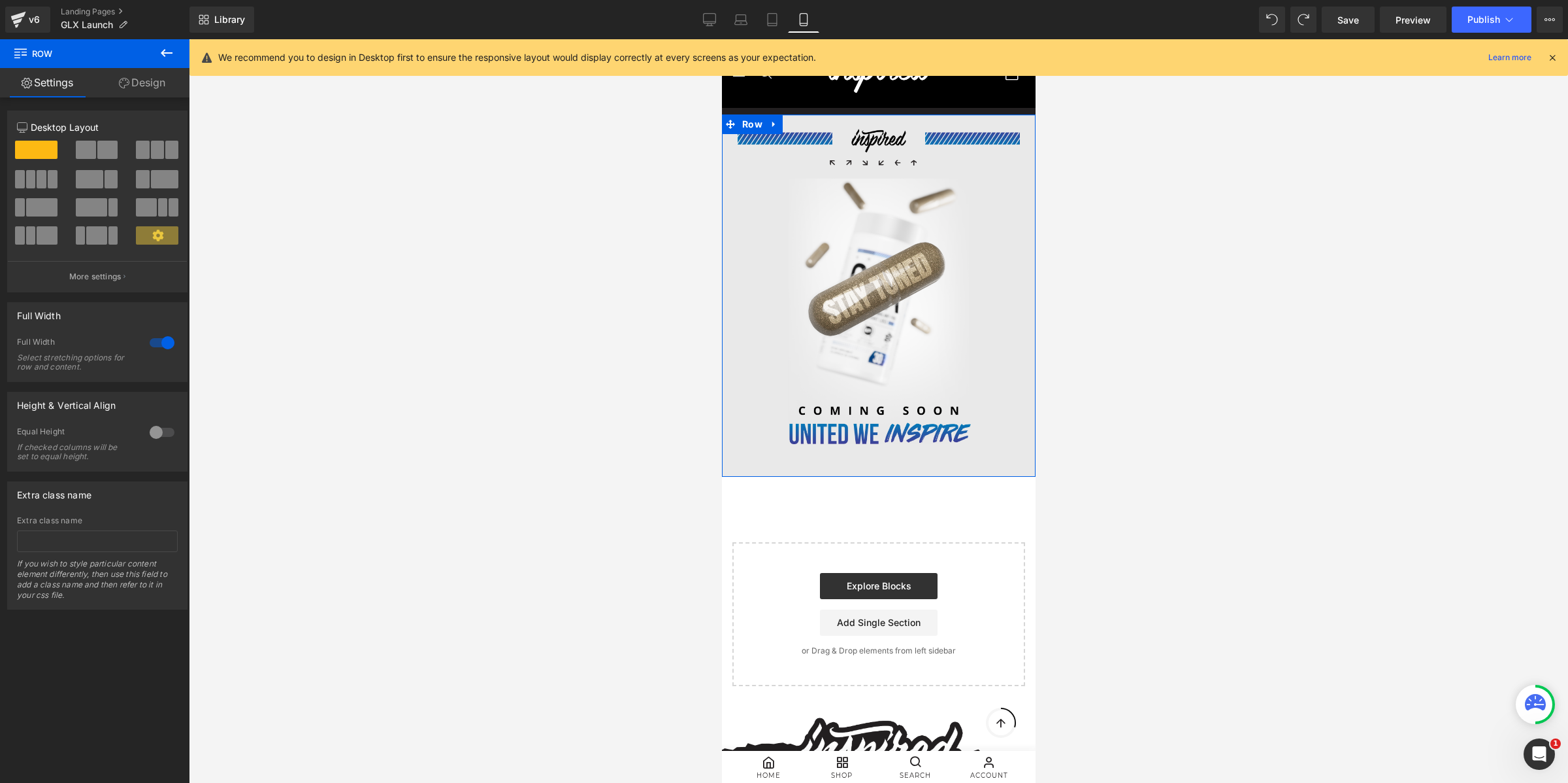
drag, startPoint x: 882, startPoint y: 129, endPoint x: 889, endPoint y: 98, distance: 31.8
click at [889, 98] on body "Search Top collection: Cart 0 item $0.00 Close Sign in We've sent you an email …" at bounding box center [878, 685] width 313 height 1293
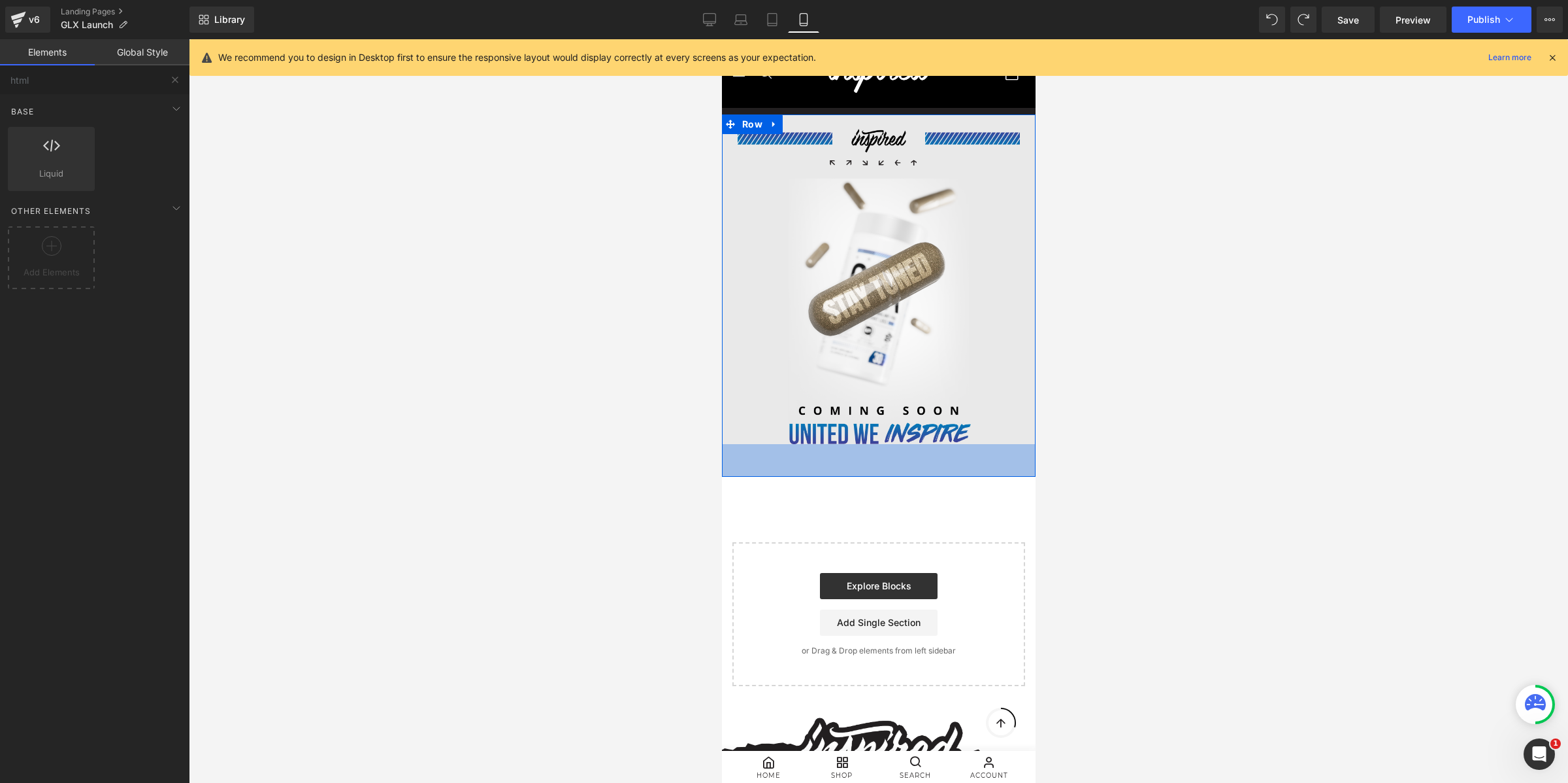
click at [1194, 416] on div at bounding box center [878, 411] width 1379 height 744
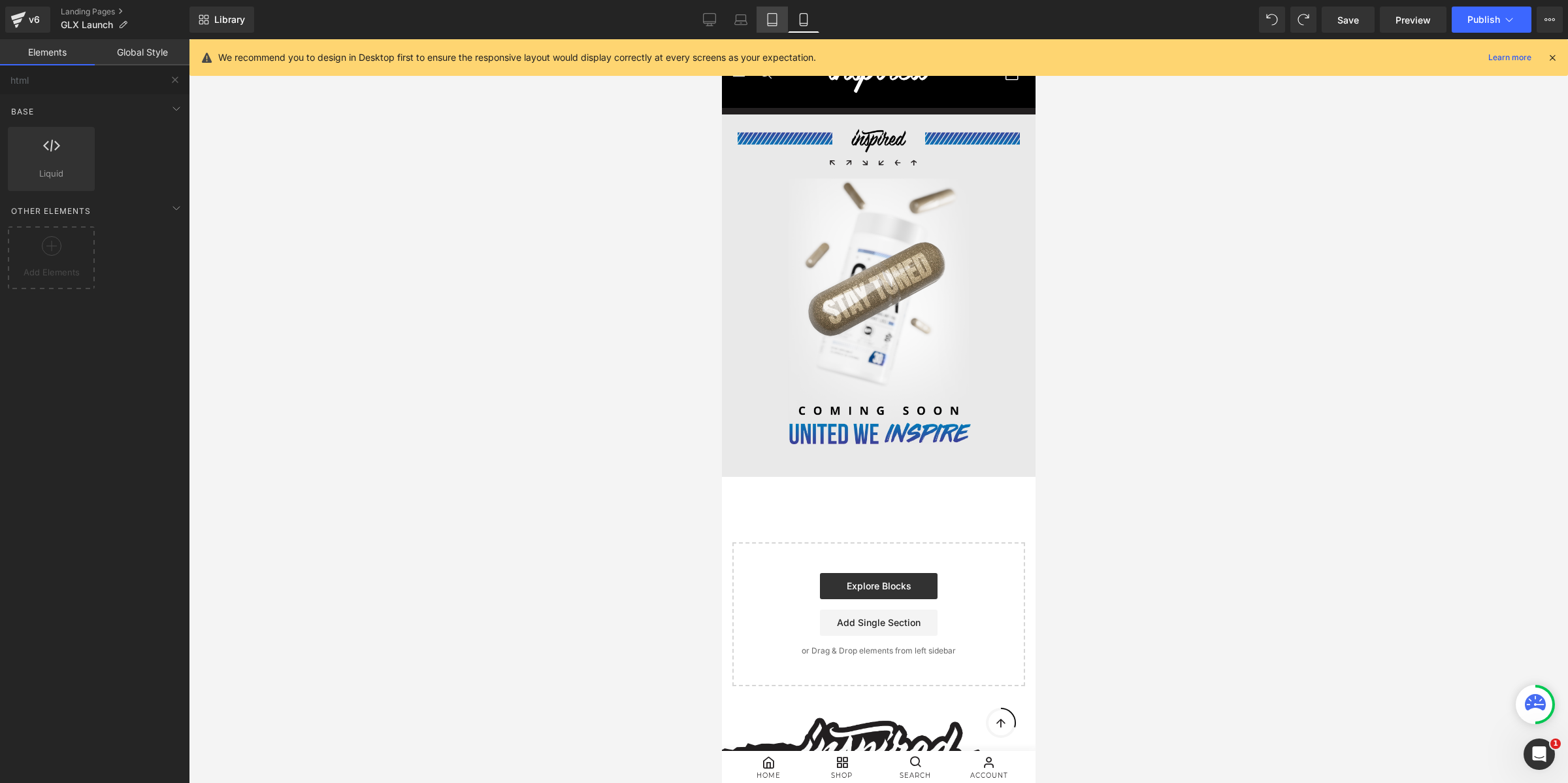
click at [771, 15] on icon at bounding box center [772, 19] width 13 height 13
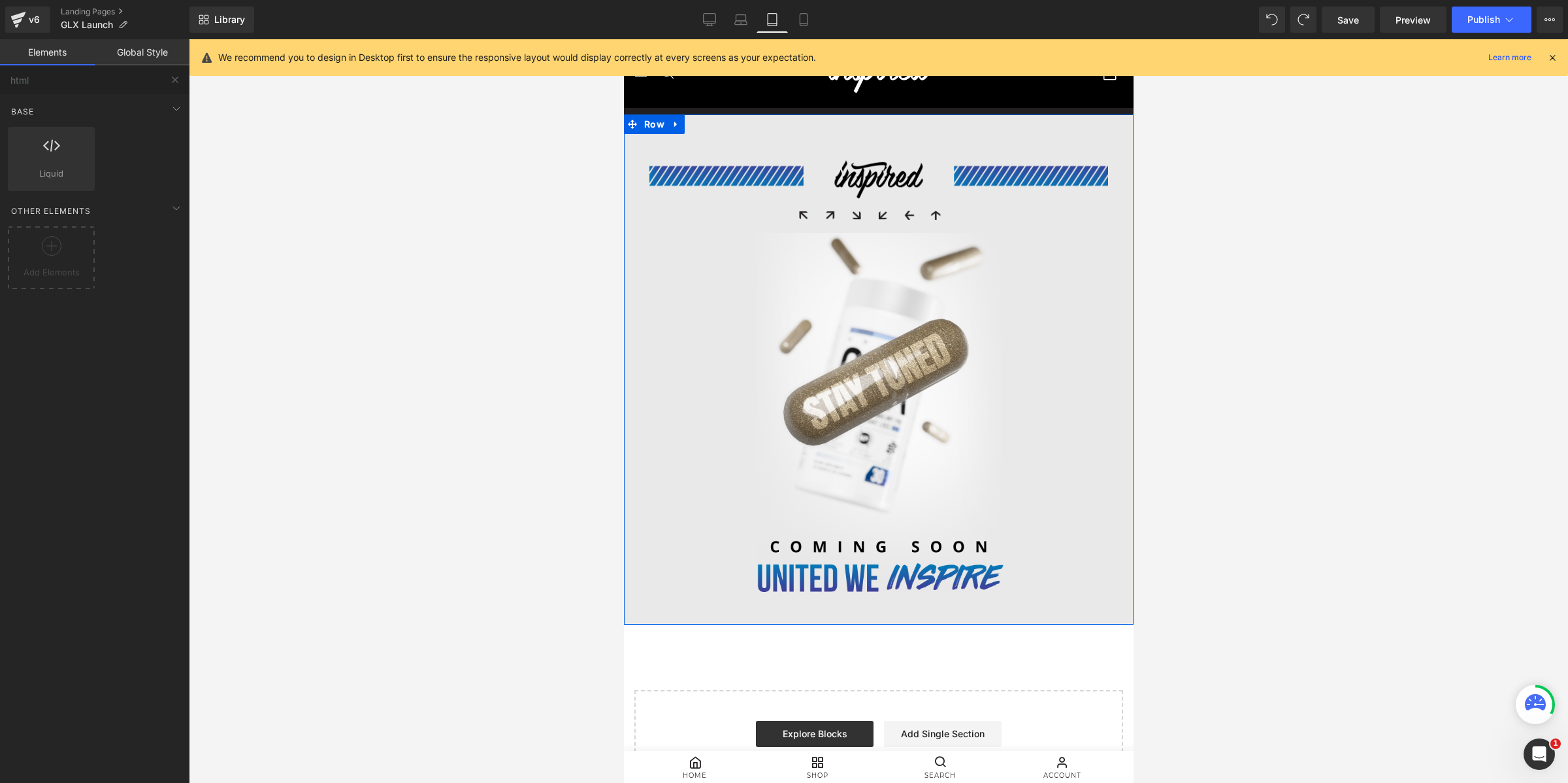
click at [906, 123] on div "Image Image Row 50px" at bounding box center [877, 369] width 510 height 510
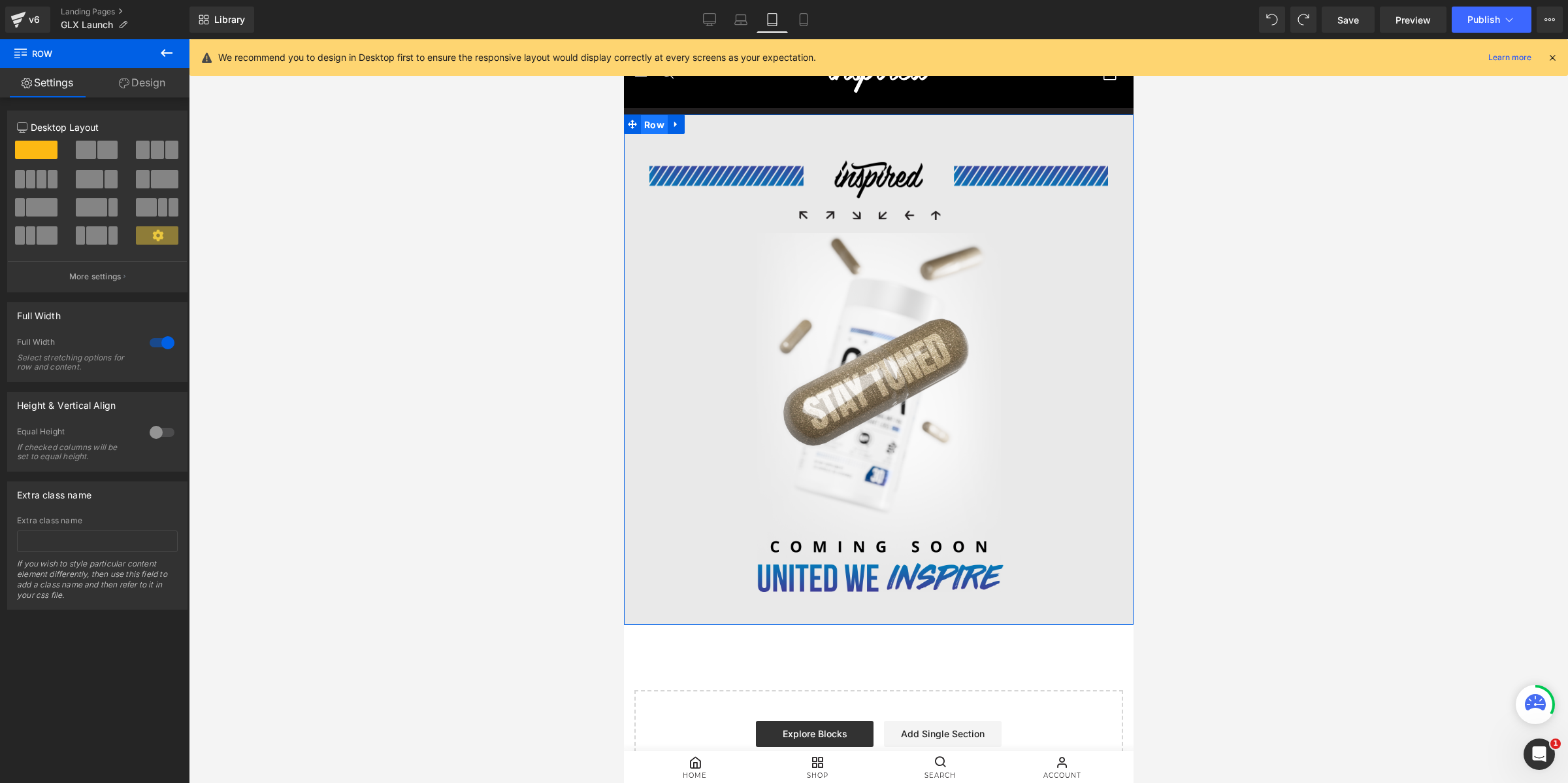
click at [648, 121] on span "Row" at bounding box center [653, 125] width 27 height 20
click at [131, 88] on link "Design" at bounding box center [142, 83] width 95 height 30
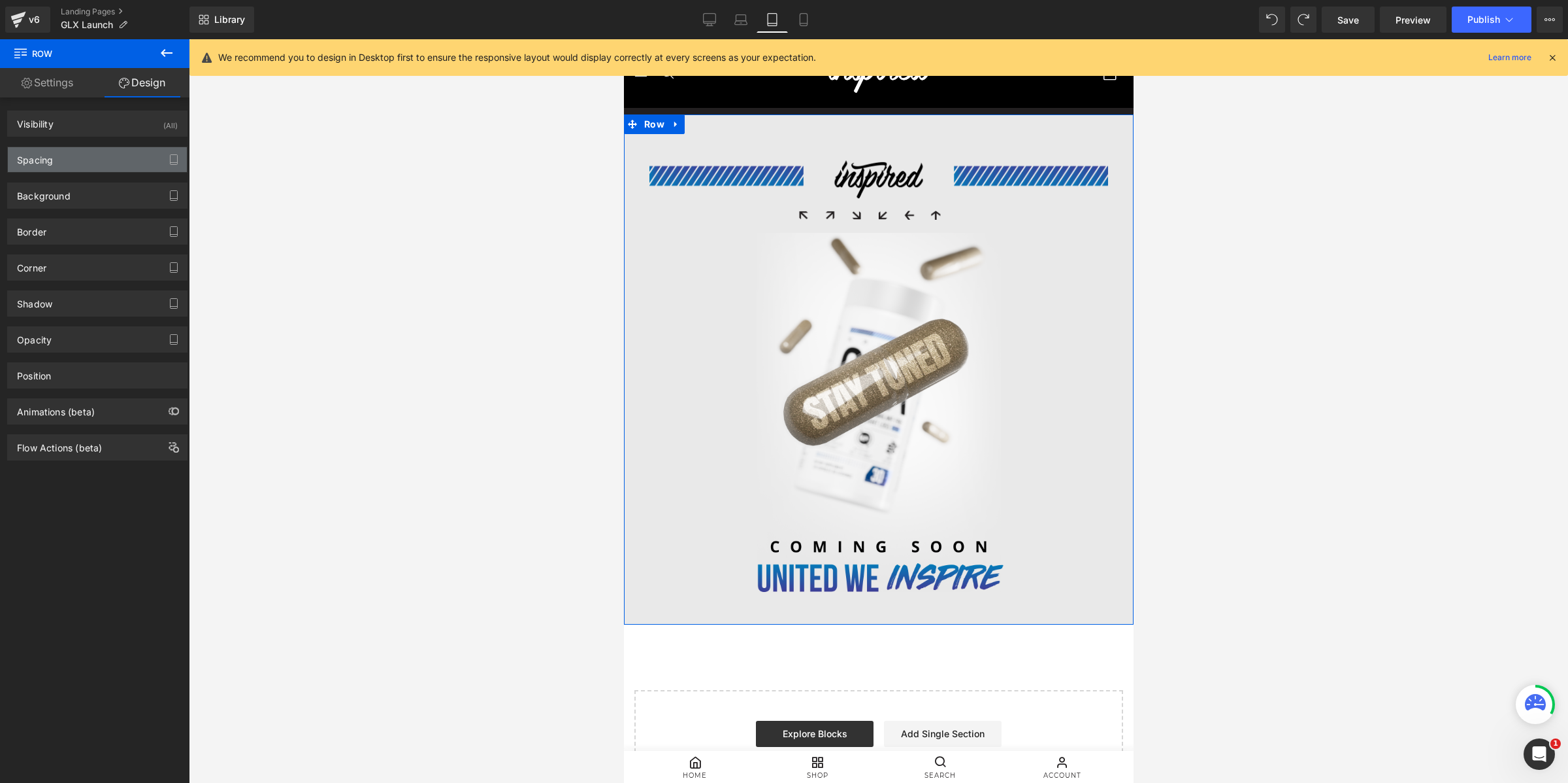
click at [86, 168] on div "Spacing" at bounding box center [98, 159] width 179 height 25
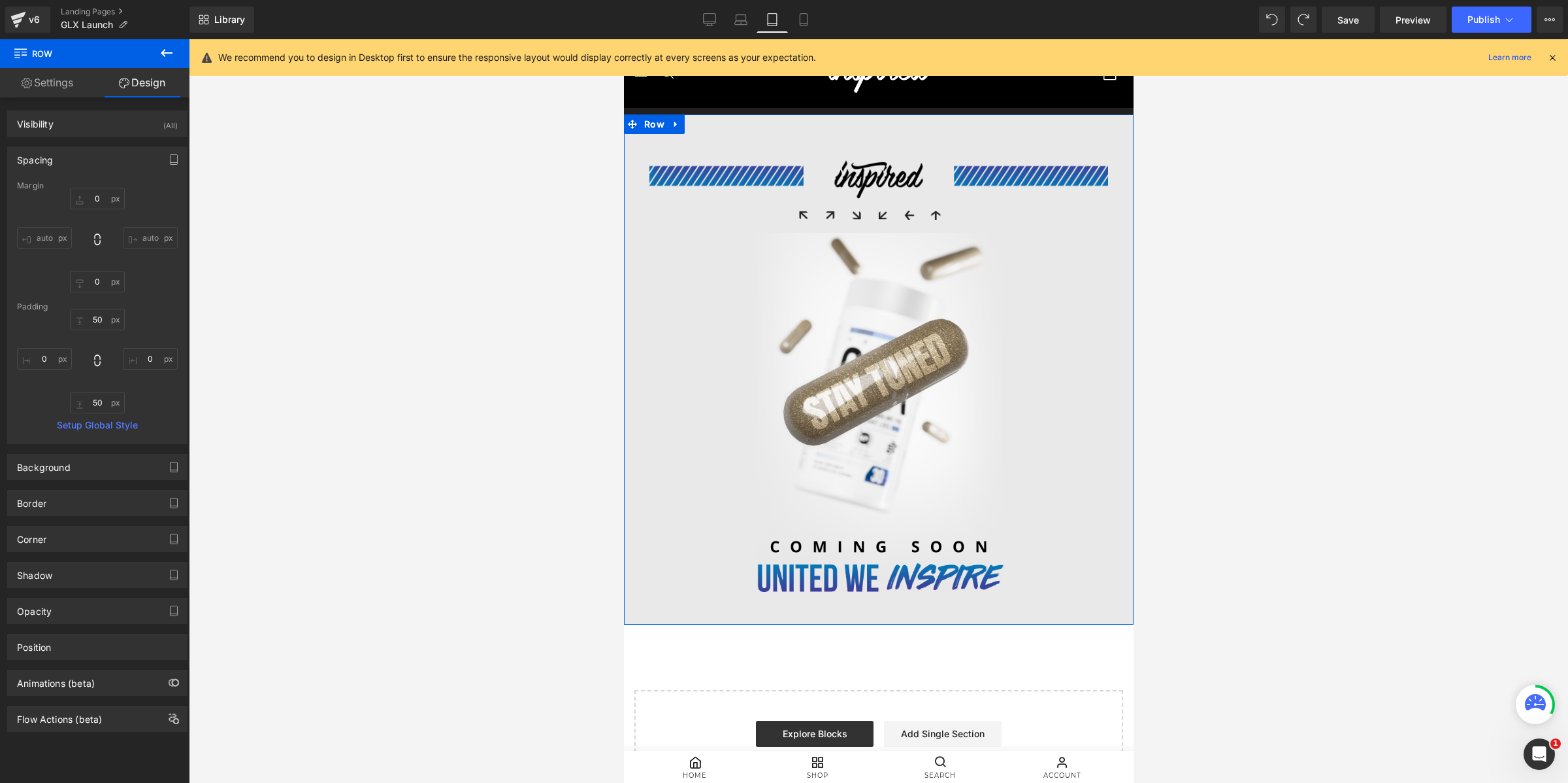
click at [908, 146] on div "Image Image Row 50px" at bounding box center [877, 369] width 510 height 510
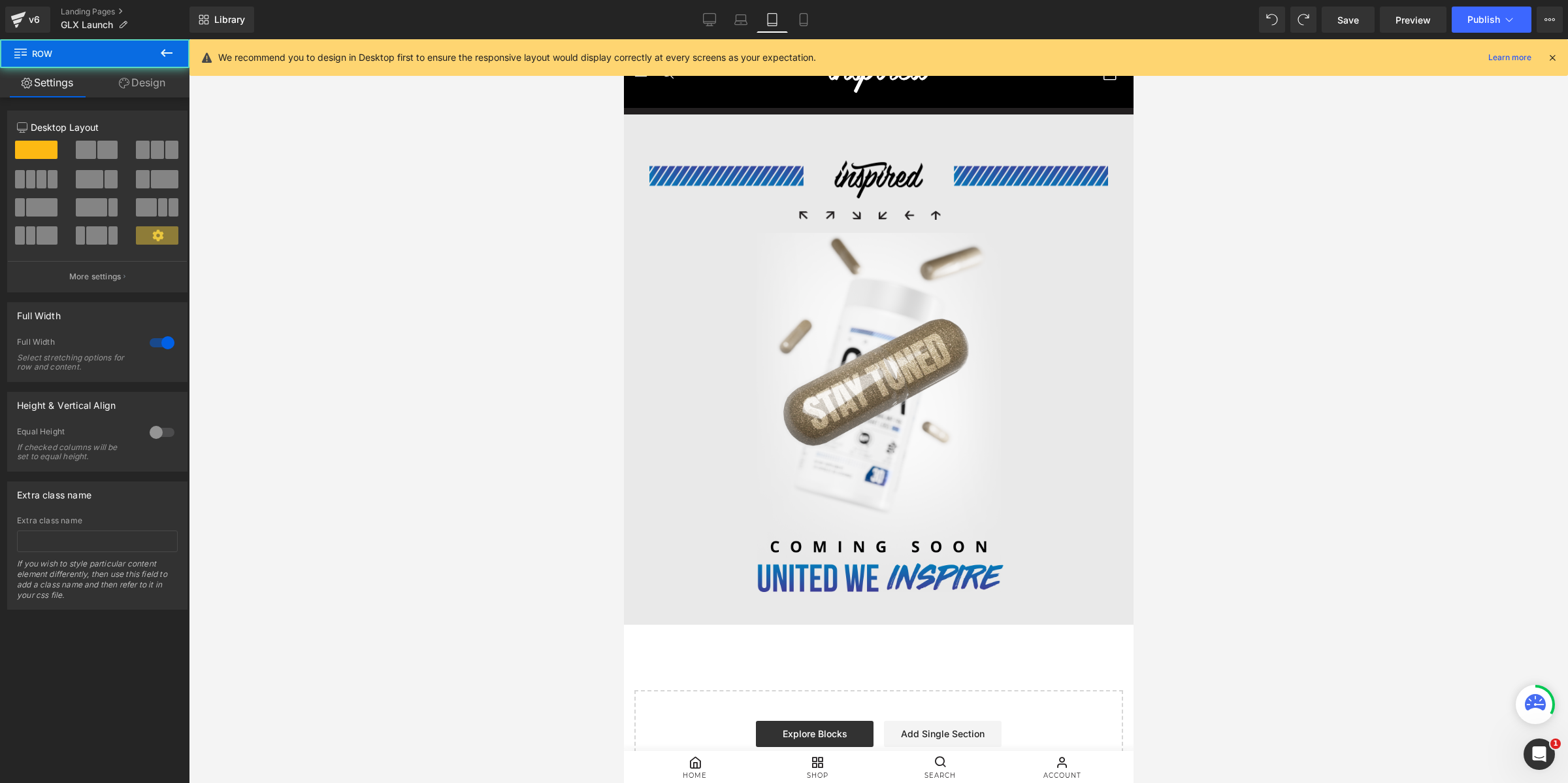
click at [1254, 141] on div at bounding box center [878, 411] width 1379 height 744
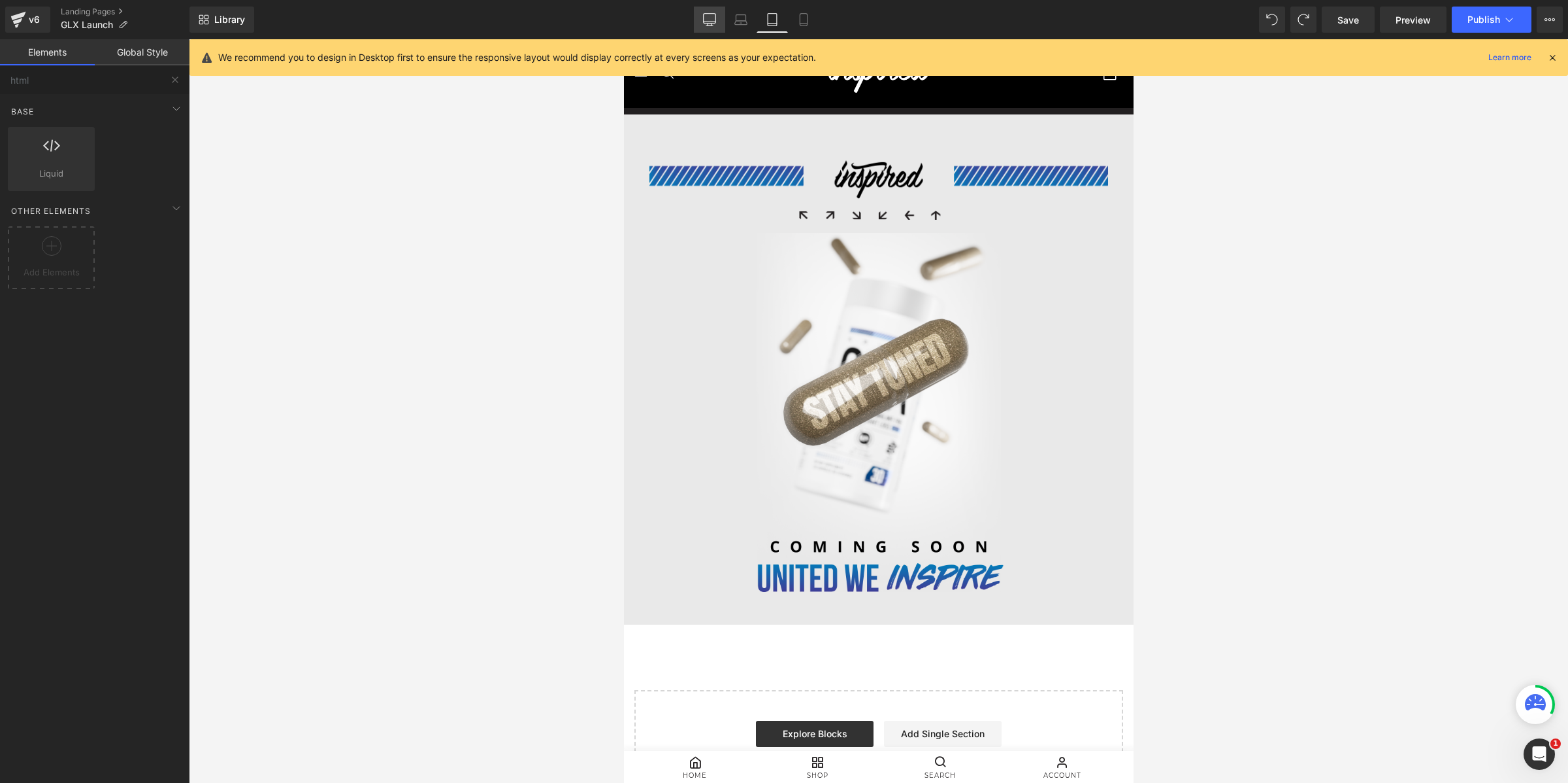
click at [712, 26] on icon at bounding box center [710, 26] width 7 height 0
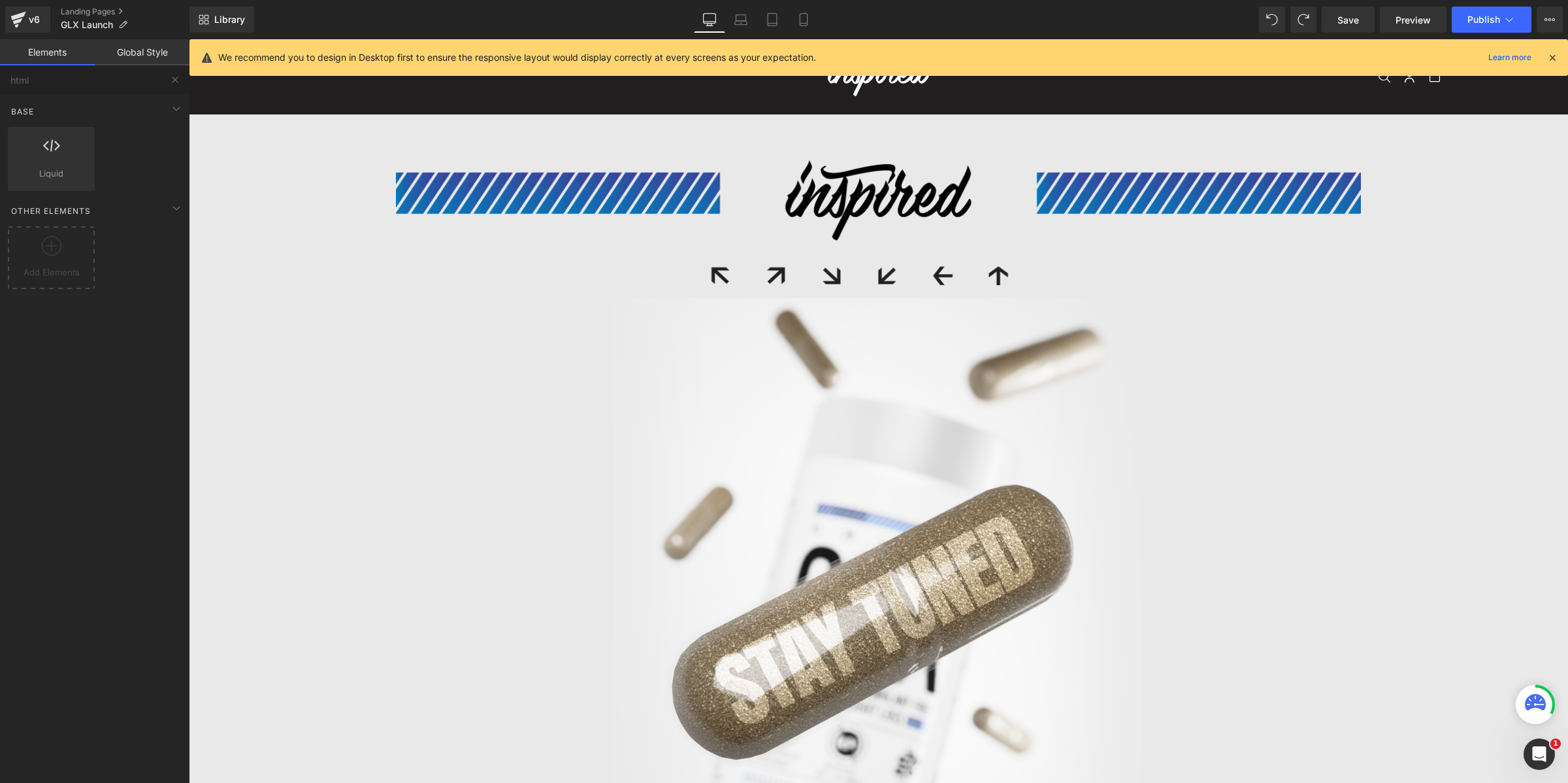
click at [1254, 55] on icon at bounding box center [1552, 57] width 12 height 12
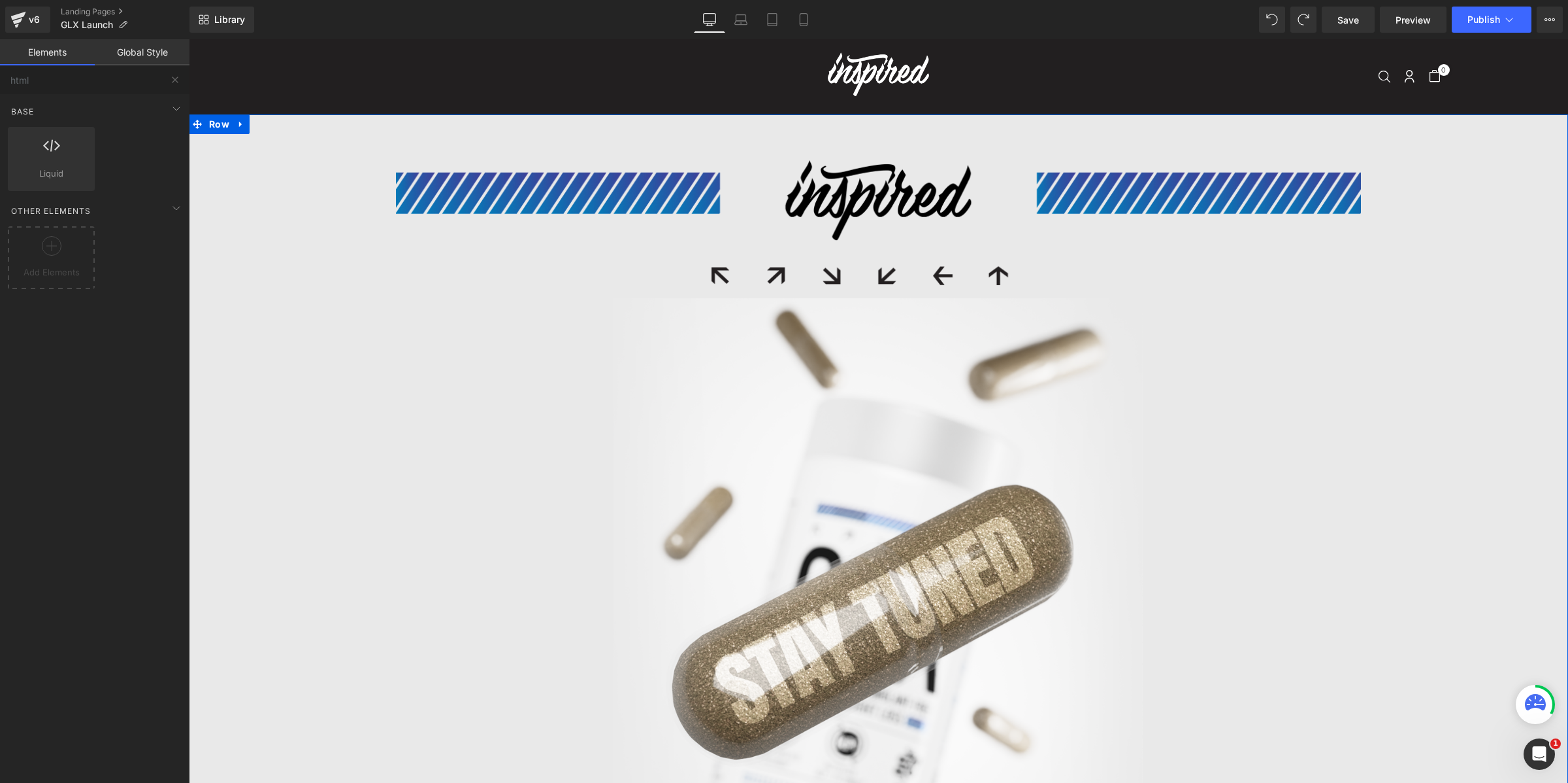
click at [873, 130] on div "Image Image Row 50px" at bounding box center [878, 611] width 1379 height 994
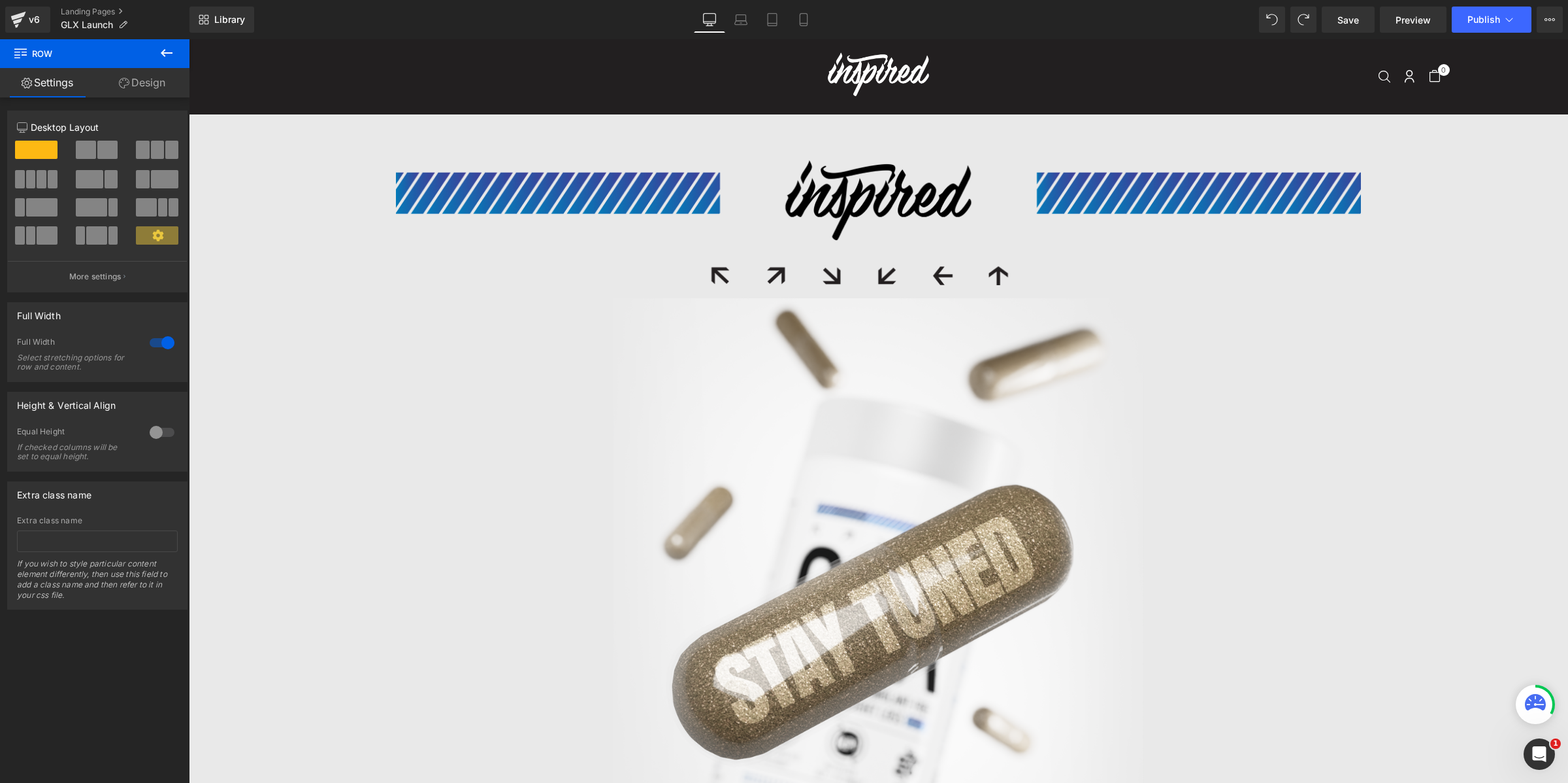
drag, startPoint x: 753, startPoint y: 23, endPoint x: 755, endPoint y: 37, distance: 14.1
click at [753, 23] on link "Laptop" at bounding box center [741, 20] width 32 height 27
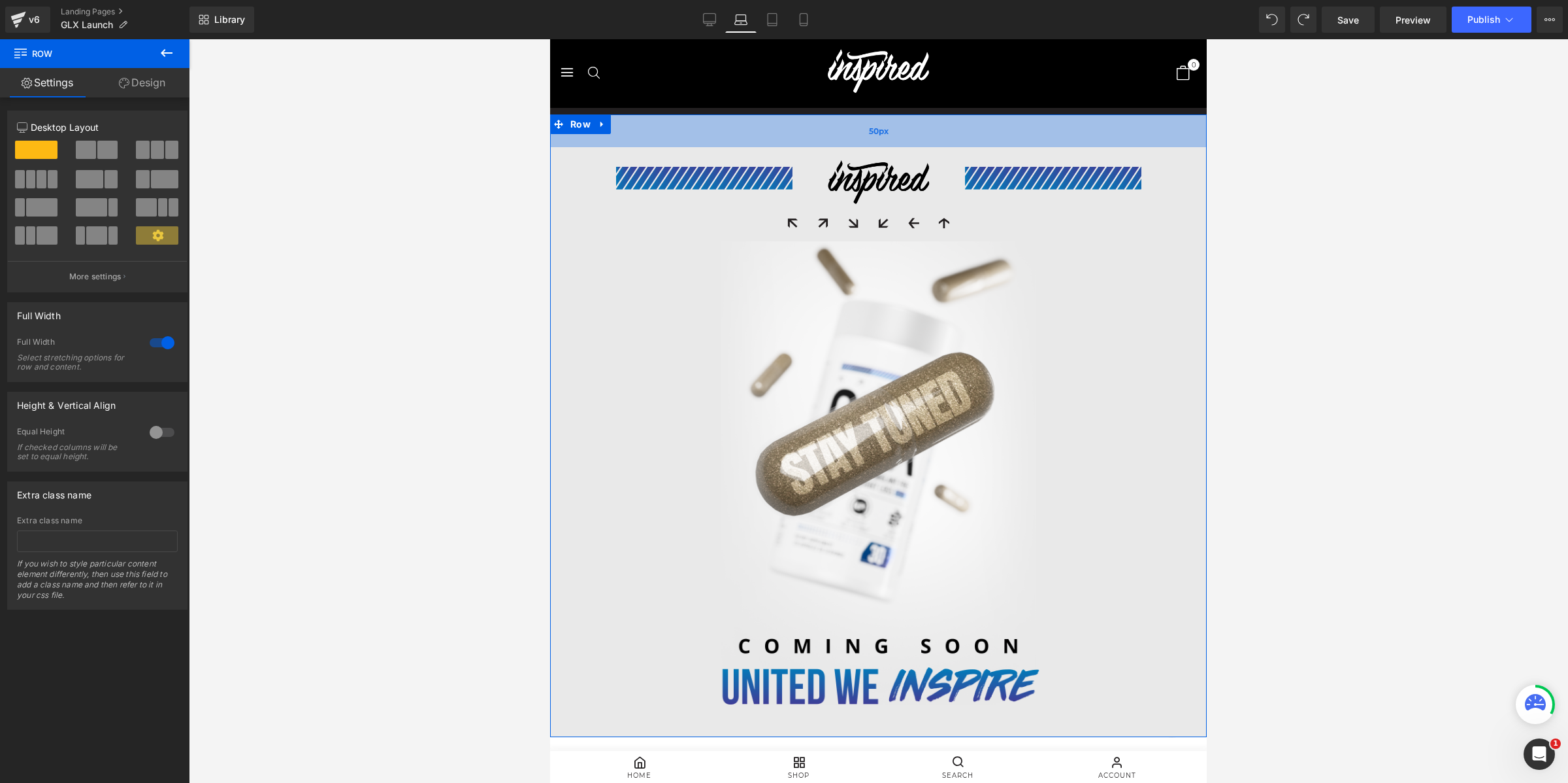
click at [831, 130] on div "50px" at bounding box center [878, 130] width 656 height 33
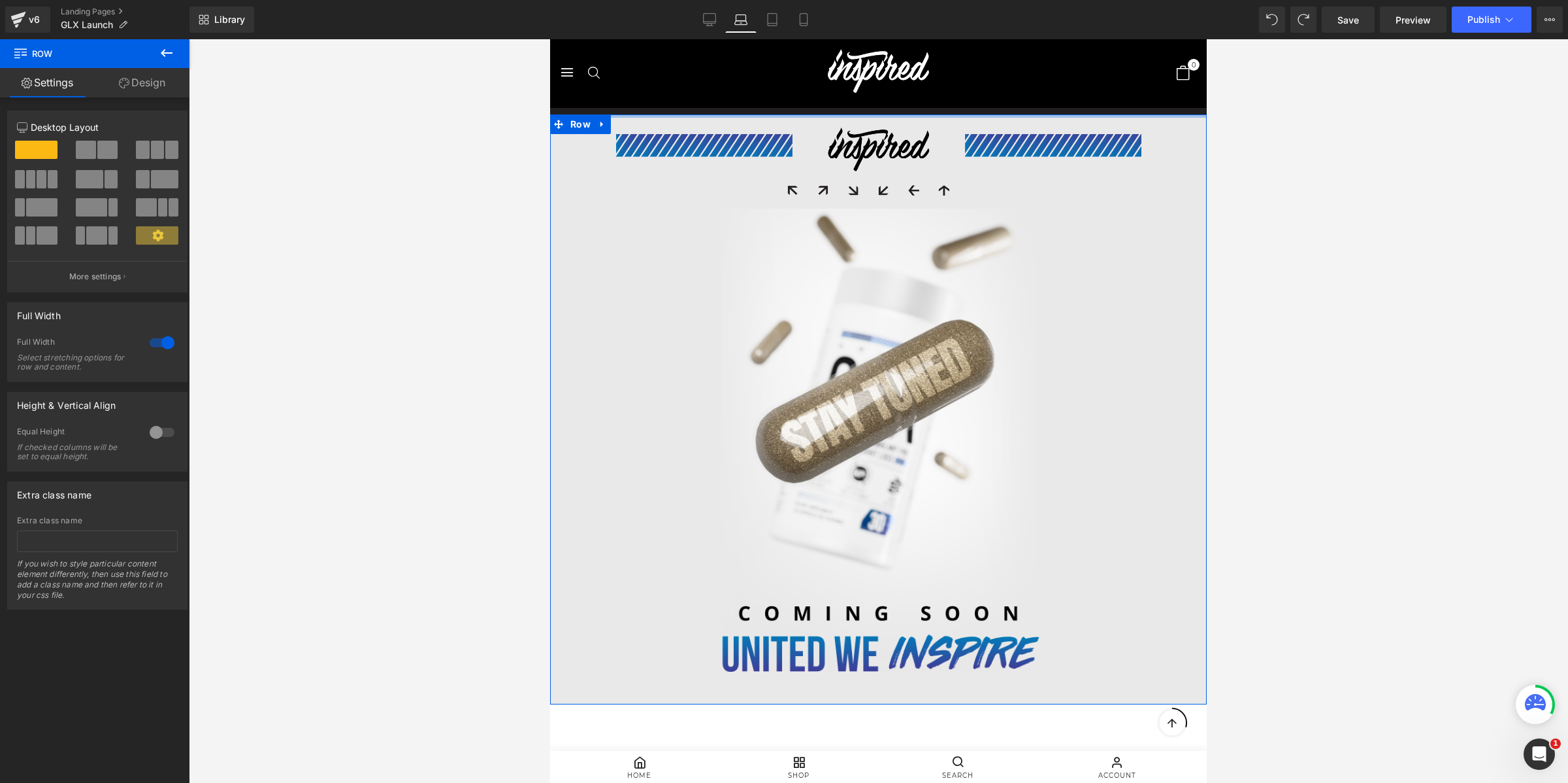
drag, startPoint x: 859, startPoint y: 133, endPoint x: 866, endPoint y: 94, distance: 39.6
click at [866, 94] on body "Search Top collection: Cart 0 item $0.00 Close Sign in We've sent you an email …" at bounding box center [878, 635] width 656 height 1192
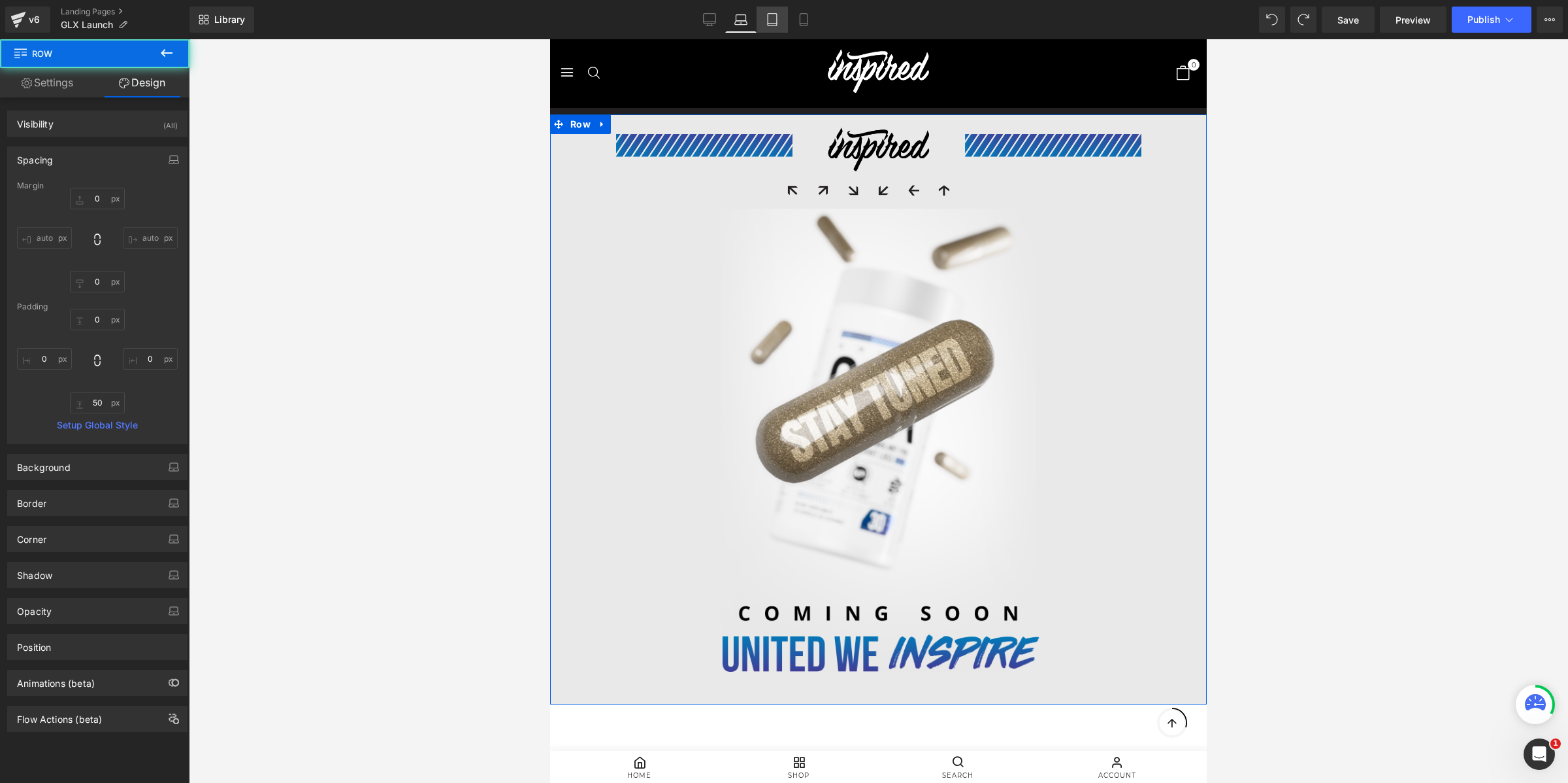
click at [771, 14] on icon at bounding box center [772, 20] width 9 height 13
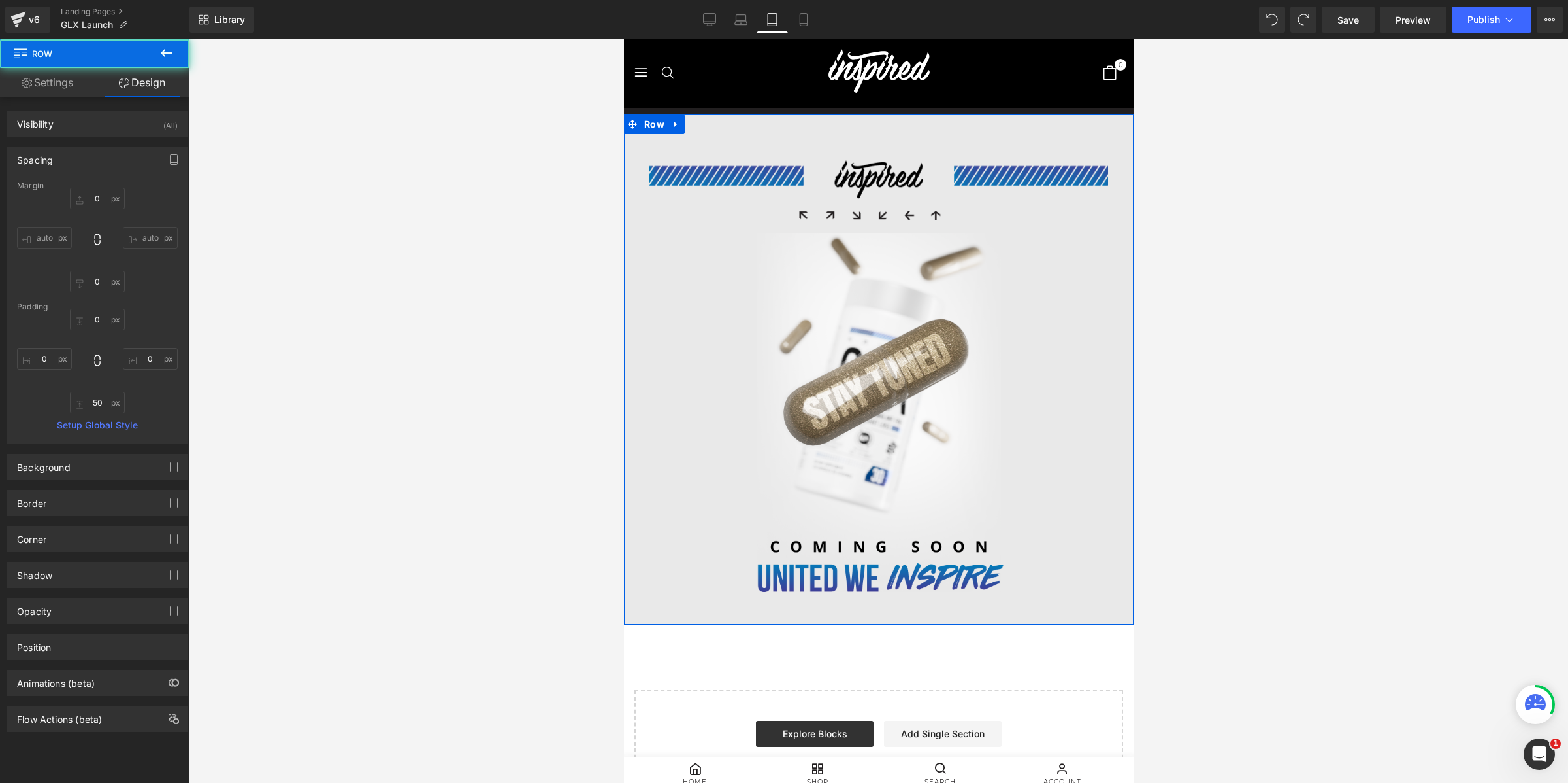
type input "0"
type input "50"
type input "0"
type input "50"
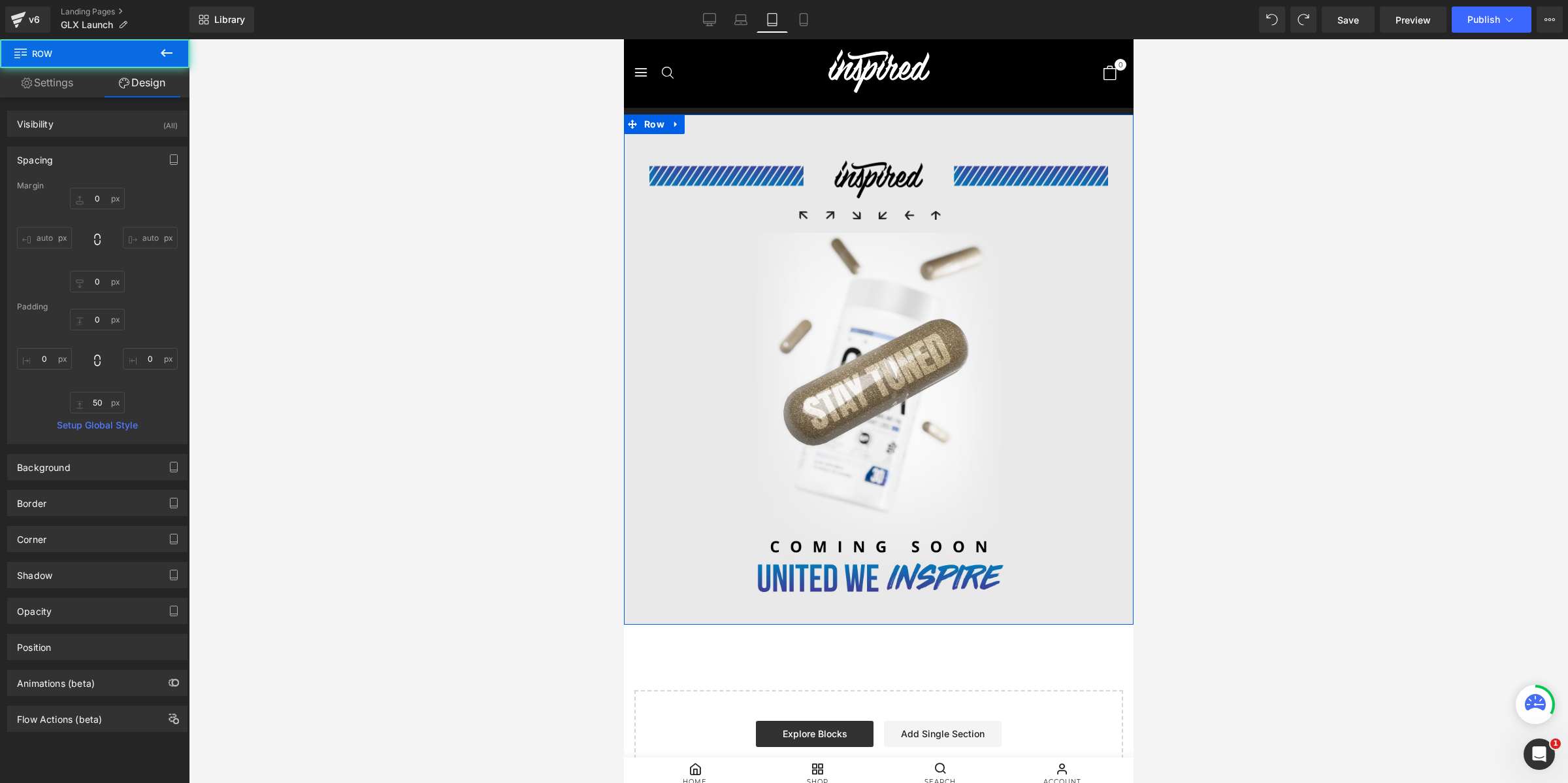
type input "0"
click at [882, 133] on div "Image Image Row 50px" at bounding box center [877, 369] width 510 height 510
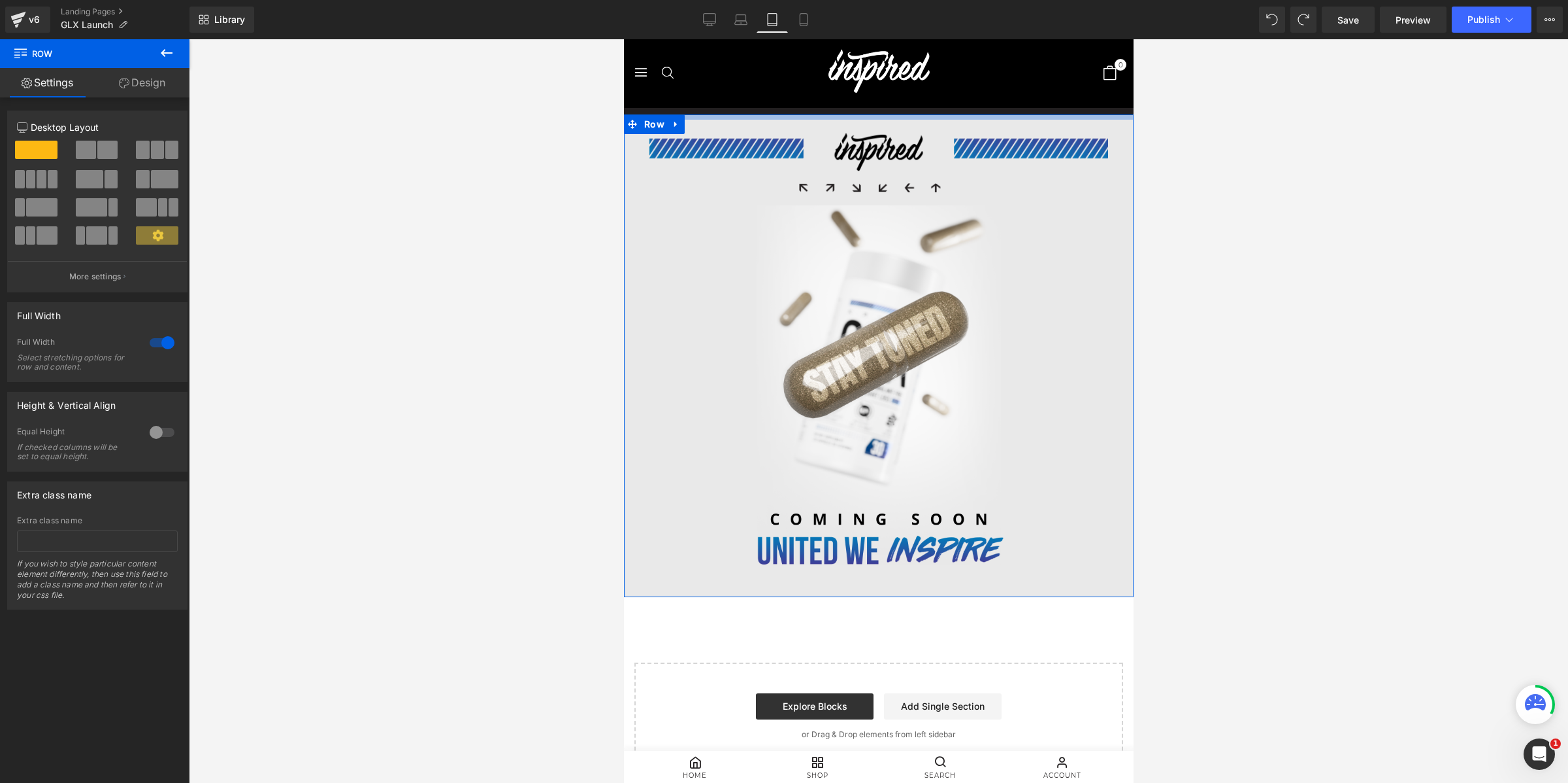
drag, startPoint x: 809, startPoint y: 129, endPoint x: 814, endPoint y: 90, distance: 39.3
click at [814, 90] on body "Search Top collection: Cart 0 item $0.00 Close Sign in We've sent you an email …" at bounding box center [877, 664] width 510 height 1249
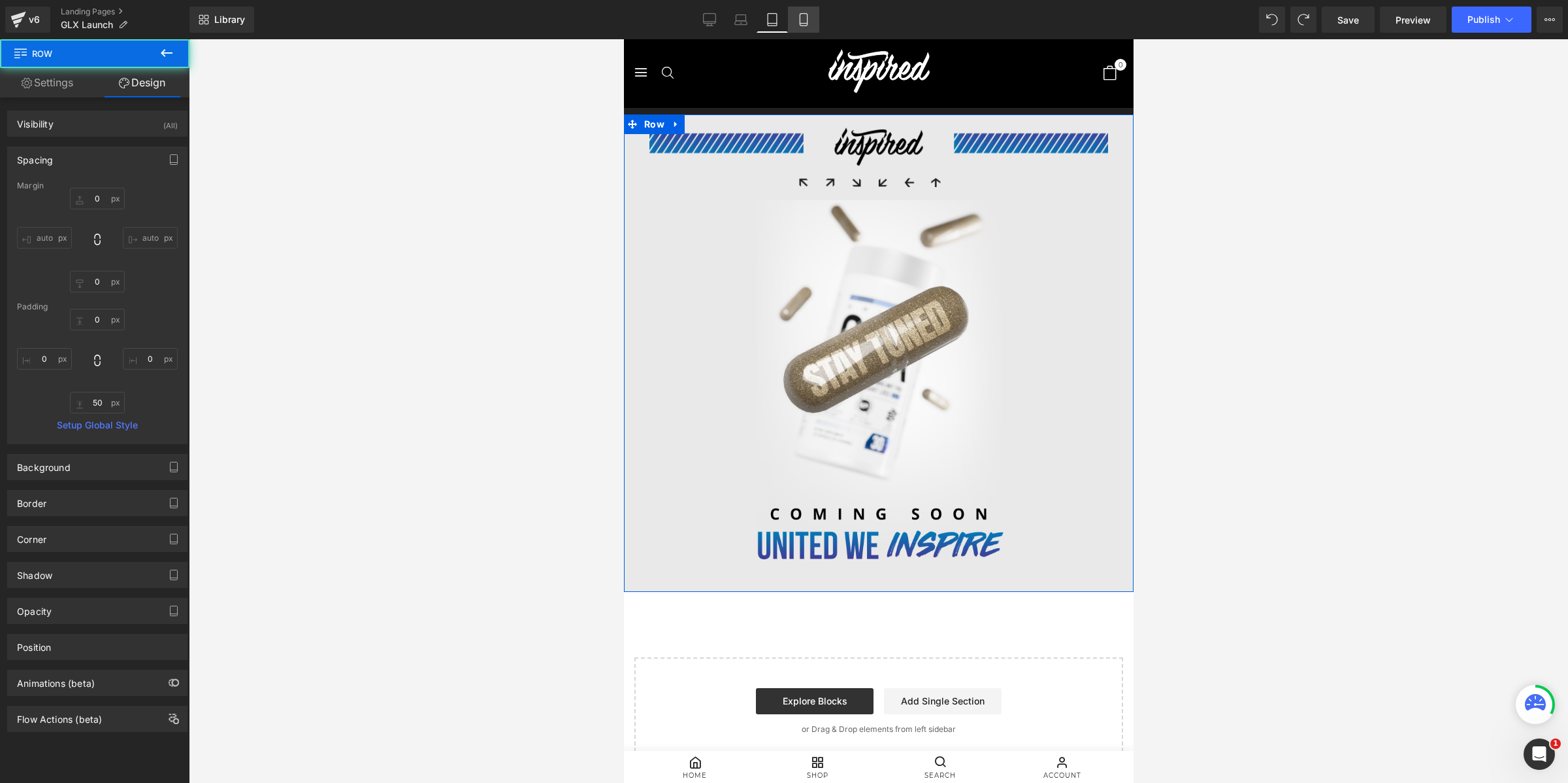
click at [801, 9] on link "Mobile" at bounding box center [803, 20] width 32 height 27
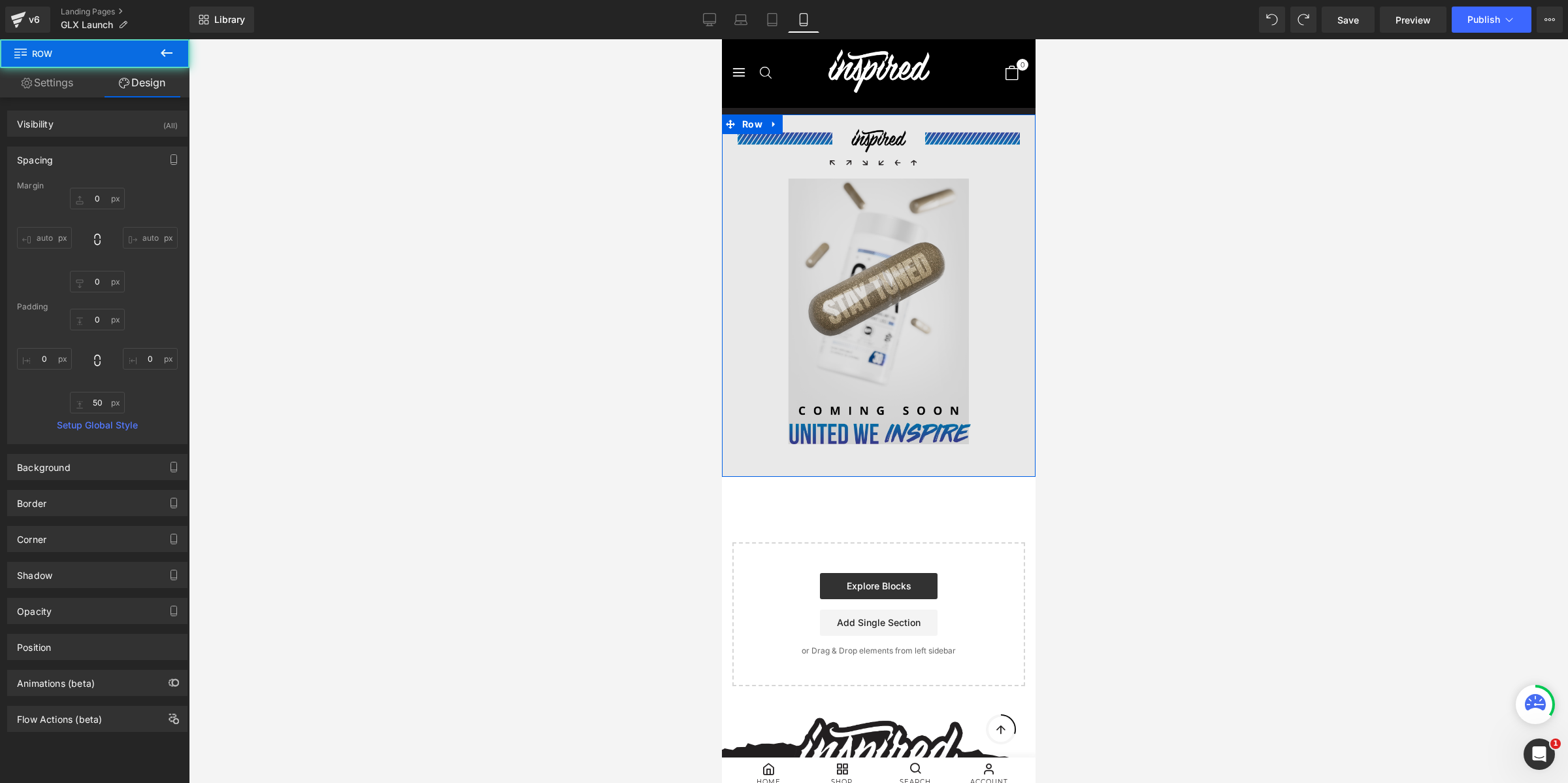
type input "0"
type input "2"
type input "0"
type input "50"
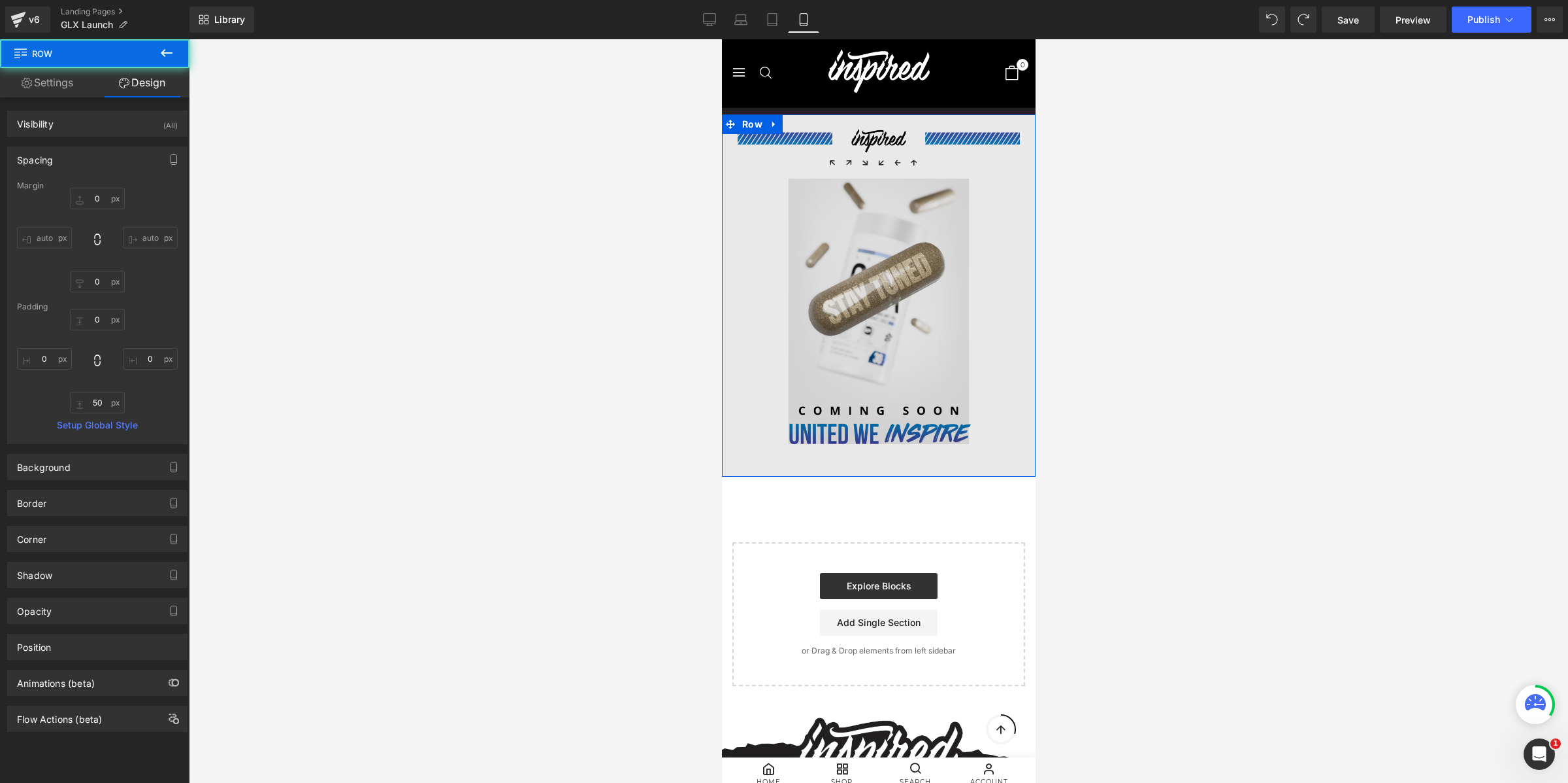
type input "0"
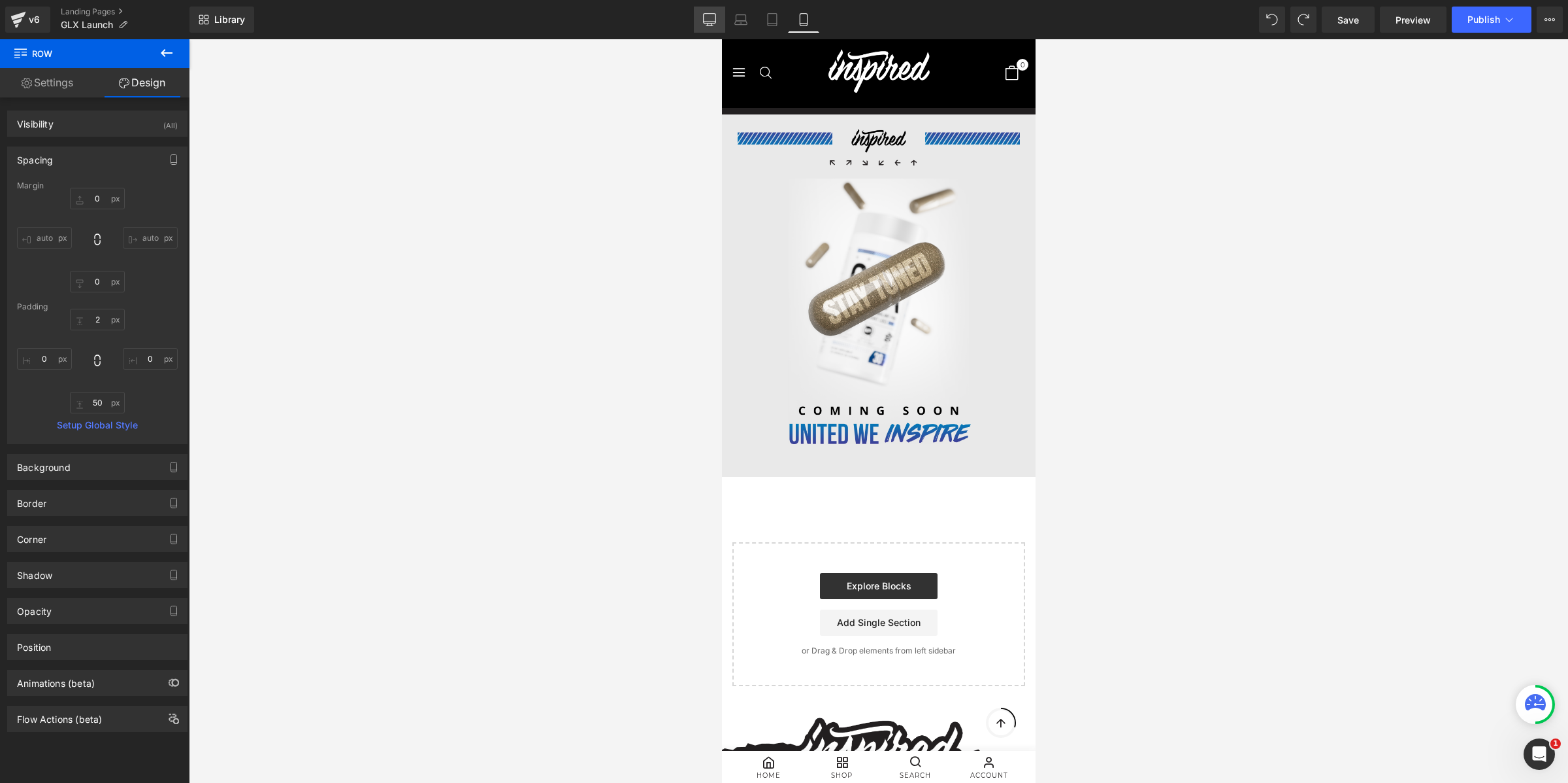
click at [722, 20] on link "Desktop" at bounding box center [710, 20] width 32 height 27
type input "0"
type input "50"
type input "0"
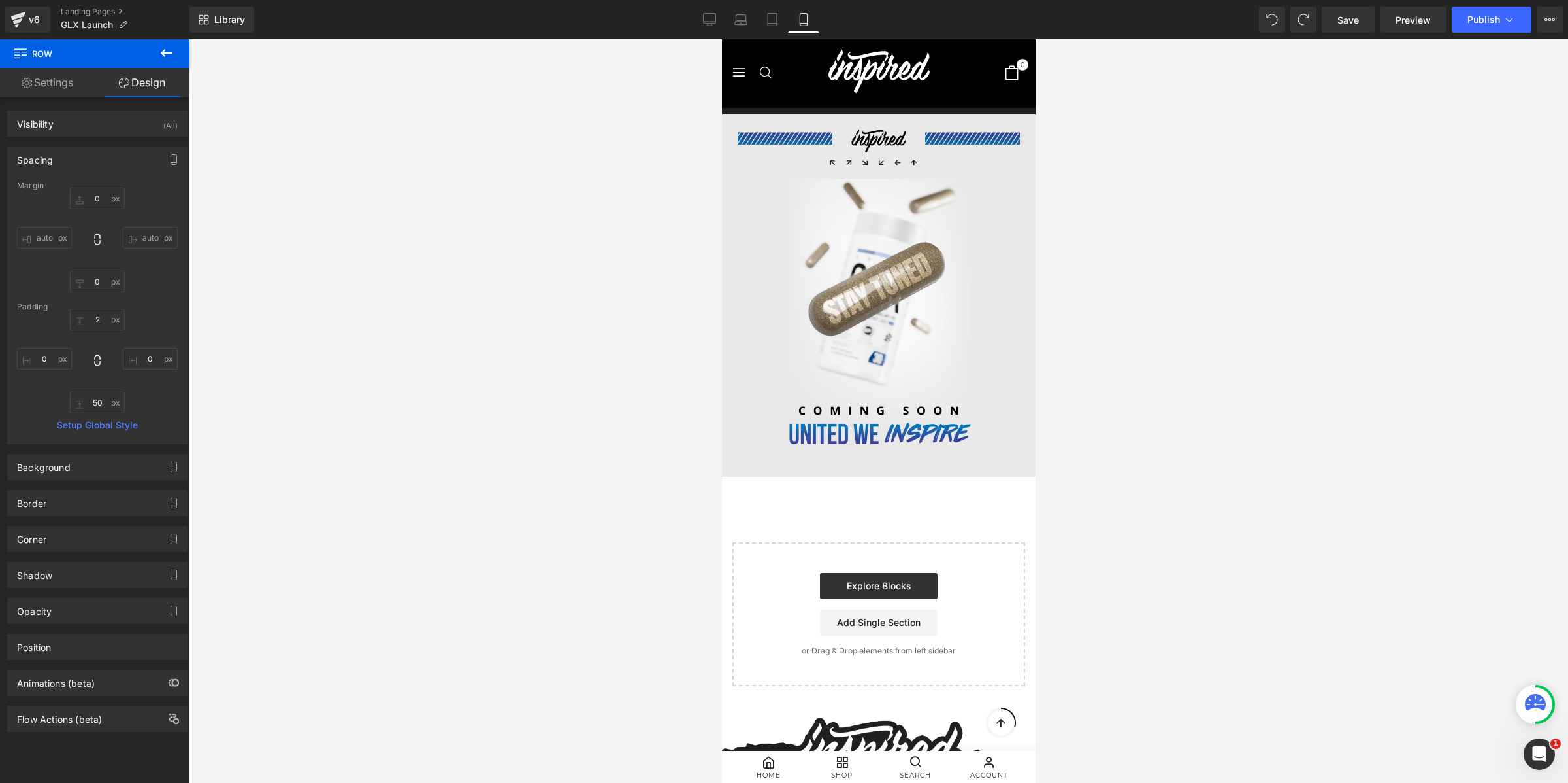
type input "50"
type input "0"
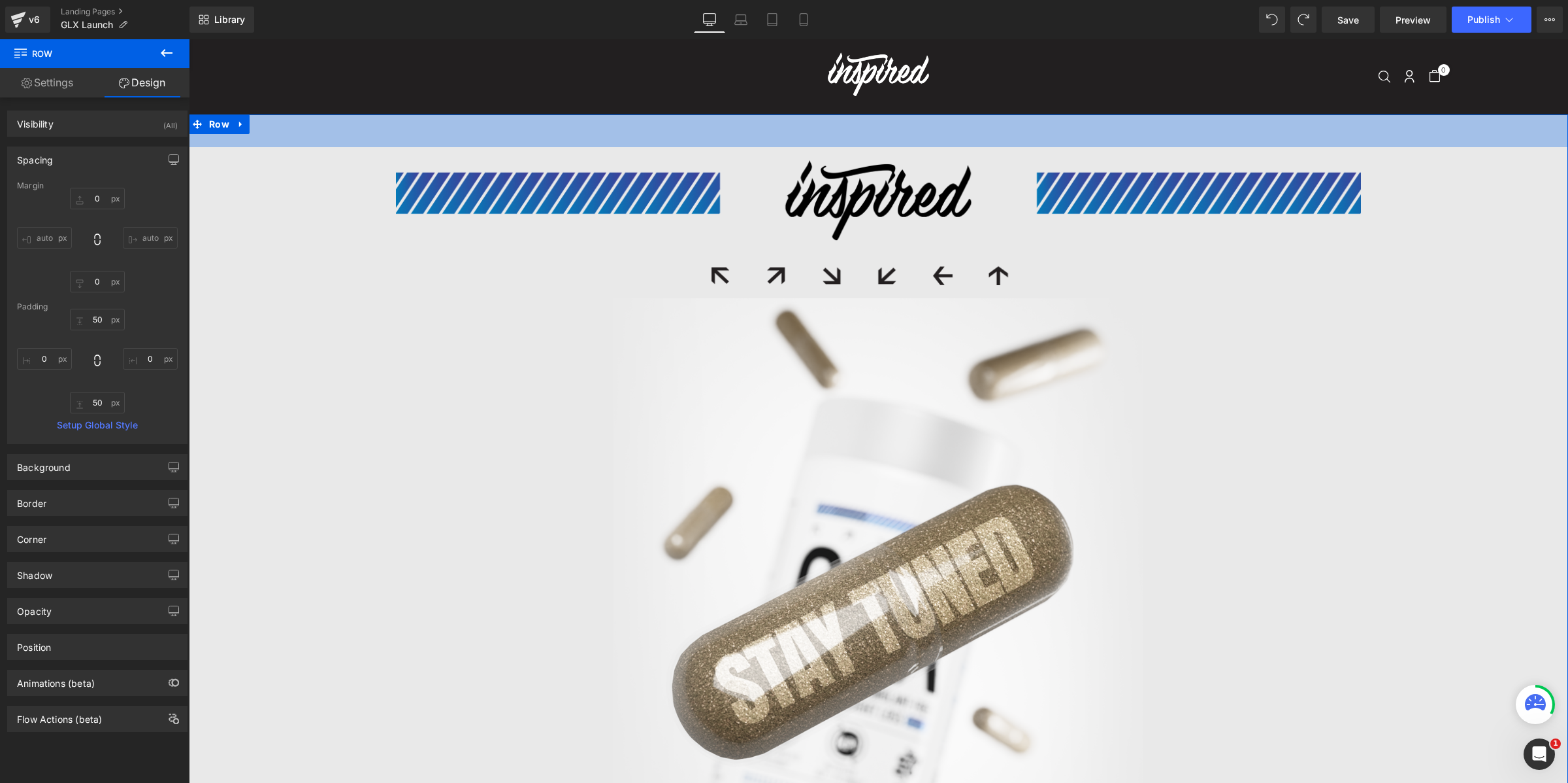
click at [871, 128] on span "50px" at bounding box center [879, 130] width 20 height 13
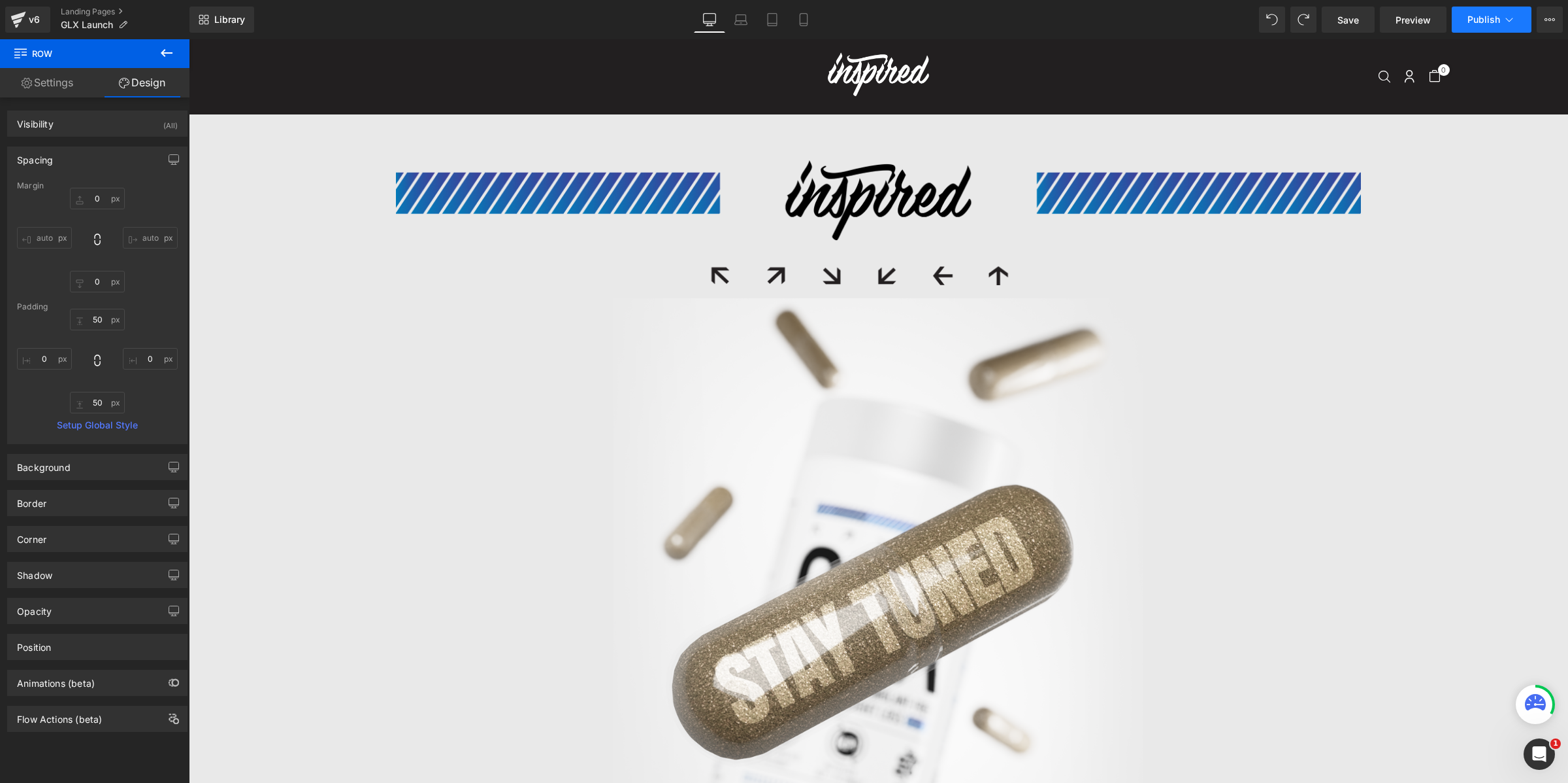
click at [1254, 24] on button "Publish" at bounding box center [1491, 20] width 80 height 27
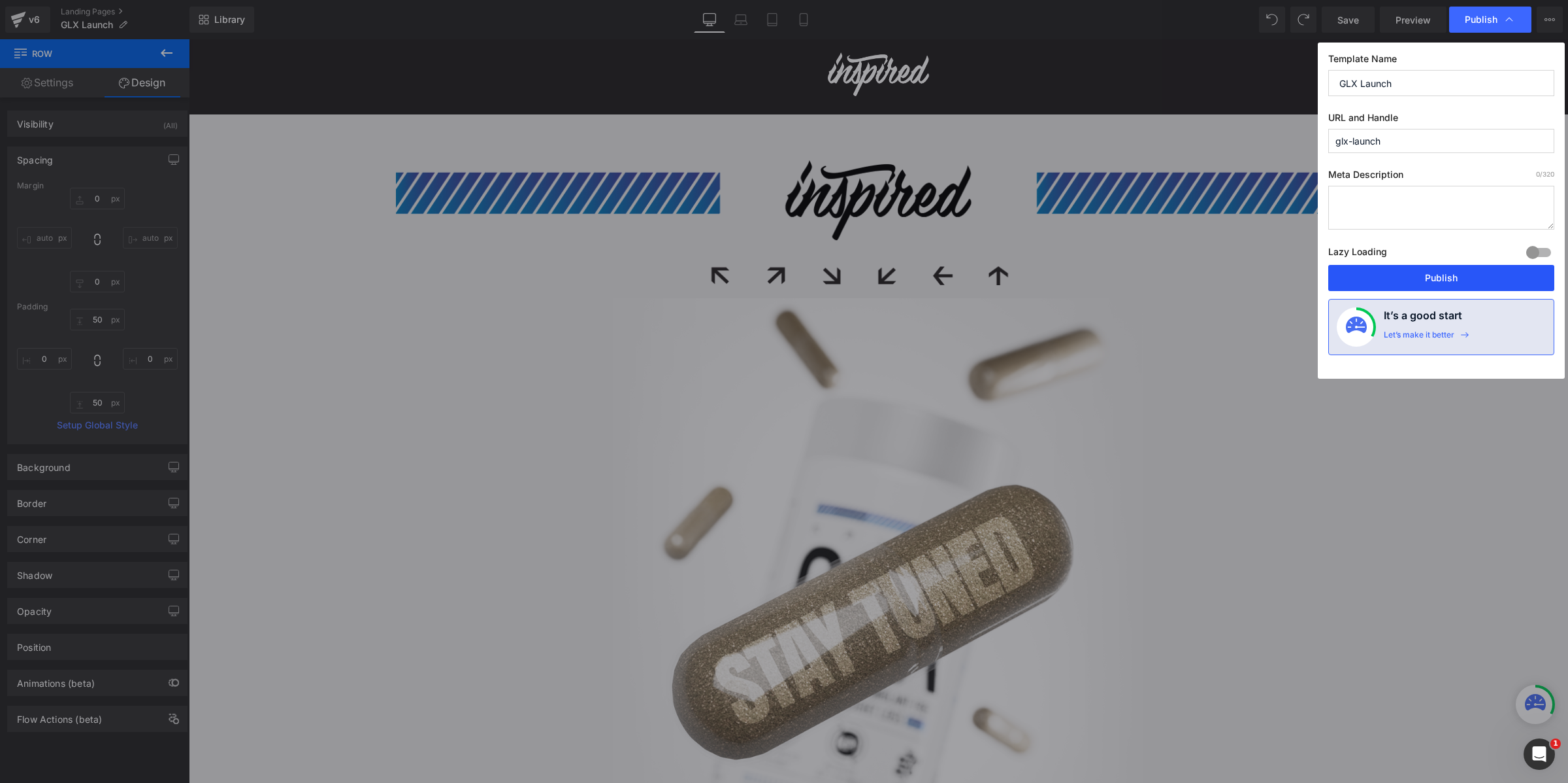
click at [1254, 280] on button "Publish" at bounding box center [1441, 277] width 226 height 27
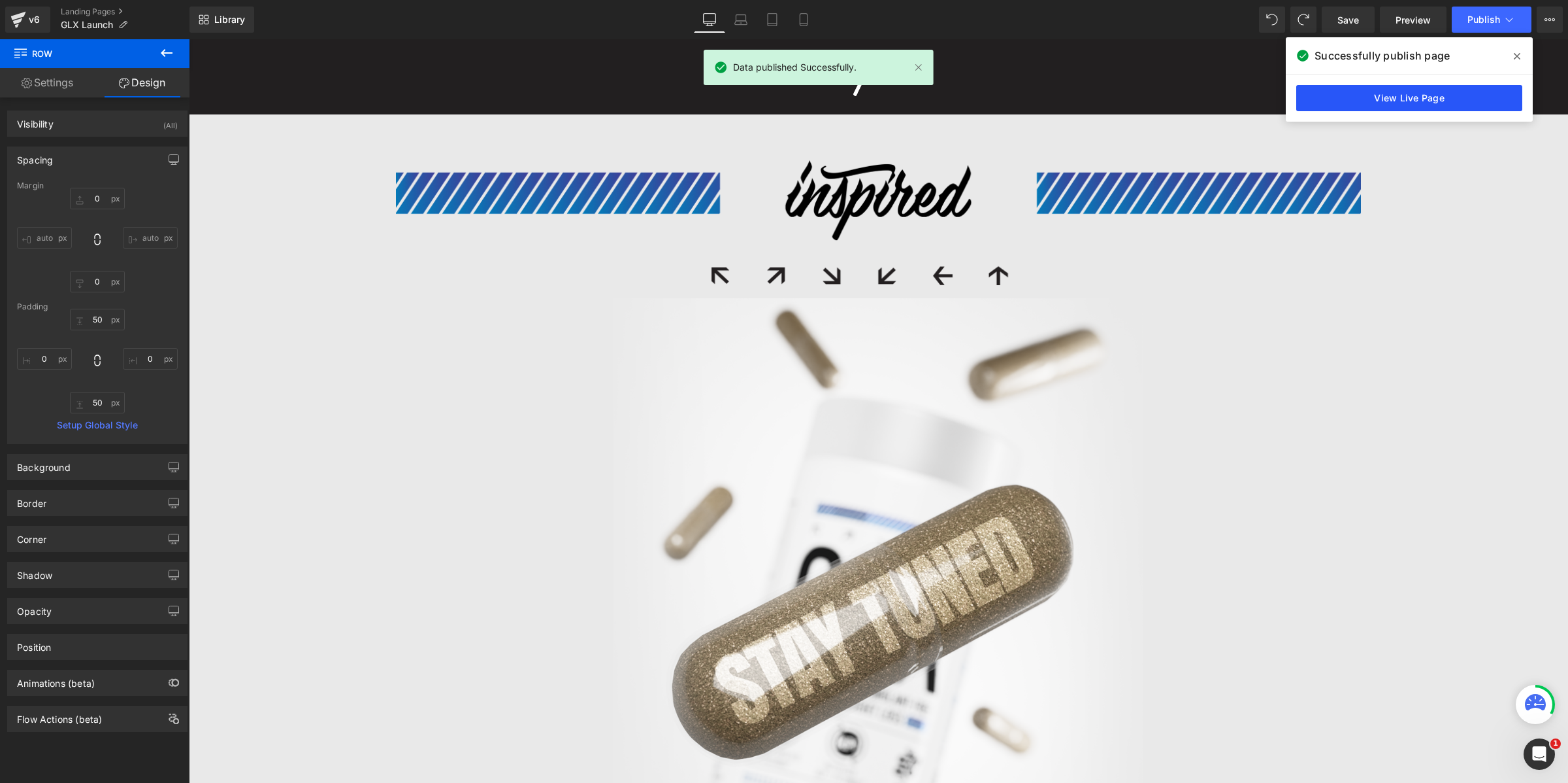
click at [1254, 101] on link "View Live Page" at bounding box center [1408, 98] width 226 height 27
